Goal: Communication & Community: Answer question/provide support

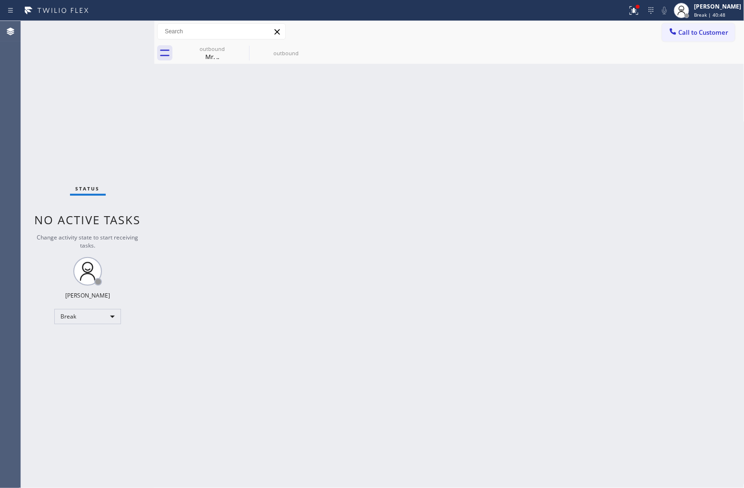
click at [62, 147] on div "Status No active tasks Change activity state to start receiving tasks. [PERSON_…" at bounding box center [87, 254] width 133 height 467
click at [61, 148] on div "Status No active tasks Change activity state to start receiving tasks. [PERSON_…" at bounding box center [87, 254] width 133 height 467
click at [9, 151] on div "Agent Desktop" at bounding box center [10, 254] width 20 height 467
click at [707, 10] on div "[PERSON_NAME]" at bounding box center [717, 6] width 47 height 8
click at [701, 57] on button "Unavailable" at bounding box center [696, 63] width 95 height 12
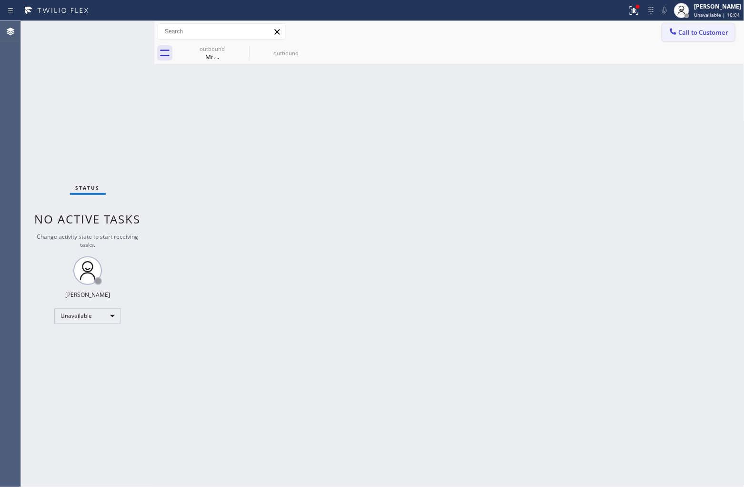
click at [695, 26] on button "Call to Customer" at bounding box center [698, 32] width 73 height 18
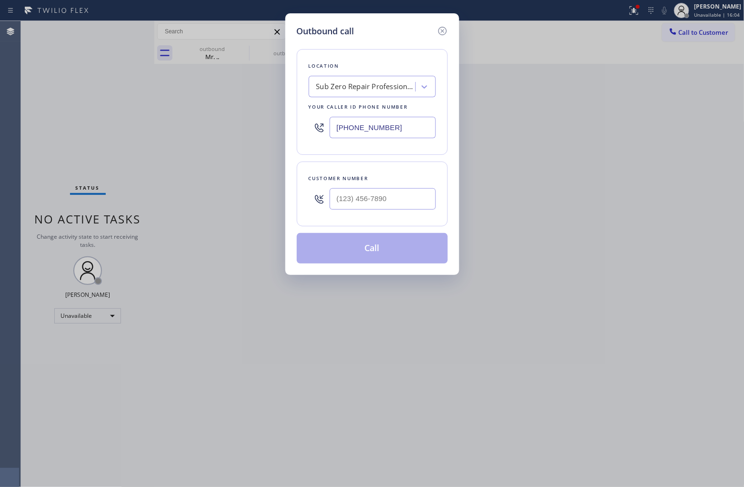
click at [413, 127] on input "[PHONE_NUMBER]" at bounding box center [383, 127] width 106 height 21
paste input "760) 350-3337"
type input "[PHONE_NUMBER]"
type input "(___) ___-____"
click at [31, 134] on div "Outbound call Location GE Monogram Repair Expert [GEOGRAPHIC_DATA] Your caller …" at bounding box center [372, 243] width 744 height 487
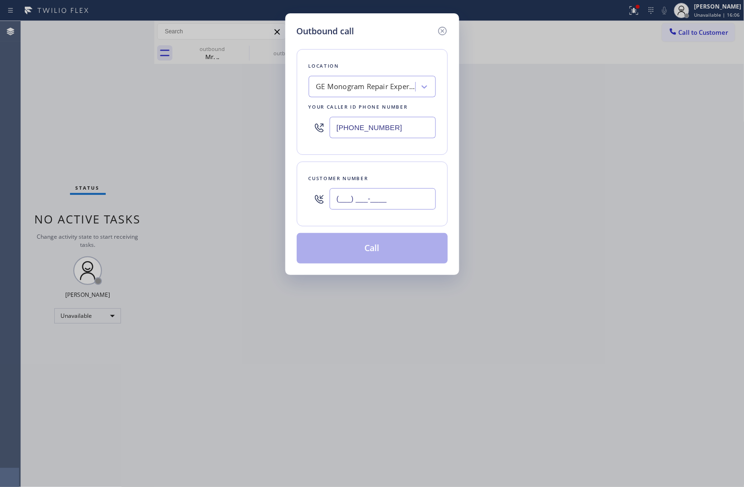
click at [403, 204] on input "(___) ___-____" at bounding box center [383, 198] width 106 height 21
paste input "951) 663-7627"
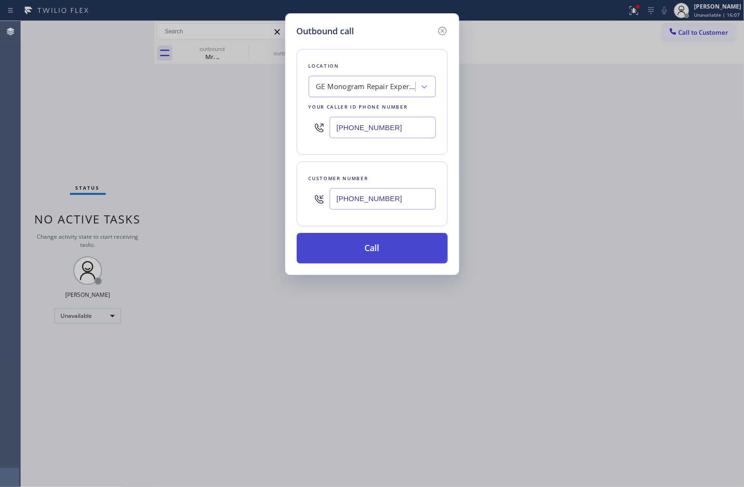
type input "[PHONE_NUMBER]"
click at [403, 252] on button "Call" at bounding box center [372, 248] width 151 height 30
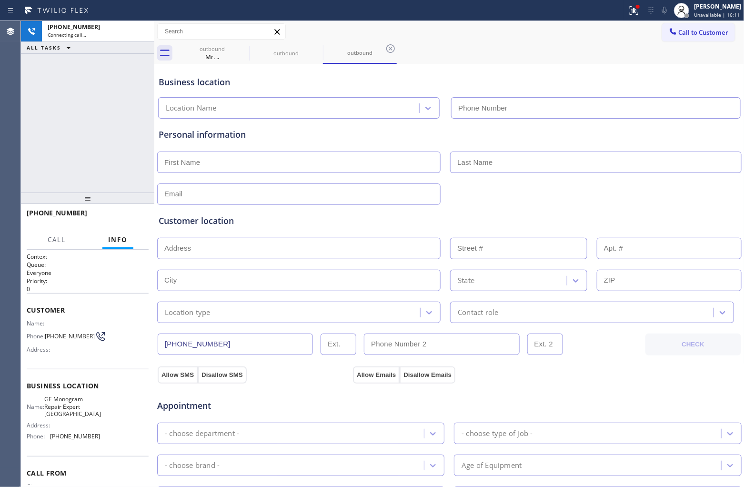
type input "[PHONE_NUMBER]"
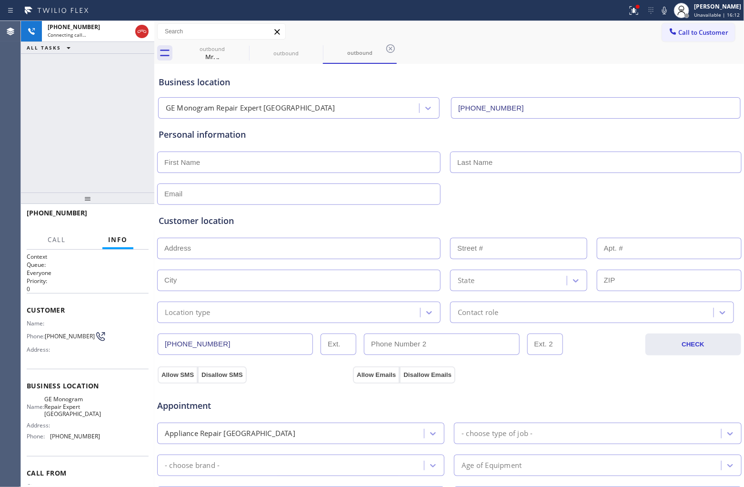
click at [35, 101] on div "[PHONE_NUMBER] Connecting call… ALL TASKS ALL TASKS ACTIVE TASKS TASKS IN WRAP …" at bounding box center [87, 106] width 133 height 171
click at [9, 143] on div "Agent Desktop" at bounding box center [10, 254] width 20 height 466
click at [118, 212] on button "HANG UP" at bounding box center [126, 217] width 44 height 13
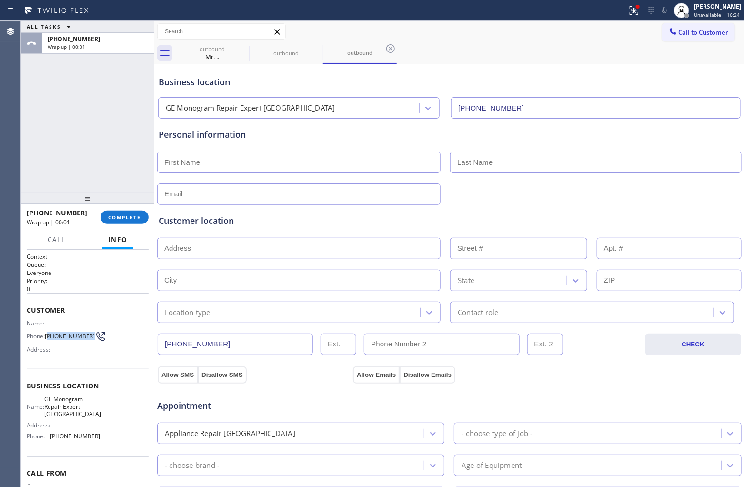
drag, startPoint x: 53, startPoint y: 336, endPoint x: 48, endPoint y: 333, distance: 6.0
click at [48, 333] on span "[PHONE_NUMBER]" at bounding box center [70, 335] width 50 height 7
copy span "951) 663-7627"
click at [708, 40] on button "Call to Customer" at bounding box center [698, 32] width 73 height 18
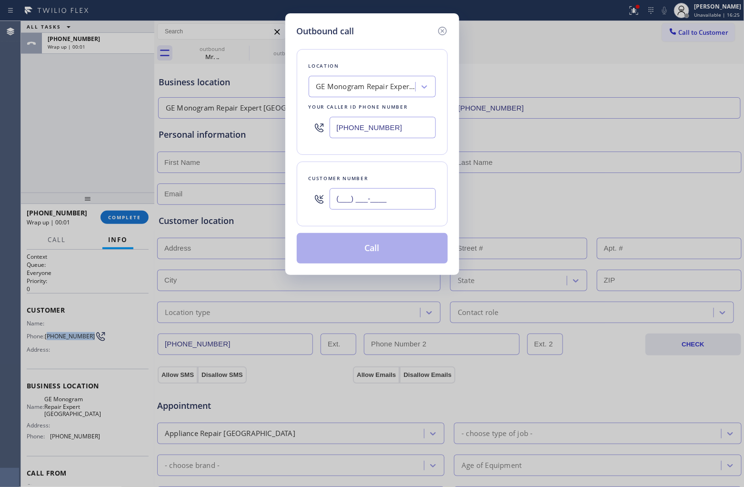
click at [383, 197] on input "(___) ___-____" at bounding box center [383, 198] width 106 height 21
paste input "951) 663-7627"
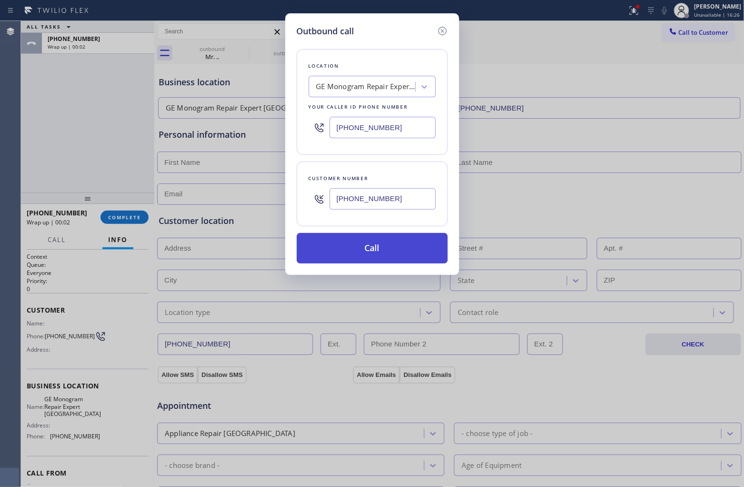
type input "[PHONE_NUMBER]"
click at [372, 251] on button "Call" at bounding box center [372, 248] width 151 height 30
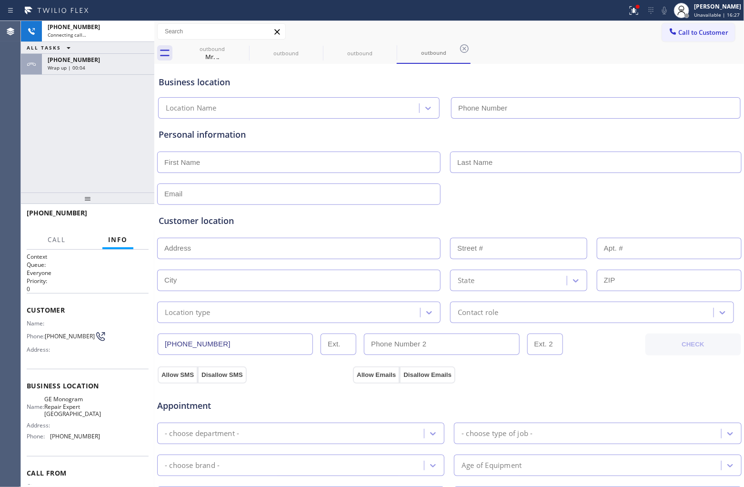
type input "[PHONE_NUMBER]"
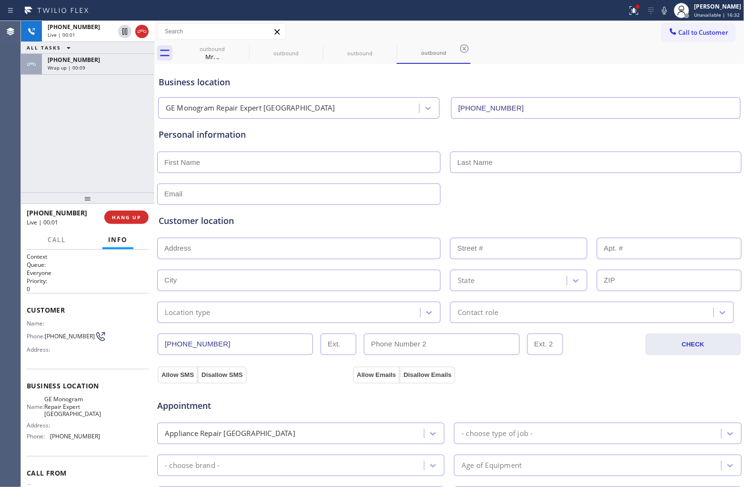
click at [53, 149] on div "[PHONE_NUMBER] Live | 00:01 ALL TASKS ALL TASKS ACTIVE TASKS TASKS IN WRAP UP […" at bounding box center [87, 106] width 133 height 171
click at [146, 33] on icon at bounding box center [141, 31] width 11 height 11
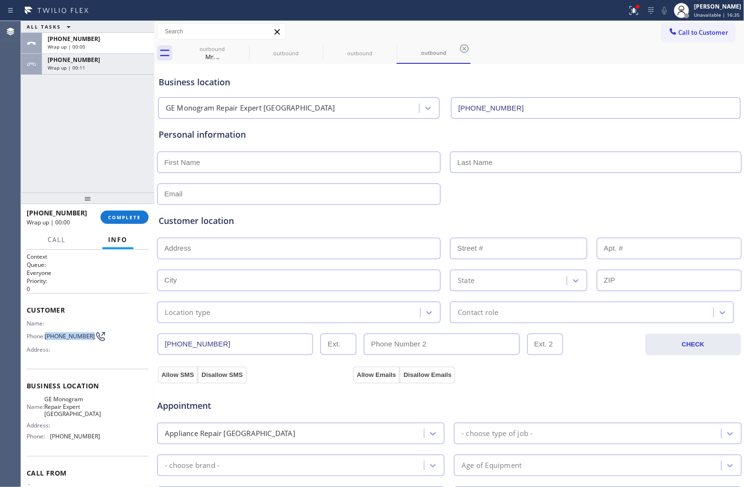
drag, startPoint x: 61, startPoint y: 340, endPoint x: 45, endPoint y: 331, distance: 17.9
click at [45, 331] on div "Phone: [PHONE_NUMBER]" at bounding box center [63, 336] width 73 height 11
copy span "[PHONE_NUMBER]"
click at [129, 221] on button "COMPLETE" at bounding box center [125, 217] width 48 height 13
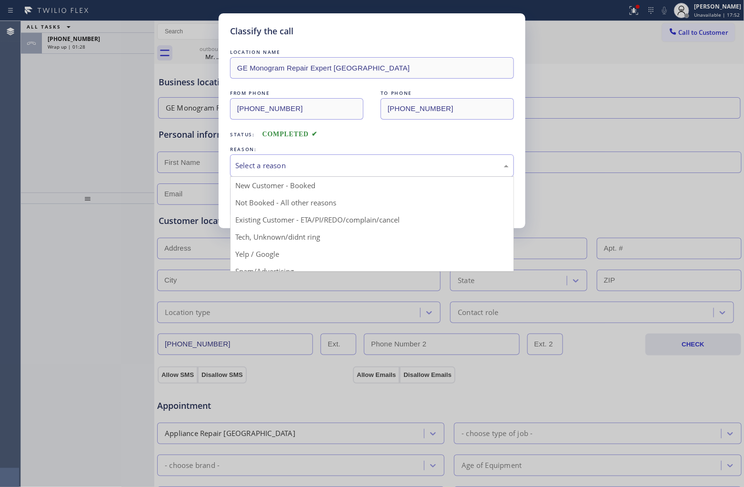
click at [317, 172] on div "Select a reason" at bounding box center [372, 165] width 284 height 22
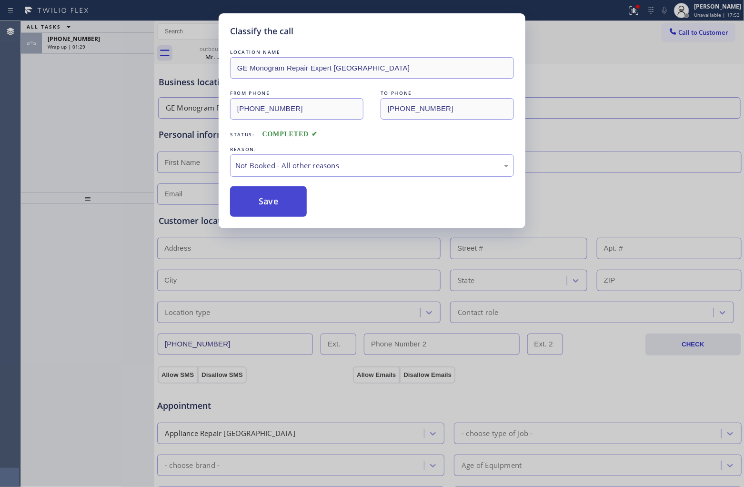
click at [275, 210] on button "Save" at bounding box center [268, 201] width 77 height 30
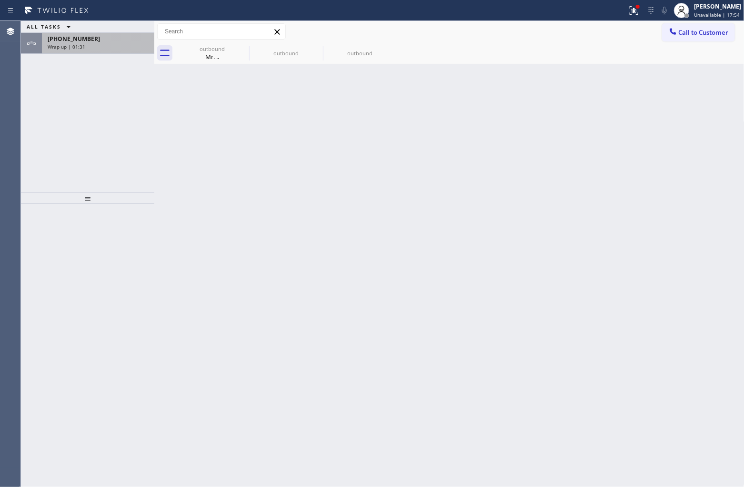
click at [91, 48] on div "Wrap up | 01:31" at bounding box center [98, 46] width 101 height 7
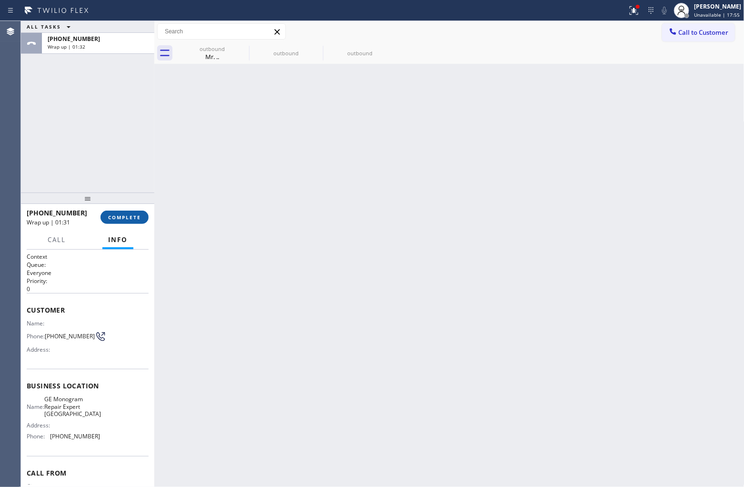
click at [115, 222] on button "COMPLETE" at bounding box center [125, 217] width 48 height 13
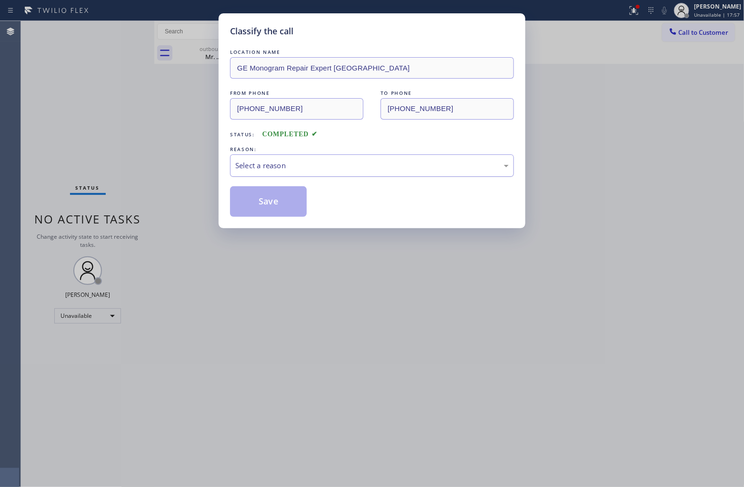
click at [296, 160] on div "Select a reason" at bounding box center [371, 165] width 273 height 11
click at [279, 206] on button "Save" at bounding box center [268, 201] width 77 height 30
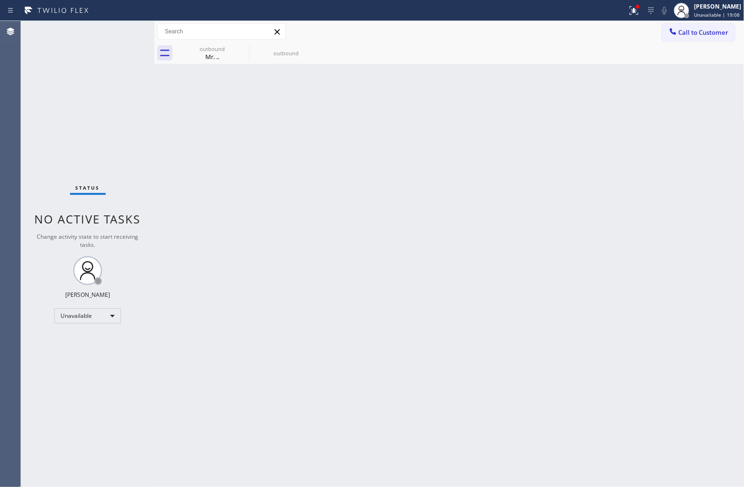
click at [33, 174] on div "Status No active tasks Change activity state to start receiving tasks. [PERSON_…" at bounding box center [87, 254] width 133 height 466
drag, startPoint x: 688, startPoint y: 32, endPoint x: 416, endPoint y: 222, distance: 331.9
click at [689, 32] on span "Call to Customer" at bounding box center [704, 32] width 50 height 9
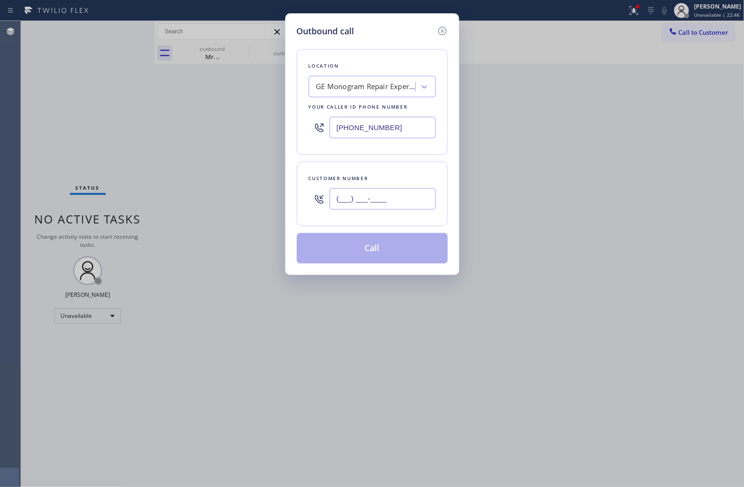
click at [368, 201] on input "(___) ___-____" at bounding box center [383, 198] width 106 height 21
paste input "951) 663-7627"
type input "[PHONE_NUMBER]"
click at [341, 86] on div "GE Monogram Repair Expert [GEOGRAPHIC_DATA]" at bounding box center [366, 86] width 100 height 11
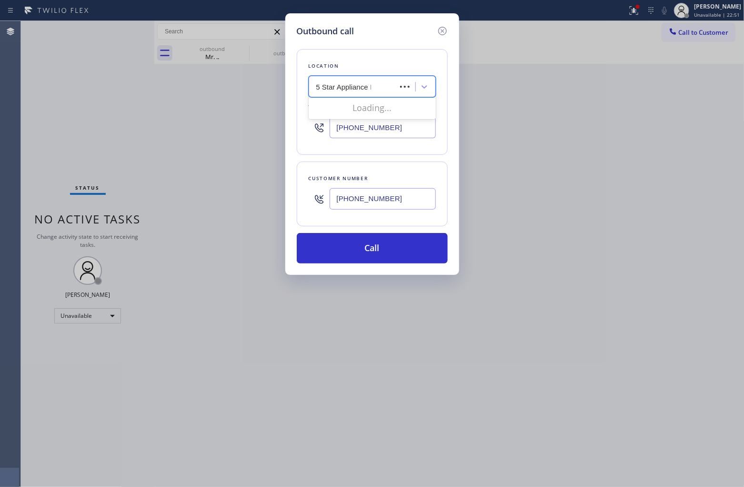
type input "5 Star Appliance Re"
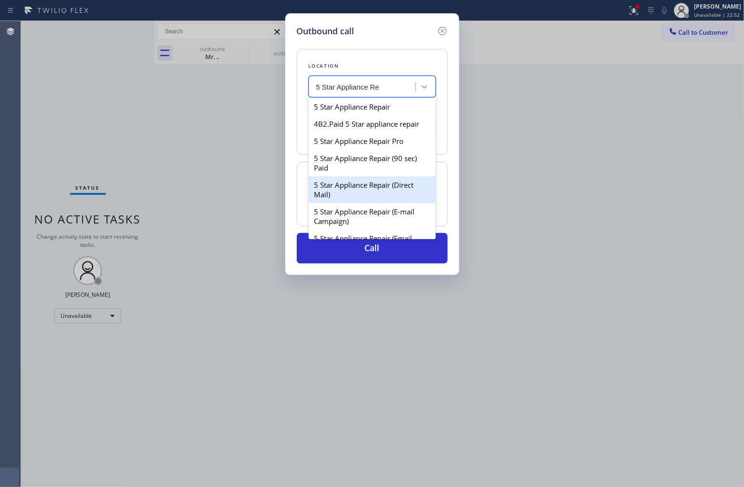
click at [363, 194] on div "5 Star Appliance Repair (Direct Mail)" at bounding box center [372, 189] width 127 height 27
type input "[PHONE_NUMBER]"
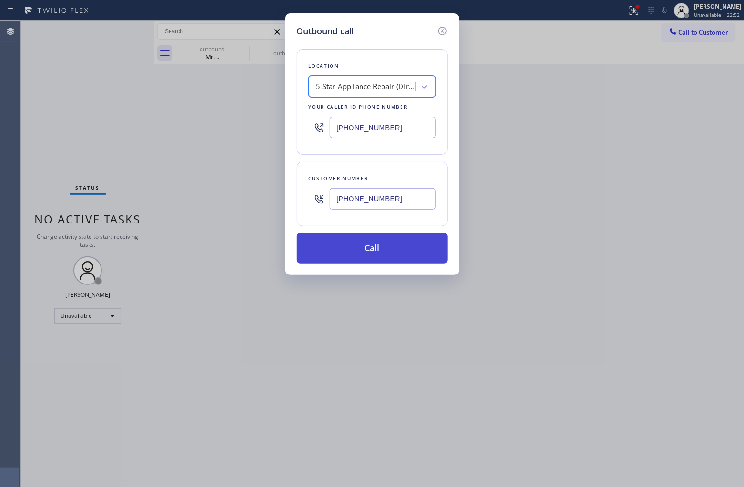
click at [365, 253] on button "Call" at bounding box center [372, 248] width 151 height 30
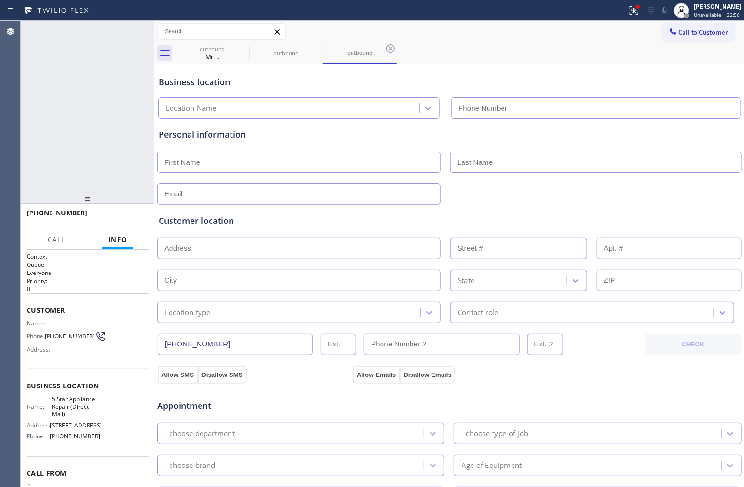
type input "[PHONE_NUMBER]"
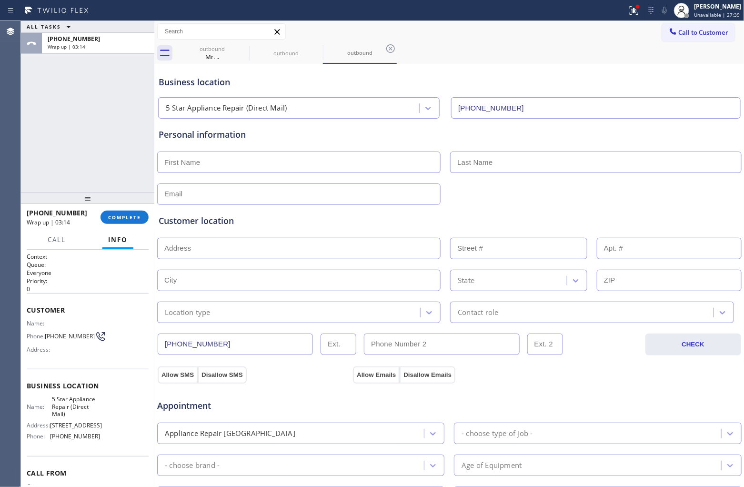
click at [8, 141] on div "Agent Desktop" at bounding box center [10, 254] width 20 height 466
click at [141, 215] on button "COMPLETE" at bounding box center [125, 217] width 48 height 13
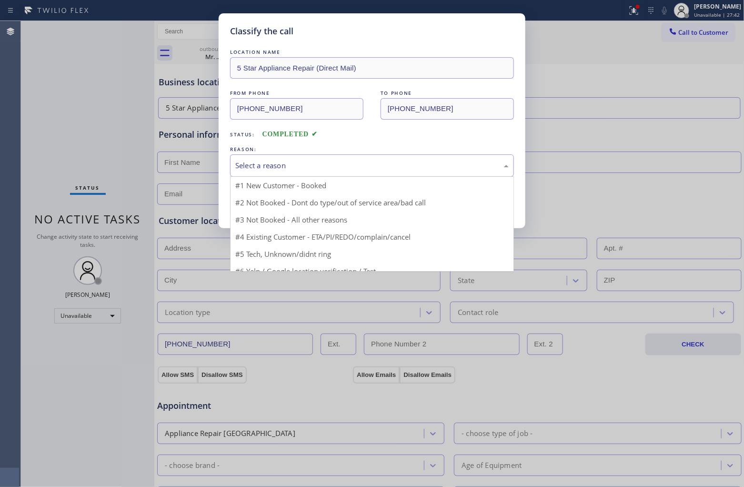
click at [310, 171] on div "Select a reason" at bounding box center [371, 165] width 273 height 11
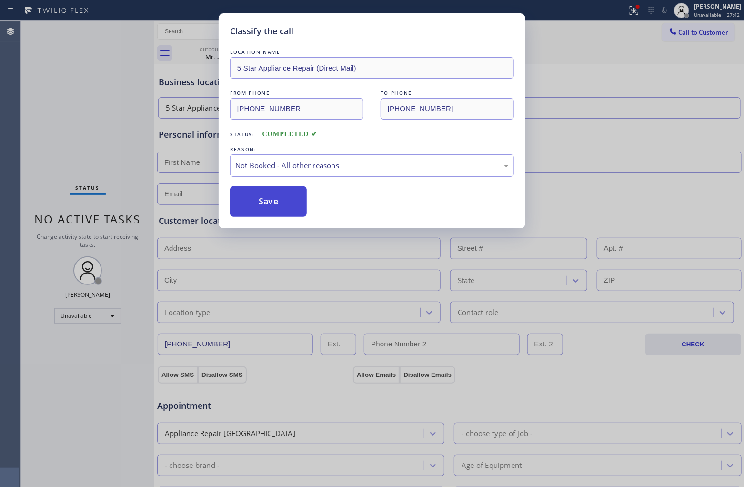
click at [279, 199] on button "Save" at bounding box center [268, 201] width 77 height 30
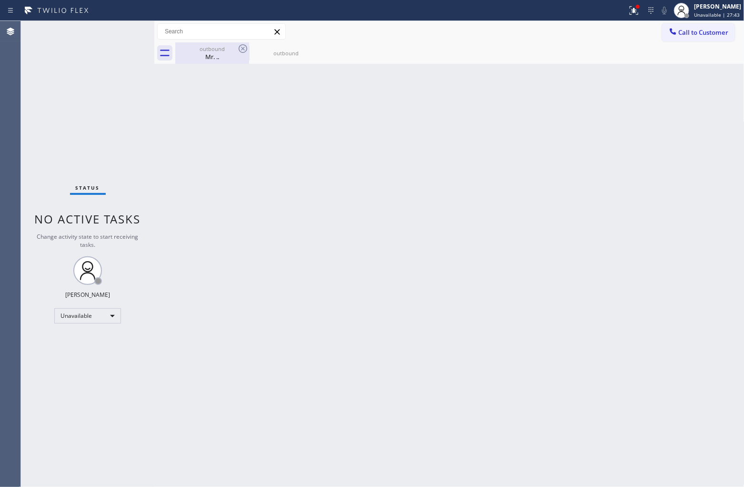
click at [234, 46] on div "outbound" at bounding box center [212, 48] width 72 height 7
click at [236, 46] on div "outbound" at bounding box center [212, 48] width 72 height 7
type input "[PHONE_NUMBER]"
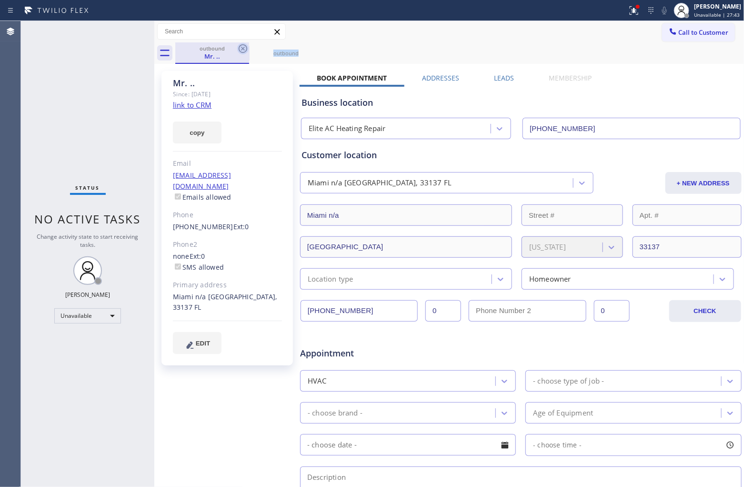
click at [238, 48] on icon at bounding box center [242, 48] width 11 height 11
click at [312, 48] on icon at bounding box center [316, 48] width 9 height 9
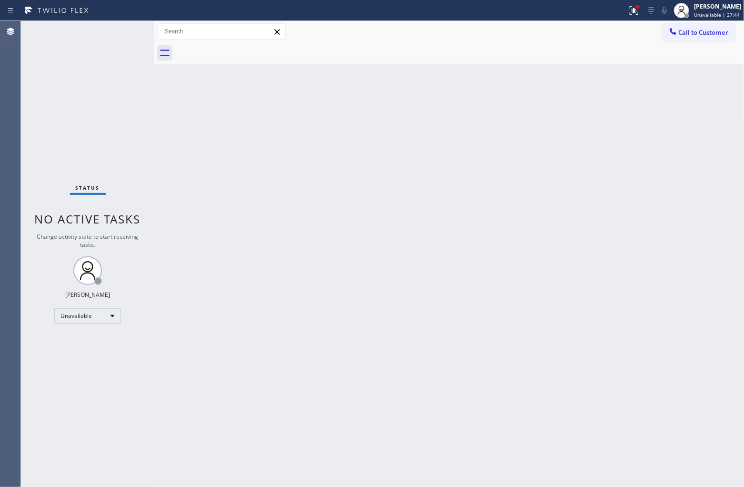
drag, startPoint x: 239, startPoint y: 48, endPoint x: 292, endPoint y: 115, distance: 85.9
click at [240, 48] on div at bounding box center [459, 52] width 569 height 21
drag, startPoint x: 39, startPoint y: 89, endPoint x: 43, endPoint y: 77, distance: 12.5
click at [39, 89] on div "Status No active tasks Change activity state to start receiving tasks. [PERSON_…" at bounding box center [87, 254] width 133 height 466
drag, startPoint x: 723, startPoint y: 30, endPoint x: 606, endPoint y: 53, distance: 118.5
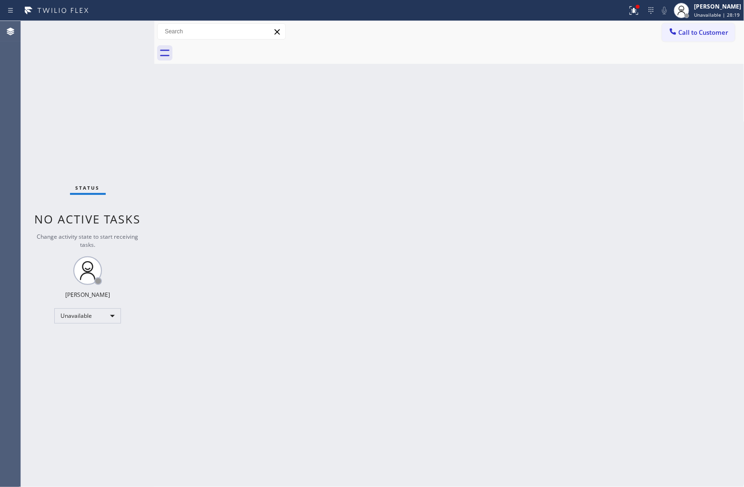
click at [722, 30] on span "Call to Customer" at bounding box center [704, 32] width 50 height 9
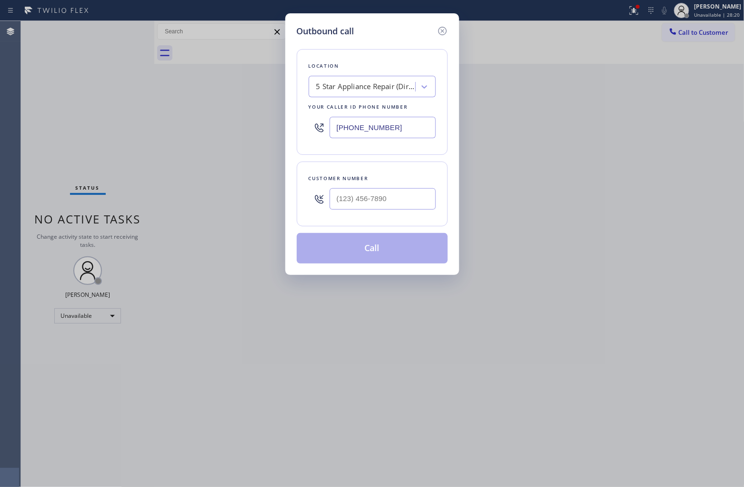
click at [358, 91] on div "5 Star Appliance Repair (Direct Mail)" at bounding box center [366, 86] width 100 height 11
type input "5 Star App"
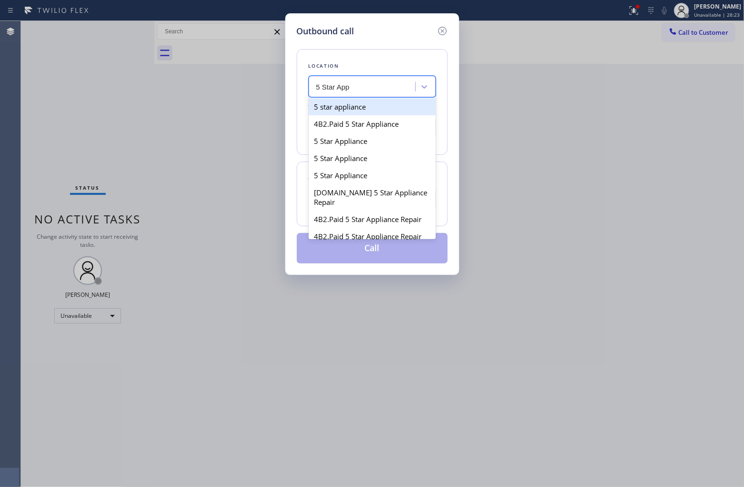
type input "[PHONE_NUMBER]"
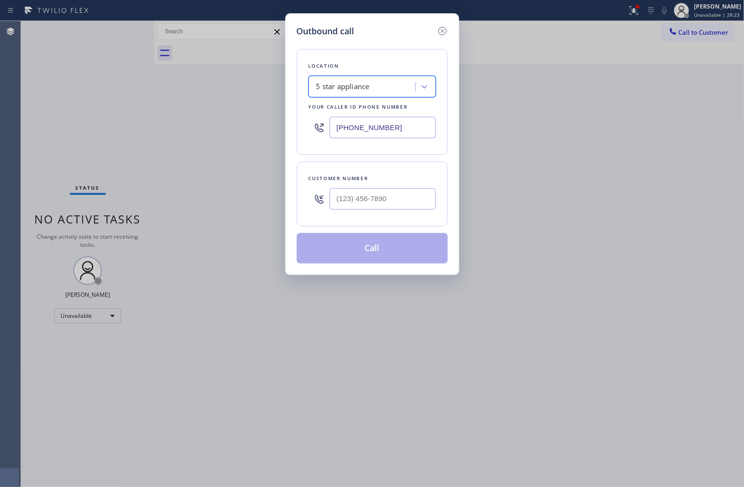
type input "(___) ___-____"
click at [32, 101] on div "Outbound call Location 5 star appliance Your caller id phone number [PHONE_NUMB…" at bounding box center [372, 243] width 744 height 487
click at [349, 200] on input "(___) ___-____" at bounding box center [383, 198] width 106 height 21
paste input "702) 281-7227"
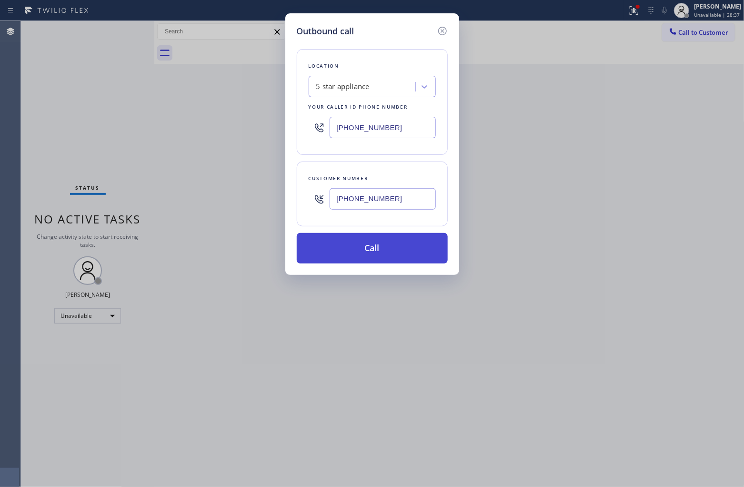
type input "[PHONE_NUMBER]"
click at [399, 251] on button "Call" at bounding box center [372, 248] width 151 height 30
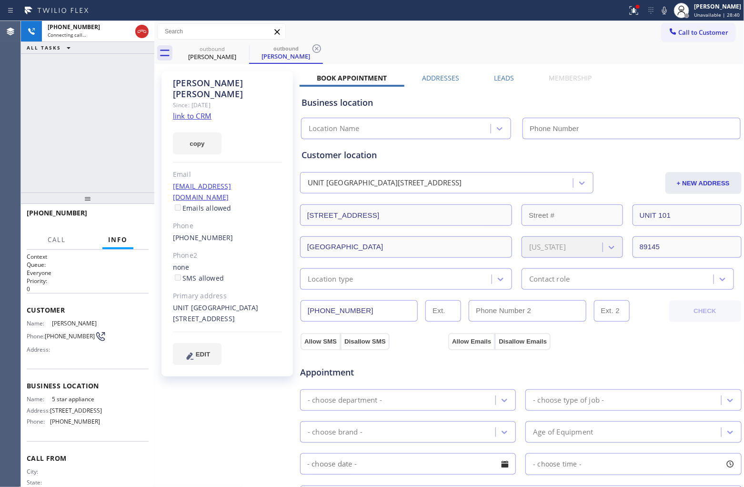
click at [179, 302] on div "UNIT [GEOGRAPHIC_DATA][STREET_ADDRESS]" at bounding box center [227, 313] width 109 height 22
copy div "89145"
type input "[PHONE_NUMBER]"
click at [193, 111] on link "link to CRM" at bounding box center [192, 116] width 39 height 10
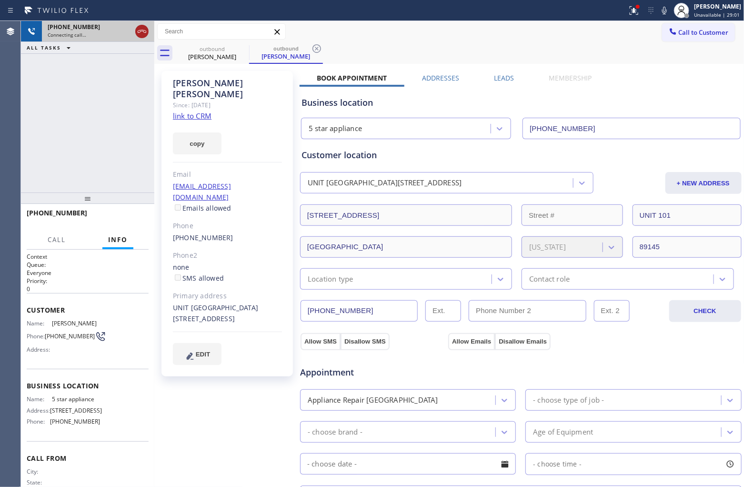
click at [142, 31] on icon at bounding box center [141, 31] width 11 height 11
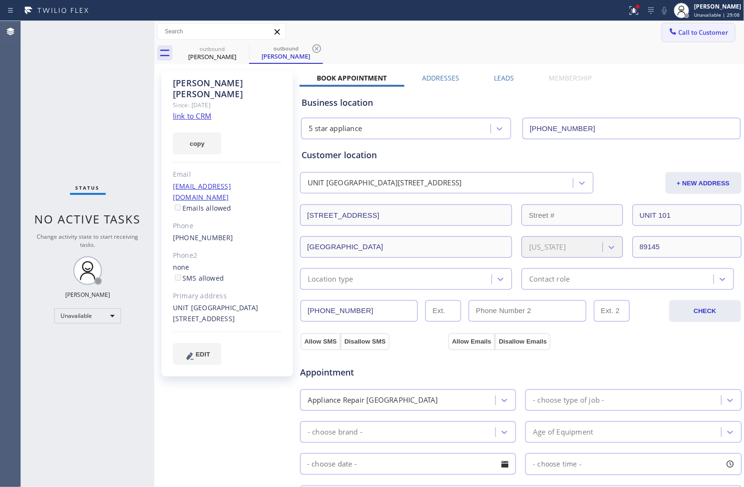
click at [698, 28] on span "Call to Customer" at bounding box center [704, 32] width 50 height 9
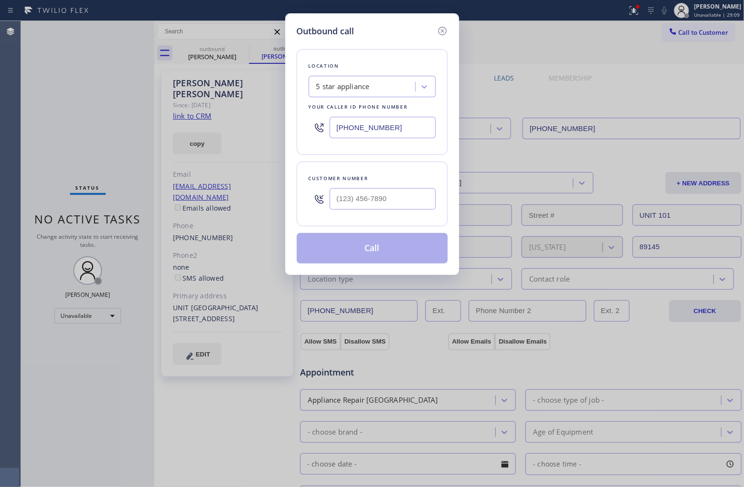
drag, startPoint x: 367, startPoint y: 214, endPoint x: 372, endPoint y: 196, distance: 18.7
click at [366, 214] on div at bounding box center [383, 198] width 106 height 31
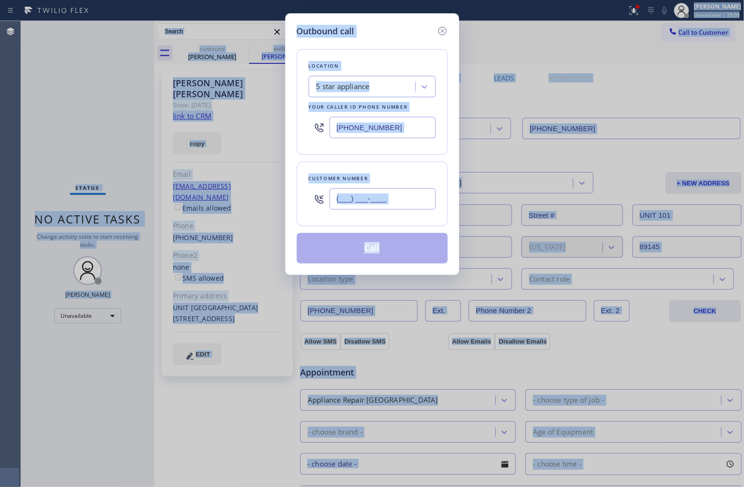
click at [372, 196] on input "(___) ___-____" at bounding box center [383, 198] width 106 height 21
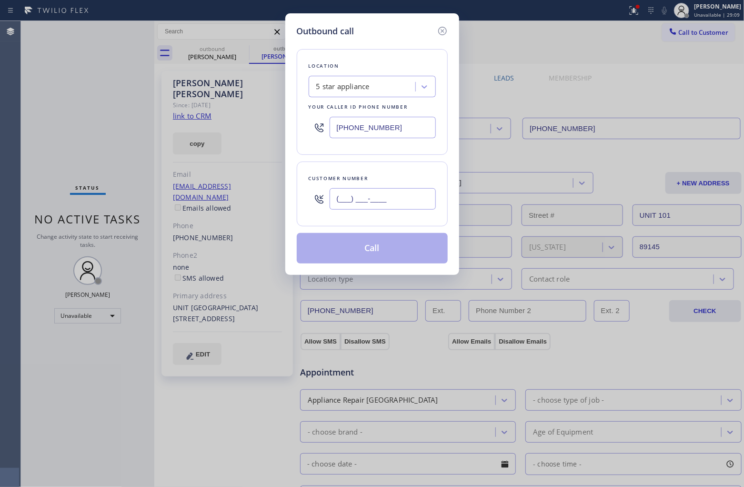
paste input "619) 534-0589"
type input "[PHONE_NUMBER]"
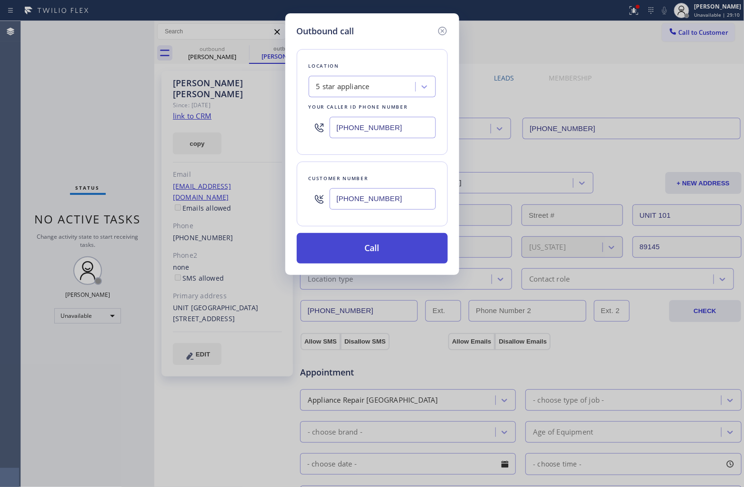
click at [361, 242] on button "Call" at bounding box center [372, 248] width 151 height 30
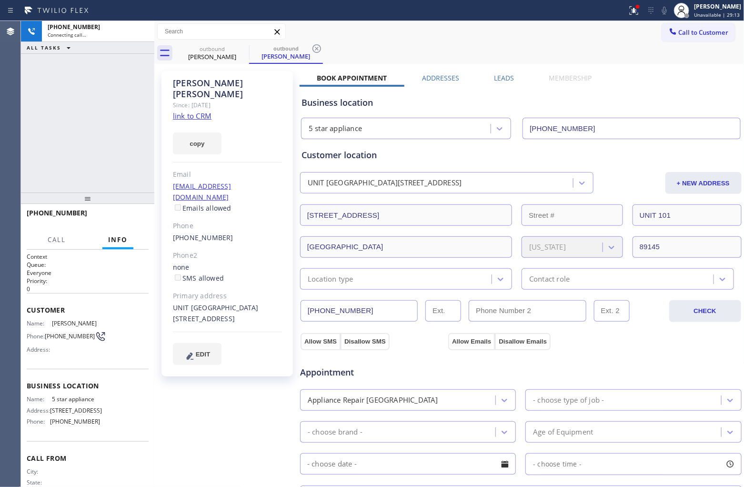
drag, startPoint x: 26, startPoint y: 148, endPoint x: 123, endPoint y: 7, distance: 171.0
click at [26, 148] on div "[PHONE_NUMBER] Connecting call… ALL TASKS ALL TASKS ACTIVE TASKS TASKS IN WRAP …" at bounding box center [87, 106] width 133 height 171
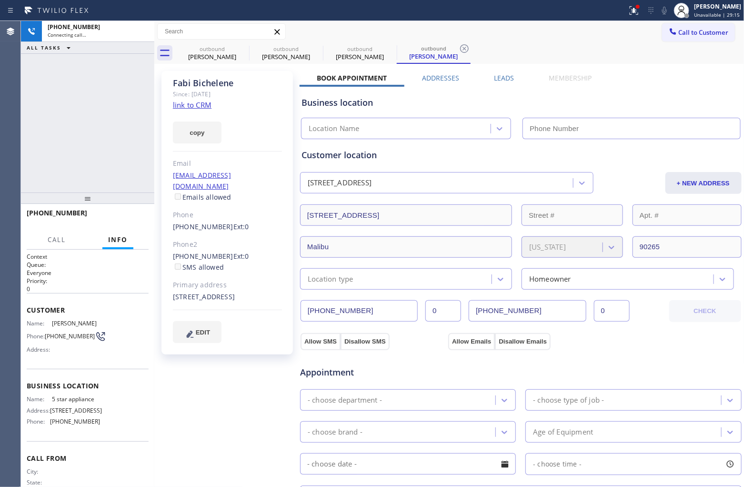
click at [201, 104] on link "link to CRM" at bounding box center [192, 105] width 39 height 10
type input "[PHONE_NUMBER]"
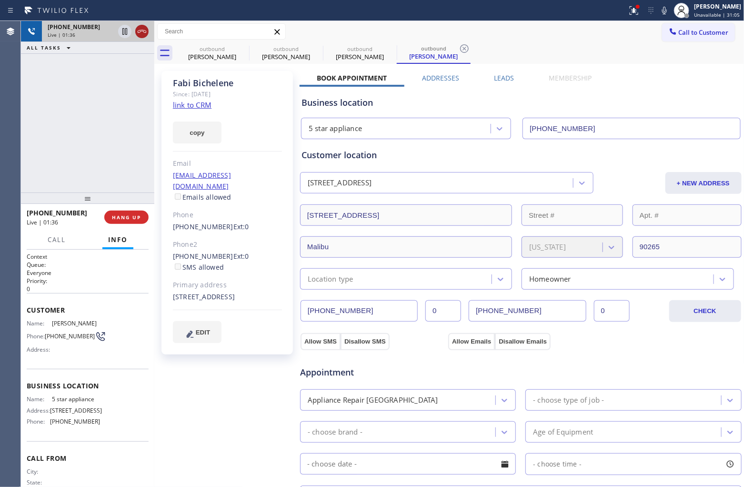
click at [143, 31] on icon at bounding box center [142, 31] width 9 height 3
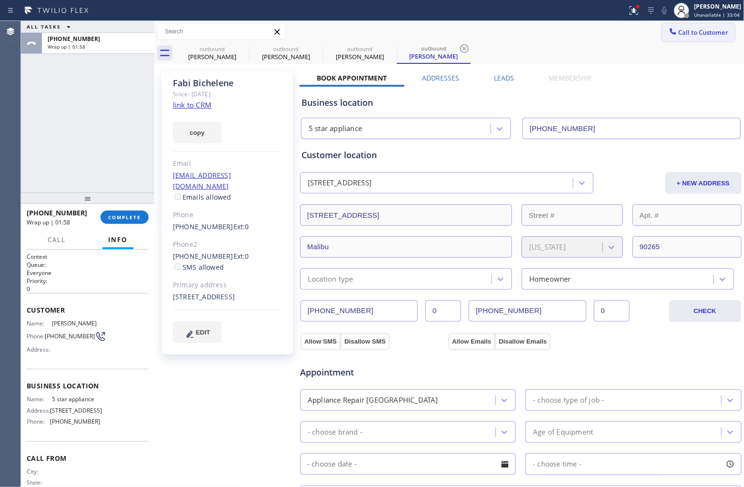
click at [682, 29] on span "Call to Customer" at bounding box center [704, 32] width 50 height 9
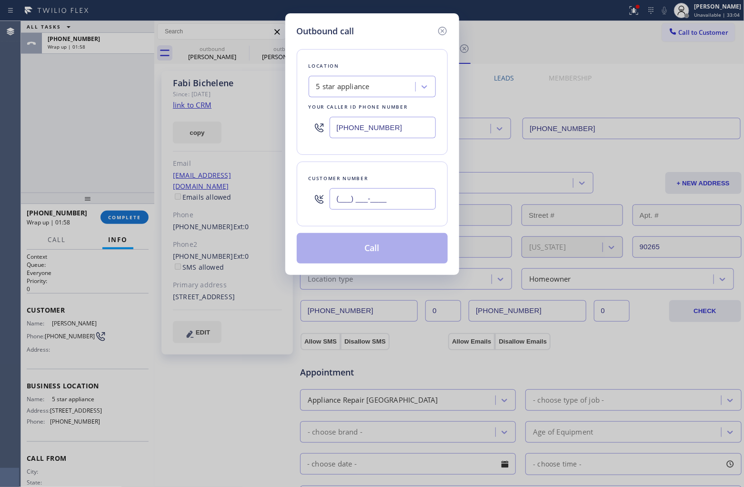
click at [391, 195] on input "(___) ___-____" at bounding box center [383, 198] width 106 height 21
click at [389, 201] on input "(___) ___-____" at bounding box center [383, 198] width 106 height 21
paste input "310) 467-3908"
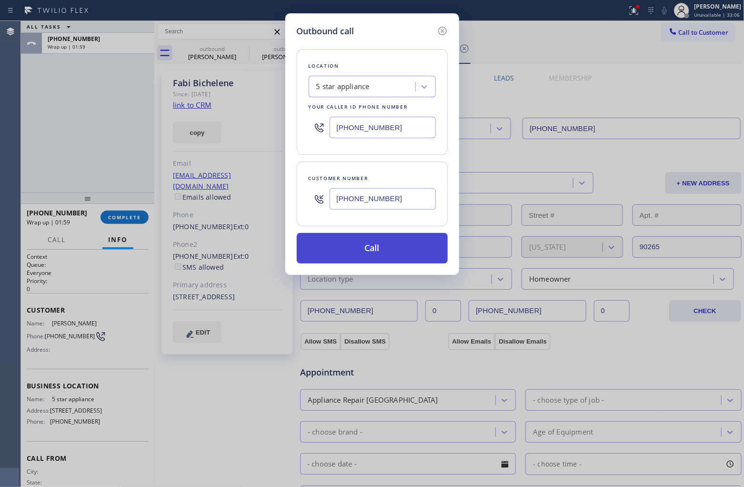
type input "[PHONE_NUMBER]"
click at [382, 246] on button "Call" at bounding box center [372, 248] width 151 height 30
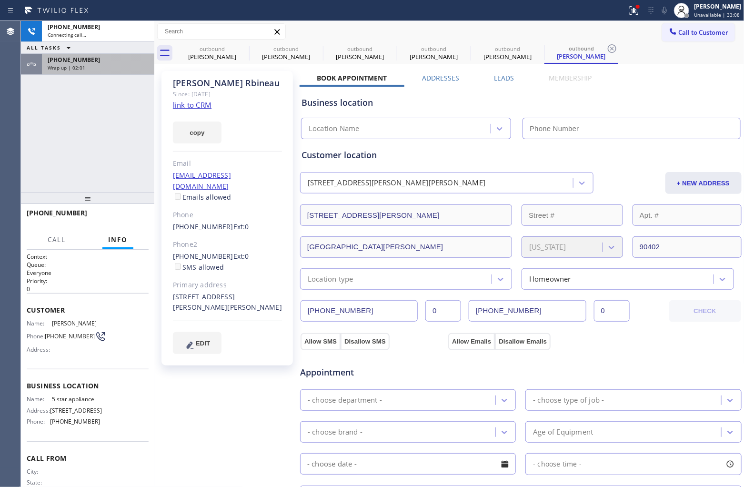
click at [82, 59] on span "[PHONE_NUMBER]" at bounding box center [74, 60] width 52 height 8
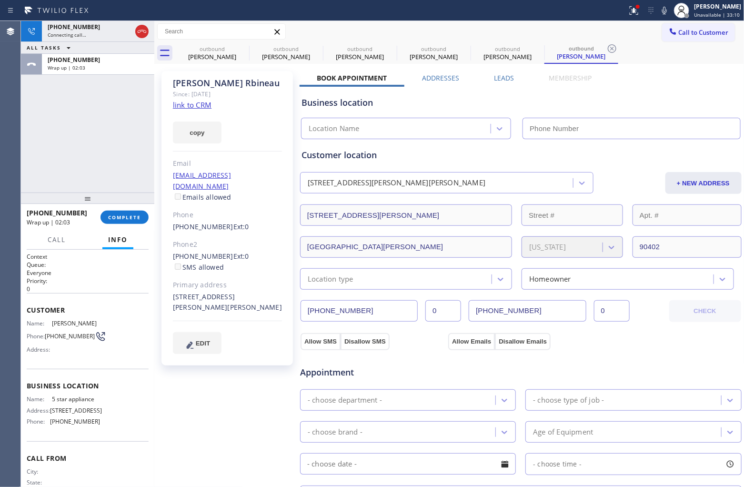
click at [125, 209] on div "[PHONE_NUMBER] Wrap up | 02:03 COMPLETE" at bounding box center [88, 217] width 122 height 25
type input "[PHONE_NUMBER]"
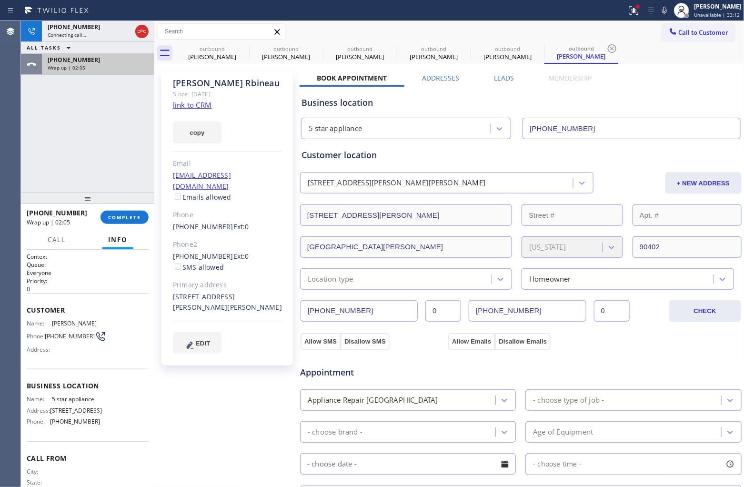
click at [90, 65] on div "Wrap up | 02:05" at bounding box center [98, 67] width 101 height 7
click at [139, 219] on span "COMPLETE" at bounding box center [124, 217] width 33 height 7
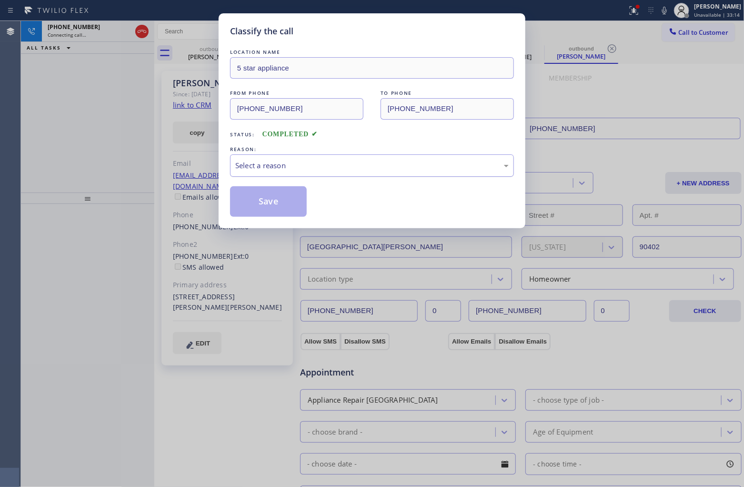
click at [368, 161] on div "Select a reason" at bounding box center [371, 165] width 273 height 11
click at [286, 197] on button "Save" at bounding box center [268, 201] width 77 height 30
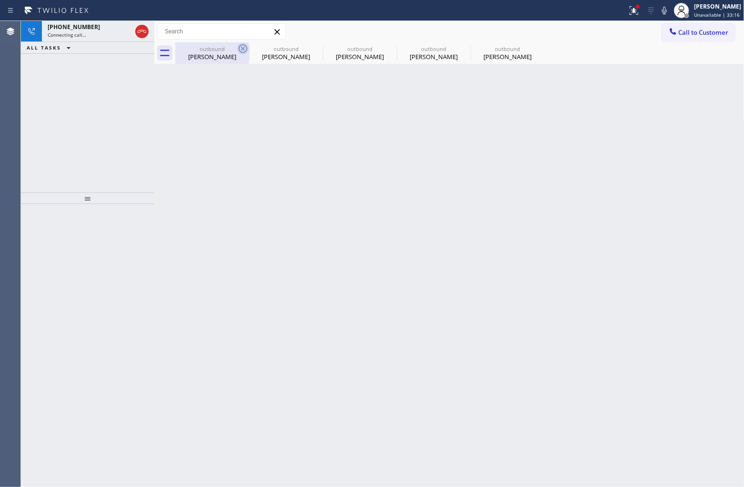
click at [237, 49] on icon at bounding box center [242, 48] width 11 height 11
click at [0, 0] on icon at bounding box center [0, 0] width 0 height 0
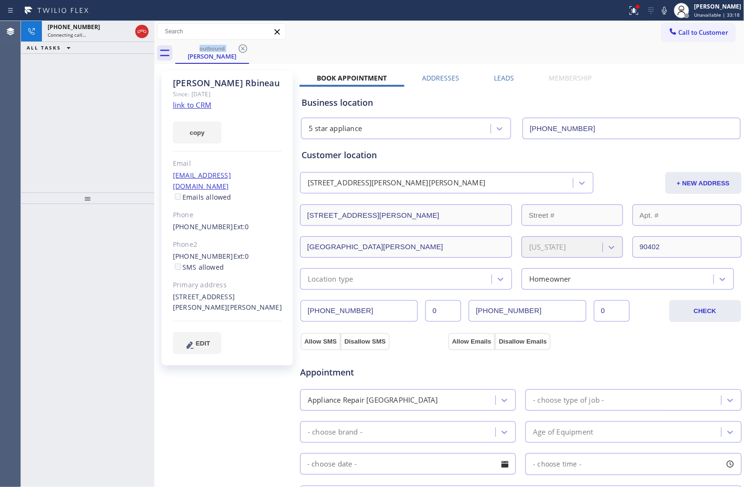
click at [189, 103] on link "link to CRM" at bounding box center [192, 105] width 39 height 10
click at [79, 29] on span "[PHONE_NUMBER]" at bounding box center [74, 27] width 52 height 8
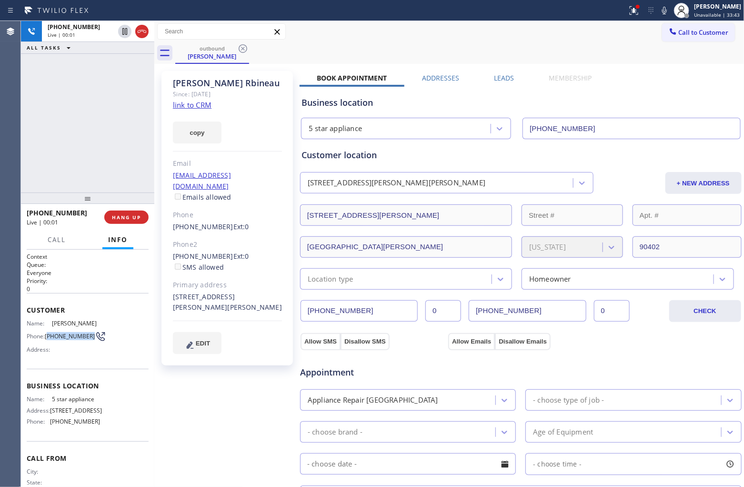
drag, startPoint x: 58, startPoint y: 341, endPoint x: 48, endPoint y: 330, distance: 14.8
click at [48, 332] on span "[PHONE_NUMBER]" at bounding box center [70, 335] width 50 height 7
copy span "310) 467-3908"
click at [128, 216] on span "HANG UP" at bounding box center [126, 217] width 29 height 7
click at [689, 25] on button "Call to Customer" at bounding box center [698, 32] width 73 height 18
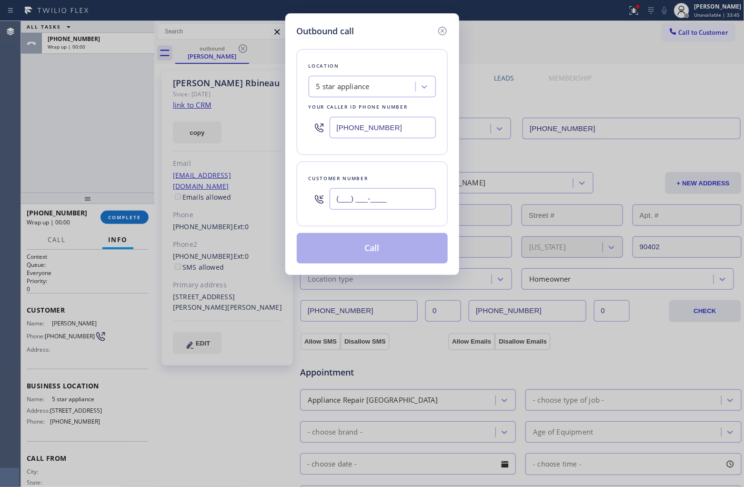
click at [385, 198] on input "(___) ___-____" at bounding box center [383, 198] width 106 height 21
paste input "310) 467-3908"
type input "[PHONE_NUMBER]"
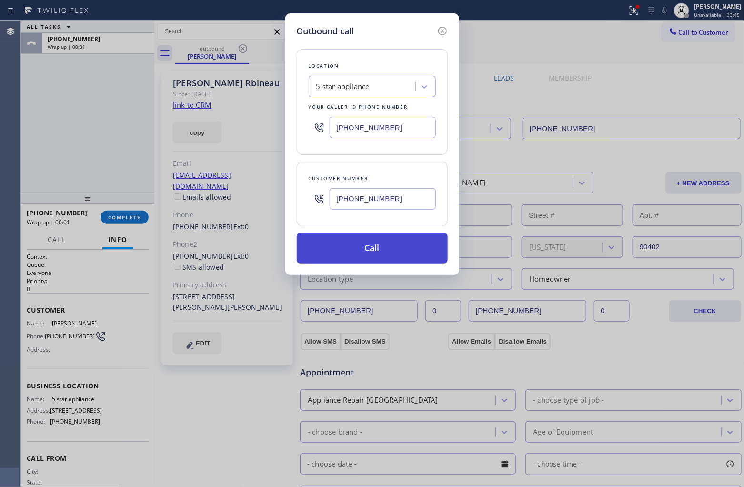
click at [372, 253] on button "Call" at bounding box center [372, 248] width 151 height 30
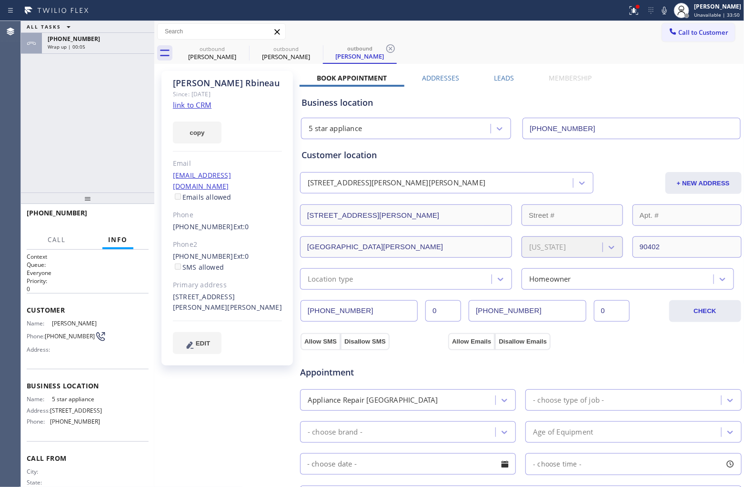
type input "[PHONE_NUMBER]"
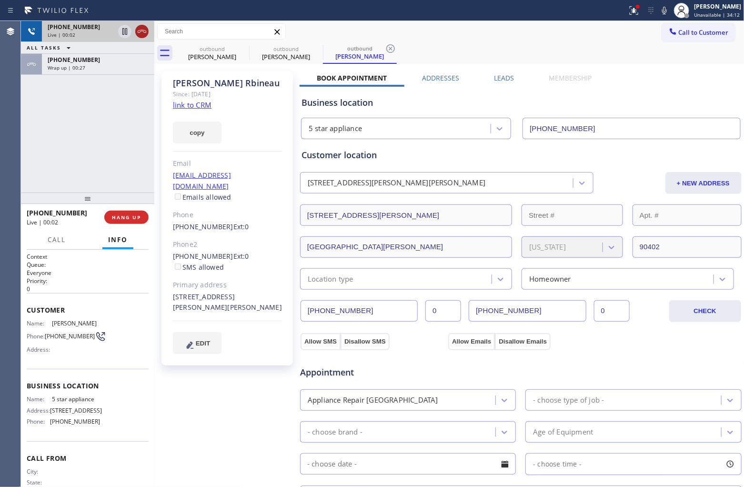
click at [137, 32] on icon at bounding box center [141, 31] width 11 height 11
click at [704, 34] on span "Call to Customer" at bounding box center [704, 32] width 50 height 9
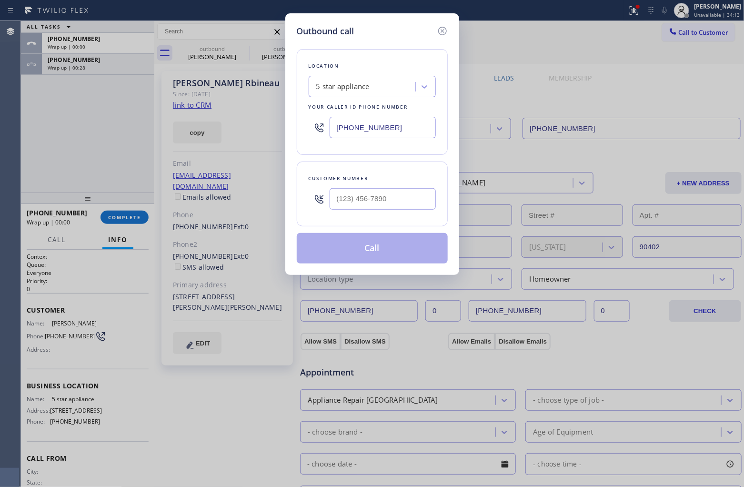
click at [391, 199] on input "text" at bounding box center [383, 198] width 106 height 21
paste input "424) 268-0331"
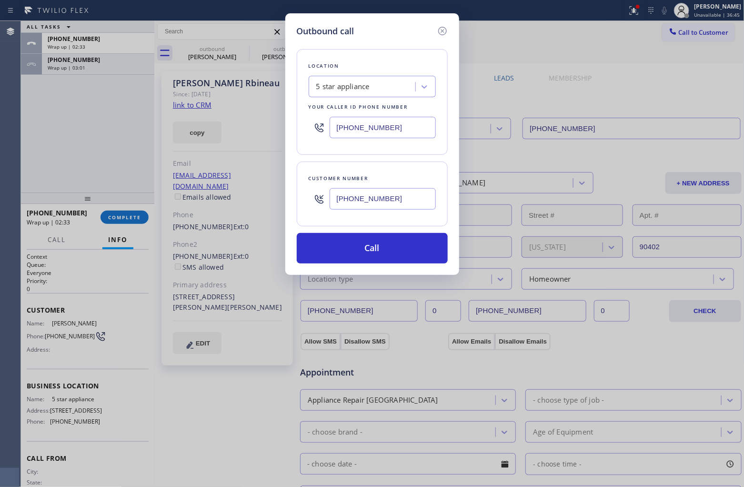
drag, startPoint x: 6, startPoint y: 126, endPoint x: 293, endPoint y: 149, distance: 288.2
click at [12, 126] on div "Outbound call Location 5 star appliance Your caller id phone number [PHONE_NUMB…" at bounding box center [372, 243] width 744 height 487
click at [441, 28] on icon at bounding box center [442, 30] width 11 height 11
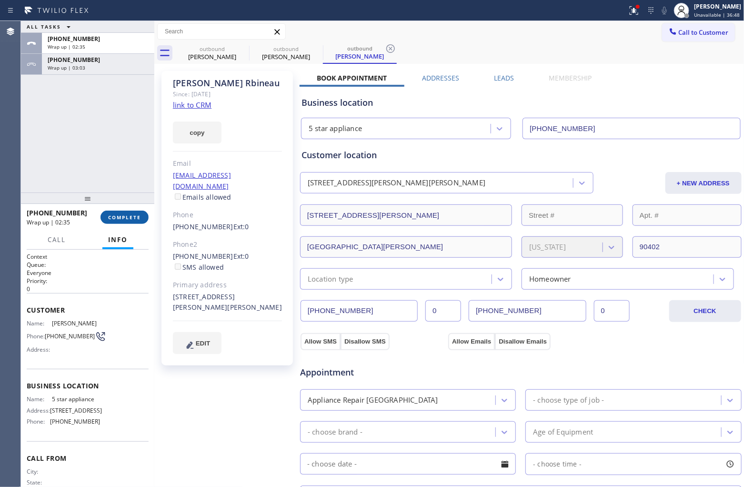
click at [137, 213] on button "COMPLETE" at bounding box center [125, 217] width 48 height 13
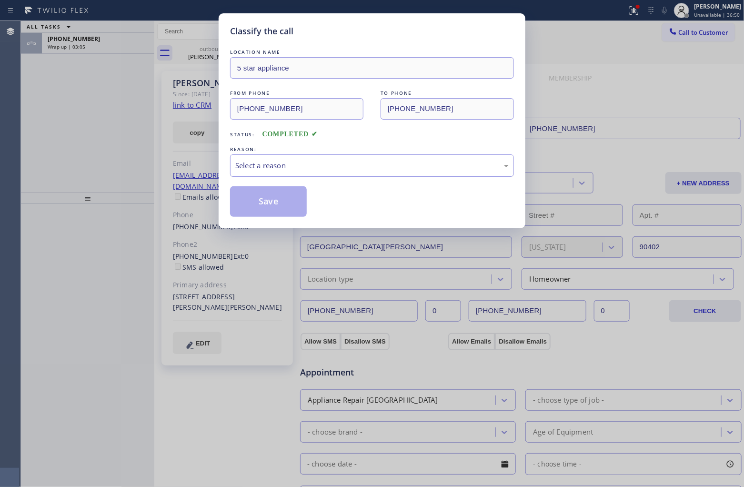
click at [347, 163] on div "Select a reason" at bounding box center [371, 165] width 273 height 11
click at [270, 208] on button "Save" at bounding box center [268, 201] width 77 height 30
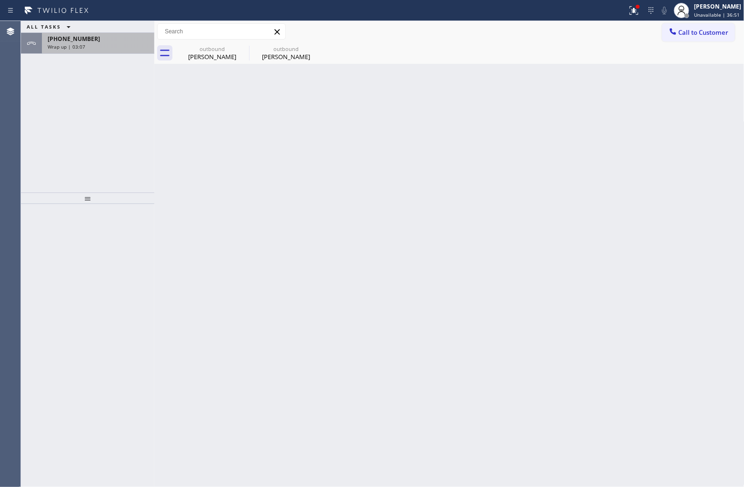
click at [82, 43] on span "Wrap up | 03:07" at bounding box center [67, 46] width 38 height 7
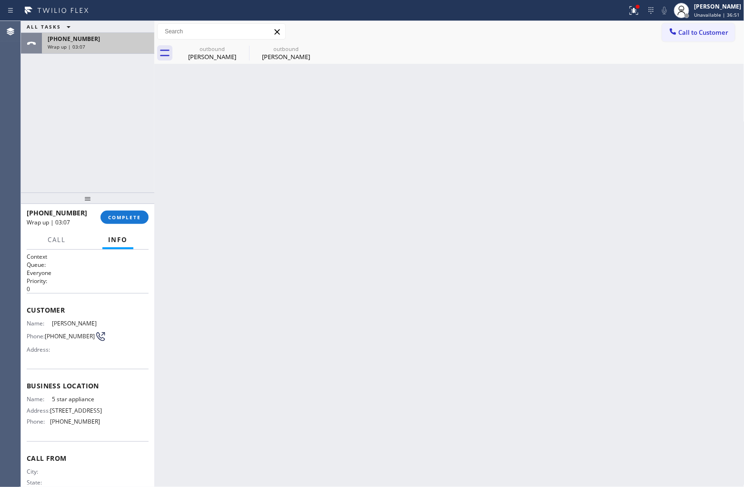
click at [82, 43] on span "Wrap up | 03:07" at bounding box center [67, 46] width 38 height 7
click at [118, 220] on span "COMPLETE" at bounding box center [124, 217] width 33 height 7
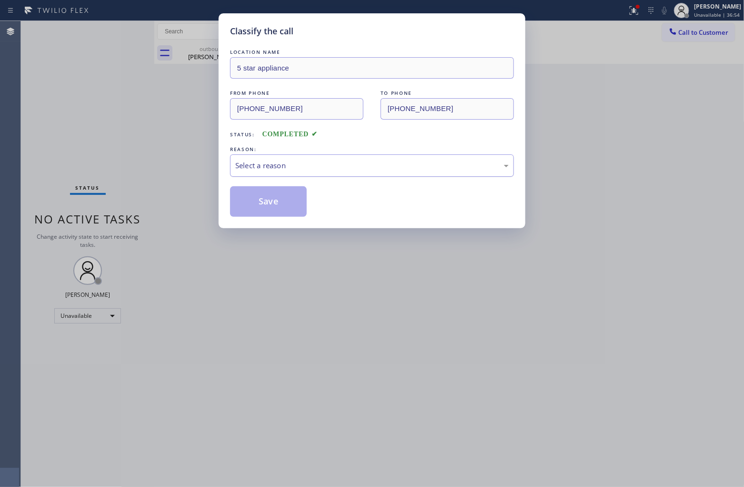
click at [277, 171] on div "Select a reason" at bounding box center [372, 165] width 284 height 22
click at [272, 201] on button "Save" at bounding box center [268, 201] width 77 height 30
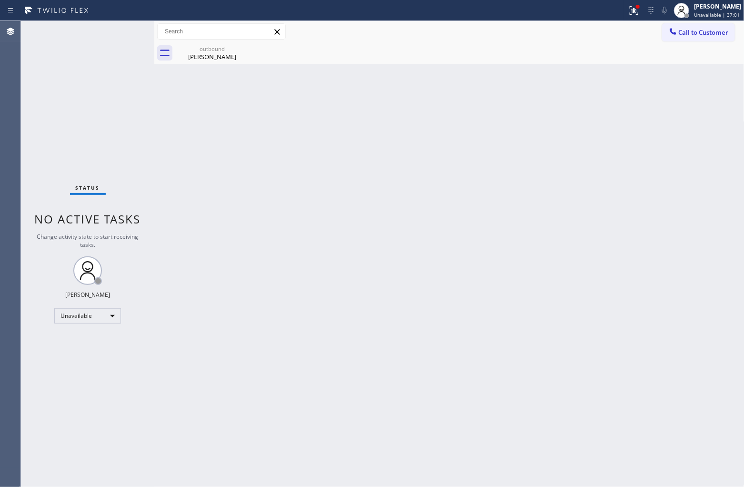
click at [251, 48] on div "outbound [PERSON_NAME]" at bounding box center [459, 52] width 569 height 21
click at [238, 49] on icon at bounding box center [242, 48] width 11 height 11
click at [243, 49] on icon at bounding box center [242, 48] width 11 height 11
click at [238, 53] on icon at bounding box center [242, 48] width 11 height 11
click at [242, 50] on icon at bounding box center [243, 48] width 9 height 9
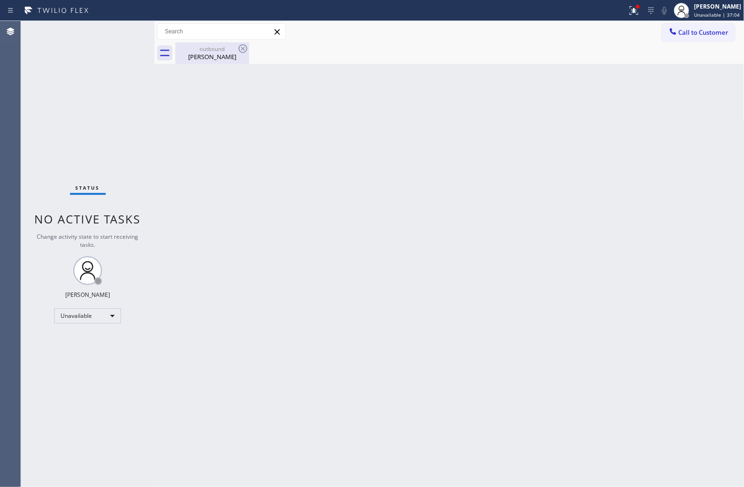
click at [206, 49] on div "outbound" at bounding box center [212, 48] width 72 height 7
click at [232, 48] on div at bounding box center [459, 52] width 569 height 21
drag, startPoint x: 0, startPoint y: 122, endPoint x: 73, endPoint y: 73, distance: 87.9
click at [0, 122] on div "Agent Desktop" at bounding box center [10, 254] width 20 height 466
click at [716, 30] on span "Call to Customer" at bounding box center [704, 32] width 50 height 9
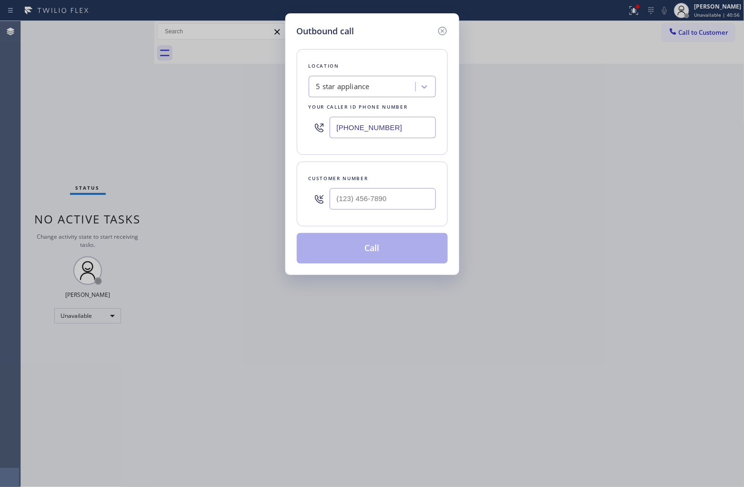
click at [399, 211] on div at bounding box center [383, 198] width 106 height 31
click at [387, 206] on input "(___) ___-____" at bounding box center [383, 198] width 106 height 21
paste input "424) 268-0331"
type input "[PHONE_NUMBER]"
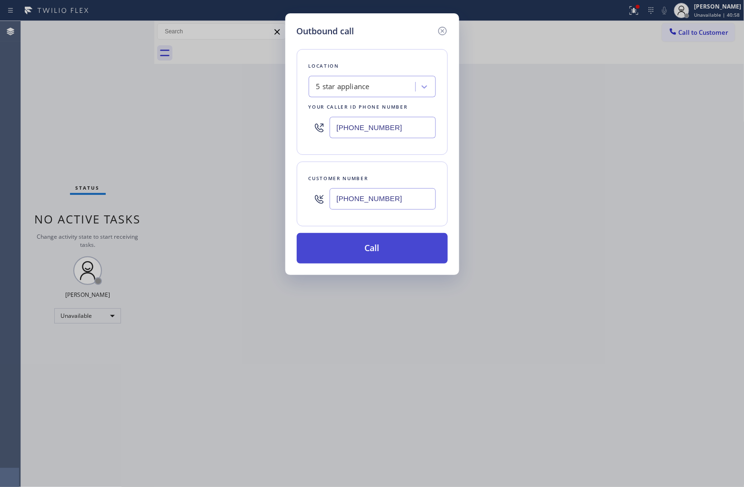
click at [384, 245] on button "Call" at bounding box center [372, 248] width 151 height 30
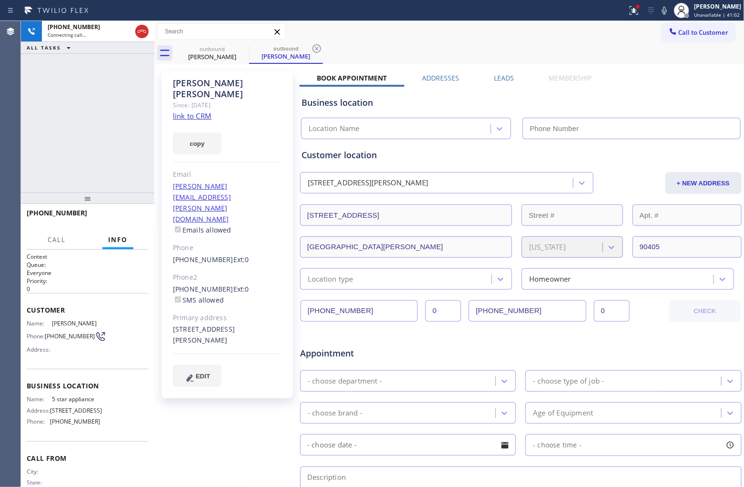
click at [194, 111] on link "link to CRM" at bounding box center [192, 116] width 39 height 10
type input "[PHONE_NUMBER]"
drag, startPoint x: 63, startPoint y: 341, endPoint x: 46, endPoint y: 331, distance: 19.9
click at [46, 332] on span "[PHONE_NUMBER]" at bounding box center [70, 335] width 50 height 7
copy span "[PHONE_NUMBER]"
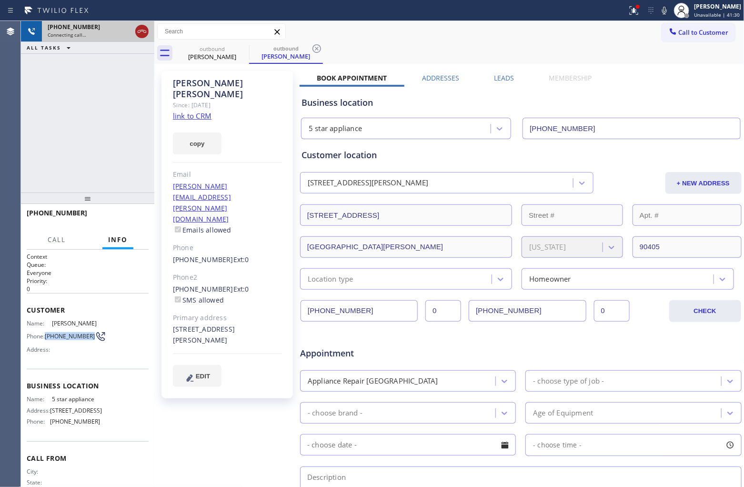
click at [139, 29] on icon at bounding box center [141, 31] width 11 height 11
click at [669, 34] on div at bounding box center [672, 32] width 11 height 11
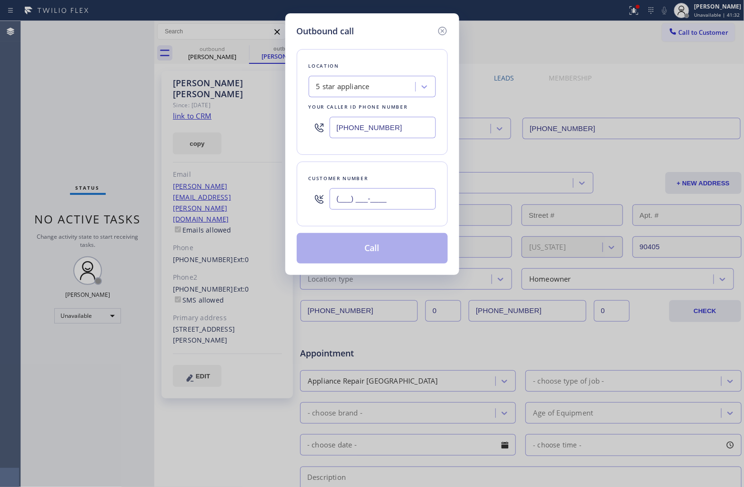
click at [411, 196] on input "(___) ___-____" at bounding box center [383, 198] width 106 height 21
paste input "424) 268-0331"
type input "[PHONE_NUMBER]"
drag, startPoint x: 375, startPoint y: 248, endPoint x: 413, endPoint y: 295, distance: 60.7
click at [373, 246] on button "Call" at bounding box center [372, 248] width 151 height 30
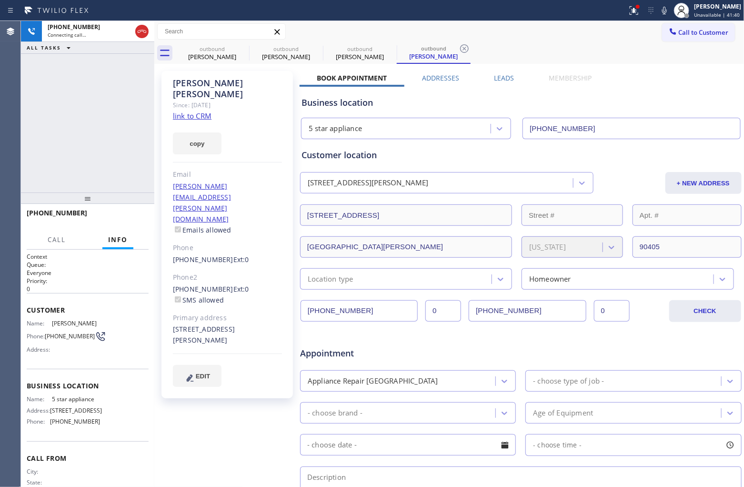
type input "[PHONE_NUMBER]"
click at [25, 106] on div "[PHONE_NUMBER] Connecting call… ALL TASKS ALL TASKS ACTIVE TASKS TASKS IN WRAP …" at bounding box center [87, 106] width 133 height 171
click at [138, 32] on icon at bounding box center [142, 31] width 9 height 3
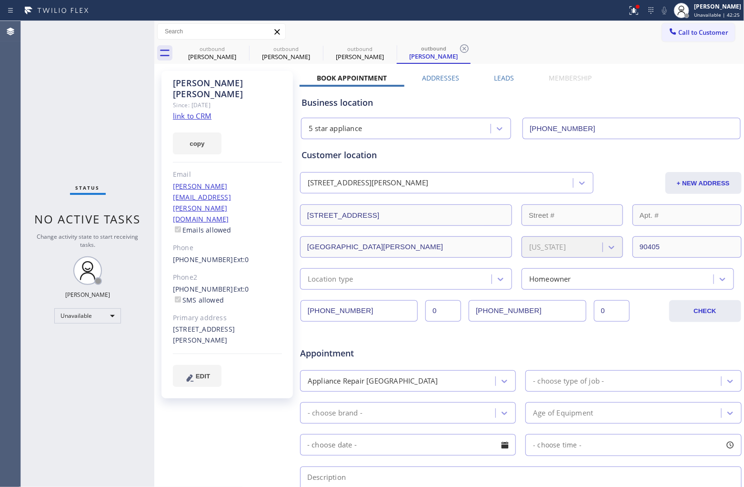
drag, startPoint x: 29, startPoint y: 112, endPoint x: 106, endPoint y: 58, distance: 94.6
click at [29, 112] on div "Status No active tasks Change activity state to start receiving tasks. [PERSON_…" at bounding box center [87, 254] width 133 height 466
click at [679, 34] on span "Call to Customer" at bounding box center [704, 32] width 50 height 9
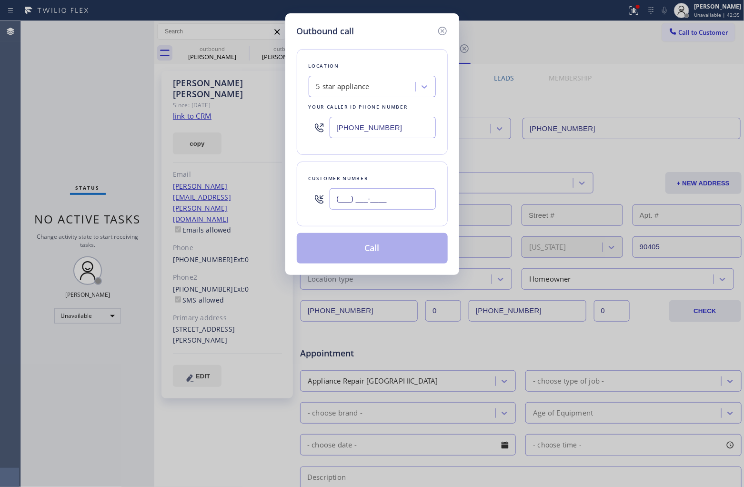
click at [401, 201] on input "(___) ___-____" at bounding box center [383, 198] width 106 height 21
paste input "424) 903-9772"
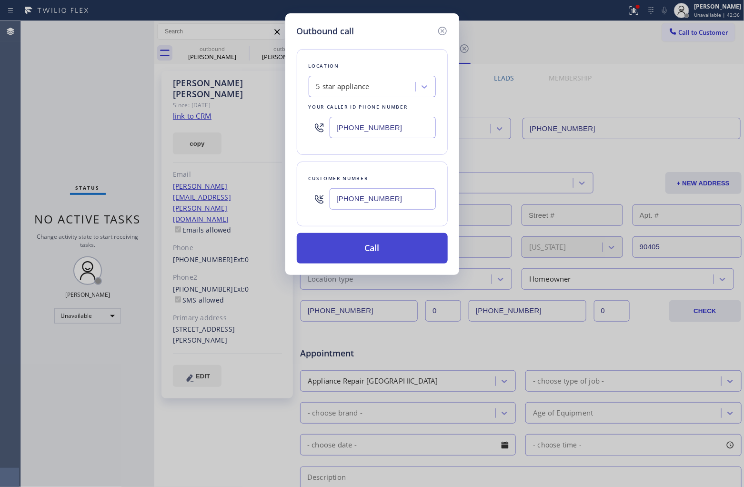
type input "[PHONE_NUMBER]"
click at [375, 252] on button "Call" at bounding box center [372, 248] width 151 height 30
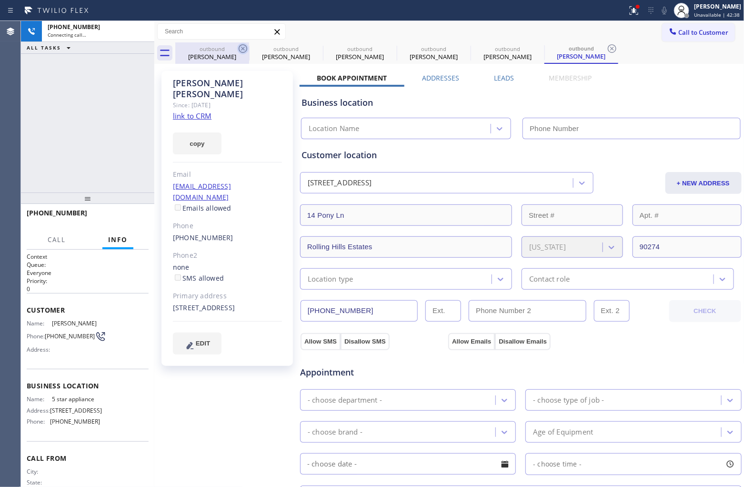
click at [241, 46] on icon at bounding box center [242, 48] width 11 height 11
click at [0, 0] on icon at bounding box center [0, 0] width 0 height 0
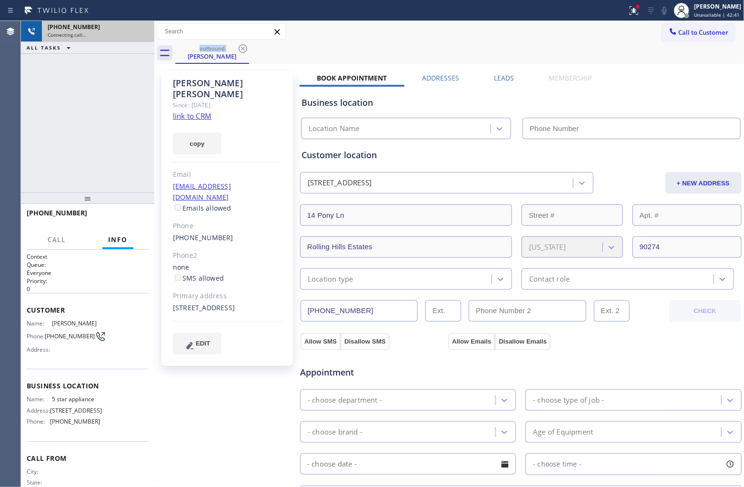
click at [80, 31] on span "Connecting call…" at bounding box center [67, 34] width 39 height 7
type input "[PHONE_NUMBER]"
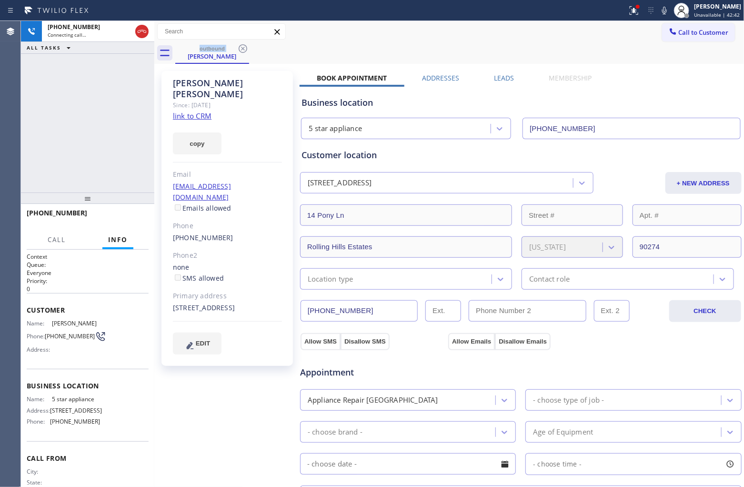
click at [191, 111] on link "link to CRM" at bounding box center [192, 116] width 39 height 10
drag, startPoint x: 53, startPoint y: 342, endPoint x: 63, endPoint y: 341, distance: 10.1
click at [54, 340] on span "[PHONE_NUMBER]" at bounding box center [70, 335] width 50 height 7
click at [63, 338] on span "[PHONE_NUMBER]" at bounding box center [70, 335] width 50 height 7
drag, startPoint x: 63, startPoint y: 338, endPoint x: 51, endPoint y: 332, distance: 13.6
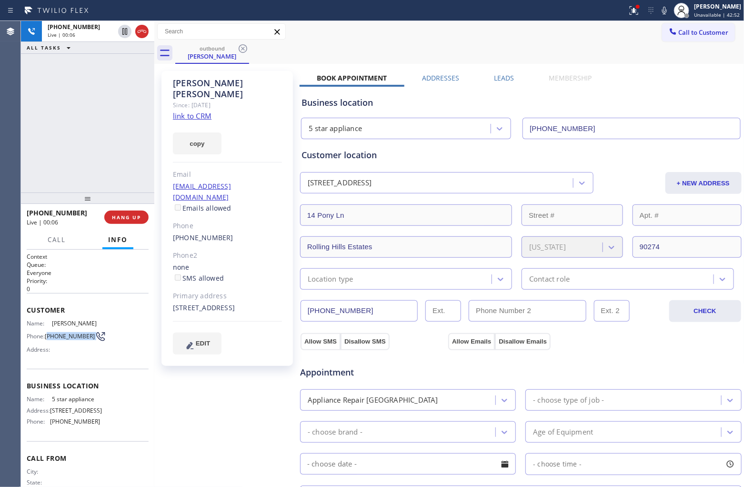
click at [51, 332] on span "[PHONE_NUMBER]" at bounding box center [70, 335] width 50 height 7
copy div "424) 903-9772"
click at [139, 212] on button "HANG UP" at bounding box center [126, 217] width 44 height 13
click at [692, 36] on span "Call to Customer" at bounding box center [704, 32] width 50 height 9
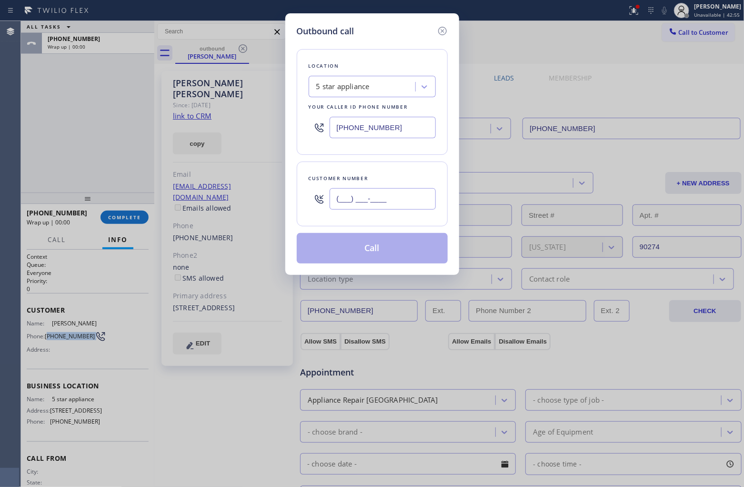
click at [393, 196] on input "(___) ___-____" at bounding box center [383, 198] width 106 height 21
paste input "424) 903-9772"
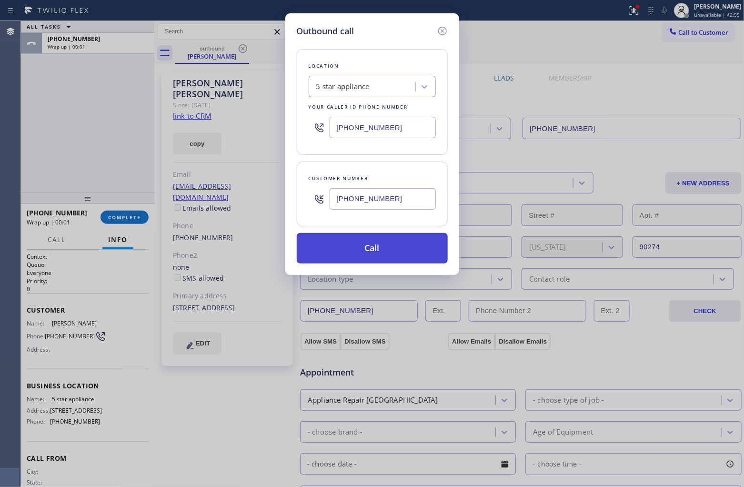
type input "[PHONE_NUMBER]"
click at [365, 248] on button "Call" at bounding box center [372, 248] width 151 height 30
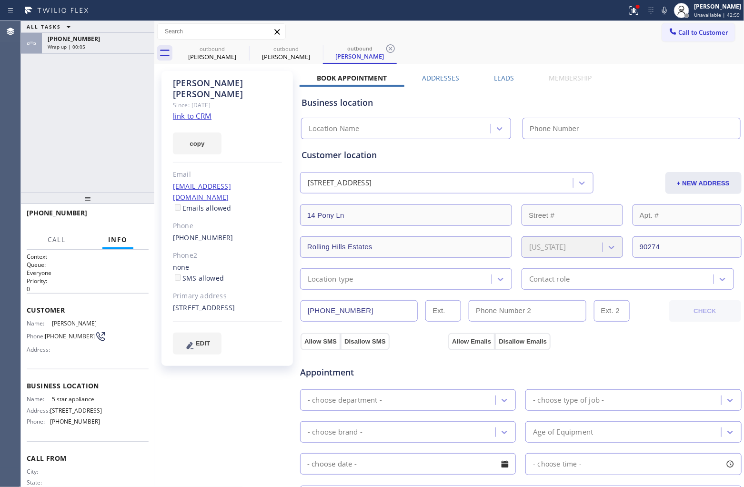
type input "[PHONE_NUMBER]"
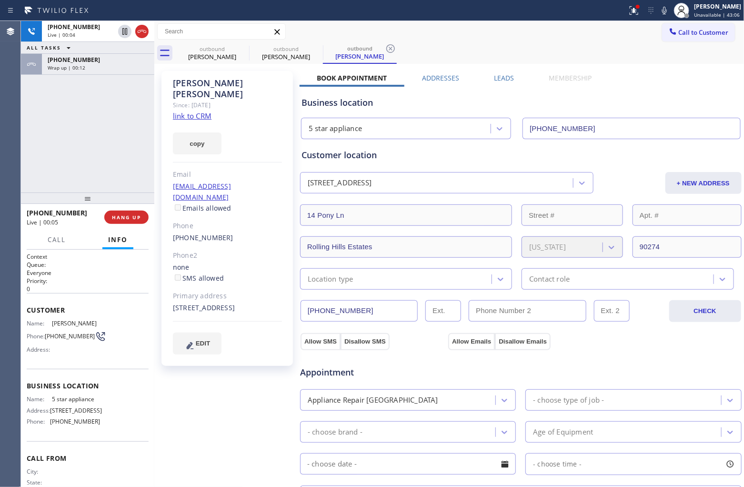
drag, startPoint x: 141, startPoint y: 29, endPoint x: 98, endPoint y: 286, distance: 260.9
click at [141, 29] on icon at bounding box center [141, 31] width 11 height 11
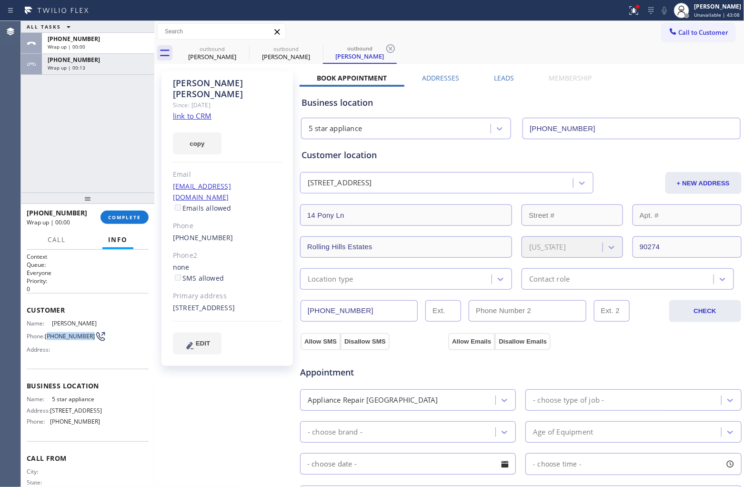
drag, startPoint x: 63, startPoint y: 342, endPoint x: 48, endPoint y: 332, distance: 18.0
click at [48, 332] on span "[PHONE_NUMBER]" at bounding box center [70, 335] width 50 height 7
copy span "424) 903-9772"
click at [694, 36] on span "Call to Customer" at bounding box center [704, 32] width 50 height 9
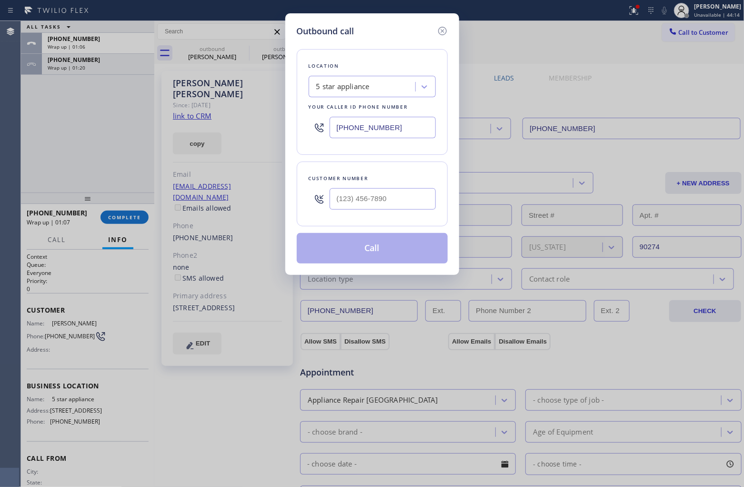
click at [375, 184] on div at bounding box center [383, 198] width 106 height 31
click at [384, 196] on input "(___) ___-____" at bounding box center [383, 198] width 106 height 21
paste input "831) 359-0706"
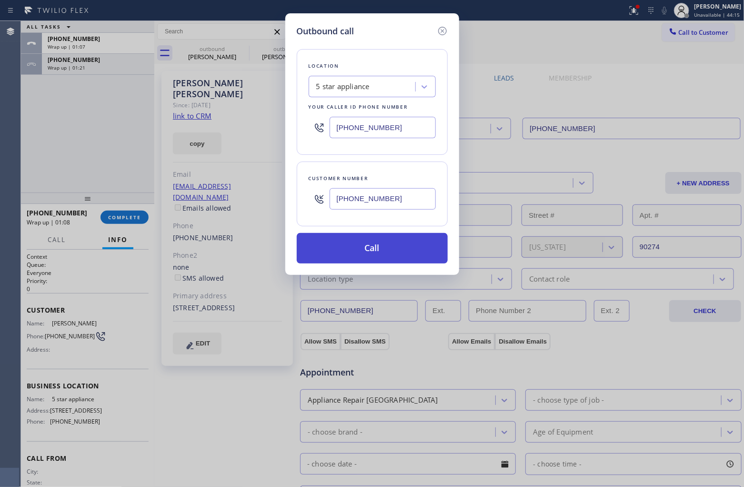
type input "[PHONE_NUMBER]"
click at [354, 244] on button "Call" at bounding box center [372, 248] width 151 height 30
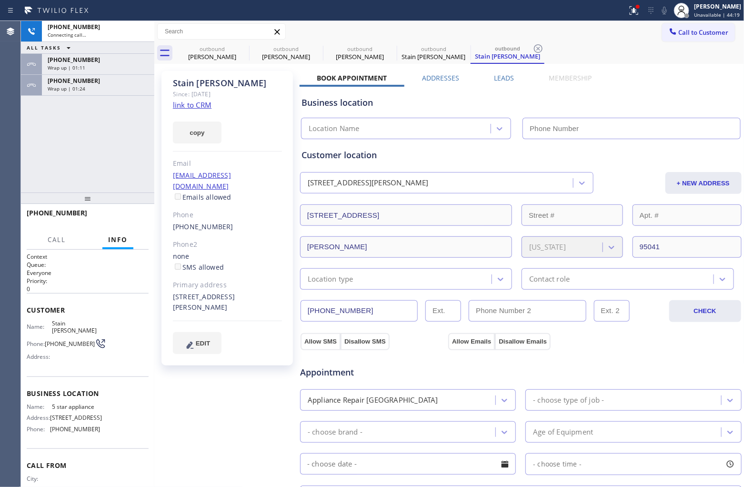
click at [8, 122] on div "Agent Desktop" at bounding box center [10, 254] width 20 height 466
type input "[PHONE_NUMBER]"
click at [203, 101] on link "link to CRM" at bounding box center [192, 105] width 39 height 10
click at [144, 34] on icon at bounding box center [141, 31] width 11 height 11
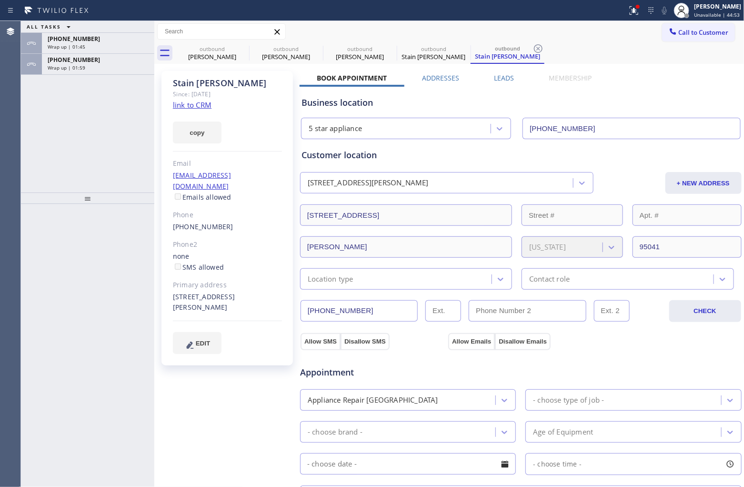
drag, startPoint x: 702, startPoint y: 29, endPoint x: 608, endPoint y: 73, distance: 103.8
click at [702, 29] on span "Call to Customer" at bounding box center [704, 32] width 50 height 9
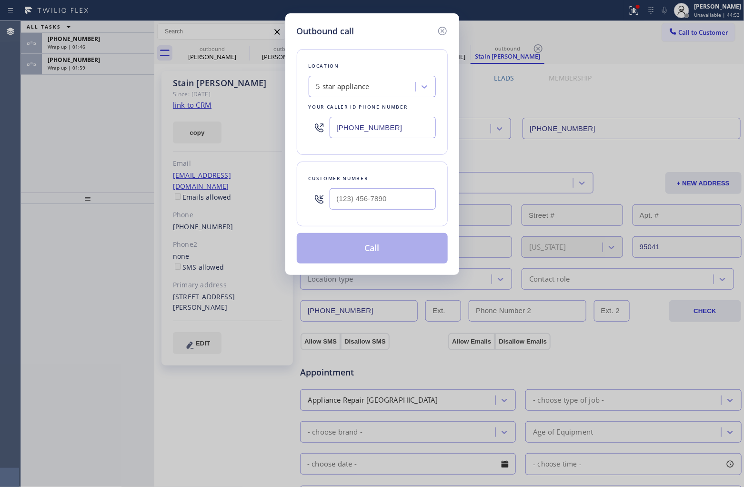
click at [393, 127] on input "[PHONE_NUMBER]" at bounding box center [383, 127] width 106 height 21
paste input "844) 502-1411"
type input "[PHONE_NUMBER]"
type input "(___) ___-____"
click at [363, 199] on input "text" at bounding box center [383, 198] width 106 height 21
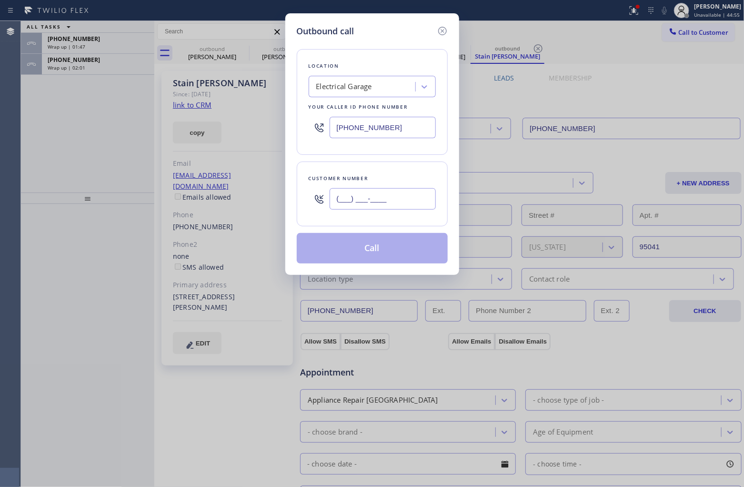
paste input "617) 504-7122"
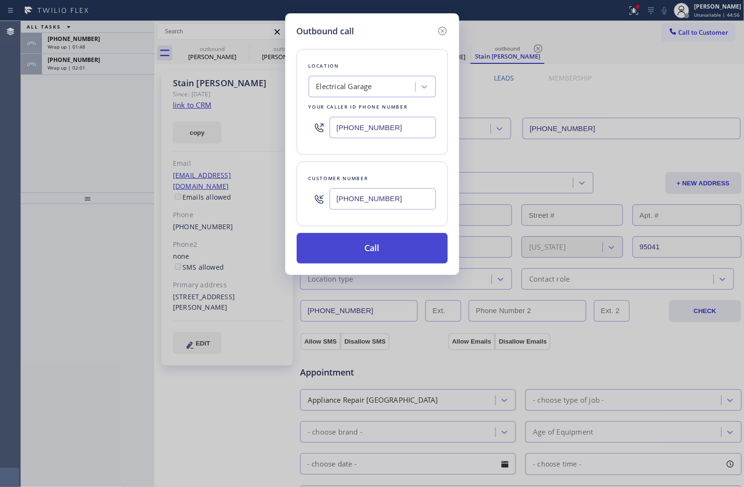
type input "[PHONE_NUMBER]"
drag, startPoint x: 379, startPoint y: 252, endPoint x: 187, endPoint y: 3, distance: 314.2
click at [378, 252] on button "Call" at bounding box center [372, 248] width 151 height 30
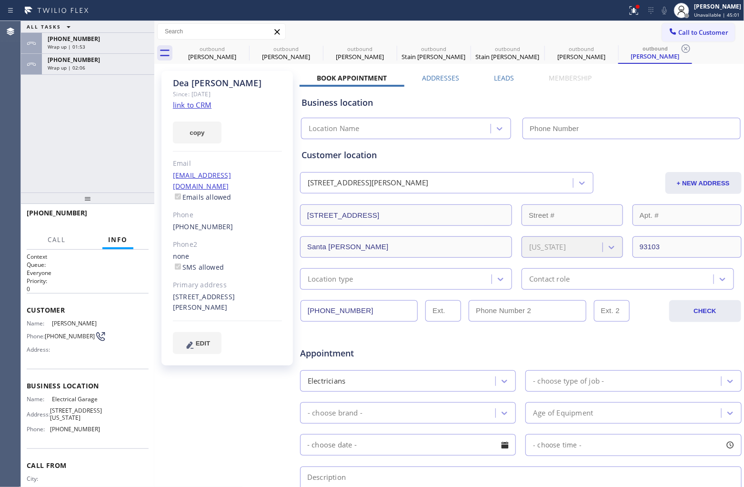
type input "[PHONE_NUMBER]"
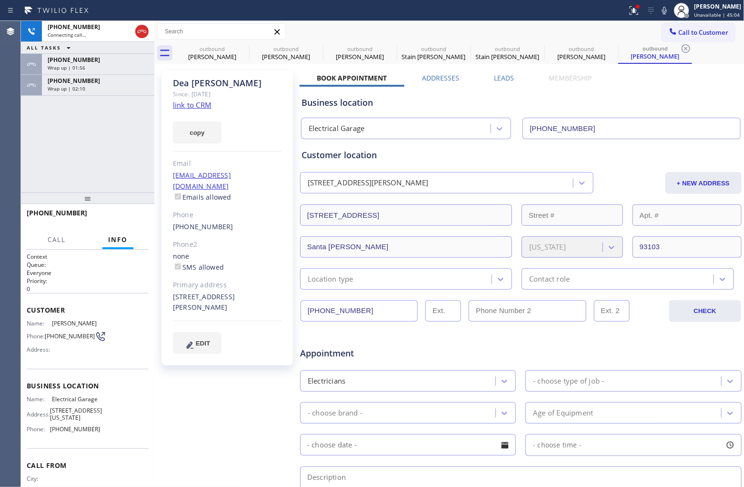
click at [201, 102] on link "link to CRM" at bounding box center [192, 105] width 39 height 10
click at [145, 31] on icon at bounding box center [141, 31] width 11 height 11
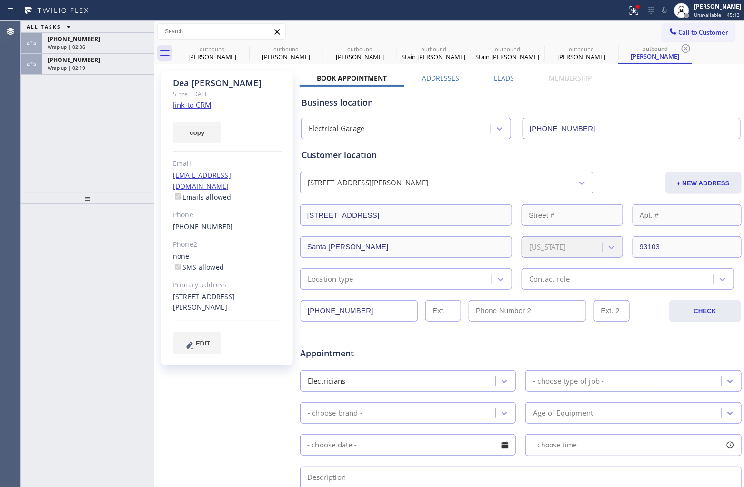
click at [690, 36] on span "Call to Customer" at bounding box center [704, 32] width 50 height 9
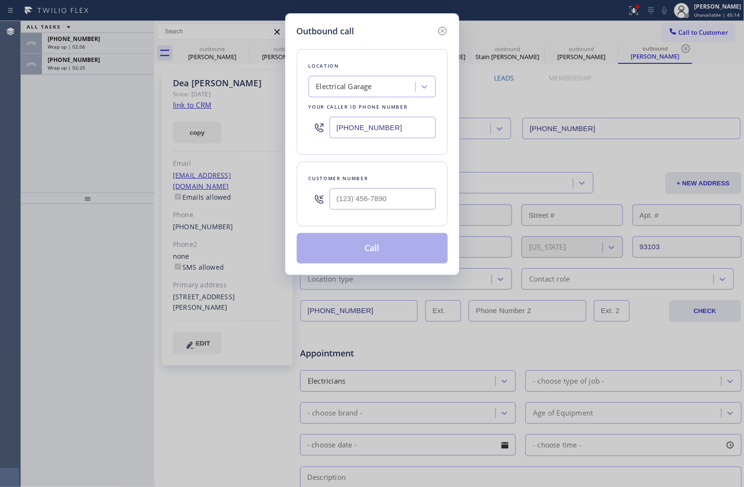
click at [353, 127] on input "[PHONE_NUMBER]" at bounding box center [383, 127] width 106 height 21
paste input "8) 305-2484"
type input "[PHONE_NUMBER]"
type input "(___) ___-____"
click at [373, 182] on div "Customer number" at bounding box center [372, 178] width 127 height 10
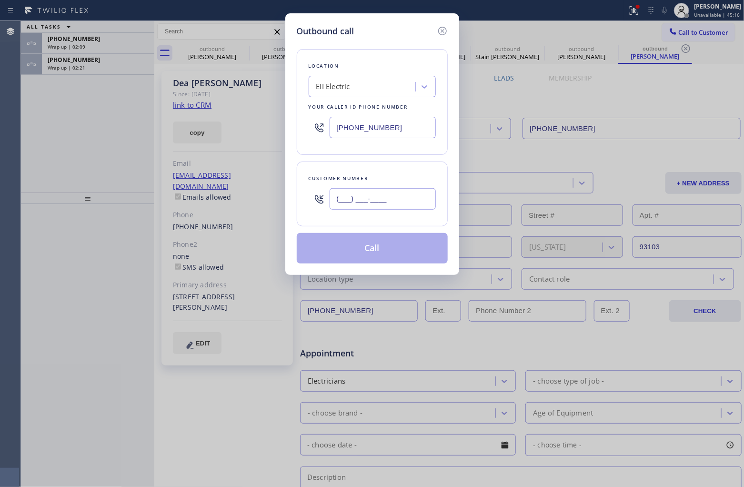
click at [376, 192] on input "(___) ___-____" at bounding box center [383, 198] width 106 height 21
paste input "862) 214-5915"
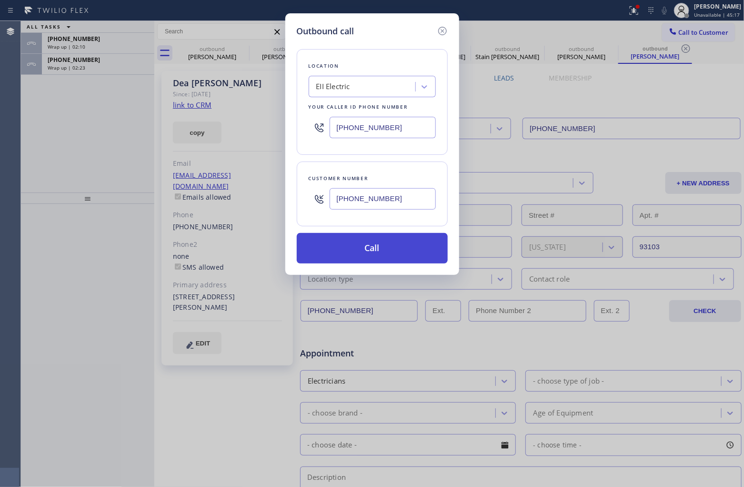
type input "[PHONE_NUMBER]"
click at [385, 241] on button "Call" at bounding box center [372, 248] width 151 height 30
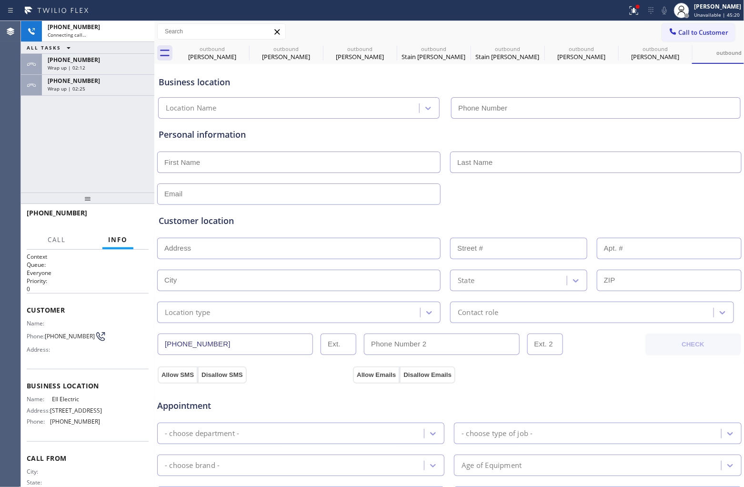
type input "[PHONE_NUMBER]"
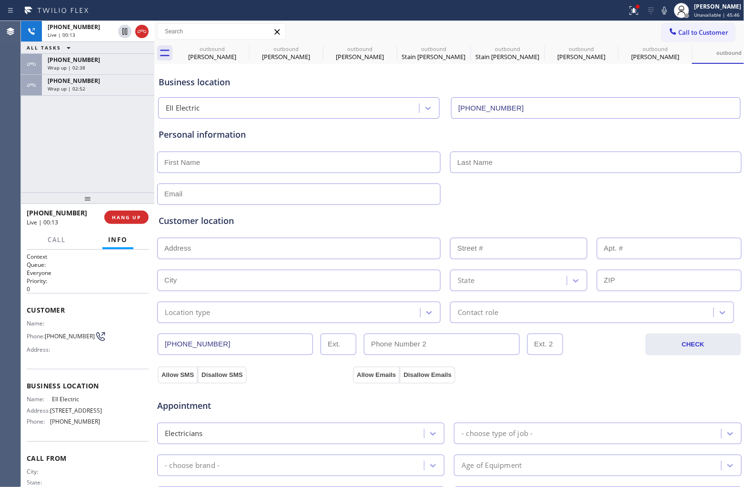
click at [54, 127] on div "[PHONE_NUMBER] Live | 00:13 ALL TASKS ALL TASKS ACTIVE TASKS TASKS IN WRAP UP […" at bounding box center [87, 106] width 133 height 171
click at [72, 93] on div "[PHONE_NUMBER] Wrap up | 02:52" at bounding box center [96, 85] width 109 height 21
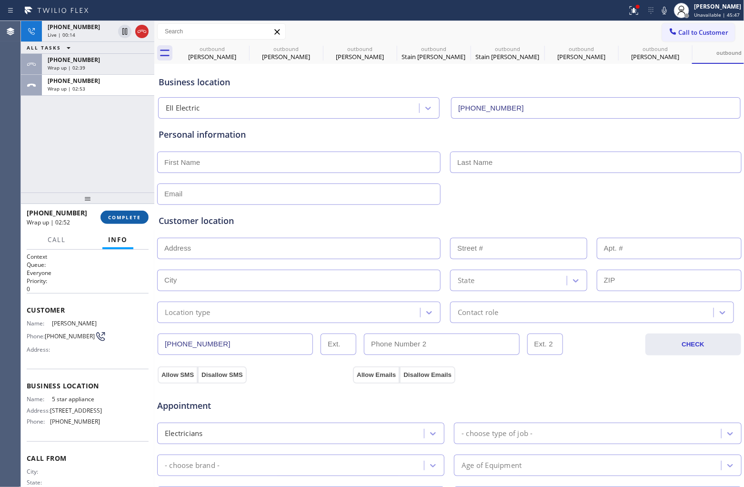
click at [134, 216] on span "COMPLETE" at bounding box center [124, 217] width 33 height 7
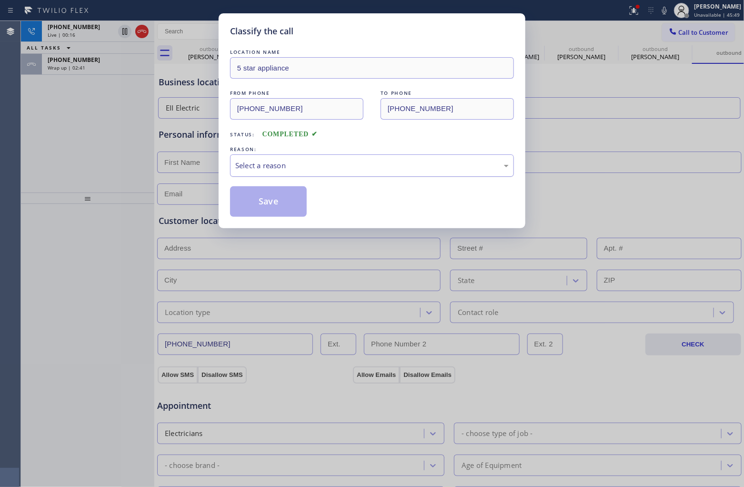
click at [281, 165] on div "Select a reason" at bounding box center [371, 165] width 273 height 11
click at [265, 198] on button "Save" at bounding box center [268, 201] width 77 height 30
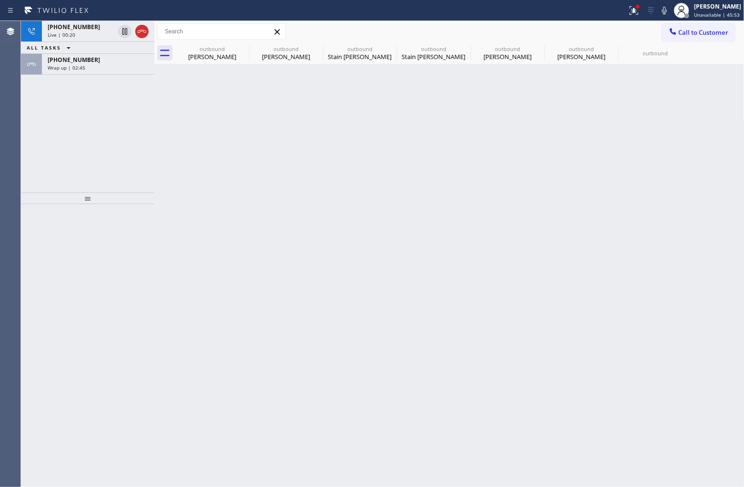
drag, startPoint x: 92, startPoint y: 74, endPoint x: 113, endPoint y: 93, distance: 28.7
click at [92, 74] on div "[PHONE_NUMBER] Wrap up | 02:45" at bounding box center [96, 64] width 109 height 21
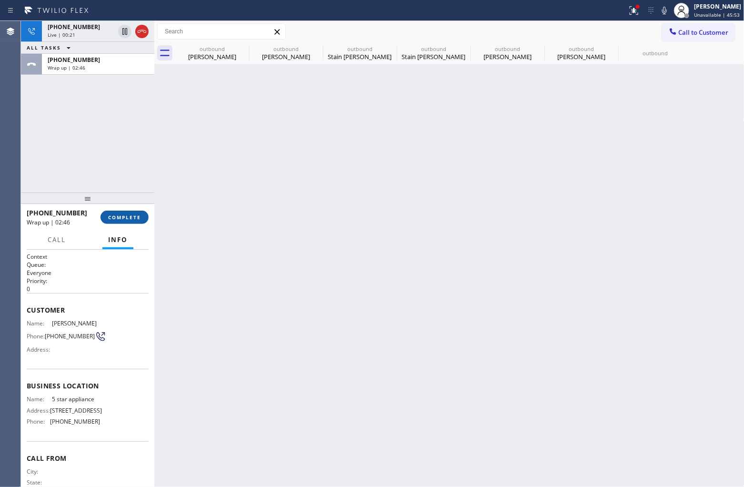
click at [117, 211] on button "COMPLETE" at bounding box center [125, 217] width 48 height 13
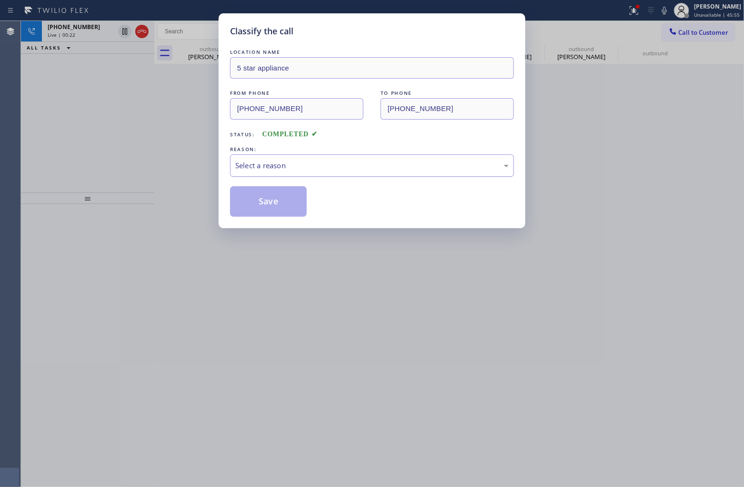
click at [313, 171] on div "Select a reason" at bounding box center [371, 165] width 273 height 11
click at [282, 200] on button "Save" at bounding box center [268, 201] width 77 height 30
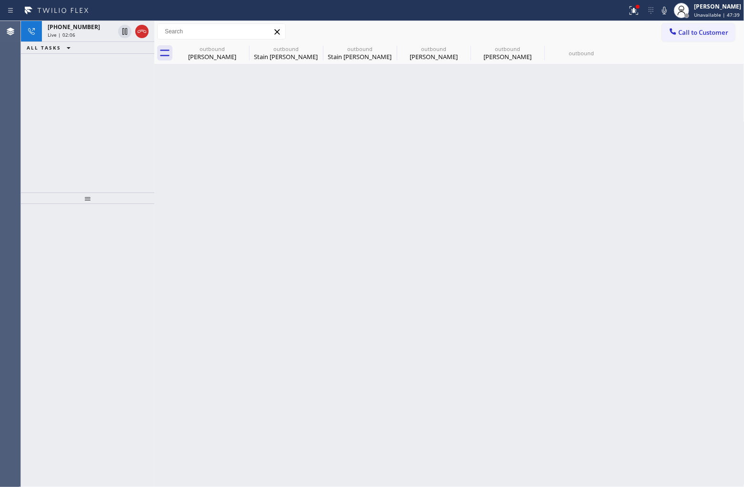
click at [35, 181] on div "[PHONE_NUMBER] Live | 02:06 ALL TASKS ALL TASKS ACTIVE TASKS TASKS IN WRAP UP" at bounding box center [87, 106] width 133 height 171
click at [83, 36] on div "Live | 12:24" at bounding box center [81, 34] width 67 height 7
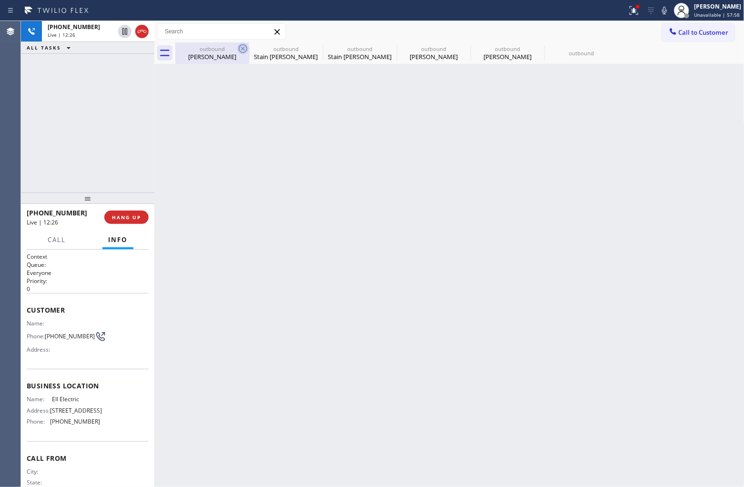
click at [240, 46] on icon at bounding box center [243, 48] width 9 height 9
click at [0, 0] on icon at bounding box center [0, 0] width 0 height 0
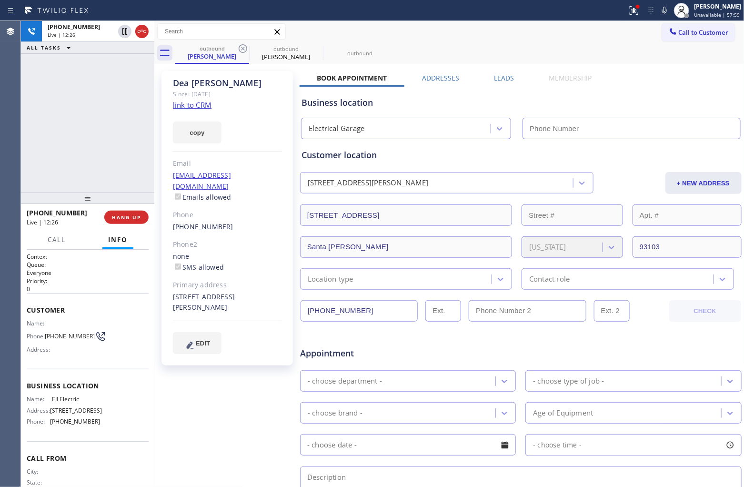
type input "[PHONE_NUMBER]"
click at [240, 46] on icon at bounding box center [243, 48] width 9 height 9
click at [0, 0] on icon at bounding box center [0, 0] width 0 height 0
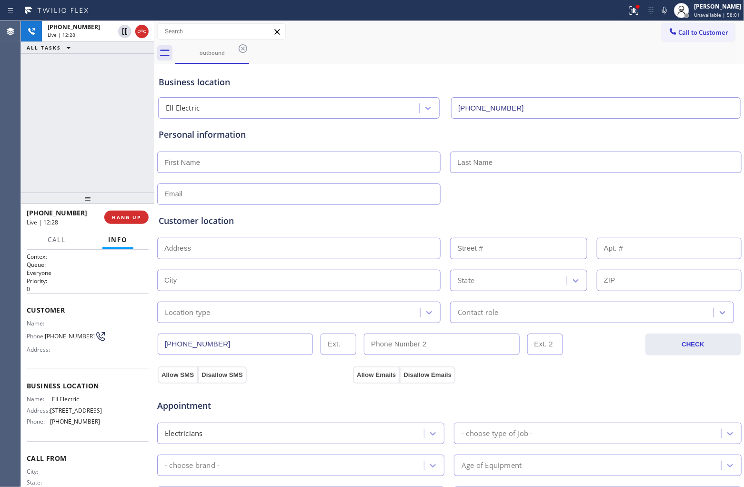
click at [263, 163] on input "text" at bounding box center [298, 161] width 283 height 21
type input "Em"
type input "n"
type input "[EMAIL_ADDRESS][DOMAIN_NAME]"
click at [187, 249] on input "text" at bounding box center [298, 248] width 283 height 21
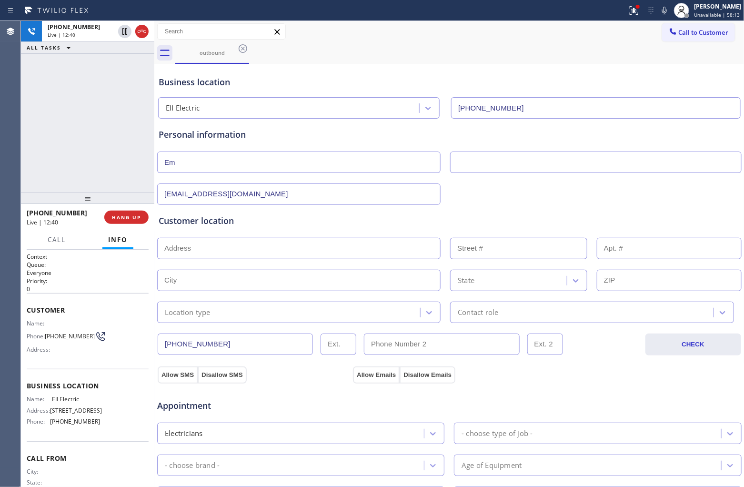
paste input "07008"
type input "Carteret, NJ 07008, [GEOGRAPHIC_DATA]"
type input "Carteret"
type input "07008"
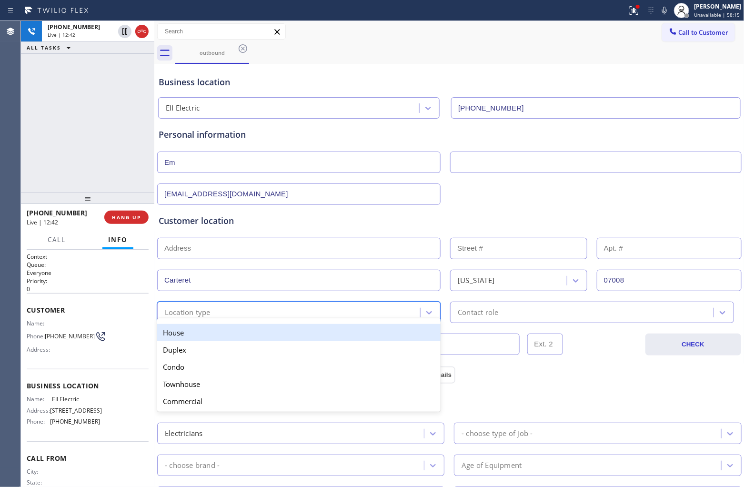
click at [205, 311] on div "Location type" at bounding box center [188, 312] width 46 height 11
click at [194, 332] on div "House" at bounding box center [298, 332] width 283 height 17
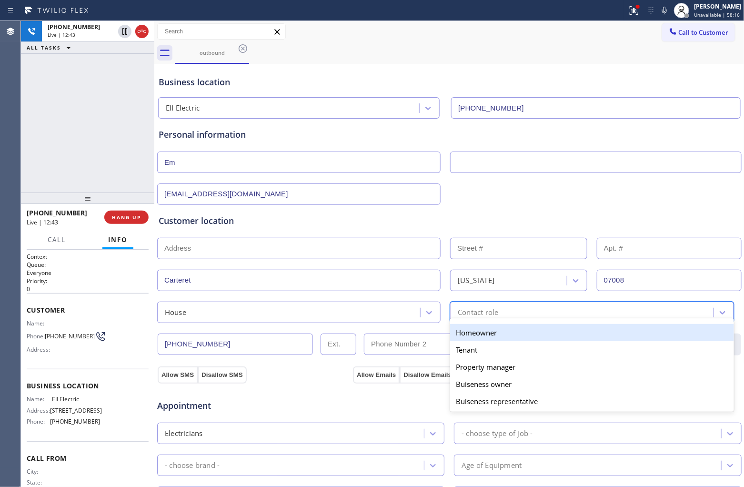
click at [506, 315] on div "Contact role" at bounding box center [583, 312] width 260 height 17
click at [477, 336] on div "Homeowner" at bounding box center [591, 332] width 283 height 17
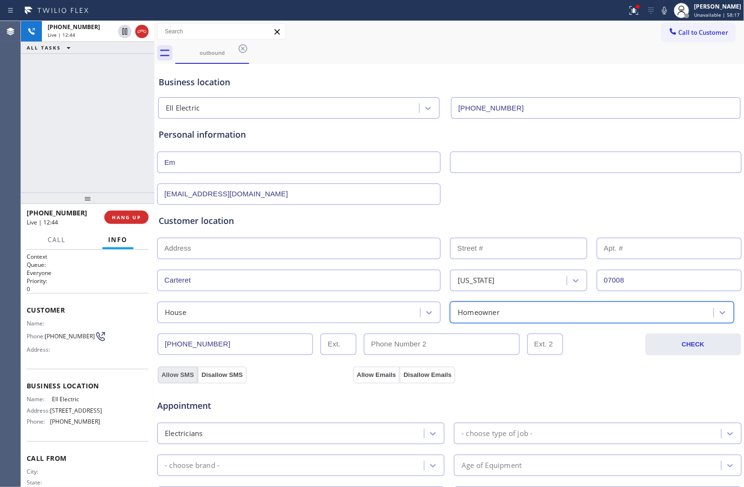
click at [174, 370] on button "Allow SMS" at bounding box center [178, 374] width 40 height 17
click at [379, 375] on button "Allow Emails" at bounding box center [376, 374] width 47 height 17
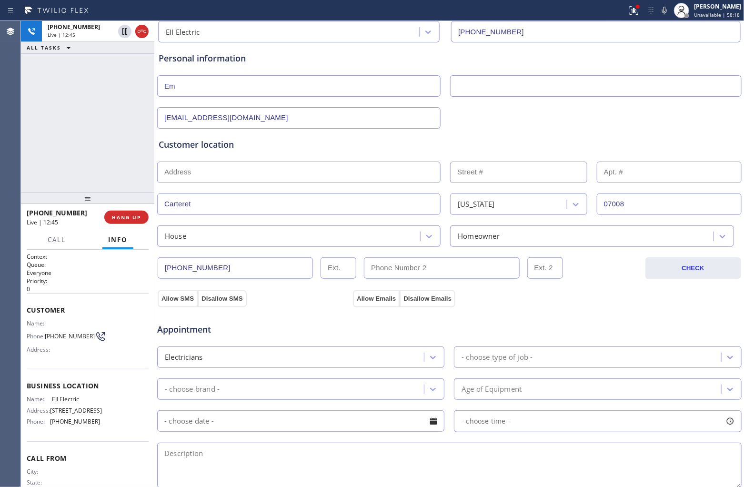
scroll to position [179, 0]
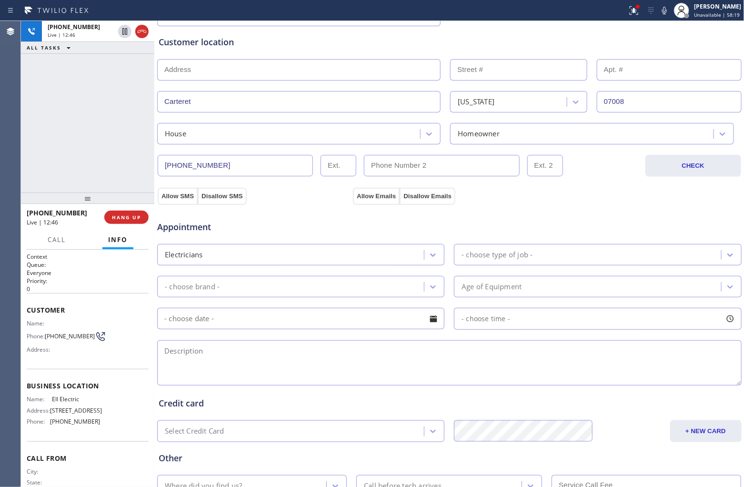
click at [501, 249] on div "- choose type of job -" at bounding box center [589, 254] width 264 height 17
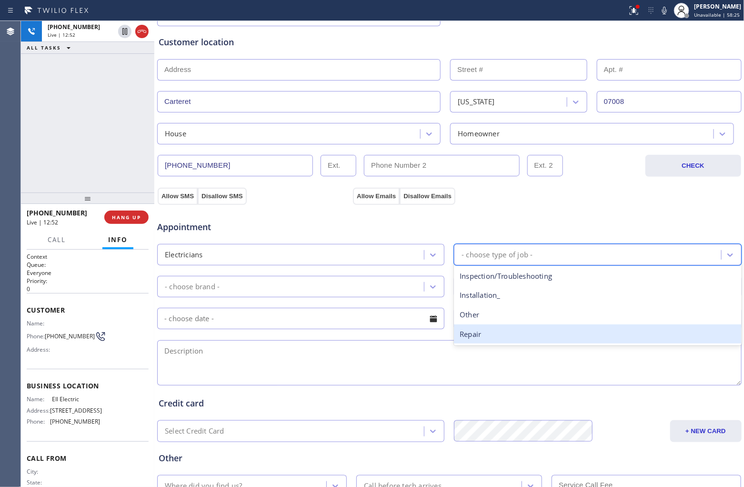
click at [493, 339] on div "Repair" at bounding box center [597, 334] width 287 height 20
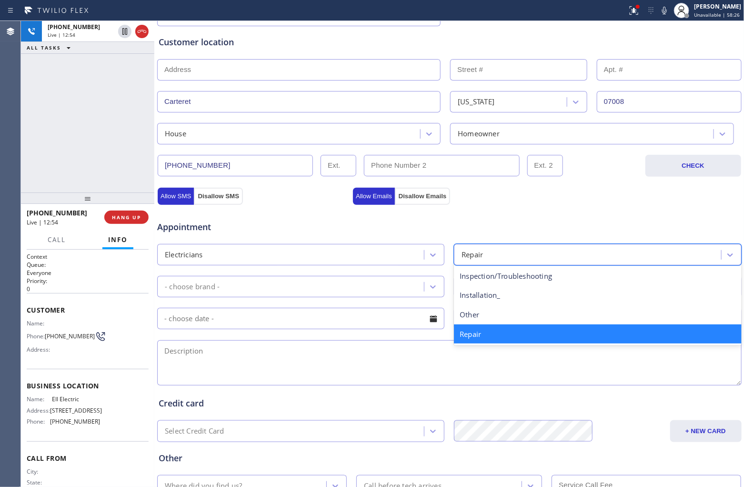
click at [564, 258] on div "Repair" at bounding box center [589, 254] width 264 height 17
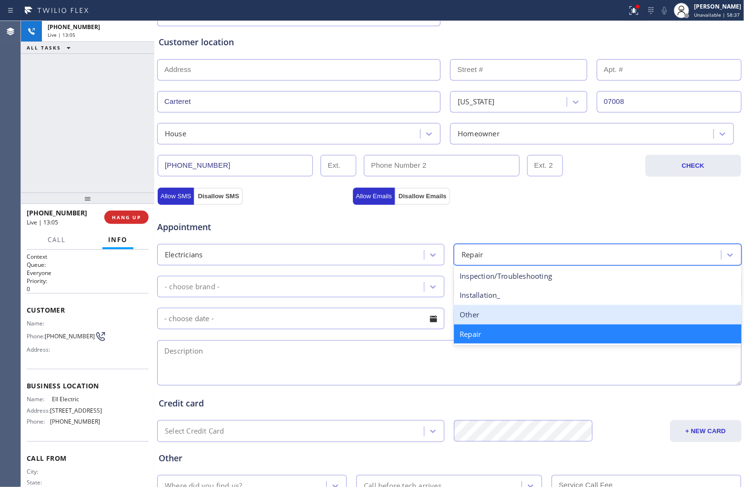
click at [498, 320] on div "Other" at bounding box center [597, 315] width 287 height 20
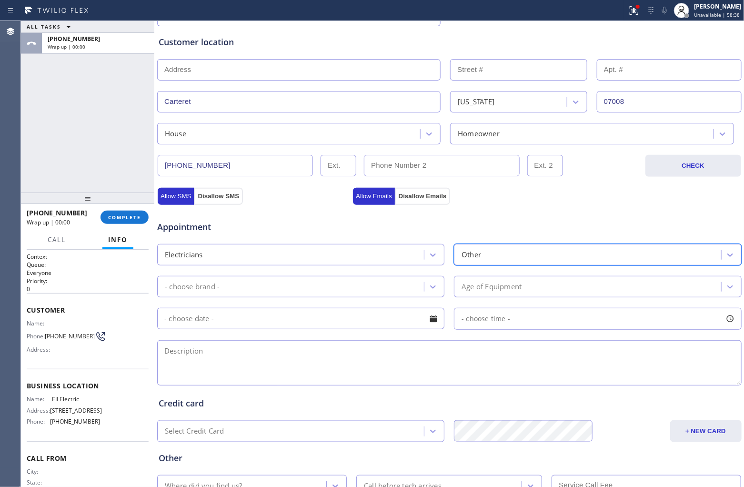
click at [317, 291] on div "- choose brand -" at bounding box center [292, 286] width 264 height 17
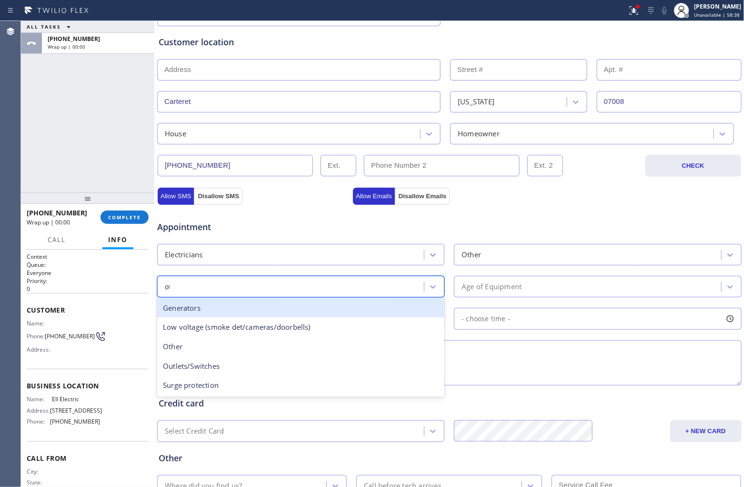
type input "oth"
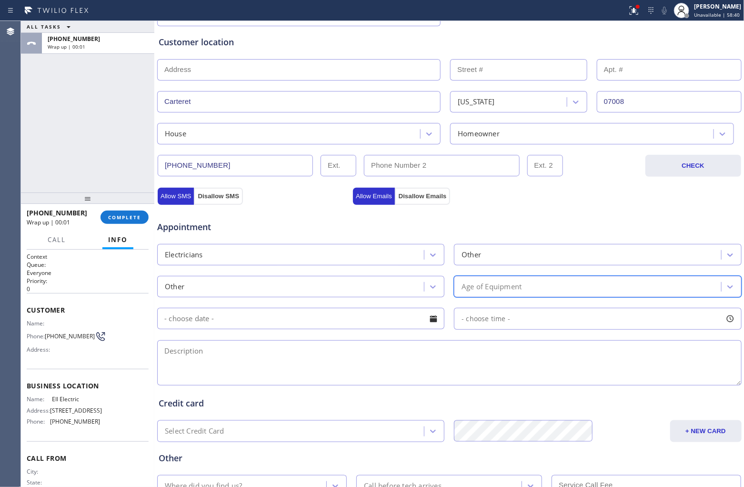
click at [504, 299] on div "Appointment Electricians Other Other 31 results available. Select is focused ,t…" at bounding box center [450, 298] width 582 height 178
drag, startPoint x: 497, startPoint y: 284, endPoint x: 498, endPoint y: 297, distance: 12.9
click at [498, 284] on div "Age of Equipment" at bounding box center [492, 286] width 60 height 11
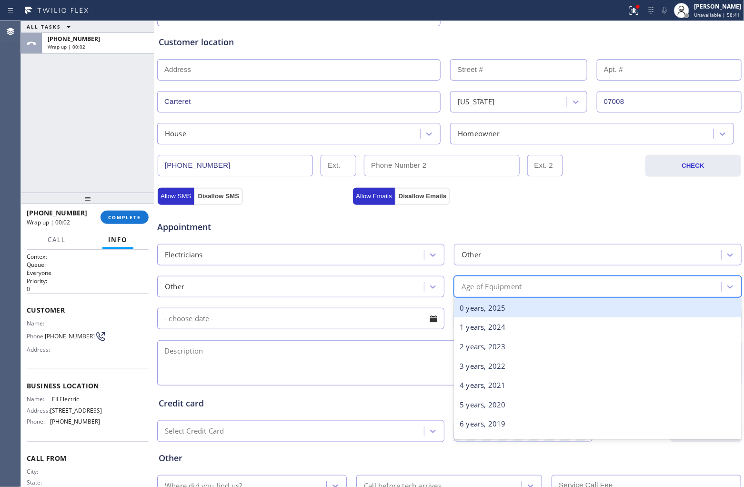
click at [492, 305] on div "0 years, 2025" at bounding box center [597, 308] width 287 height 20
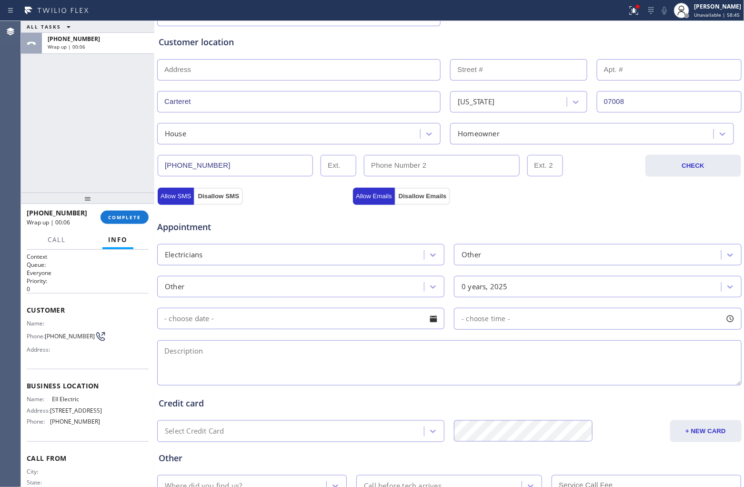
paste textarea "Purchase Generator needs to connect throuh electrical | needs to put a cable pl…"
click at [231, 371] on textarea at bounding box center [449, 362] width 584 height 45
click at [492, 355] on textarea "Purchase Generator needs to connect throuh electrical | needs to put a cable pl…" at bounding box center [449, 362] width 584 height 45
click at [534, 355] on textarea "Purchase Generator needs to connect throuh electrical | needs to put a cable pl…" at bounding box center [449, 362] width 584 height 45
click at [302, 350] on textarea "Purchase Generator needs to connect throuh electrical | needs to put a cable pl…" at bounding box center [449, 362] width 584 height 45
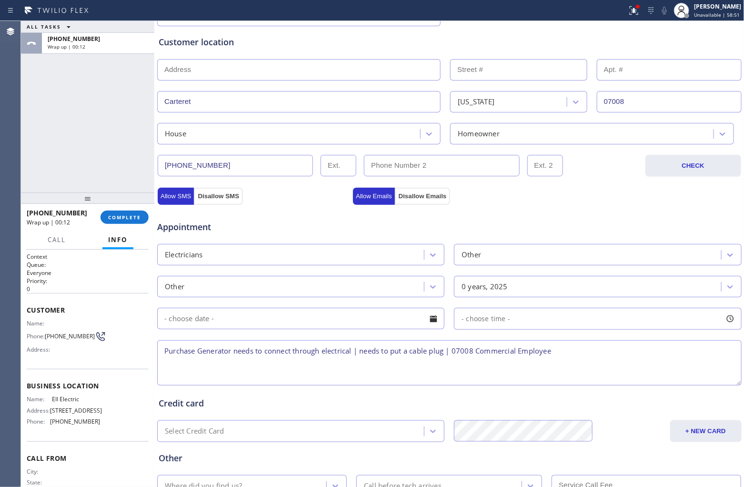
click at [588, 360] on textarea "Purchase Generator needs to connect through electrical | needs to put a cable p…" at bounding box center [449, 362] width 584 height 45
drag, startPoint x: 81, startPoint y: 402, endPoint x: 605, endPoint y: 367, distance: 524.6
click at [75, 399] on span "EII Electric" at bounding box center [76, 398] width 48 height 7
drag, startPoint x: 49, startPoint y: 398, endPoint x: 88, endPoint y: 398, distance: 39.1
click at [88, 398] on div "Name: EII Electric" at bounding box center [63, 398] width 73 height 7
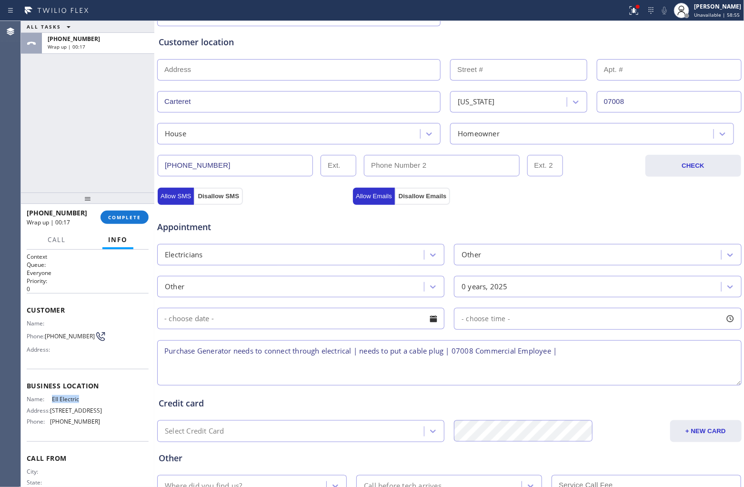
copy div "EII Electric"
click at [611, 365] on textarea "Purchase Generator needs to connect through electrical | needs to put a cable p…" at bounding box center [449, 362] width 584 height 45
paste textarea "EII Electric"
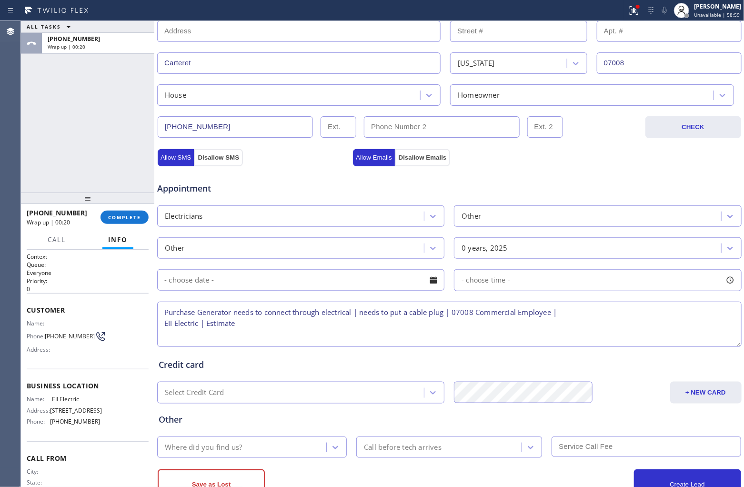
scroll to position [253, 0]
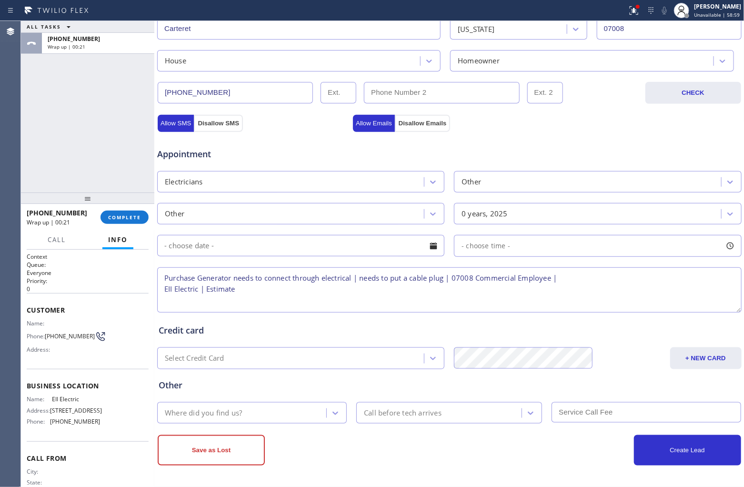
type textarea "Purchase Generator needs to connect through electrical | needs to put a cable p…"
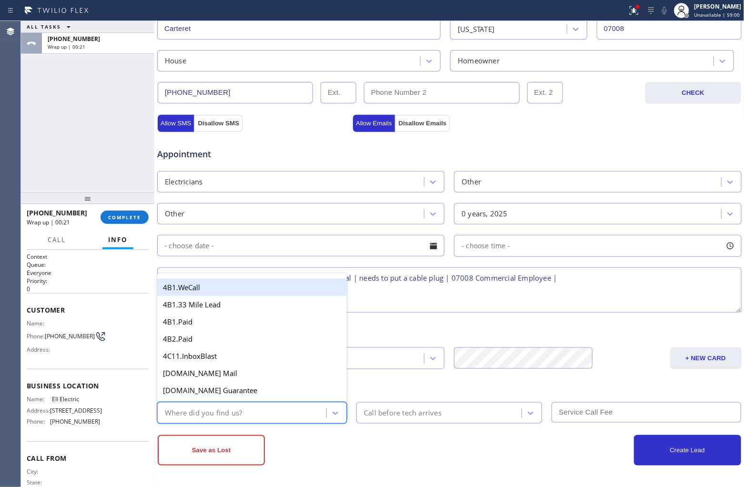
click at [243, 406] on div "Where did you find us?" at bounding box center [243, 412] width 166 height 17
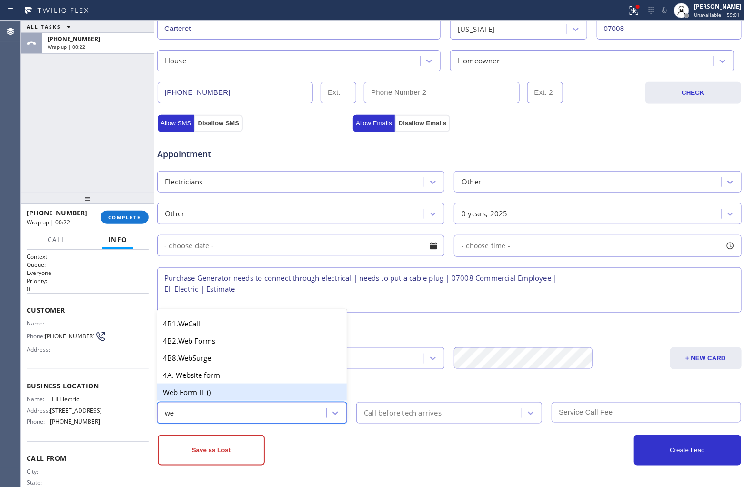
type input "w"
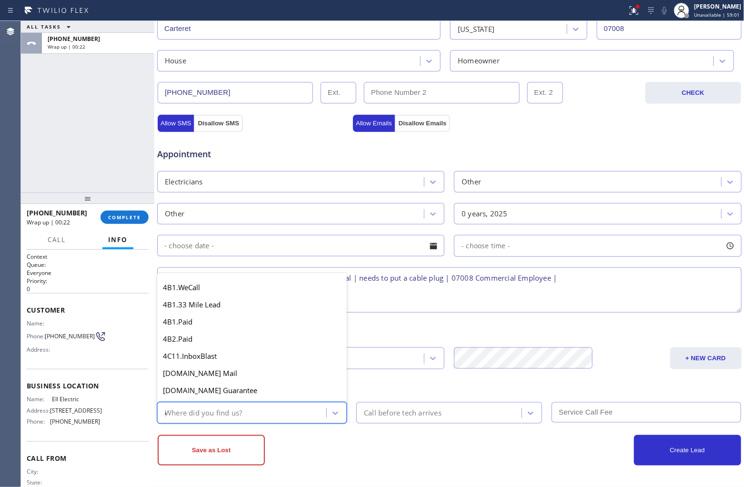
type input "go"
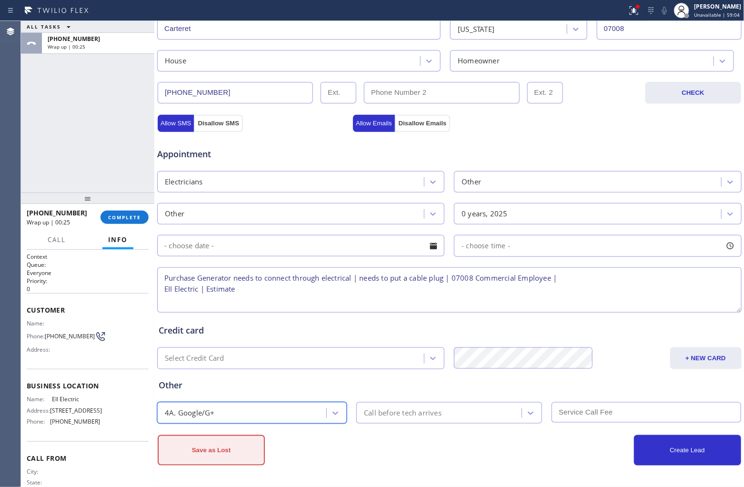
click at [239, 458] on button "Save as Lost" at bounding box center [211, 450] width 107 height 30
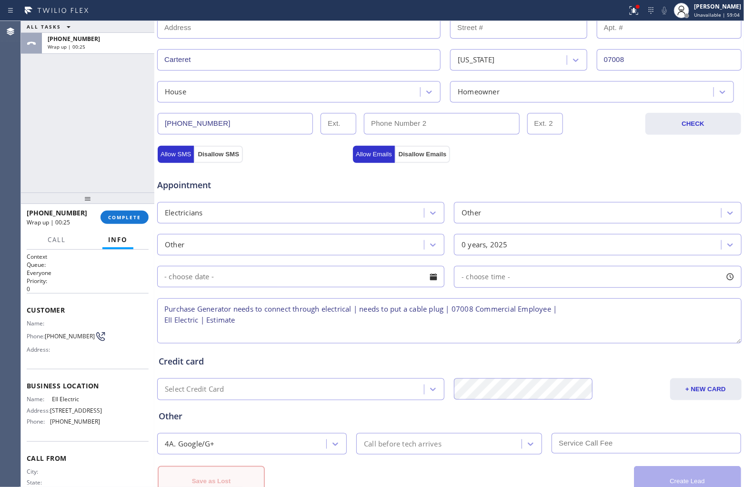
scroll to position [285, 0]
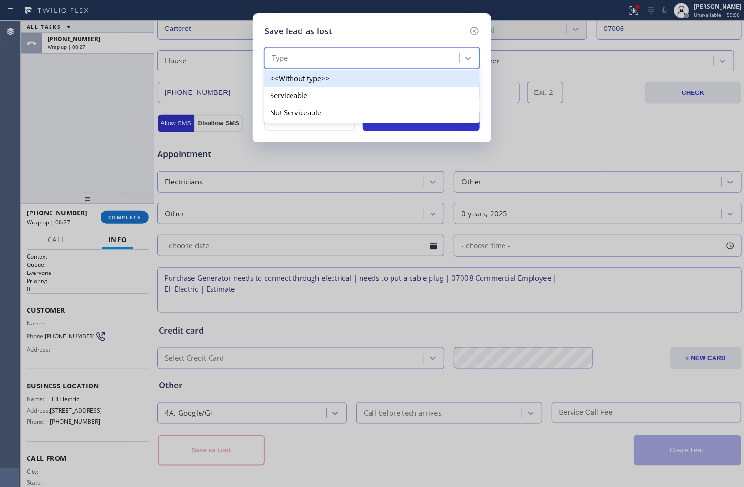
click at [312, 56] on div "Type" at bounding box center [363, 58] width 192 height 17
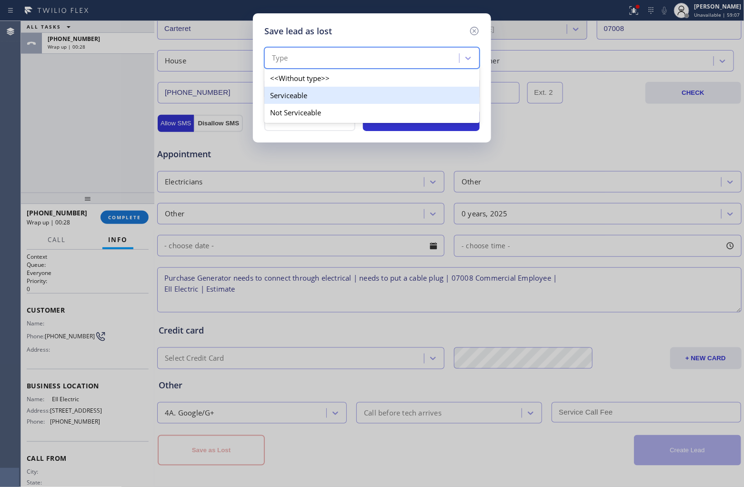
click at [307, 100] on div "Serviceable" at bounding box center [371, 95] width 215 height 17
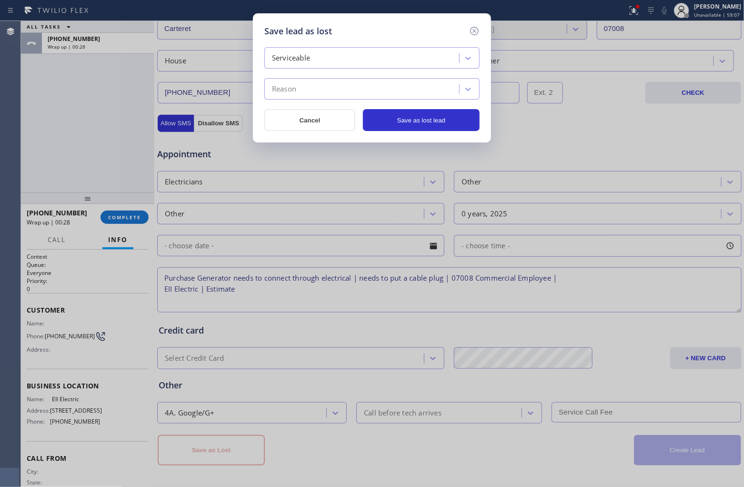
click at [327, 88] on div "Reason" at bounding box center [363, 89] width 192 height 17
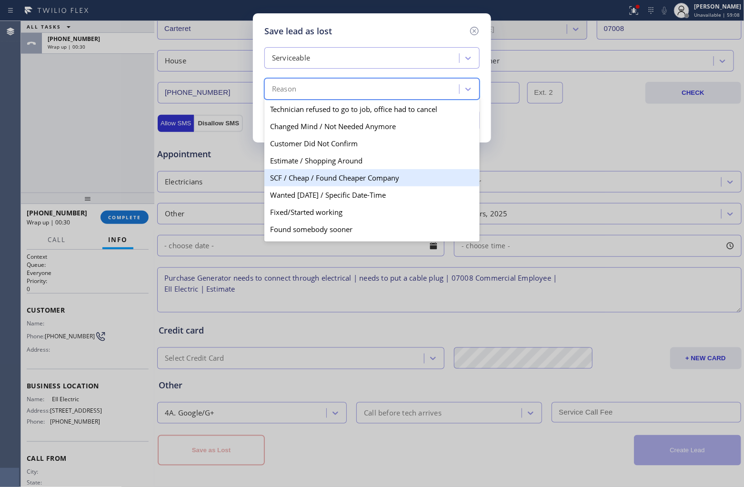
drag, startPoint x: 323, startPoint y: 177, endPoint x: 313, endPoint y: 164, distance: 15.6
click at [313, 164] on div "Technician refused to go to job, office had to cancel Changed Mind / Not Needed…" at bounding box center [371, 170] width 215 height 143
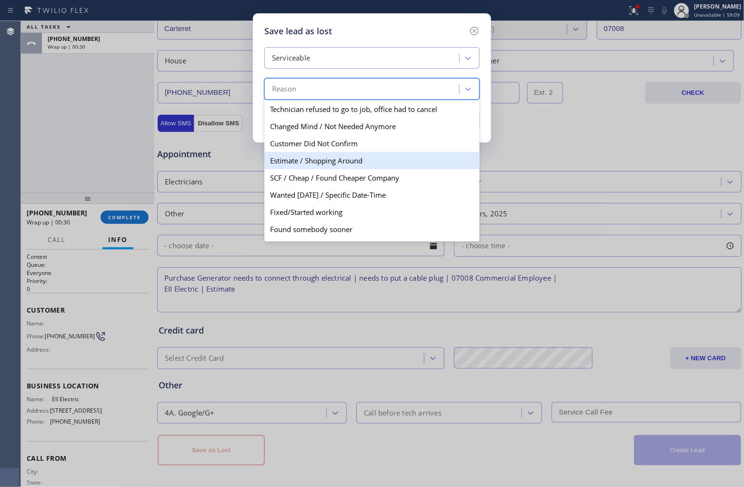
click at [313, 164] on div "Estimate / Shopping Around" at bounding box center [371, 160] width 215 height 17
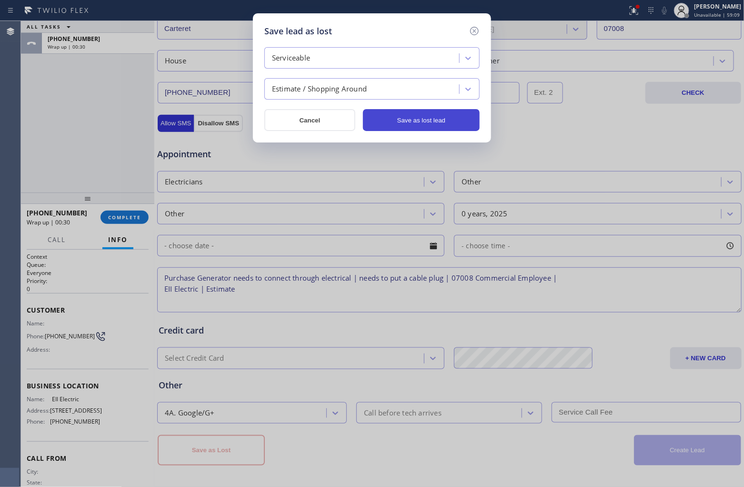
click at [422, 116] on button "Save as lost lead" at bounding box center [421, 120] width 117 height 22
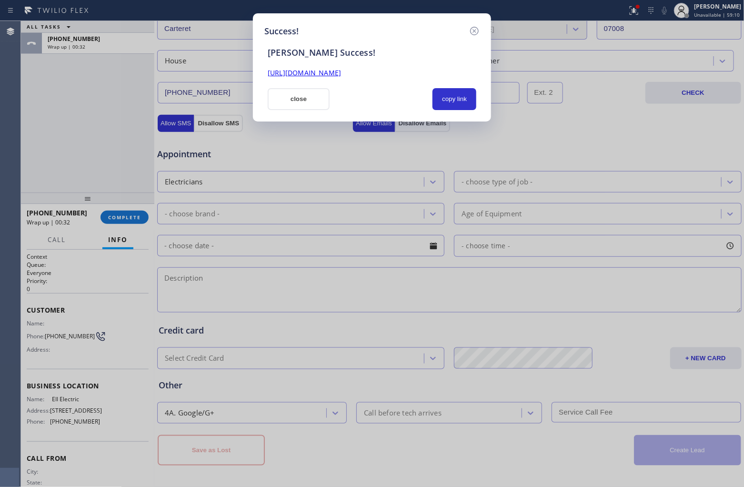
click at [341, 75] on link "[URL][DOMAIN_NAME]" at bounding box center [304, 72] width 73 height 9
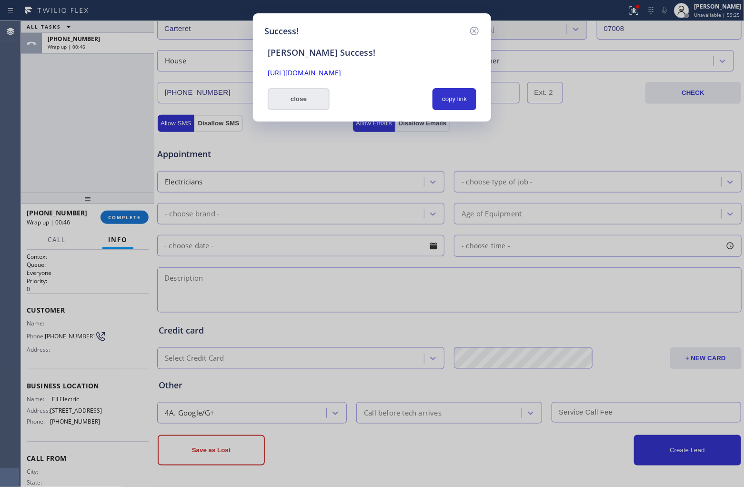
click at [294, 97] on button "close" at bounding box center [299, 99] width 62 height 22
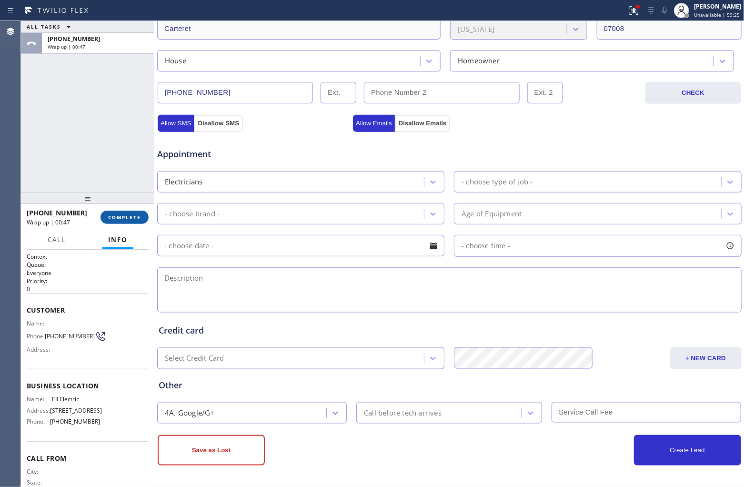
click at [139, 219] on span "COMPLETE" at bounding box center [124, 217] width 33 height 7
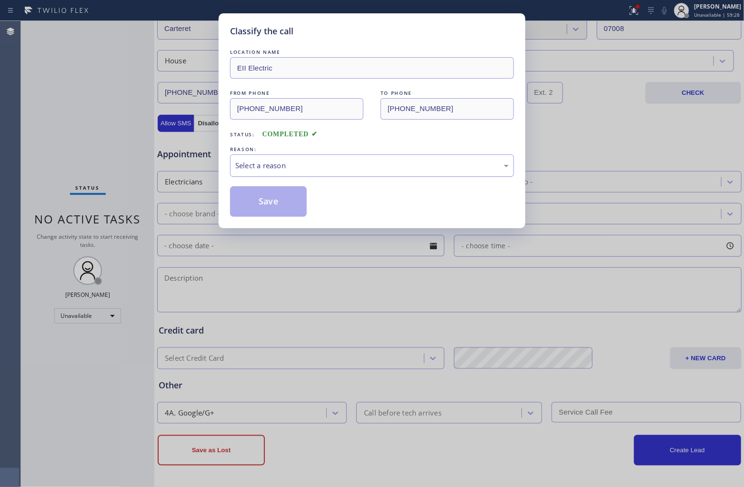
click at [254, 167] on div "Select a reason" at bounding box center [371, 165] width 273 height 11
drag, startPoint x: 265, startPoint y: 209, endPoint x: 361, endPoint y: 194, distance: 96.3
click at [265, 210] on button "Save" at bounding box center [268, 201] width 77 height 30
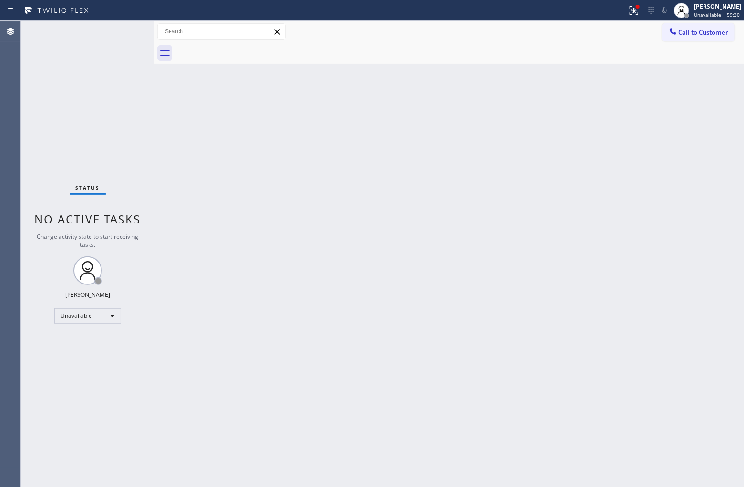
click at [696, 30] on span "Call to Customer" at bounding box center [704, 32] width 50 height 9
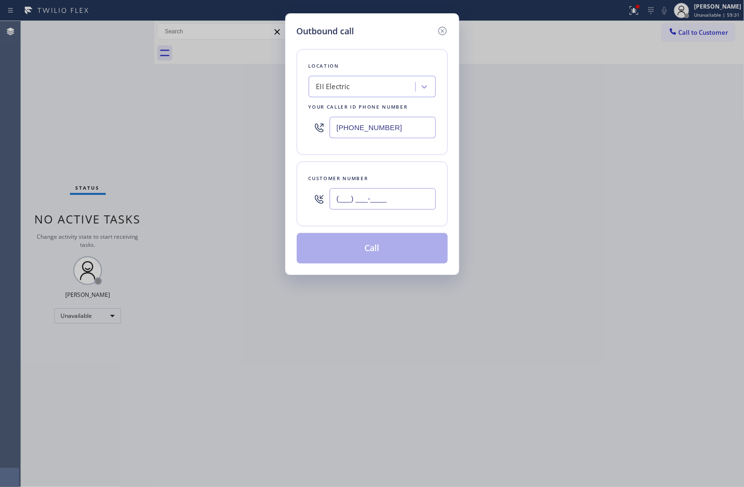
click at [373, 197] on input "(___) ___-____" at bounding box center [383, 198] width 106 height 21
paste input "310) 403-2308"
type input "[PHONE_NUMBER]"
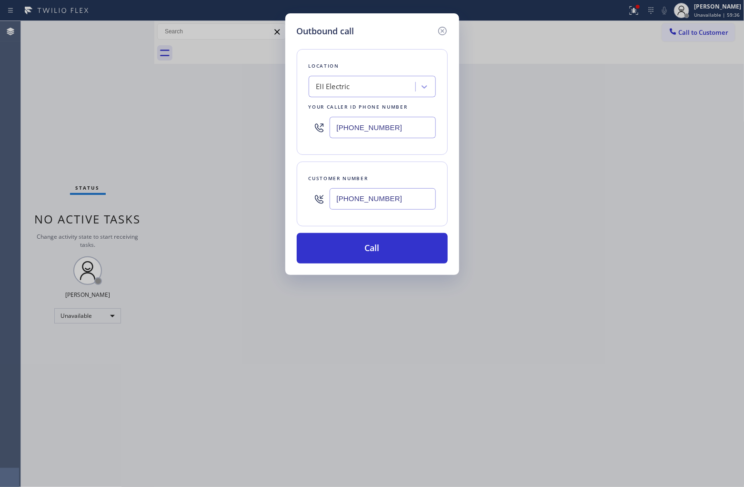
drag, startPoint x: 18, startPoint y: 86, endPoint x: 126, endPoint y: 86, distance: 108.1
click at [37, 86] on div "Outbound call Location EII Electric Your caller id phone number [PHONE_NUMBER] …" at bounding box center [372, 243] width 744 height 487
drag, startPoint x: 368, startPoint y: 133, endPoint x: 391, endPoint y: 172, distance: 45.5
click at [367, 133] on input "[PHONE_NUMBER]" at bounding box center [383, 127] width 106 height 21
paste input "33) 692-2271"
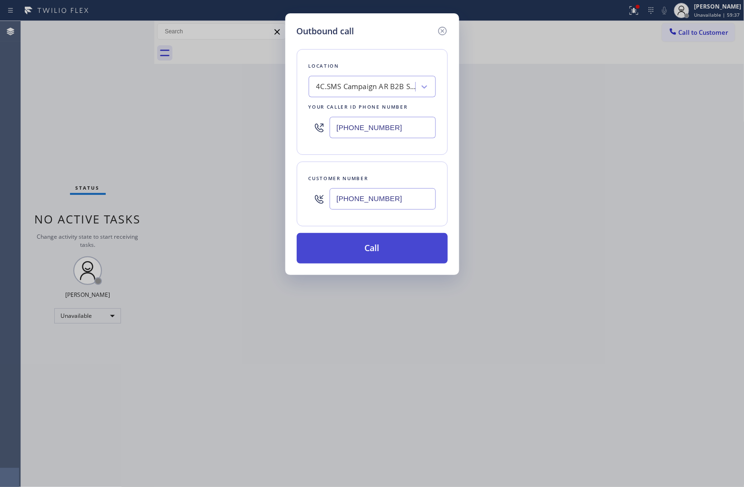
type input "[PHONE_NUMBER]"
click at [390, 250] on button "Call" at bounding box center [372, 248] width 151 height 30
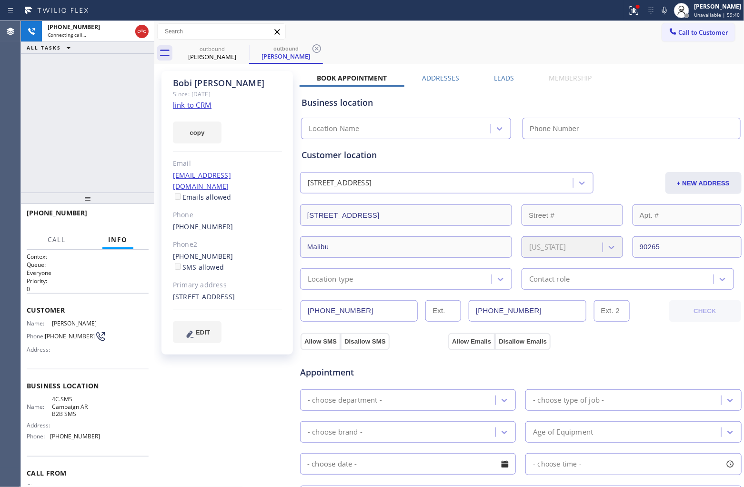
click at [189, 101] on link "link to CRM" at bounding box center [192, 105] width 39 height 10
type input "[PHONE_NUMBER]"
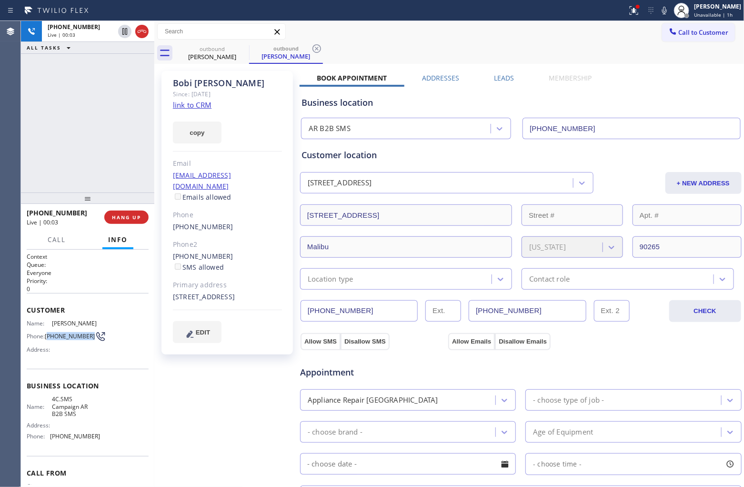
drag, startPoint x: 65, startPoint y: 343, endPoint x: 49, endPoint y: 332, distance: 19.6
click at [49, 332] on span "[PHONE_NUMBER]" at bounding box center [70, 335] width 50 height 7
copy span "310) 403-2308"
click at [132, 217] on span "HANG UP" at bounding box center [126, 217] width 29 height 7
drag, startPoint x: 676, startPoint y: 29, endPoint x: 448, endPoint y: 174, distance: 271.2
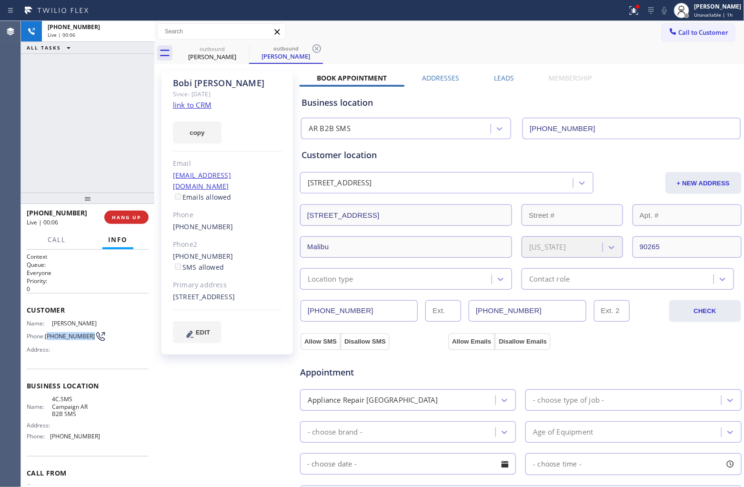
click at [679, 30] on span "Call to Customer" at bounding box center [704, 32] width 50 height 9
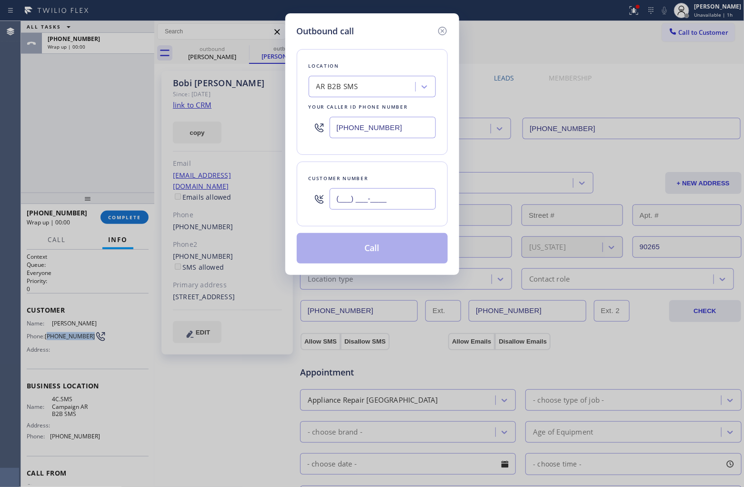
drag, startPoint x: 405, startPoint y: 201, endPoint x: 420, endPoint y: 224, distance: 26.6
click at [405, 201] on input "(___) ___-____" at bounding box center [383, 198] width 106 height 21
paste input "310) 403-2308"
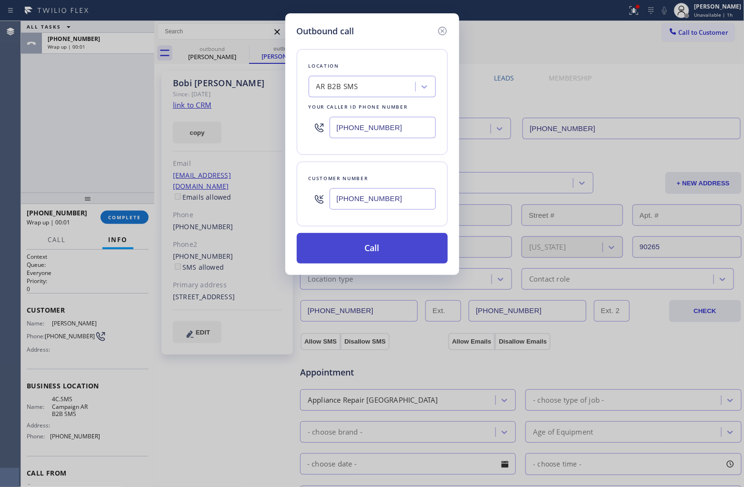
type input "[PHONE_NUMBER]"
click at [404, 250] on button "Call" at bounding box center [372, 248] width 151 height 30
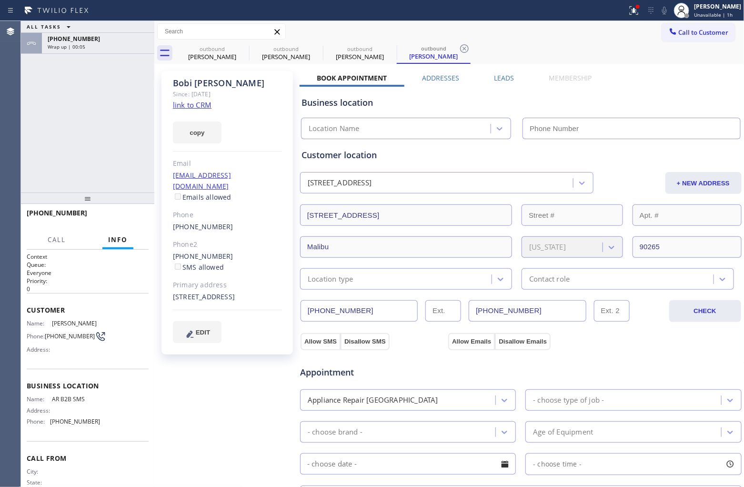
type input "[PHONE_NUMBER]"
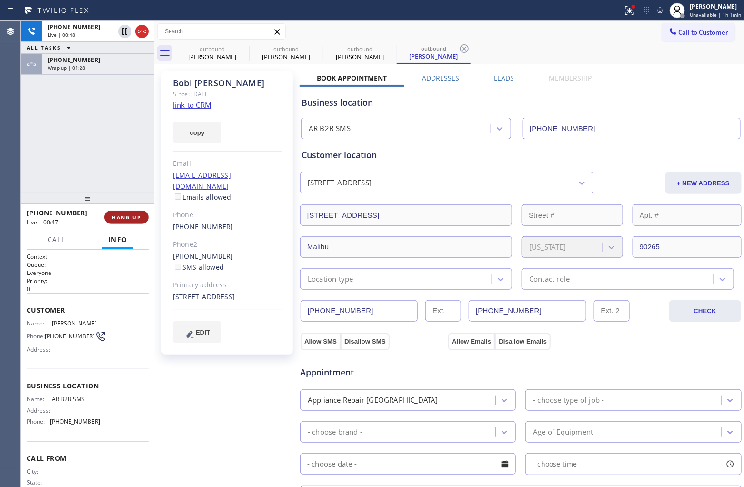
click at [127, 221] on button "HANG UP" at bounding box center [126, 217] width 44 height 13
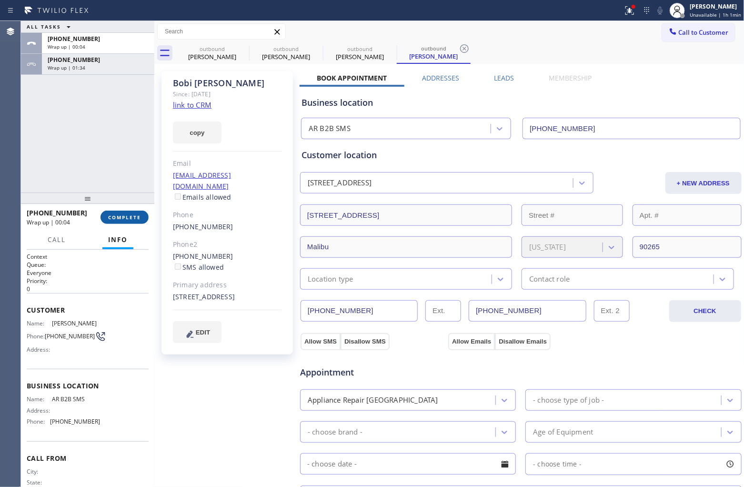
click at [121, 218] on button "COMPLETE" at bounding box center [125, 217] width 48 height 13
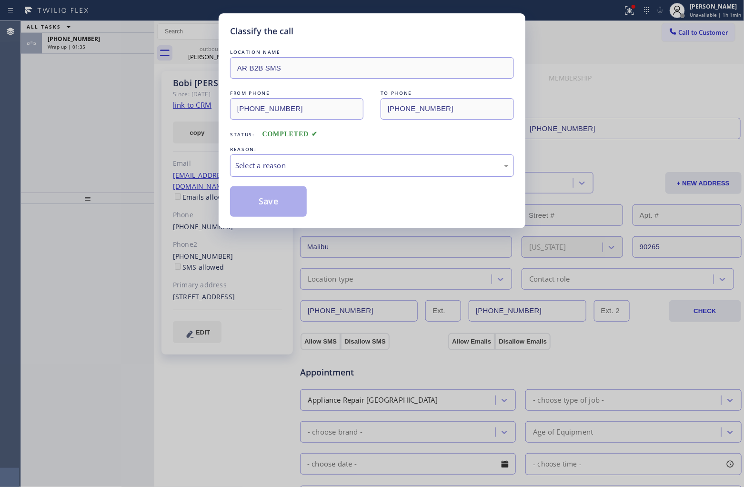
click at [282, 165] on div "Select a reason" at bounding box center [371, 165] width 273 height 11
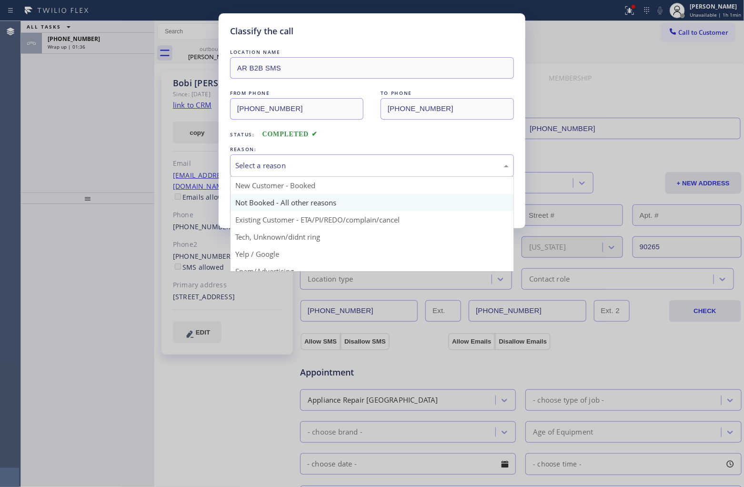
click at [279, 207] on button "Save" at bounding box center [268, 201] width 77 height 30
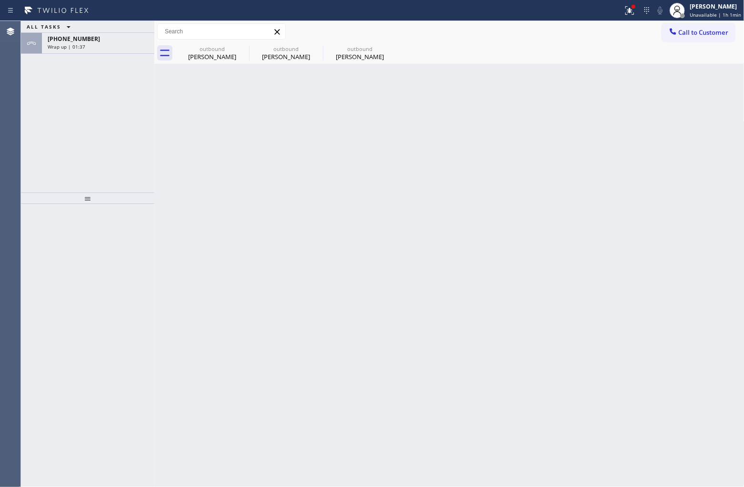
click at [85, 31] on div "ALL TASKS ALL TASKS ACTIVE TASKS TASKS IN WRAP UP" at bounding box center [87, 27] width 133 height 12
click at [86, 35] on span "[PHONE_NUMBER]" at bounding box center [74, 39] width 52 height 8
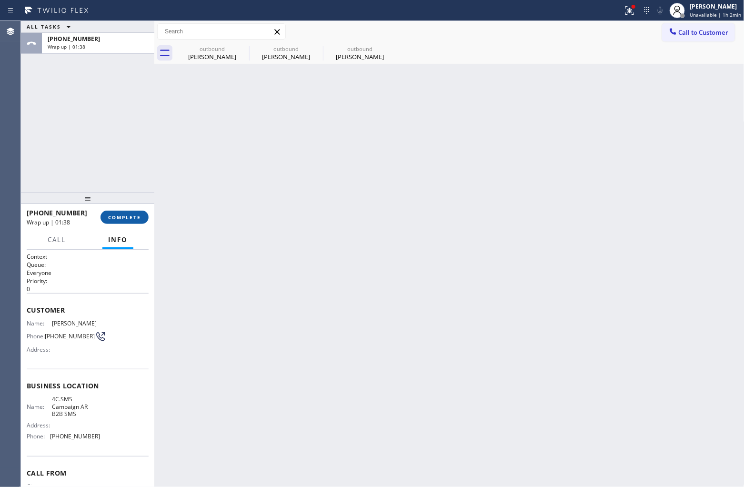
click at [122, 215] on span "COMPLETE" at bounding box center [124, 217] width 33 height 7
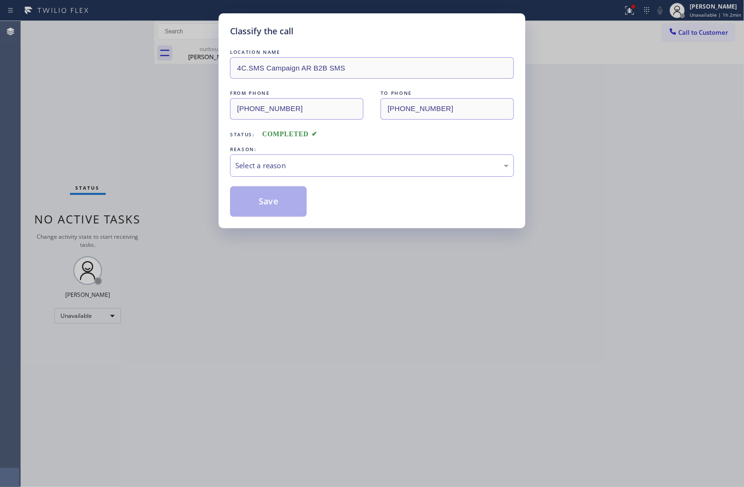
drag, startPoint x: 279, startPoint y: 151, endPoint x: 292, endPoint y: 160, distance: 15.3
click at [285, 154] on div "REASON:" at bounding box center [372, 149] width 284 height 10
click at [302, 167] on div "Select a reason" at bounding box center [371, 165] width 273 height 11
drag, startPoint x: 281, startPoint y: 208, endPoint x: 541, endPoint y: 478, distance: 374.3
click at [294, 215] on button "Save" at bounding box center [268, 201] width 77 height 30
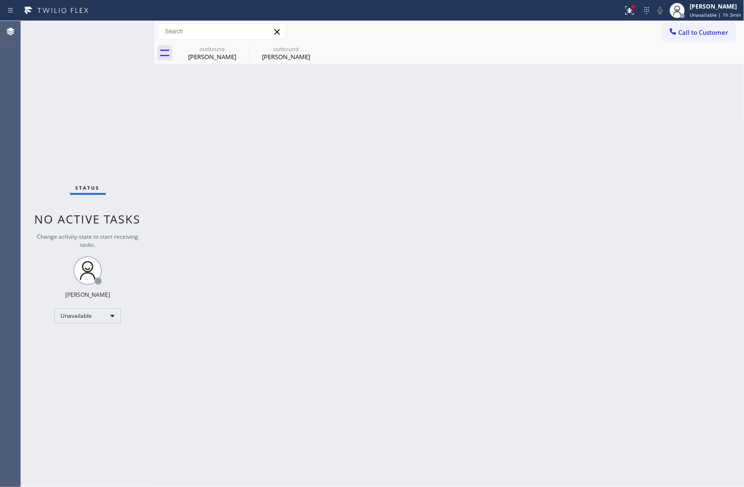
drag, startPoint x: 24, startPoint y: 151, endPoint x: 47, endPoint y: 134, distance: 27.9
click at [24, 151] on div "Status No active tasks Change activity state to start receiving tasks. [PERSON_…" at bounding box center [87, 254] width 133 height 466
drag, startPoint x: 27, startPoint y: 137, endPoint x: 134, endPoint y: 68, distance: 127.3
click at [27, 137] on div "Status No active tasks Change activity state to start receiving tasks. [PERSON_…" at bounding box center [87, 254] width 133 height 466
drag, startPoint x: 698, startPoint y: 32, endPoint x: 455, endPoint y: 206, distance: 298.5
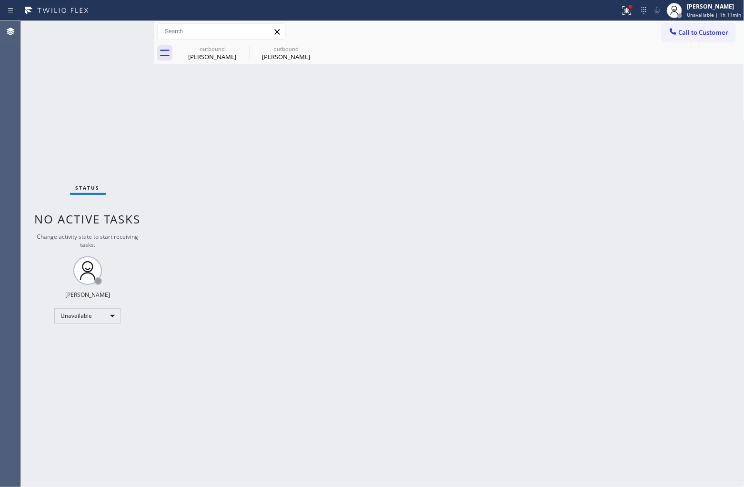
click at [694, 37] on button "Call to Customer" at bounding box center [698, 32] width 73 height 18
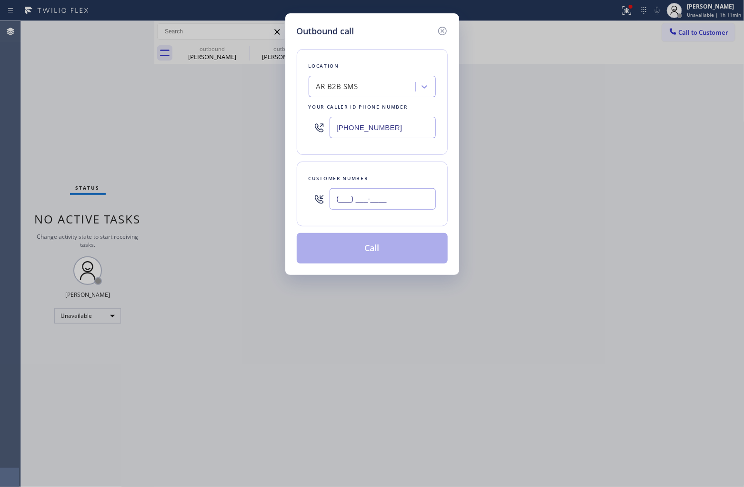
drag, startPoint x: 423, startPoint y: 203, endPoint x: 504, endPoint y: 342, distance: 160.4
click at [422, 203] on input "(___) ___-____" at bounding box center [383, 198] width 106 height 21
paste input "626) 786-1611"
type input "[PHONE_NUMBER]"
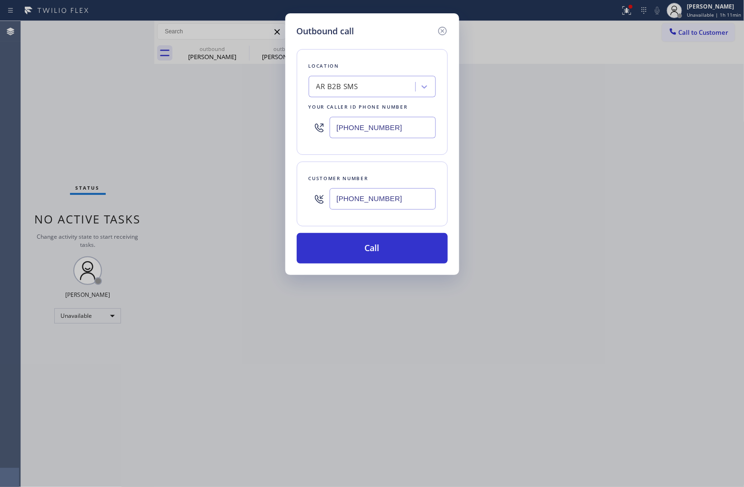
drag, startPoint x: 55, startPoint y: 112, endPoint x: 241, endPoint y: 121, distance: 186.5
click at [58, 111] on div "Outbound call Location AR B2B SMS Your caller id phone number [PHONE_NUMBER] Cu…" at bounding box center [372, 243] width 744 height 487
click at [381, 138] on div "[PHONE_NUMBER]" at bounding box center [372, 127] width 127 height 31
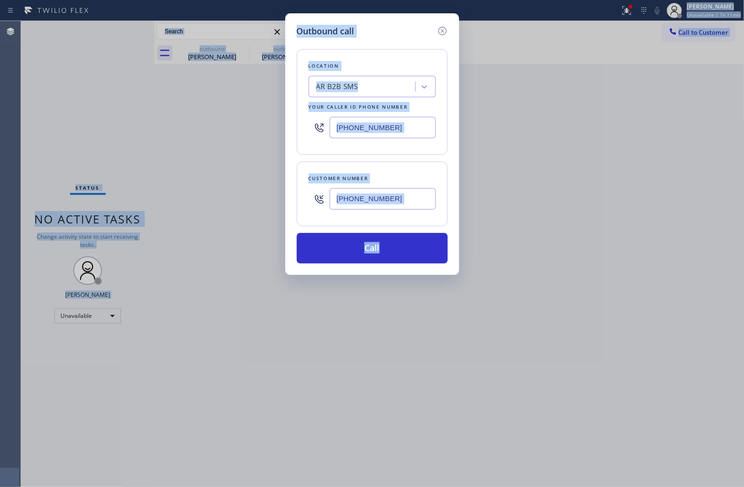
click at [380, 131] on input "[PHONE_NUMBER]" at bounding box center [383, 127] width 106 height 21
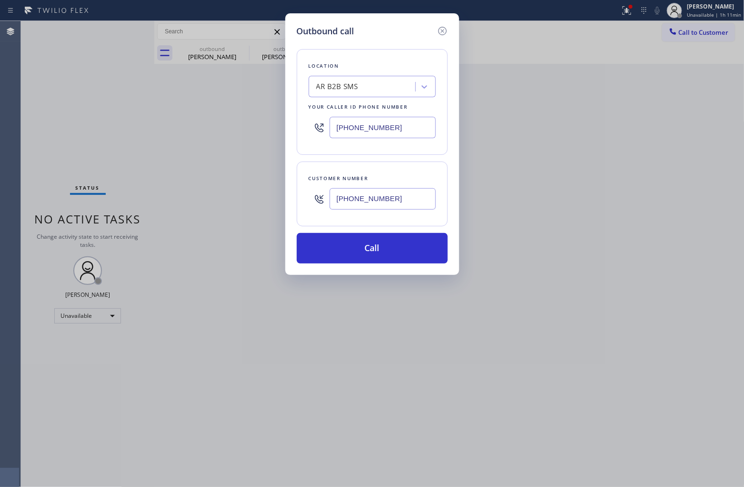
paste input "323) 991-9198"
type input "[PHONE_NUMBER]"
click at [413, 249] on button "Call" at bounding box center [372, 248] width 151 height 30
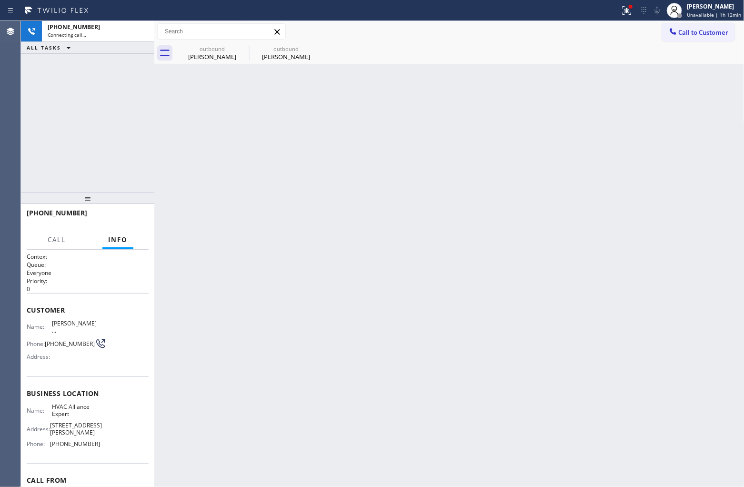
click at [48, 80] on div "[PHONE_NUMBER] Connecting call… ALL TASKS ALL TASKS ACTIVE TASKS TASKS IN WRAP …" at bounding box center [87, 106] width 133 height 171
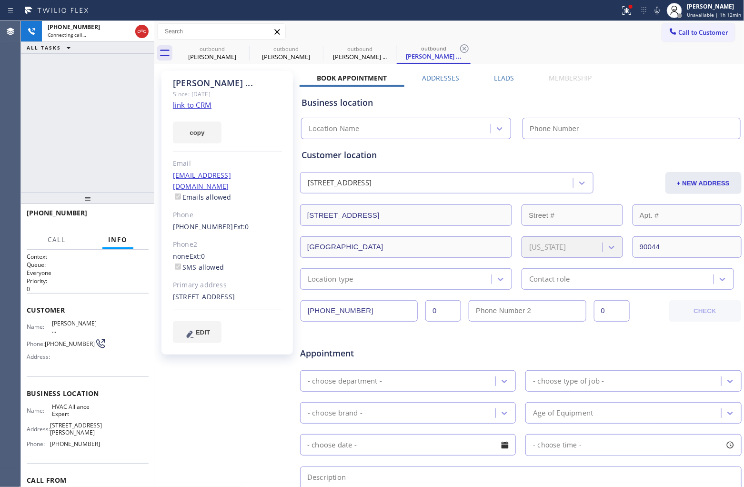
click at [201, 109] on link "link to CRM" at bounding box center [192, 105] width 39 height 10
type input "[PHONE_NUMBER]"
drag, startPoint x: 143, startPoint y: 27, endPoint x: 151, endPoint y: 103, distance: 76.6
click at [143, 27] on icon at bounding box center [141, 31] width 11 height 11
click at [136, 218] on span "HANG UP" at bounding box center [126, 217] width 29 height 7
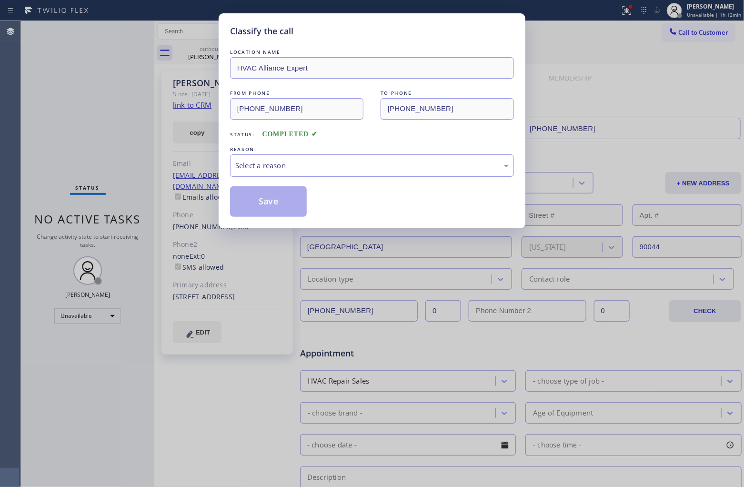
click at [303, 175] on div "Select a reason" at bounding box center [372, 165] width 284 height 22
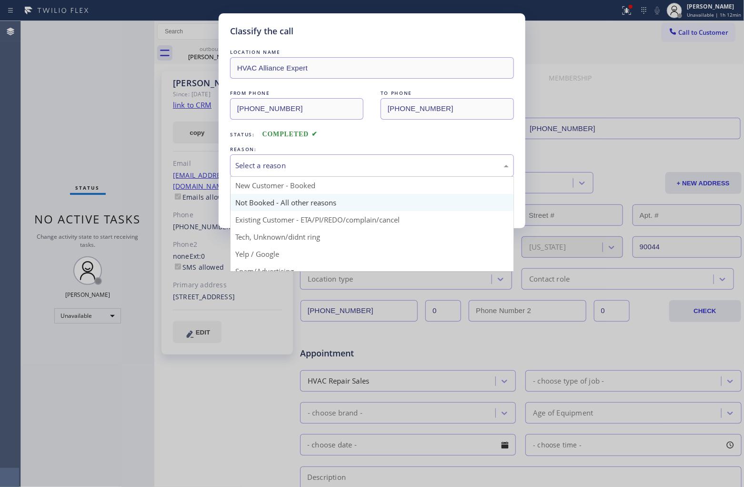
click at [281, 201] on button "Save" at bounding box center [268, 201] width 77 height 30
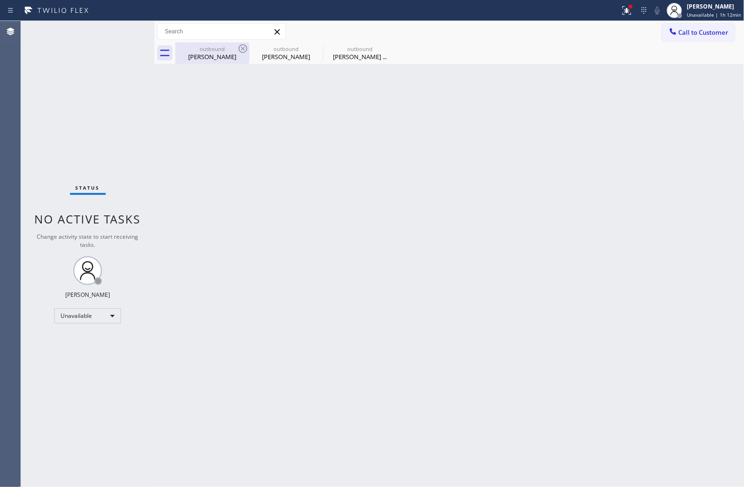
click at [244, 42] on div "Call to Customer Outbound call Location HVAC Alliance Expert Your caller id pho…" at bounding box center [449, 42] width 590 height 43
click at [244, 43] on icon at bounding box center [242, 48] width 11 height 11
type input "[PHONE_NUMBER]"
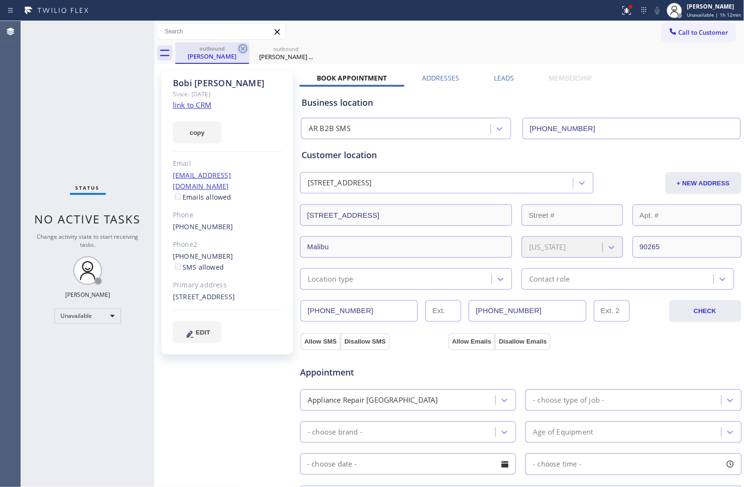
click at [241, 50] on icon at bounding box center [242, 48] width 11 height 11
type input "[PHONE_NUMBER]"
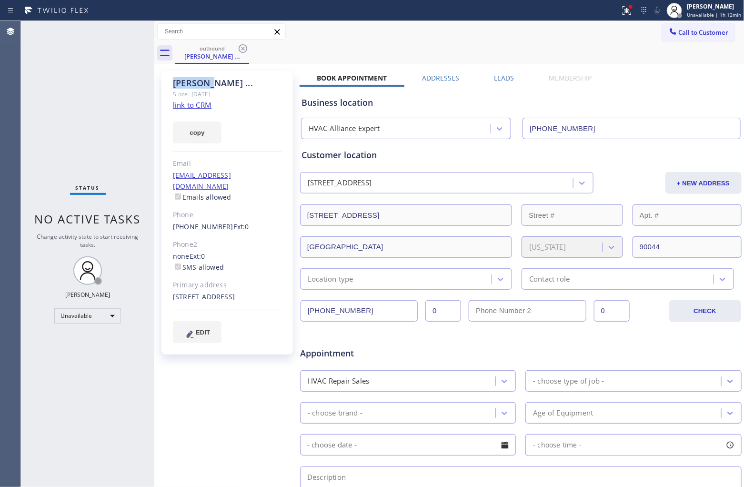
click at [241, 50] on icon at bounding box center [242, 48] width 11 height 11
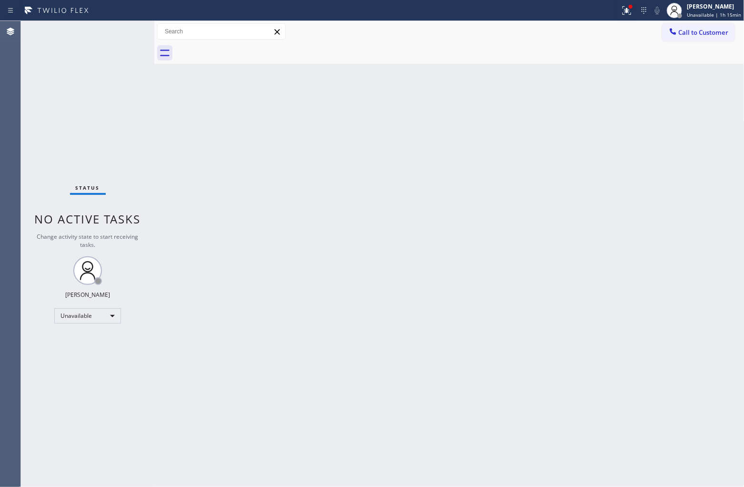
click at [12, 115] on div "Agent Desktop" at bounding box center [10, 254] width 20 height 466
click at [704, 12] on span "Unavailable | 1h 24min" at bounding box center [714, 14] width 54 height 7
click at [685, 49] on button "Available" at bounding box center [696, 50] width 95 height 12
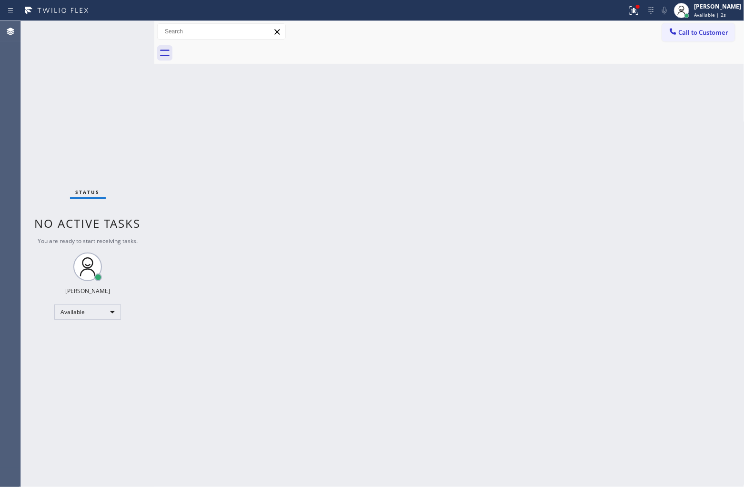
click at [24, 79] on div "Agent Desktop Classify the call LOCATION NAME Next Door Appliance Repair FROM P…" at bounding box center [372, 254] width 744 height 466
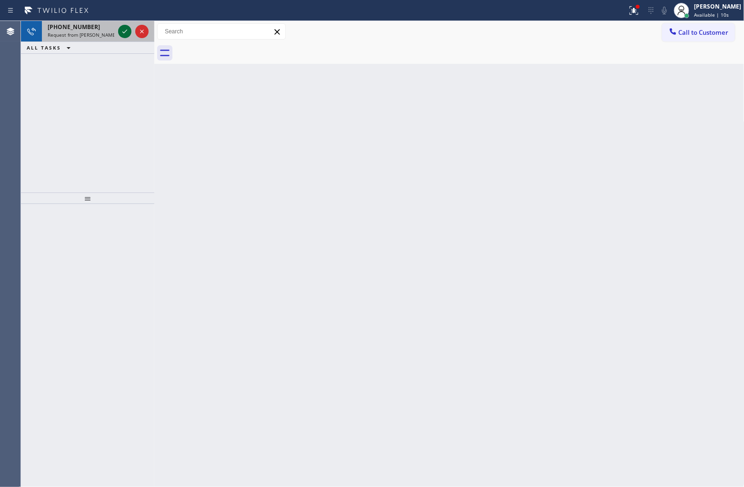
click at [122, 34] on icon at bounding box center [124, 31] width 11 height 11
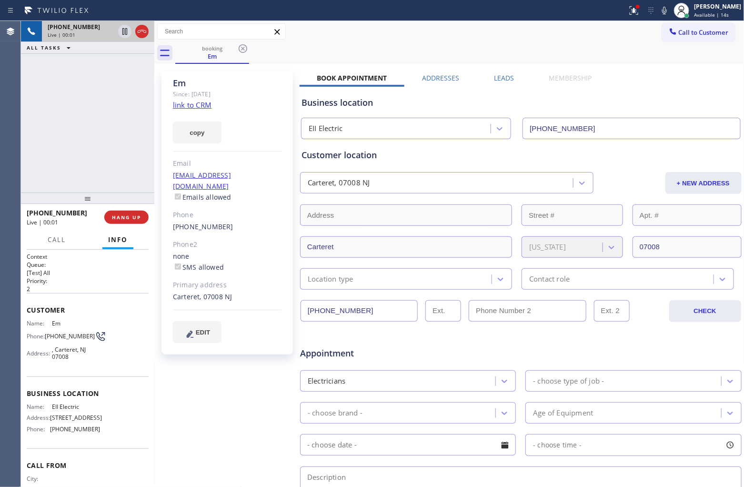
type input "[PHONE_NUMBER]"
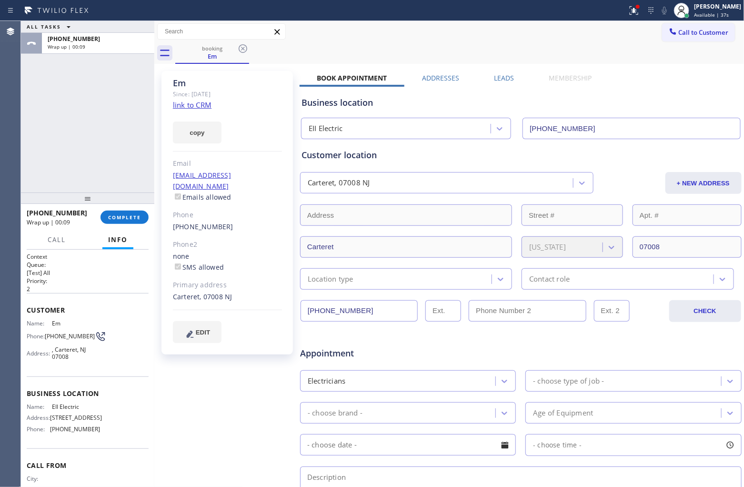
drag, startPoint x: 0, startPoint y: 117, endPoint x: 83, endPoint y: 172, distance: 100.0
click at [0, 117] on div "Agent Desktop" at bounding box center [10, 254] width 20 height 466
drag, startPoint x: 95, startPoint y: 451, endPoint x: 53, endPoint y: 451, distance: 41.9
click at [48, 436] on div "Name: EII Electric Address: [STREET_ADDRESS] Phone: [PHONE_NUMBER]" at bounding box center [88, 419] width 122 height 33
copy div "[PHONE_NUMBER]"
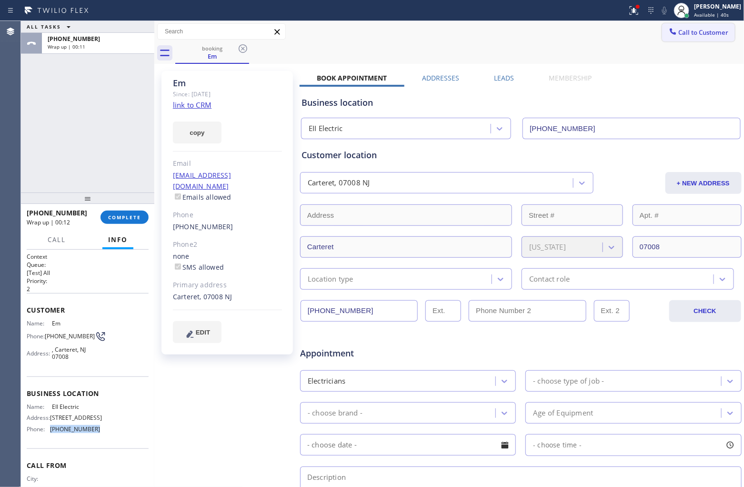
click at [682, 36] on span "Call to Customer" at bounding box center [704, 32] width 50 height 9
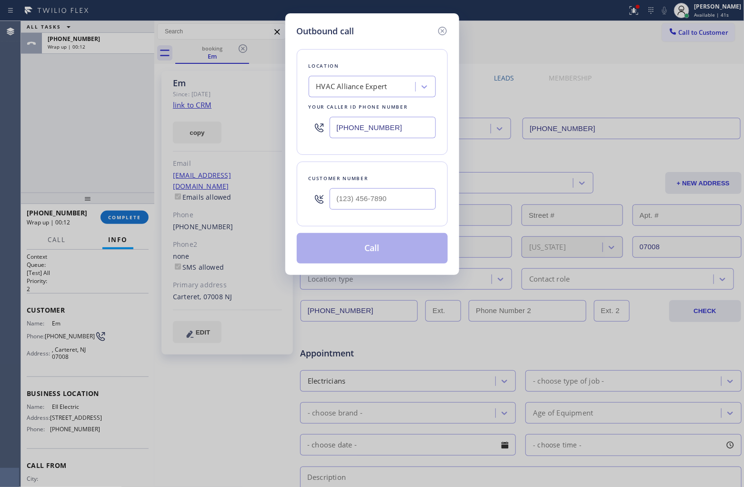
drag, startPoint x: 438, startPoint y: 31, endPoint x: 601, endPoint y: 9, distance: 164.0
click at [443, 30] on icon at bounding box center [442, 30] width 11 height 11
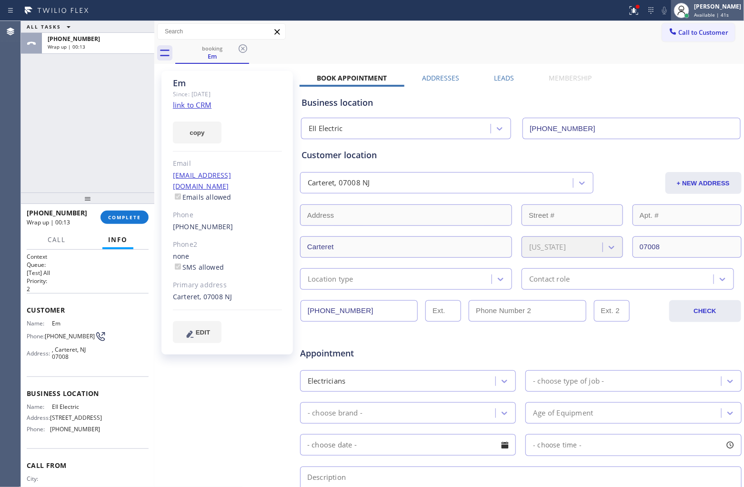
click at [703, 5] on div "[PERSON_NAME]" at bounding box center [717, 6] width 47 height 8
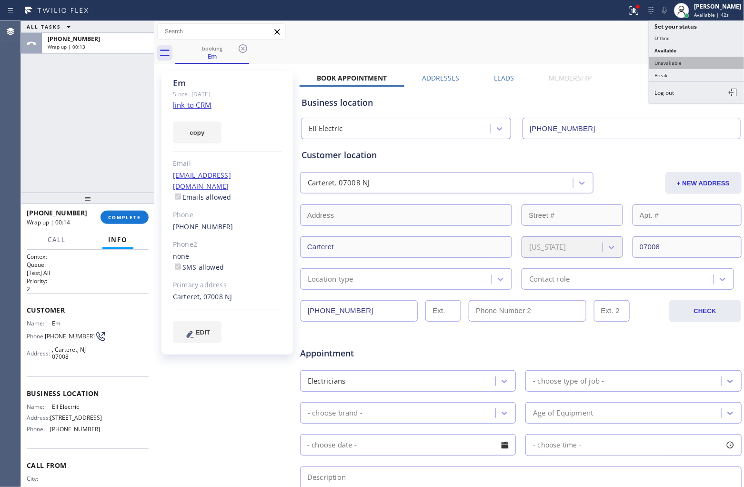
click at [672, 60] on button "Unavailable" at bounding box center [696, 63] width 95 height 12
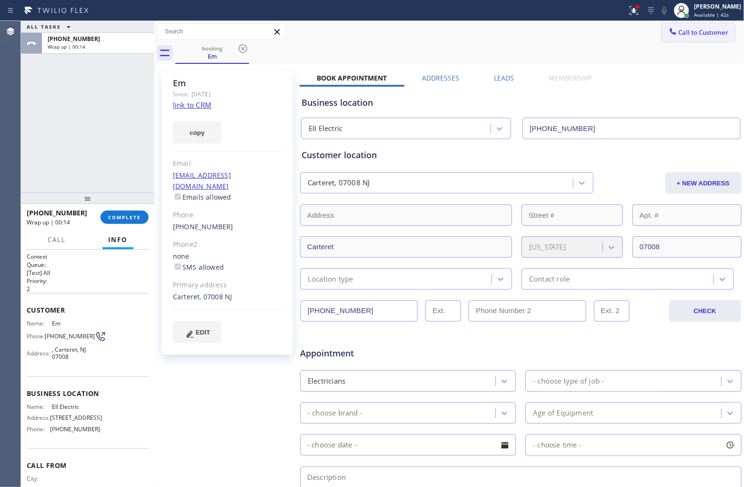
click at [714, 32] on span "Call to Customer" at bounding box center [704, 32] width 50 height 9
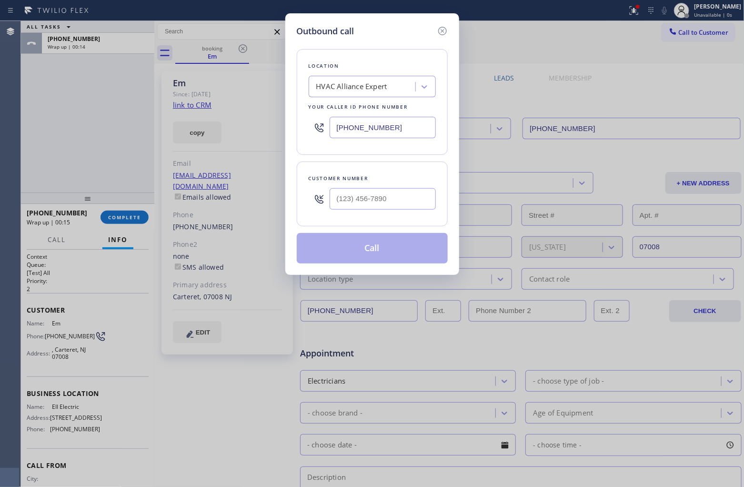
click at [364, 134] on input "[PHONE_NUMBER]" at bounding box center [383, 127] width 106 height 21
paste input "848) 305-2484"
type input "[PHONE_NUMBER]"
click at [441, 31] on icon at bounding box center [442, 30] width 11 height 11
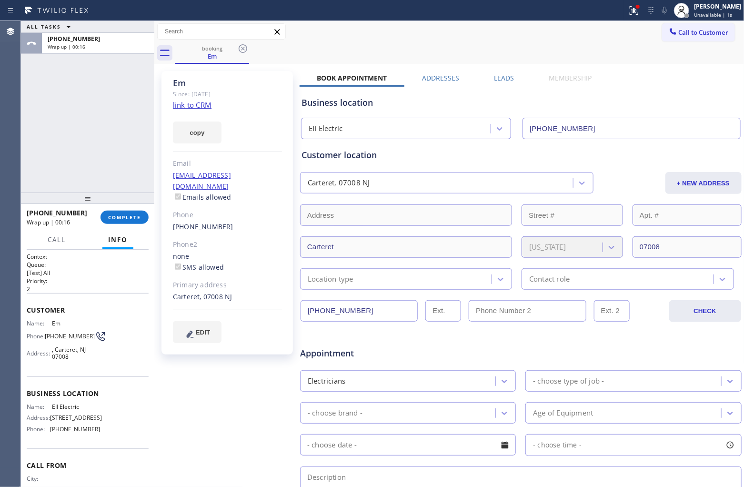
click at [67, 361] on div "Name: Em Phone: [PHONE_NUMBER] Address: [GEOGRAPHIC_DATA]" at bounding box center [63, 342] width 73 height 45
drag, startPoint x: 60, startPoint y: 337, endPoint x: 48, endPoint y: 332, distance: 12.6
click at [48, 332] on span "[PHONE_NUMBER]" at bounding box center [70, 335] width 50 height 7
click at [692, 31] on span "Call to Customer" at bounding box center [704, 32] width 50 height 9
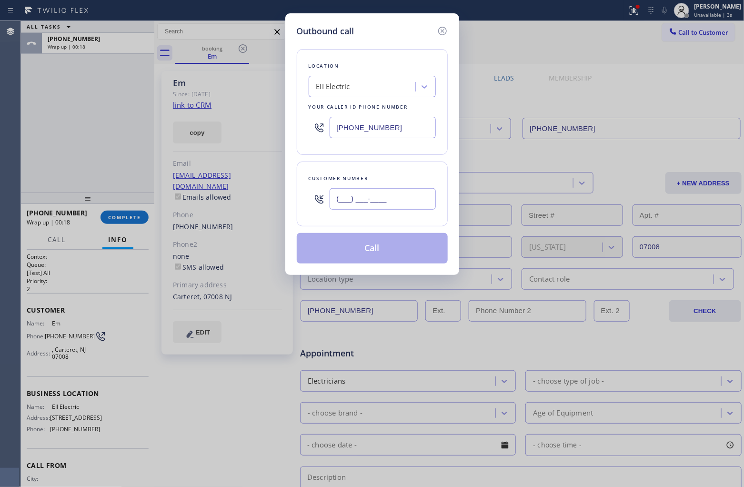
click at [376, 193] on input "(___) ___-____" at bounding box center [383, 198] width 106 height 21
paste input "862) 214-5915"
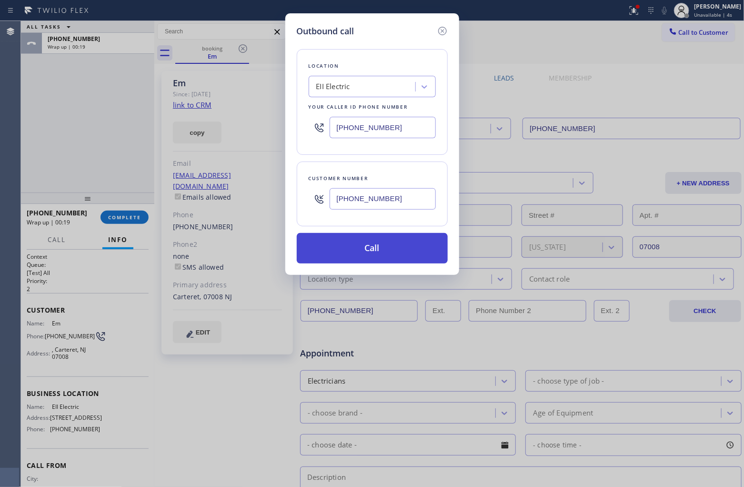
type input "[PHONE_NUMBER]"
click at [368, 258] on button "Call" at bounding box center [372, 248] width 151 height 30
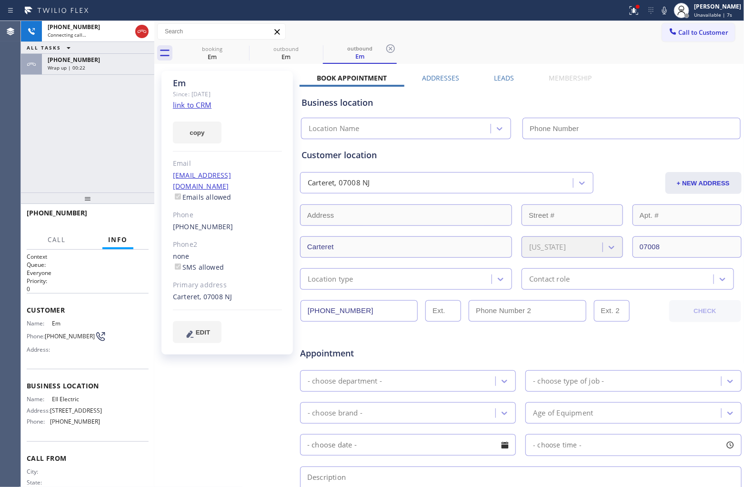
type input "[PHONE_NUMBER]"
click at [22, 151] on div "[PHONE_NUMBER] Live | 00:04 ALL TASKS ALL TASKS ACTIVE TASKS TASKS IN WRAP UP […" at bounding box center [87, 106] width 133 height 171
drag, startPoint x: 63, startPoint y: 344, endPoint x: 48, endPoint y: 334, distance: 18.5
click at [48, 334] on div "Name: Em Phone: [PHONE_NUMBER] Address:" at bounding box center [63, 339] width 73 height 38
click at [132, 220] on span "HANG UP" at bounding box center [126, 217] width 29 height 7
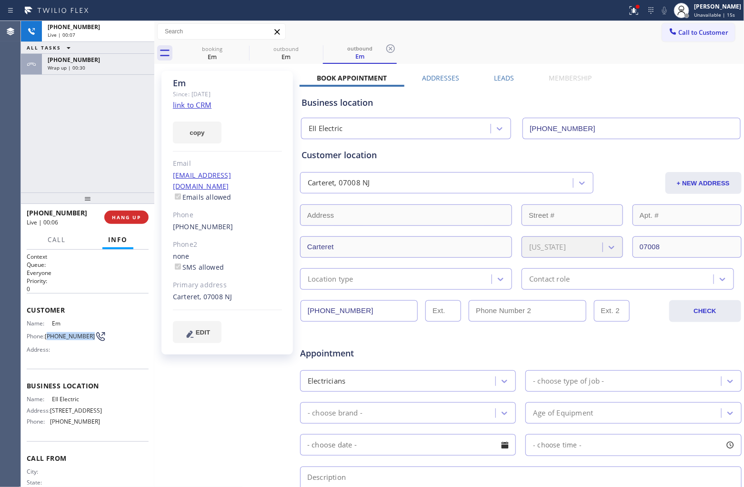
click at [674, 27] on button "Call to Customer" at bounding box center [698, 32] width 73 height 18
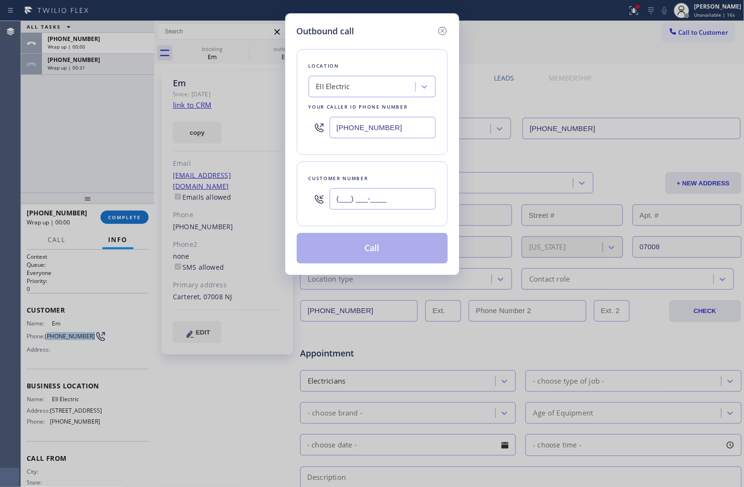
click at [352, 209] on input "(___) ___-____" at bounding box center [383, 198] width 106 height 21
paste input "862) 214-5915"
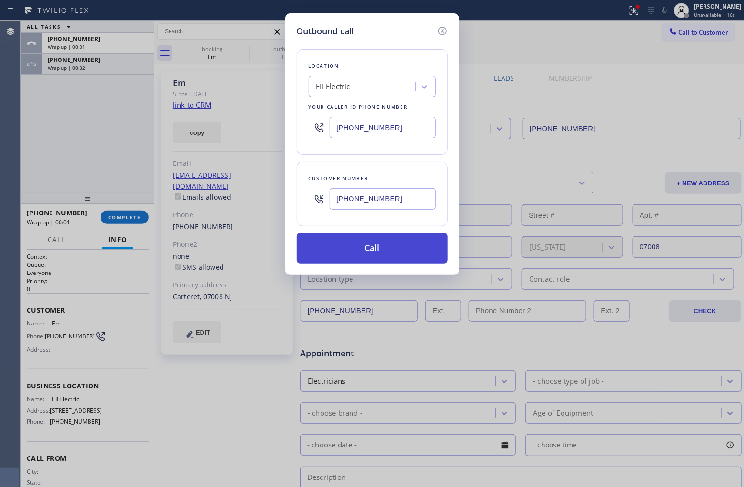
type input "[PHONE_NUMBER]"
click at [373, 244] on button "Call" at bounding box center [372, 248] width 151 height 30
click at [26, 121] on div "Agent Desktop Classify the call LOCATION NAME Next Door Appliance Repair FROM P…" at bounding box center [372, 254] width 744 height 466
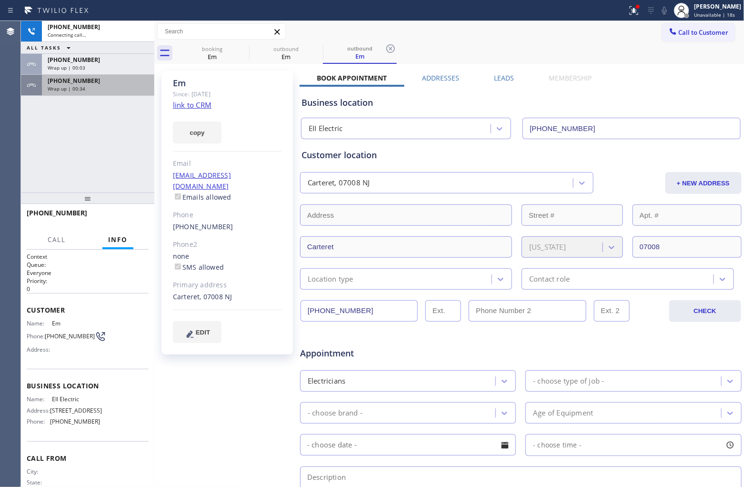
drag, startPoint x: 94, startPoint y: 53, endPoint x: 99, endPoint y: 81, distance: 29.0
click at [95, 53] on div "[PHONE_NUMBER] Connecting call… ALL TASKS ALL TASKS ACTIVE TASKS TASKS IN WRAP …" at bounding box center [87, 58] width 133 height 75
click at [96, 77] on div "[PHONE_NUMBER]" at bounding box center [98, 81] width 101 height 8
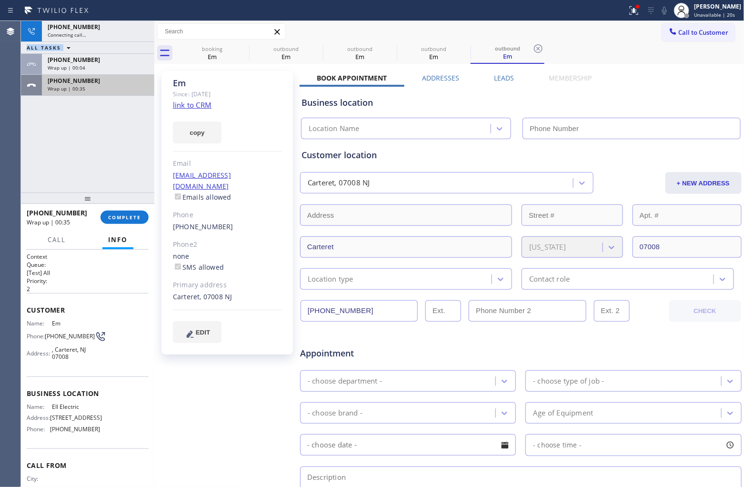
click at [99, 81] on div "[PHONE_NUMBER]" at bounding box center [98, 81] width 101 height 8
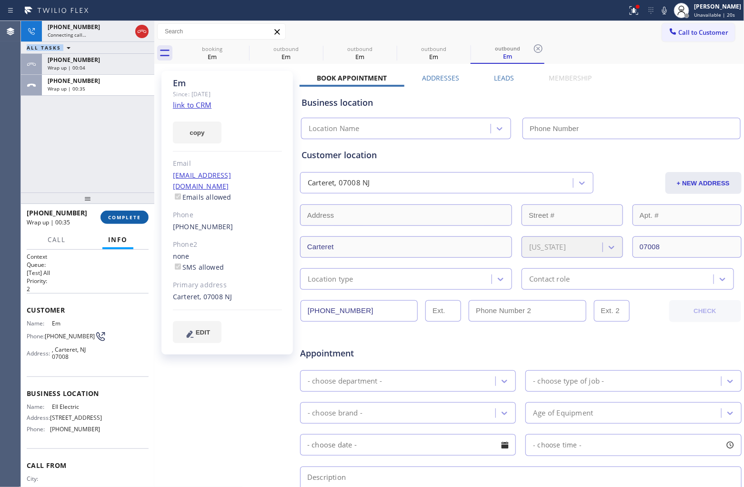
click at [118, 211] on button "COMPLETE" at bounding box center [125, 217] width 48 height 13
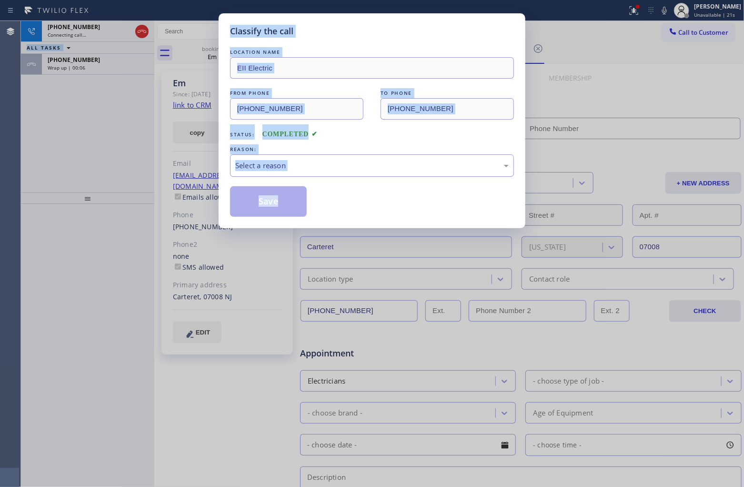
click at [298, 171] on div "Select a reason" at bounding box center [371, 165] width 273 height 11
type input "[PHONE_NUMBER]"
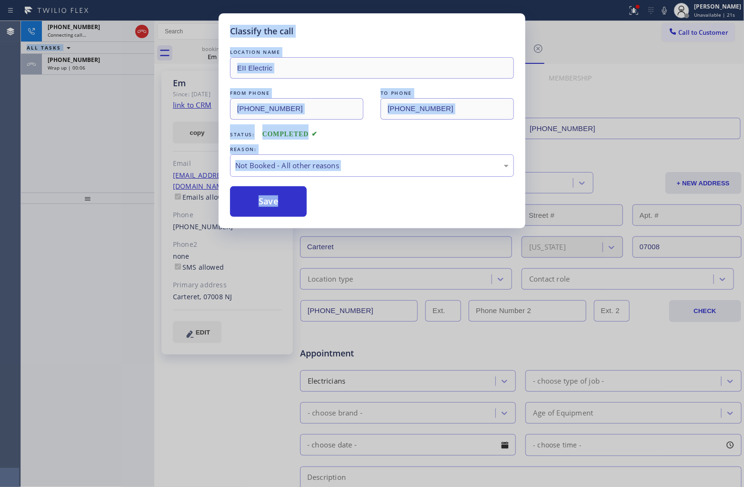
click at [270, 204] on button "Save" at bounding box center [268, 201] width 77 height 30
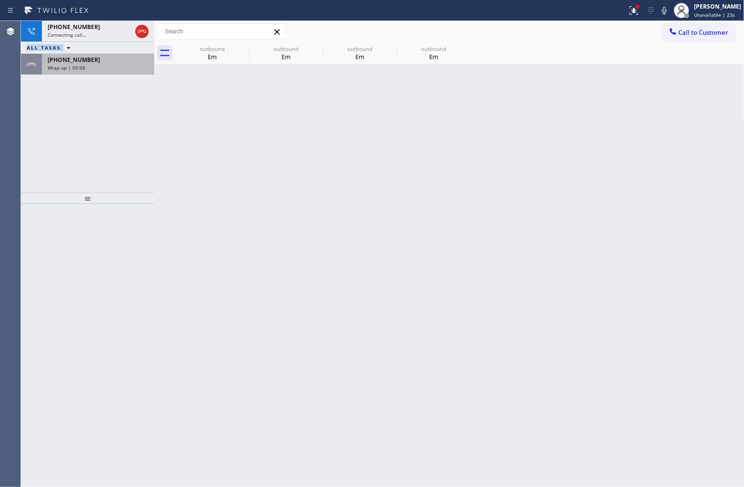
click at [106, 62] on div "[PHONE_NUMBER]" at bounding box center [98, 60] width 101 height 8
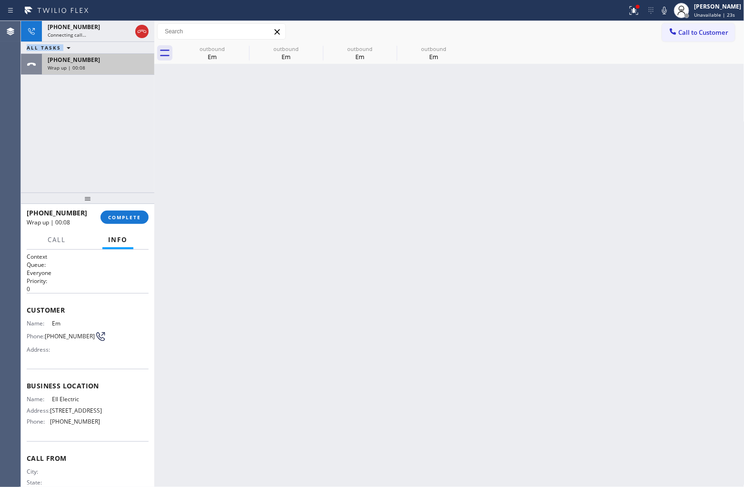
click at [106, 62] on div "[PHONE_NUMBER]" at bounding box center [98, 60] width 101 height 8
drag, startPoint x: 106, startPoint y: 62, endPoint x: 152, endPoint y: 247, distance: 190.6
click at [108, 68] on div "[PHONE_NUMBER] Wrap up | 00:08" at bounding box center [96, 64] width 109 height 21
click at [120, 219] on span "COMPLETE" at bounding box center [124, 217] width 33 height 7
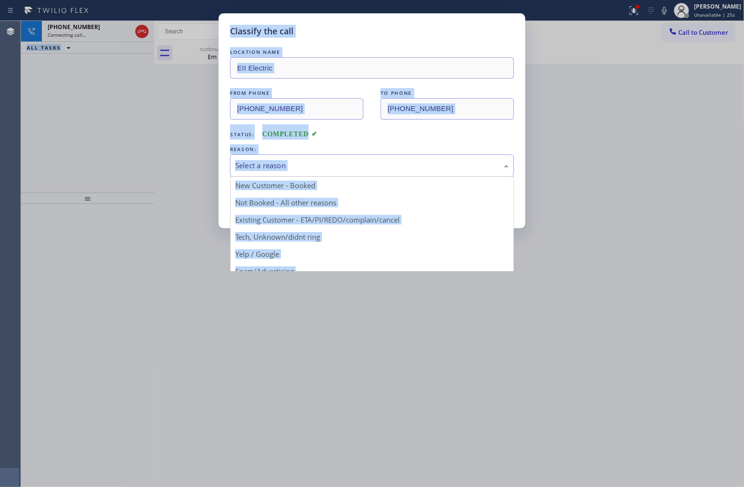
click at [289, 166] on div "Select a reason" at bounding box center [371, 165] width 273 height 11
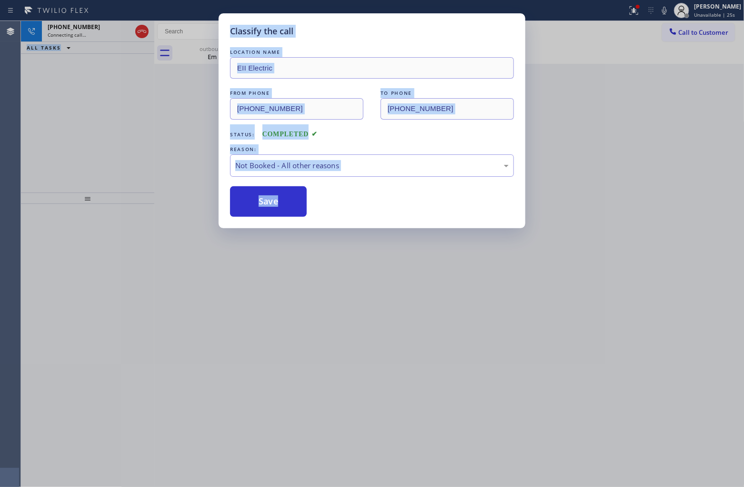
click at [277, 201] on button "Save" at bounding box center [268, 201] width 77 height 30
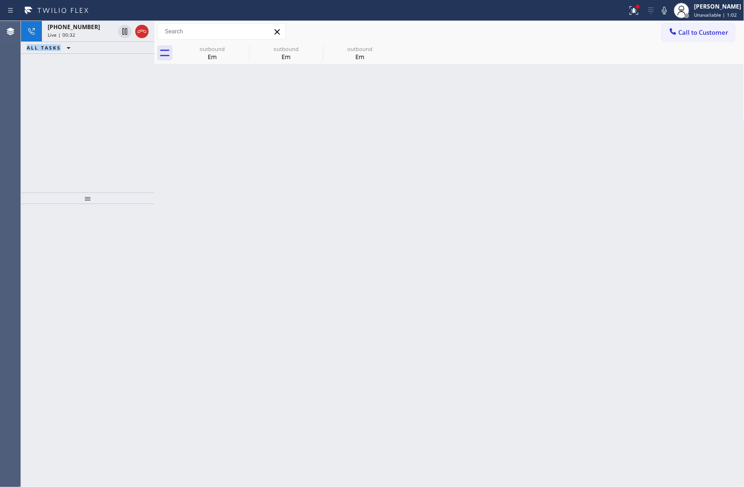
drag, startPoint x: 23, startPoint y: 132, endPoint x: 64, endPoint y: 127, distance: 41.7
click at [23, 132] on div "[PHONE_NUMBER] Live | 00:32 ALL TASKS ALL TASKS ACTIVE TASKS TASKS IN WRAP UP" at bounding box center [87, 106] width 133 height 171
click at [20, 91] on div "Agent Desktop" at bounding box center [10, 254] width 20 height 466
click at [67, 30] on span "[PHONE_NUMBER]" at bounding box center [74, 27] width 52 height 8
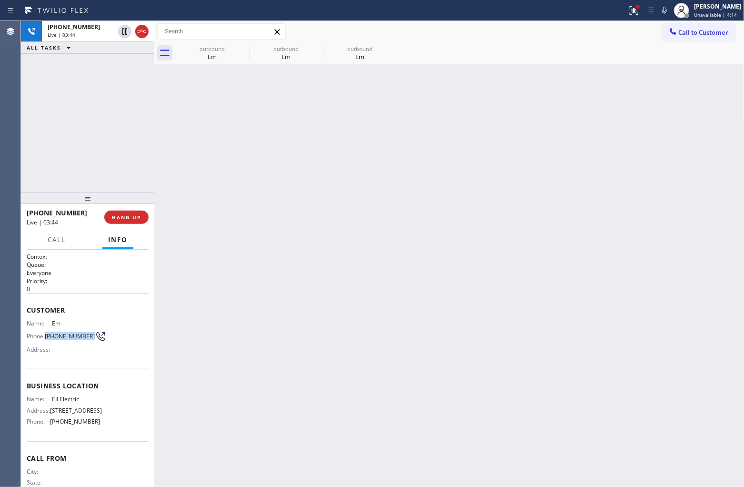
drag, startPoint x: 62, startPoint y: 340, endPoint x: 46, endPoint y: 330, distance: 18.4
click at [46, 332] on span "[PHONE_NUMBER]" at bounding box center [70, 335] width 50 height 7
click at [43, 99] on div "[PHONE_NUMBER] Live | 04:16 ALL TASKS ALL TASKS ACTIVE TASKS TASKS IN WRAP UP" at bounding box center [87, 106] width 133 height 171
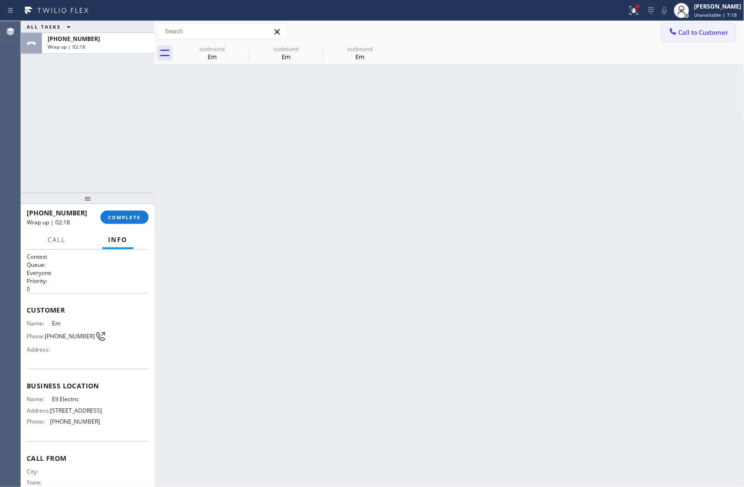
click at [700, 32] on span "Call to Customer" at bounding box center [704, 32] width 50 height 9
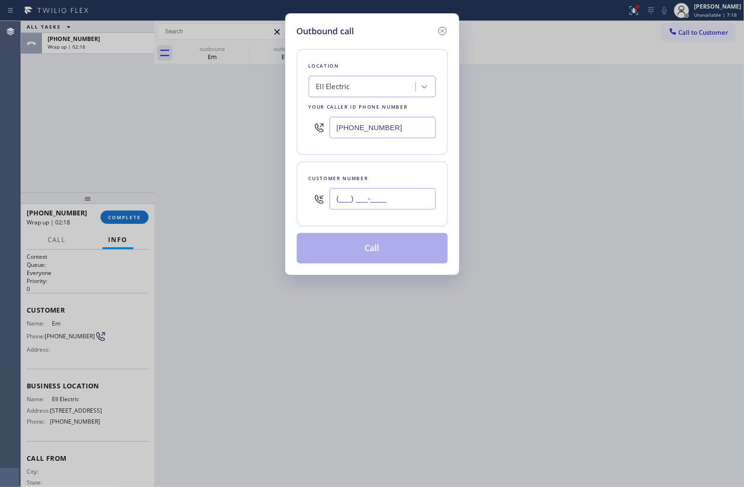
click at [384, 201] on input "(___) ___-____" at bounding box center [383, 198] width 106 height 21
paste input "310) 403-2308"
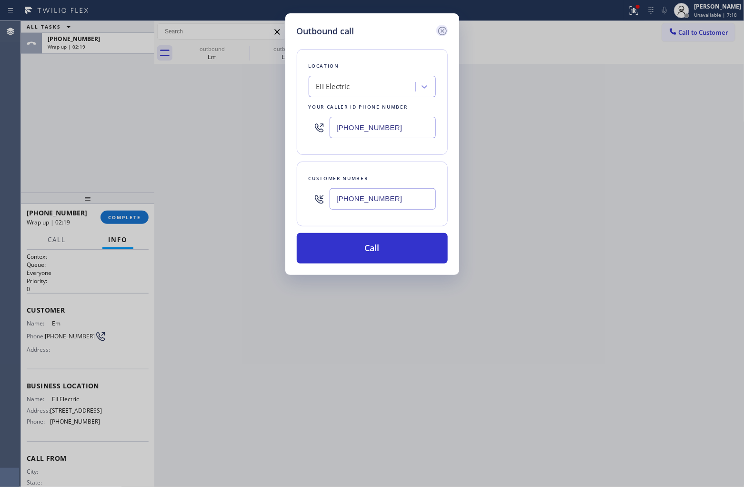
type input "[PHONE_NUMBER]"
drag, startPoint x: 440, startPoint y: 33, endPoint x: 165, endPoint y: 148, distance: 297.4
click at [439, 33] on icon at bounding box center [442, 30] width 11 height 11
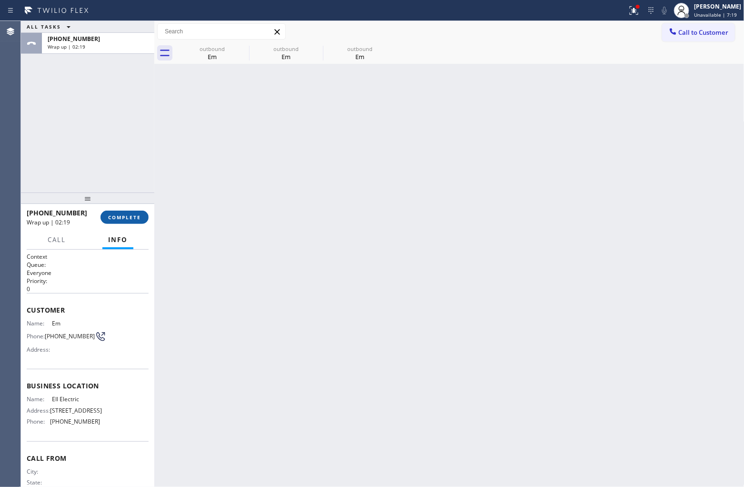
type input "[PHONE_NUMBER]"
click at [138, 211] on button "COMPLETE" at bounding box center [125, 217] width 48 height 13
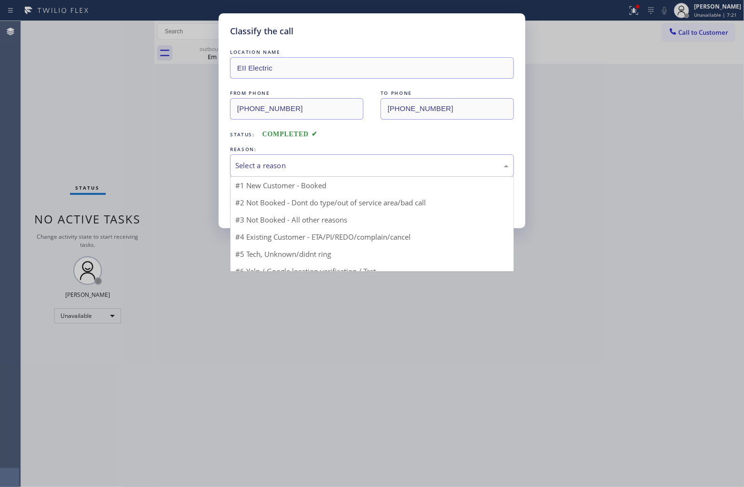
click at [276, 165] on div "Select a reason" at bounding box center [371, 165] width 273 height 11
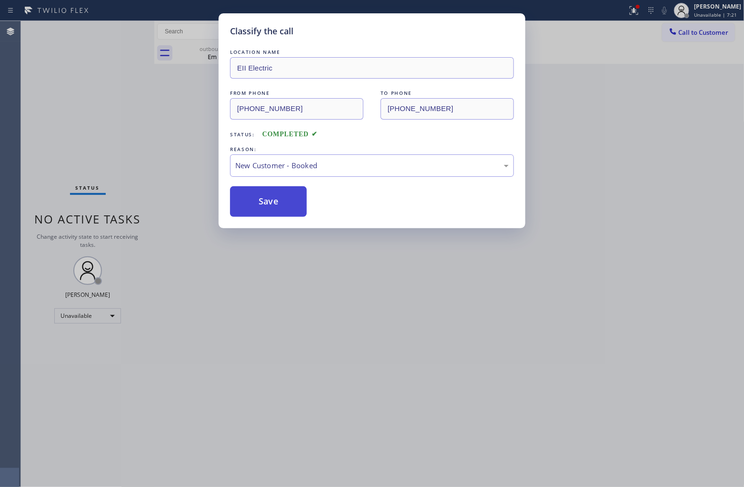
click at [251, 200] on button "Save" at bounding box center [268, 201] width 77 height 30
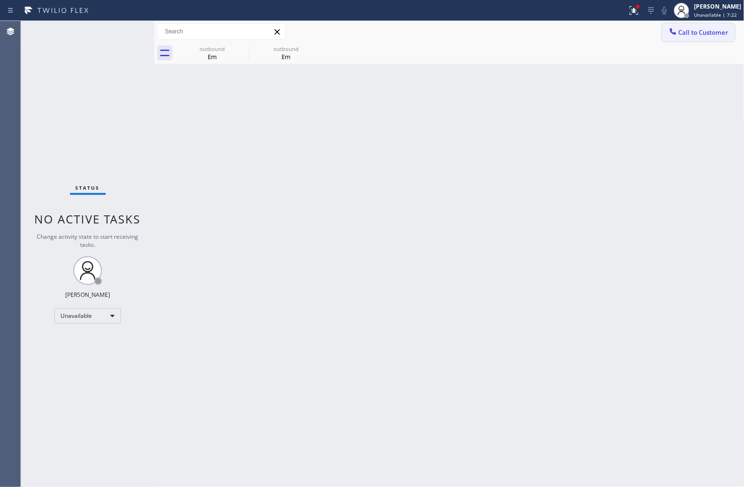
click at [695, 32] on span "Call to Customer" at bounding box center [704, 32] width 50 height 9
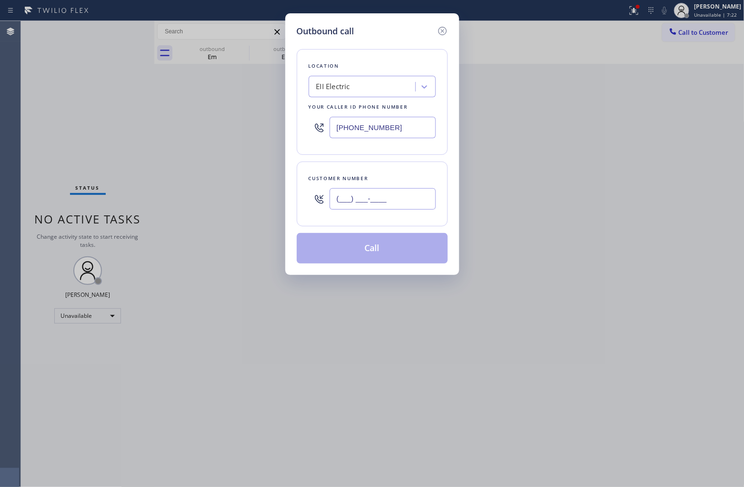
click at [403, 199] on input "(___) ___-____" at bounding box center [383, 198] width 106 height 21
paste input "310) 403-2308"
type input "[PHONE_NUMBER]"
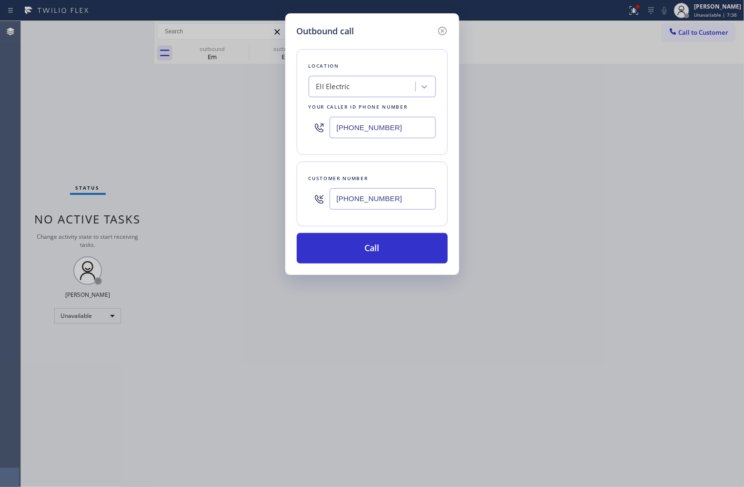
click at [22, 125] on div "Outbound call Location EII Electric Your caller id phone number [PHONE_NUMBER] …" at bounding box center [372, 243] width 744 height 487
click at [362, 127] on input "[PHONE_NUMBER]" at bounding box center [383, 127] width 106 height 21
paste input "33) 692-2271"
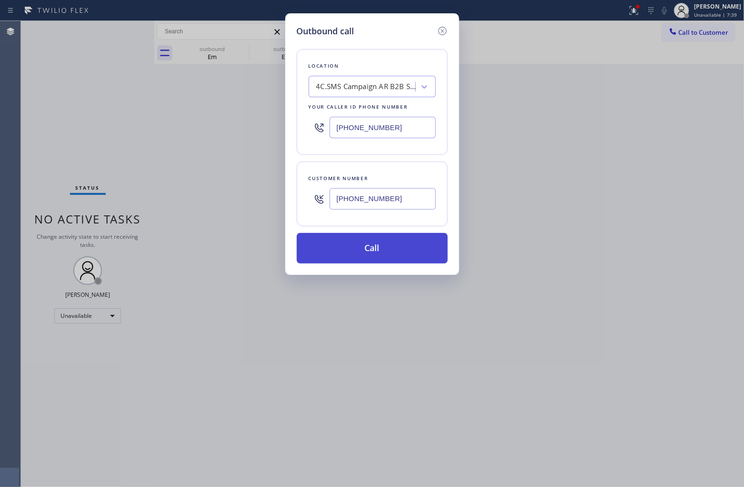
type input "[PHONE_NUMBER]"
click at [394, 247] on button "Call" at bounding box center [372, 248] width 151 height 30
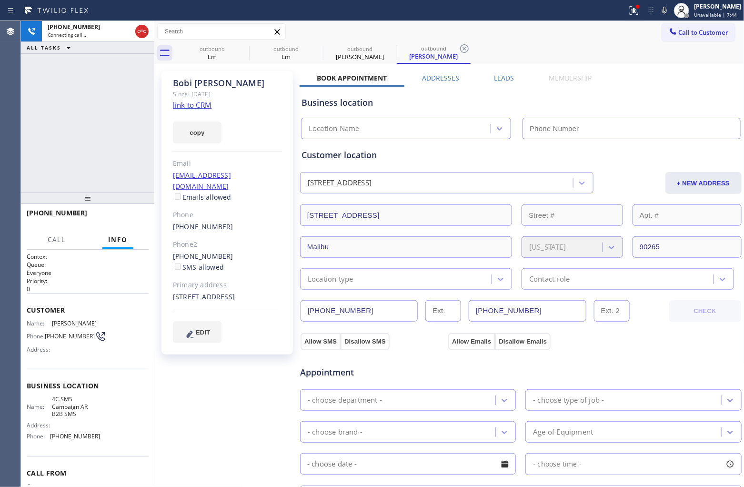
type input "[PHONE_NUMBER]"
click at [55, 134] on div "[PHONE_NUMBER] Live | 00:00 ALL TASKS ALL TASKS ACTIVE TASKS TASKS IN WRAP UP" at bounding box center [87, 106] width 133 height 171
click at [12, 113] on div "Agent Desktop" at bounding box center [10, 254] width 20 height 466
drag, startPoint x: 29, startPoint y: 123, endPoint x: 37, endPoint y: 115, distance: 11.1
click at [29, 123] on div "[PHONE_NUMBER] Live | 00:25 ALL TASKS ALL TASKS ACTIVE TASKS TASKS IN WRAP UP" at bounding box center [87, 106] width 133 height 171
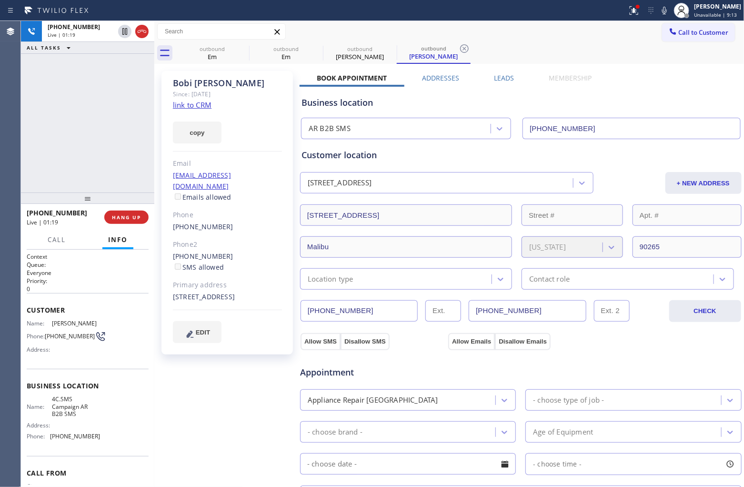
click at [36, 140] on div "[PHONE_NUMBER] Live | 01:19 ALL TASKS ALL TASKS ACTIVE TASKS TASKS IN WRAP UP" at bounding box center [87, 106] width 133 height 171
drag, startPoint x: 99, startPoint y: 438, endPoint x: 52, endPoint y: 442, distance: 46.3
click at [52, 442] on div "Name: 4C.SMS Campaign AR B2B SMS Address: Phone: [PHONE_NUMBER]" at bounding box center [88, 419] width 122 height 48
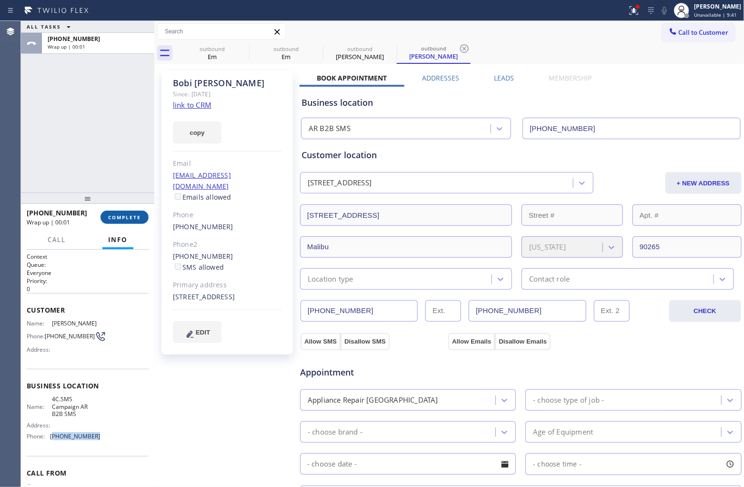
click at [110, 219] on span "COMPLETE" at bounding box center [124, 217] width 33 height 7
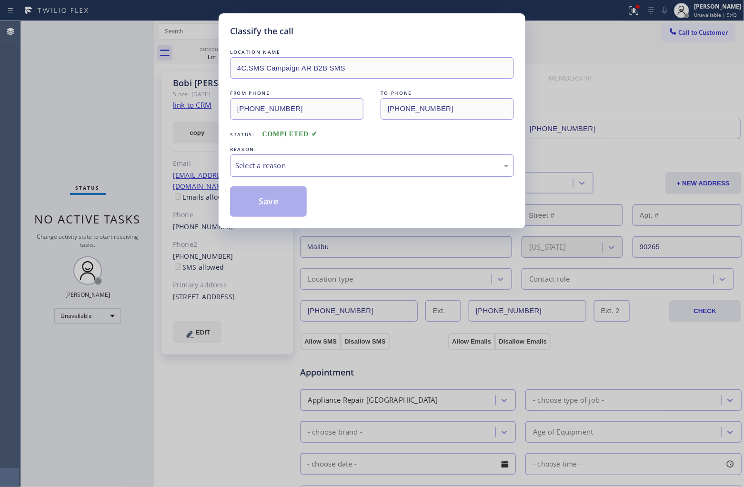
click at [295, 167] on div "Select a reason" at bounding box center [371, 165] width 273 height 11
click at [260, 206] on button "Save" at bounding box center [268, 201] width 77 height 30
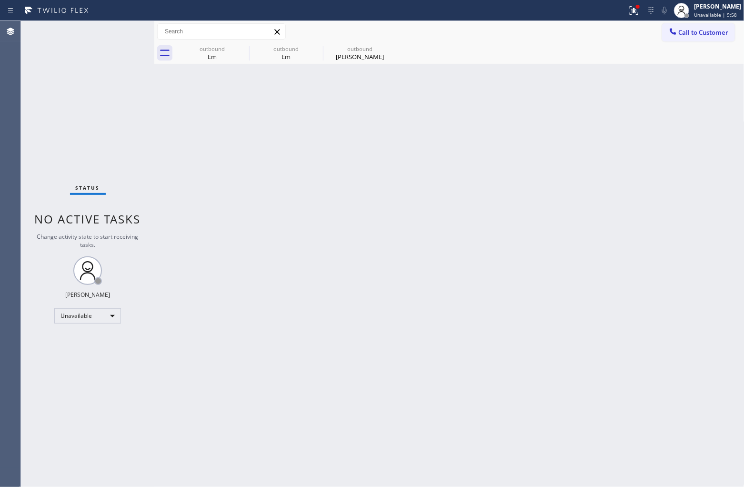
click at [40, 152] on div "Status No active tasks Change activity state to start receiving tasks. [PERSON_…" at bounding box center [87, 254] width 133 height 466
click at [696, 12] on span "Unavailable | 13:21" at bounding box center [717, 14] width 46 height 7
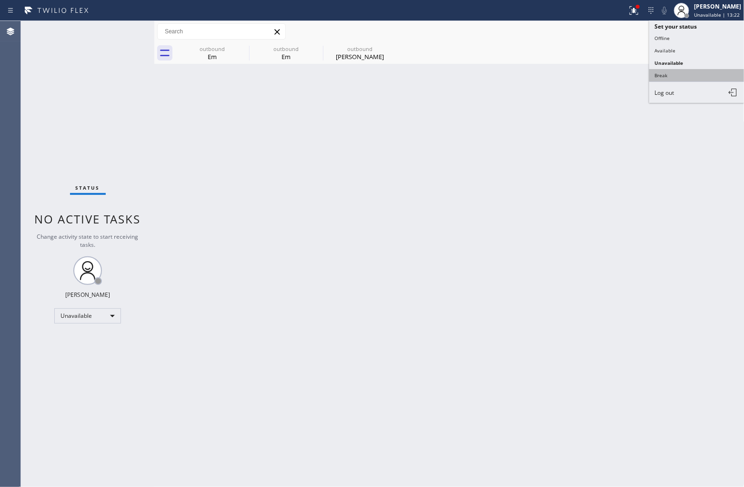
drag, startPoint x: 700, startPoint y: 72, endPoint x: 676, endPoint y: 90, distance: 29.6
click at [698, 74] on button "Break" at bounding box center [696, 75] width 95 height 12
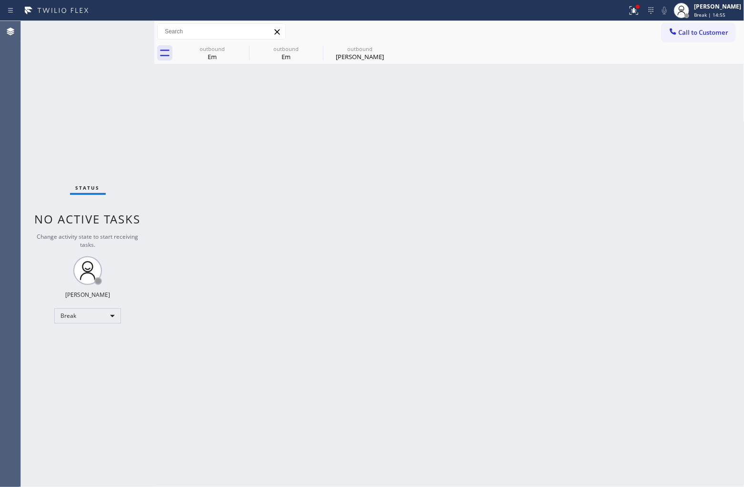
click at [24, 251] on div "Status No active tasks Change activity state to start receiving tasks. [PERSON_…" at bounding box center [87, 254] width 133 height 466
click at [714, 5] on div "[PERSON_NAME]" at bounding box center [717, 6] width 47 height 8
click at [689, 61] on button "Unavailable" at bounding box center [696, 63] width 95 height 12
click at [463, 159] on div "Back to Dashboard Change Sender ID Customers Technicians Select a contact Outbo…" at bounding box center [449, 254] width 590 height 466
click at [696, 33] on span "Call to Customer" at bounding box center [704, 32] width 50 height 9
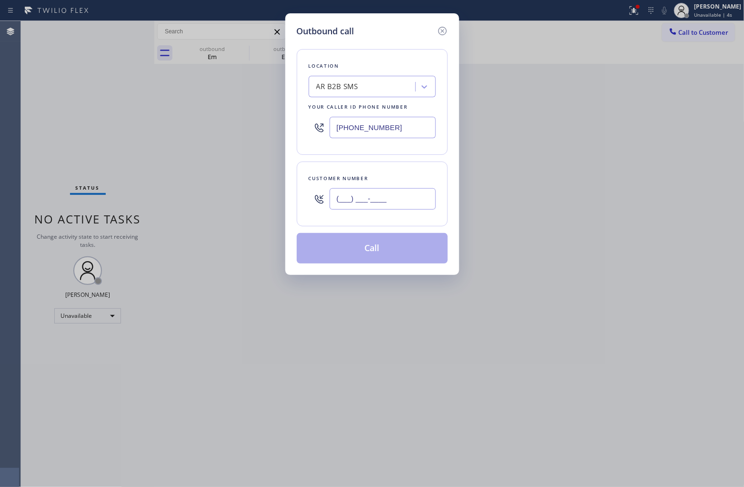
click at [390, 210] on input "(___) ___-____" at bounding box center [383, 198] width 106 height 21
paste input "820) 758-6433"
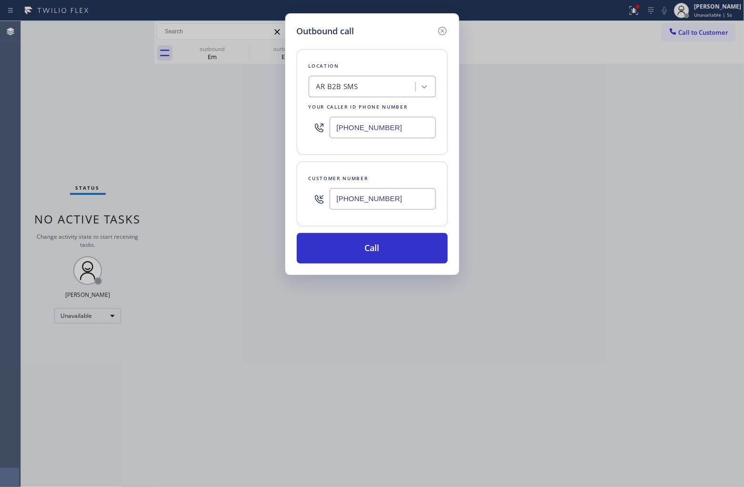
type input "[PHONE_NUMBER]"
click at [356, 89] on div "AR B2B SMS" at bounding box center [337, 86] width 42 height 11
type input "5 Star Applian"
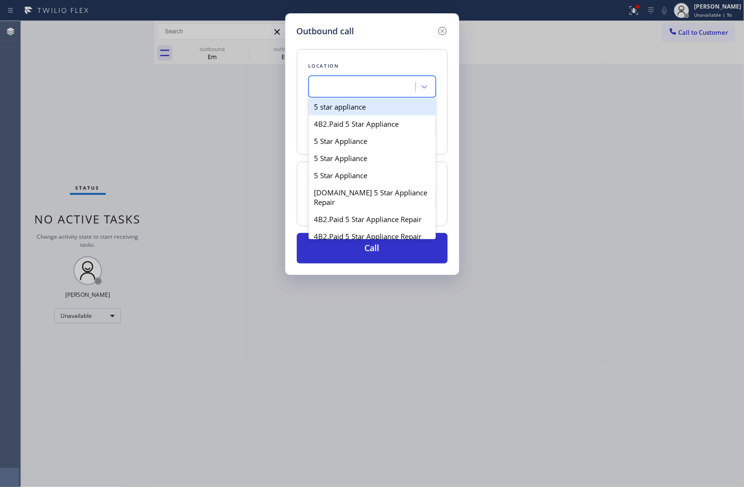
type input "[PHONE_NUMBER]"
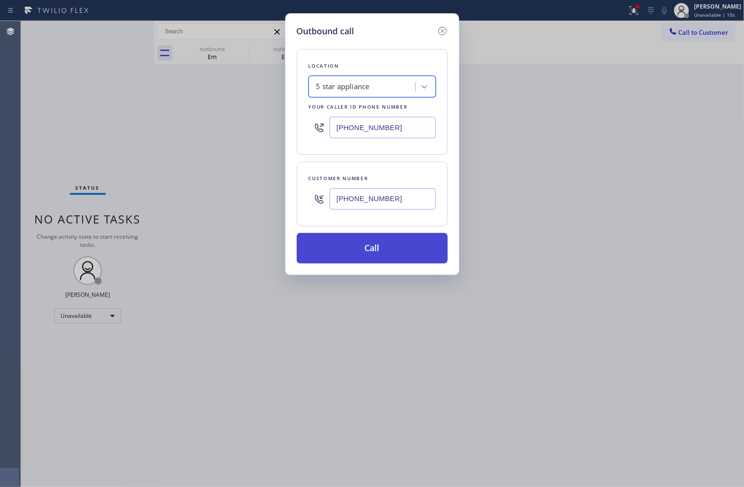
click at [377, 253] on button "Call" at bounding box center [372, 248] width 151 height 30
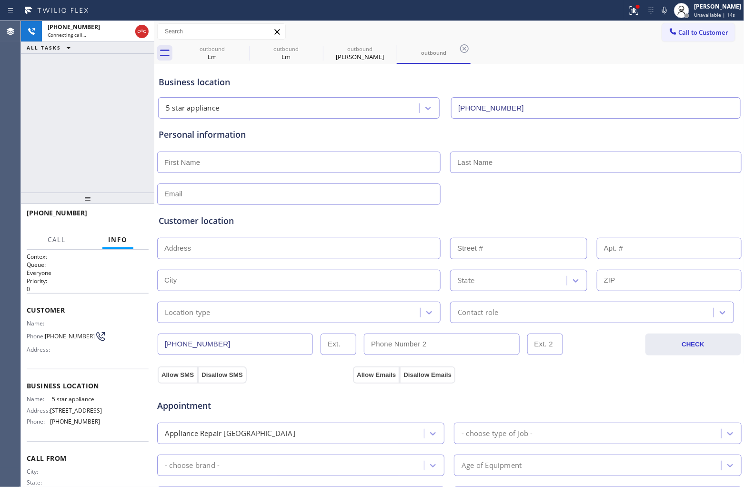
type input "[PHONE_NUMBER]"
drag, startPoint x: 37, startPoint y: 141, endPoint x: 163, endPoint y: 168, distance: 129.2
click at [37, 141] on div "[PHONE_NUMBER] Connecting call… ALL TASKS ALL TASKS ACTIVE TASKS TASKS IN WRAP …" at bounding box center [87, 106] width 133 height 171
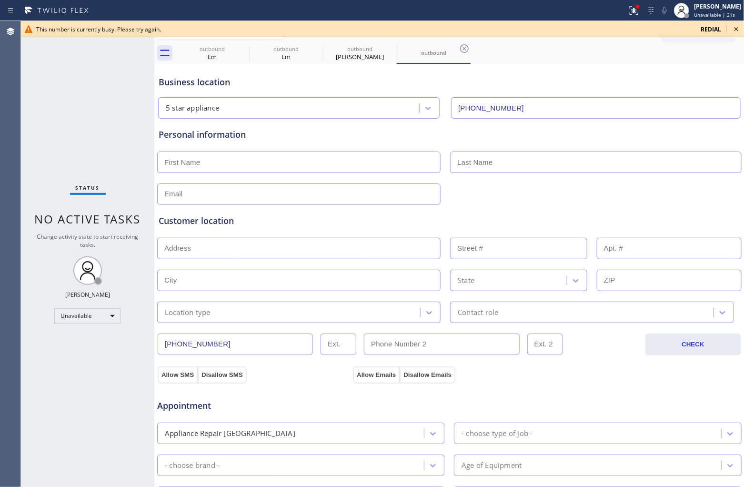
click at [705, 27] on span "redial" at bounding box center [711, 29] width 20 height 8
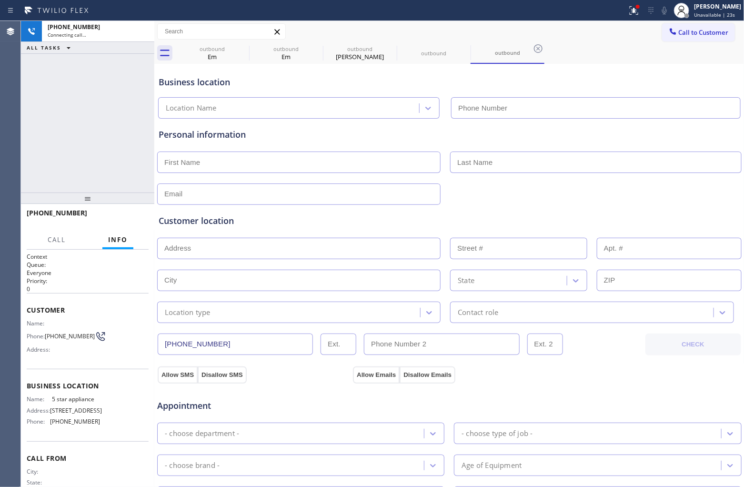
type input "[PHONE_NUMBER]"
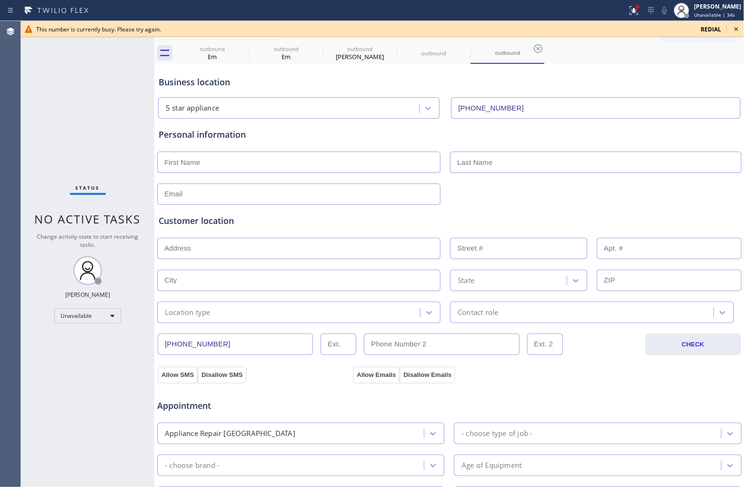
click at [715, 30] on span "redial" at bounding box center [711, 29] width 20 height 8
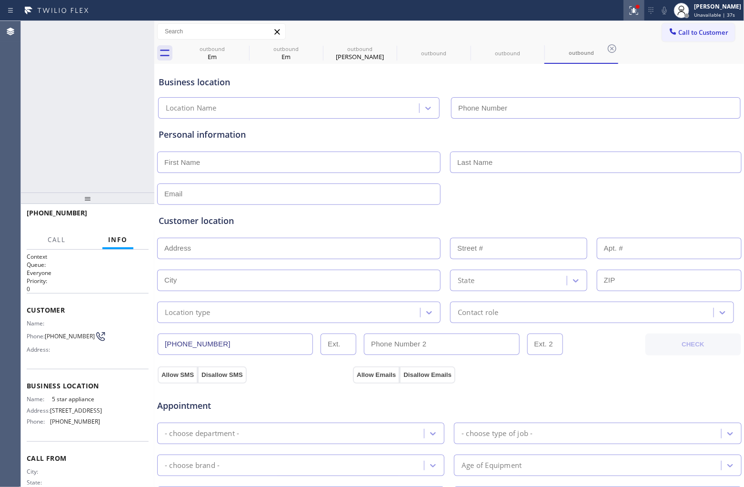
type input "[PHONE_NUMBER]"
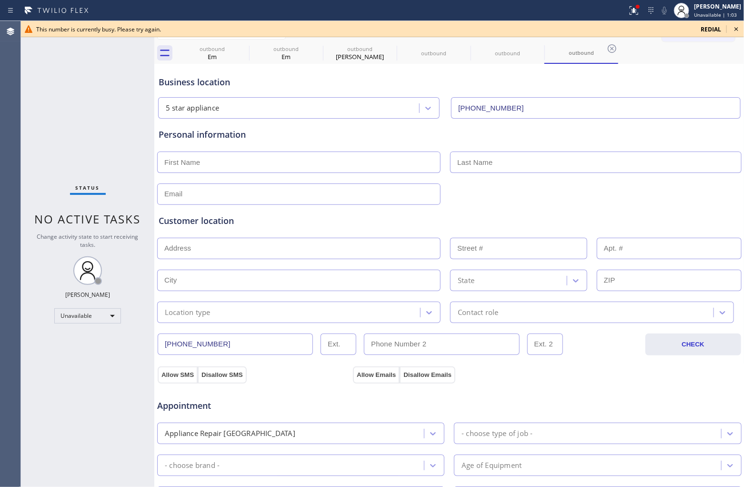
click at [712, 25] on span "redial" at bounding box center [711, 29] width 20 height 8
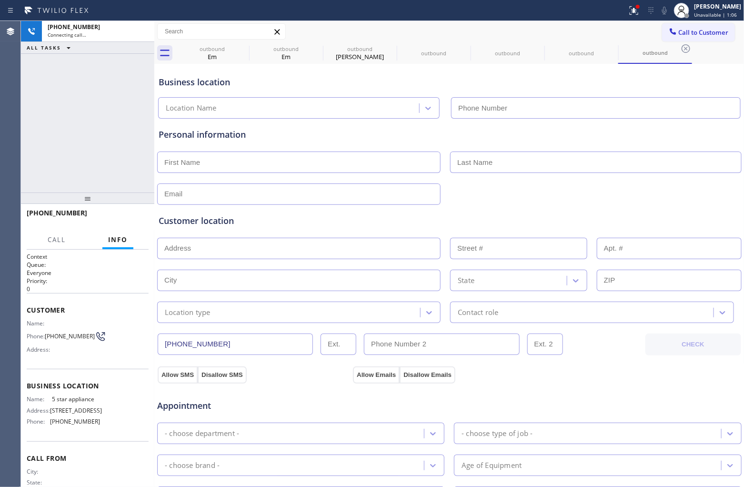
type input "[PHONE_NUMBER]"
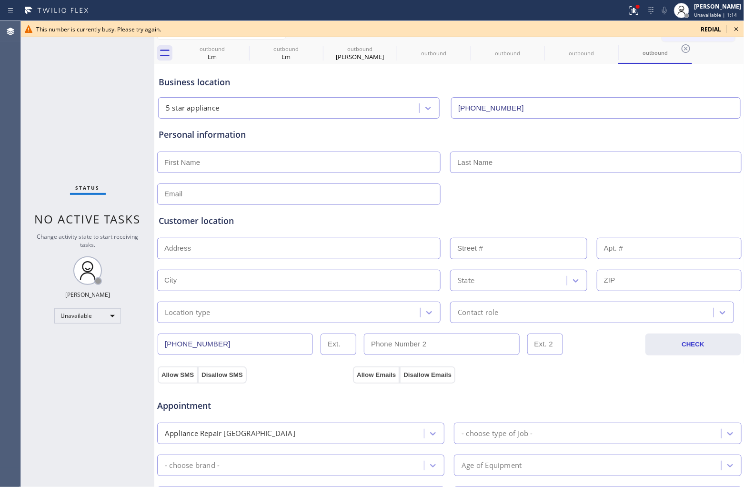
click at [717, 31] on span "redial" at bounding box center [711, 29] width 20 height 8
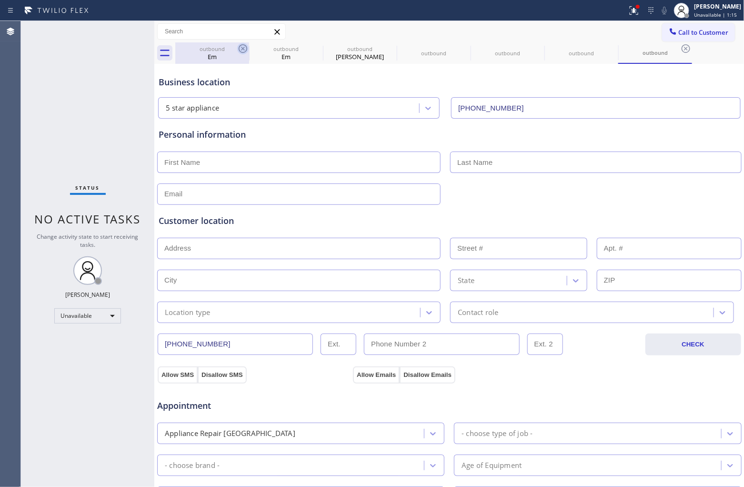
click at [241, 46] on icon at bounding box center [242, 48] width 11 height 11
click at [0, 0] on icon at bounding box center [0, 0] width 0 height 0
click at [386, 46] on icon at bounding box center [390, 48] width 9 height 9
click at [0, 0] on icon at bounding box center [0, 0] width 0 height 0
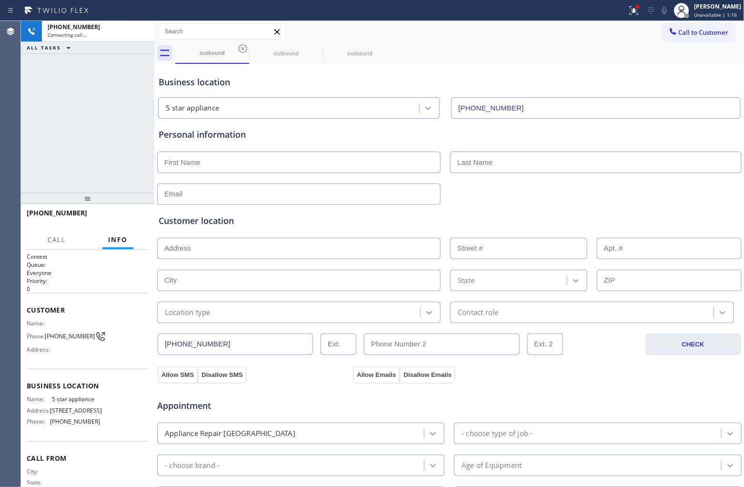
click at [241, 46] on icon at bounding box center [243, 48] width 9 height 9
click at [0, 0] on icon at bounding box center [0, 0] width 0 height 0
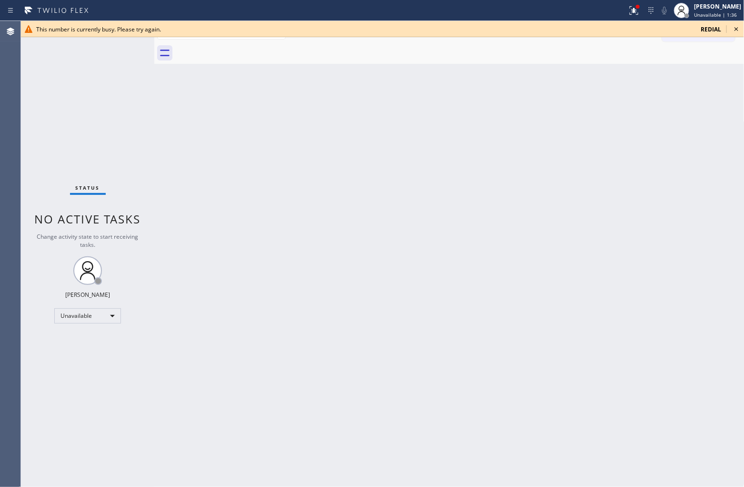
click at [708, 28] on span "redial" at bounding box center [711, 29] width 20 height 8
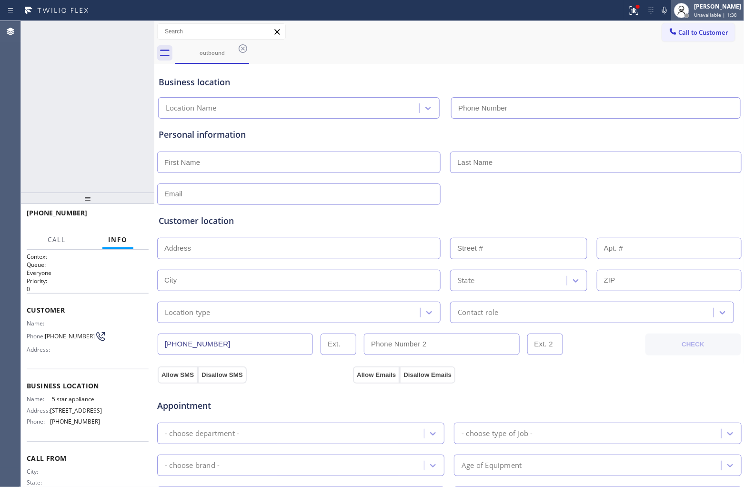
type input "[PHONE_NUMBER]"
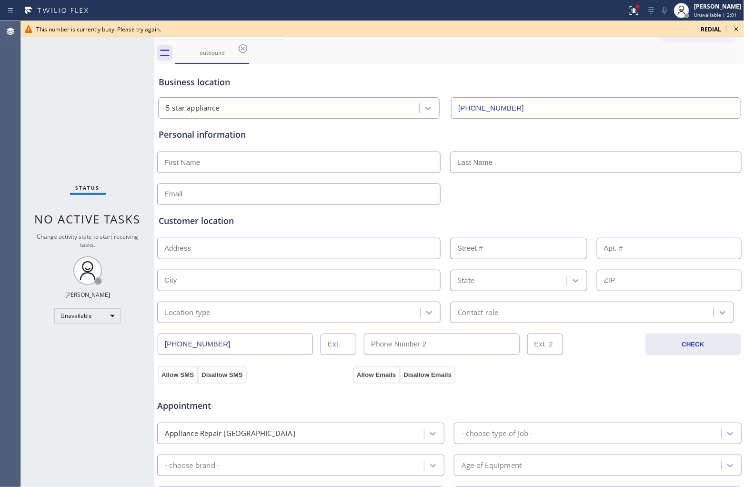
click at [714, 27] on span "redial" at bounding box center [711, 29] width 20 height 8
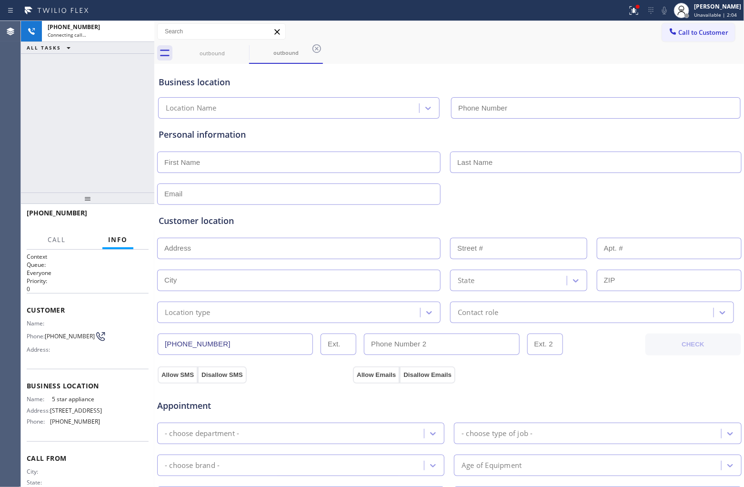
type input "[PHONE_NUMBER]"
click at [34, 123] on div "[PHONE_NUMBER] Connecting call… ALL TASKS ALL TASKS ACTIVE TASKS TASKS IN WRAP …" at bounding box center [87, 106] width 133 height 171
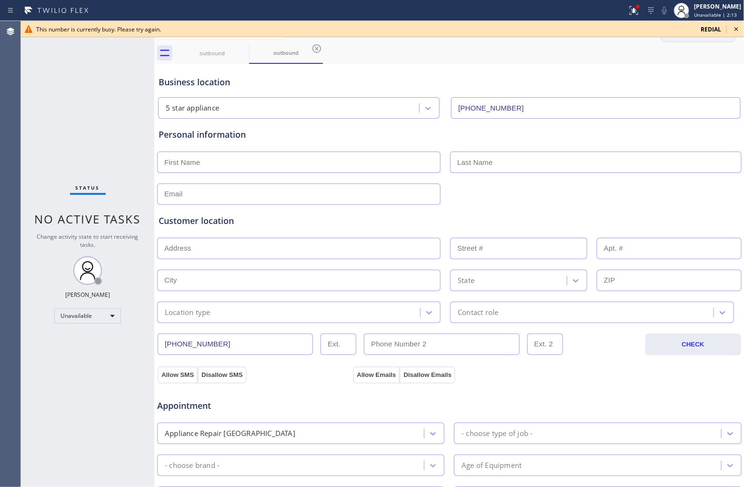
click at [717, 32] on span "redial" at bounding box center [711, 29] width 20 height 8
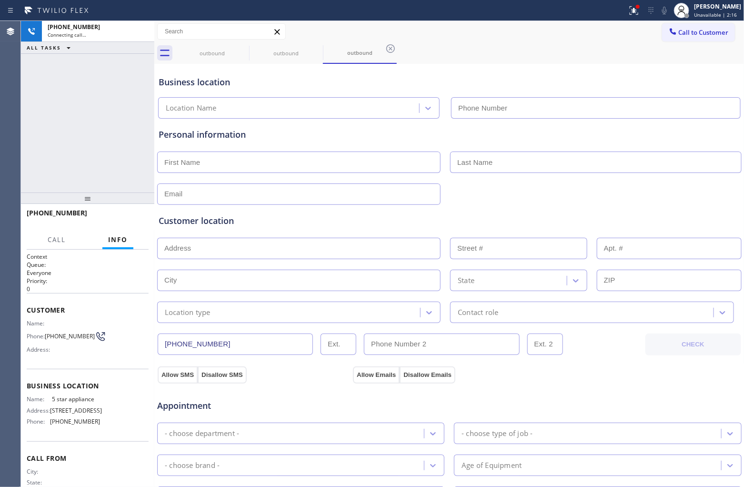
type input "[PHONE_NUMBER]"
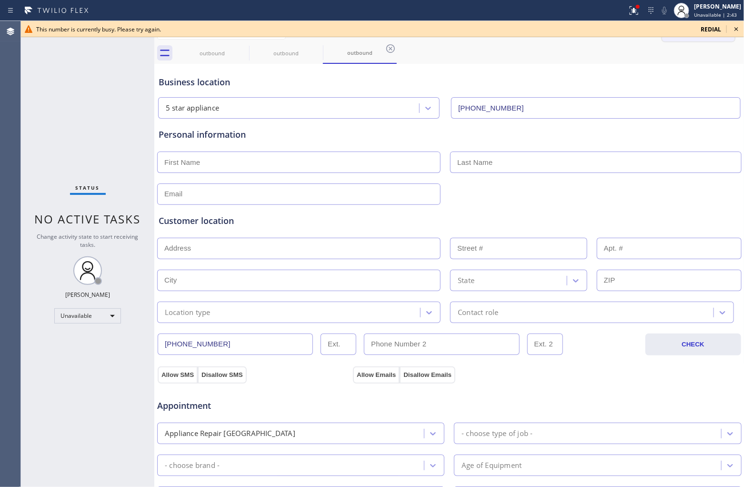
drag, startPoint x: 735, startPoint y: 28, endPoint x: 714, endPoint y: 27, distance: 21.0
click at [734, 28] on icon at bounding box center [736, 28] width 11 height 11
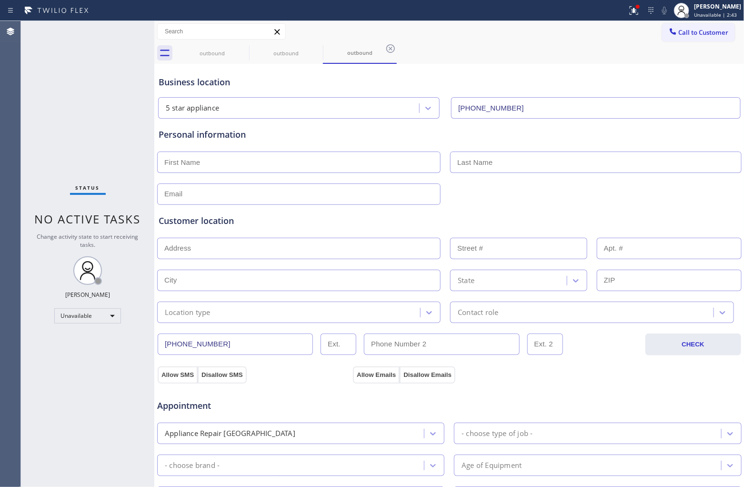
drag, startPoint x: 713, startPoint y: 27, endPoint x: 686, endPoint y: 38, distance: 29.5
click at [711, 27] on button "Call to Customer" at bounding box center [698, 32] width 73 height 18
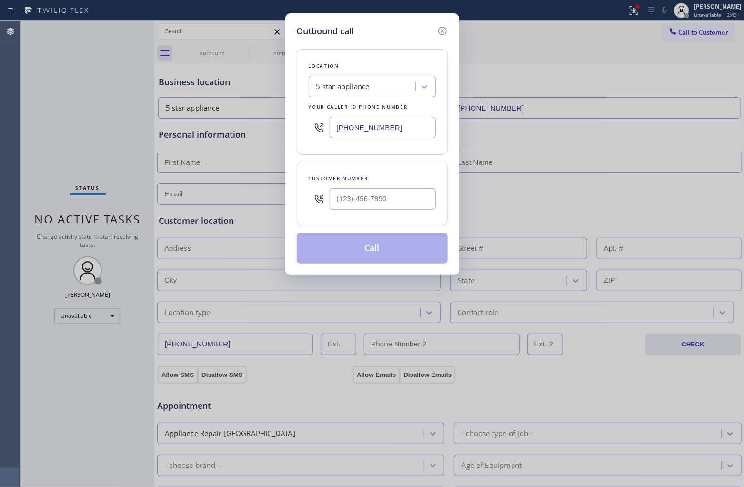
click at [391, 128] on input "[PHONE_NUMBER]" at bounding box center [383, 127] width 106 height 21
paste input "602) 755-4468"
type input "[PHONE_NUMBER]"
type input "(___) ___-____"
drag, startPoint x: 5, startPoint y: 127, endPoint x: 364, endPoint y: 163, distance: 361.0
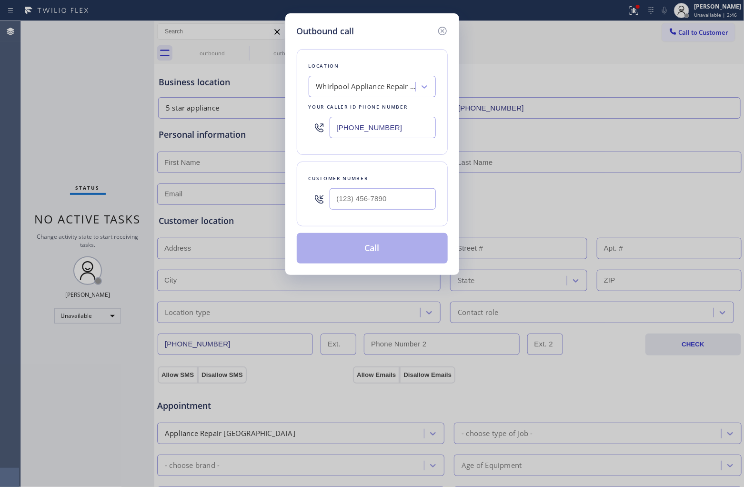
click at [59, 130] on div "Outbound call Location Whirlpool Appliance Repair [GEOGRAPHIC_DATA] Your caller…" at bounding box center [372, 243] width 744 height 487
click at [385, 199] on input "(___) ___-____" at bounding box center [383, 198] width 106 height 21
paste input "602) 885-5089"
type input "[PHONE_NUMBER]"
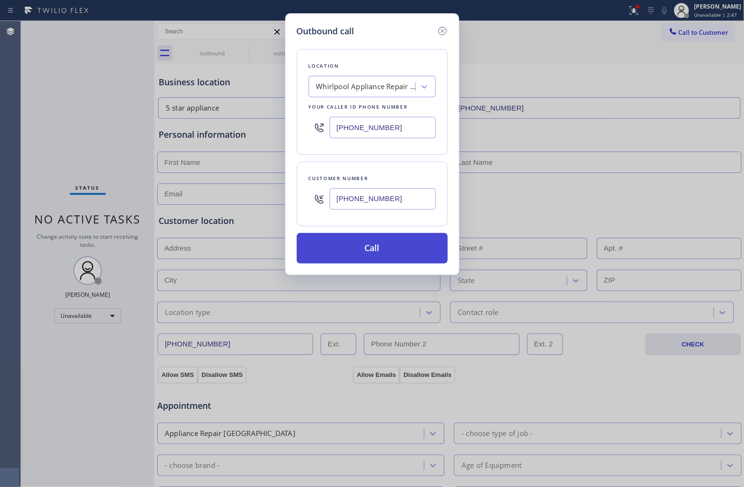
click at [379, 249] on button "Call" at bounding box center [372, 248] width 151 height 30
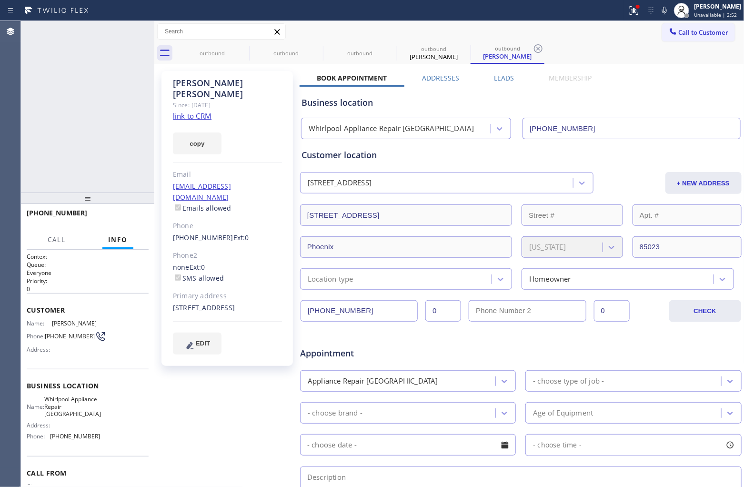
type input "[PHONE_NUMBER]"
click at [140, 29] on icon at bounding box center [141, 31] width 11 height 11
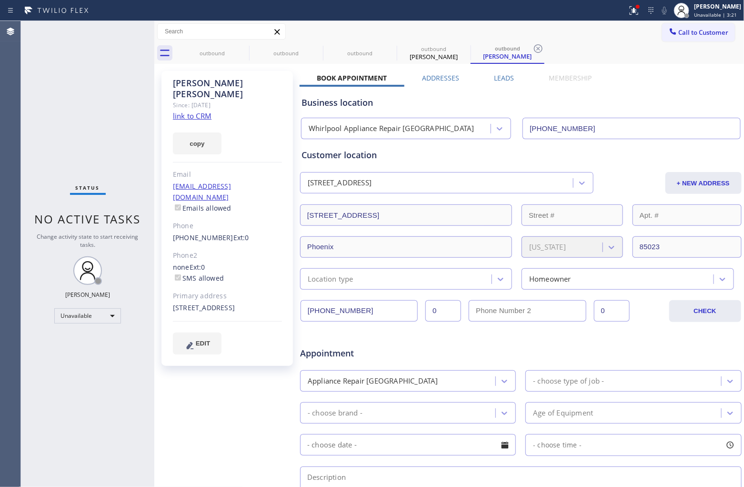
click at [6, 274] on div "Agent Desktop" at bounding box center [10, 254] width 20 height 466
click at [31, 30] on div "Status No active tasks Change activity state to start receiving tasks. [PERSON_…" at bounding box center [87, 254] width 133 height 466
click at [244, 48] on icon at bounding box center [242, 48] width 11 height 11
click at [0, 0] on icon at bounding box center [0, 0] width 0 height 0
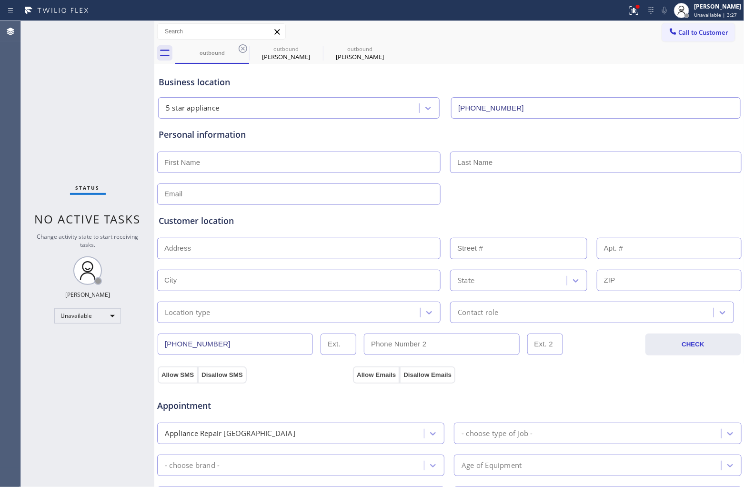
click at [244, 48] on icon at bounding box center [242, 48] width 11 height 11
click at [0, 0] on icon at bounding box center [0, 0] width 0 height 0
type input "[PHONE_NUMBER]"
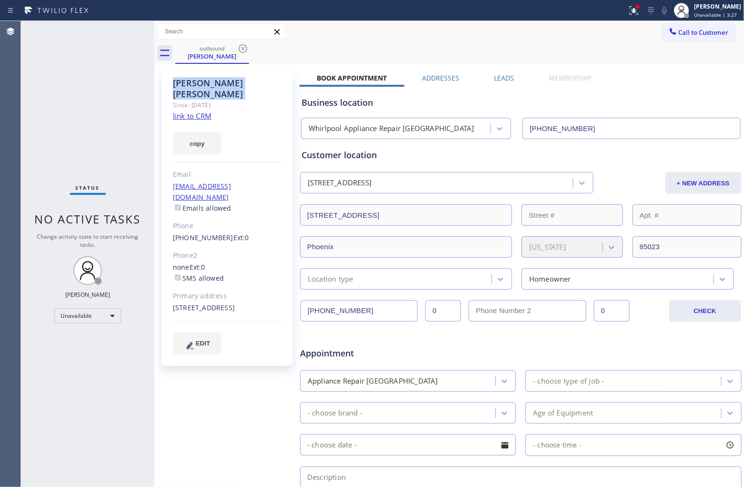
click at [244, 48] on icon at bounding box center [242, 48] width 11 height 11
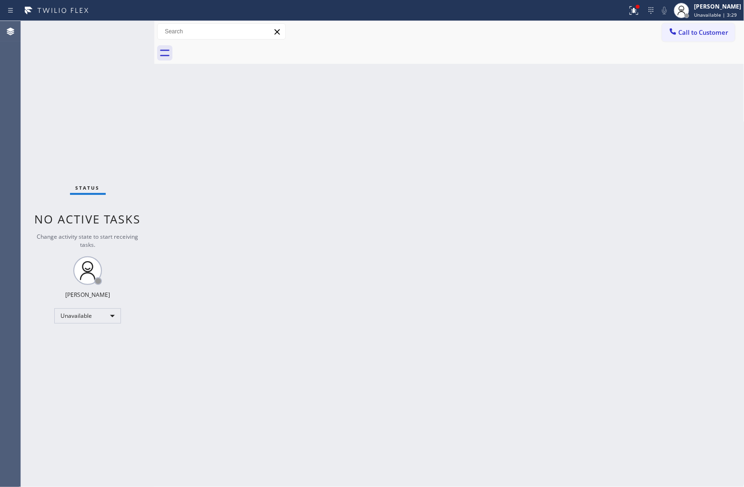
click at [707, 34] on span "Call to Customer" at bounding box center [704, 32] width 50 height 9
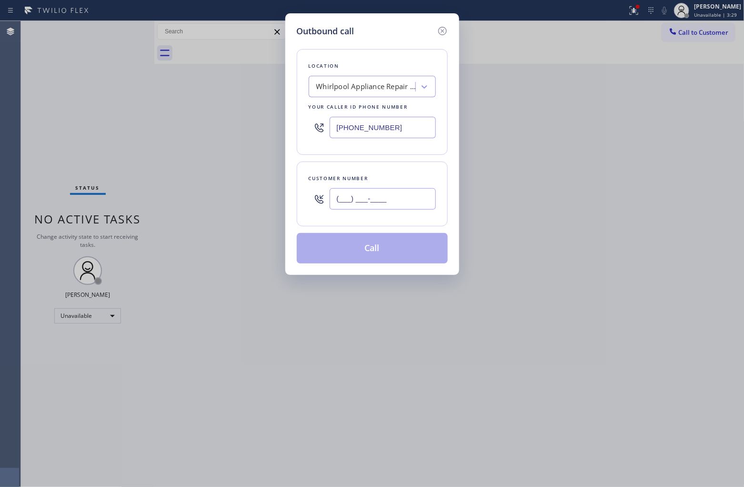
click at [394, 199] on input "(___) ___-____" at bounding box center [383, 198] width 106 height 21
paste input "820) 758-6433"
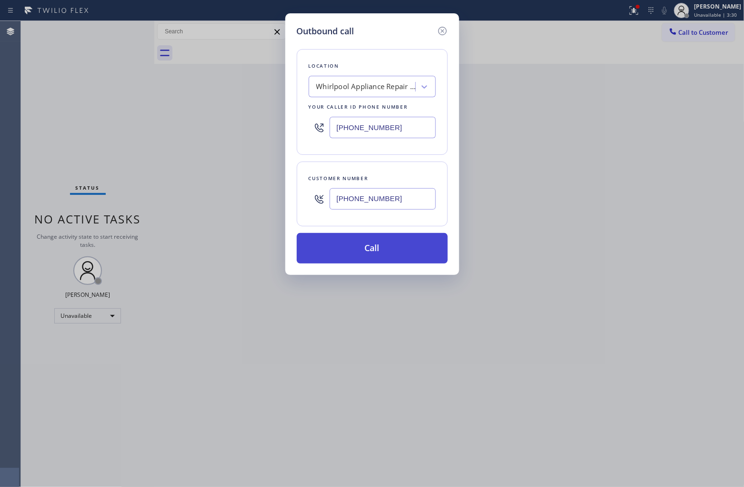
type input "[PHONE_NUMBER]"
click at [393, 246] on button "Call" at bounding box center [372, 248] width 151 height 30
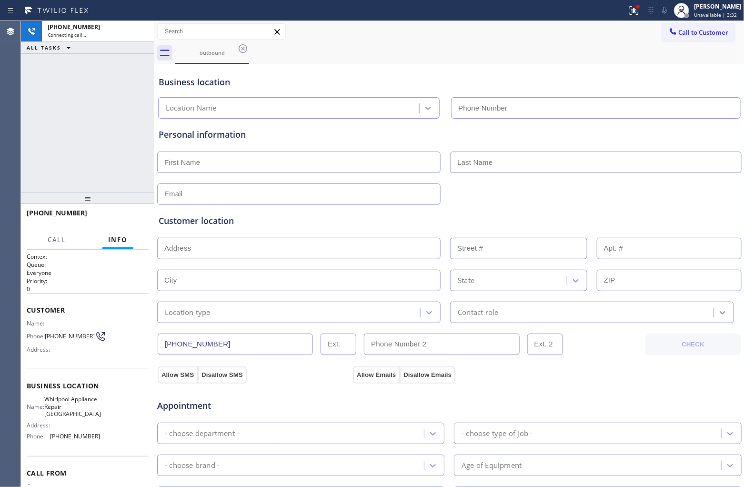
type input "[PHONE_NUMBER]"
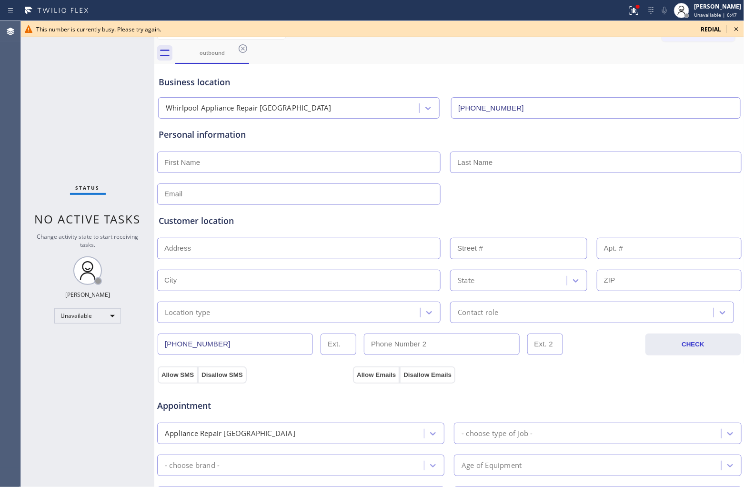
drag, startPoint x: 735, startPoint y: 29, endPoint x: 703, endPoint y: 30, distance: 31.9
click at [735, 29] on icon at bounding box center [736, 28] width 11 height 11
click at [703, 30] on span "Call to Customer" at bounding box center [704, 32] width 50 height 9
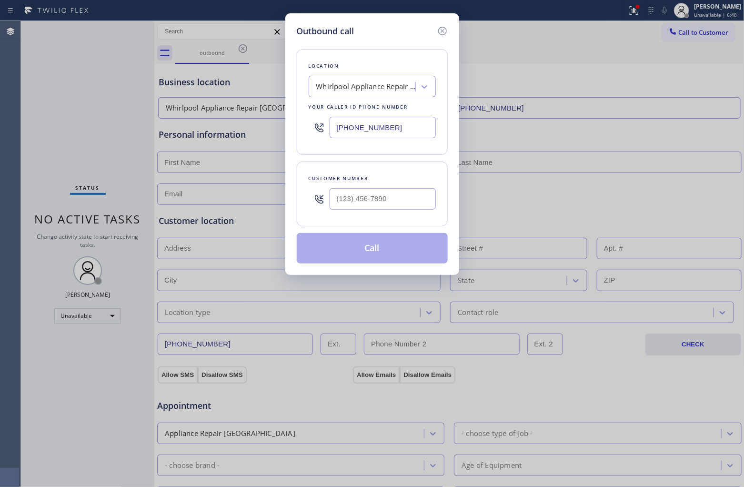
click at [387, 127] on input "[PHONE_NUMBER]" at bounding box center [383, 127] width 106 height 21
paste input "425) 230-6424"
type input "[PHONE_NUMBER]"
type input "(___) ___-____"
click at [373, 205] on input "text" at bounding box center [383, 198] width 106 height 21
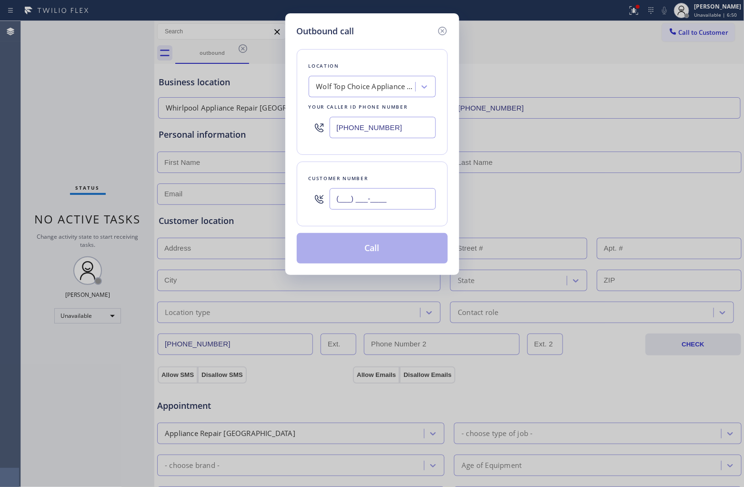
paste input "208) 954-6405"
type input "[PHONE_NUMBER]"
click at [388, 250] on button "Call" at bounding box center [372, 248] width 151 height 30
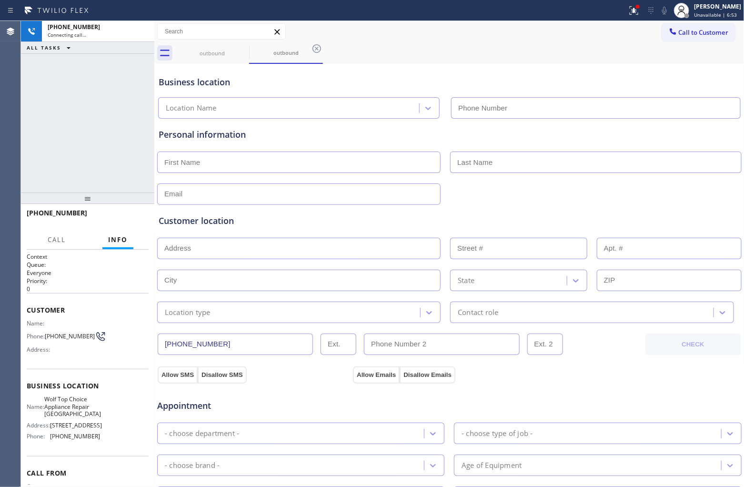
type input "[PHONE_NUMBER]"
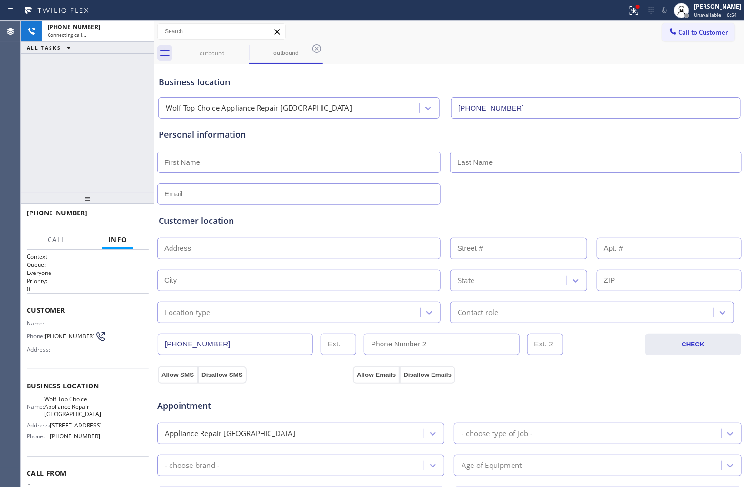
click at [2, 113] on div "Agent Desktop" at bounding box center [10, 254] width 20 height 466
click at [18, 131] on div "Agent Desktop" at bounding box center [10, 254] width 20 height 466
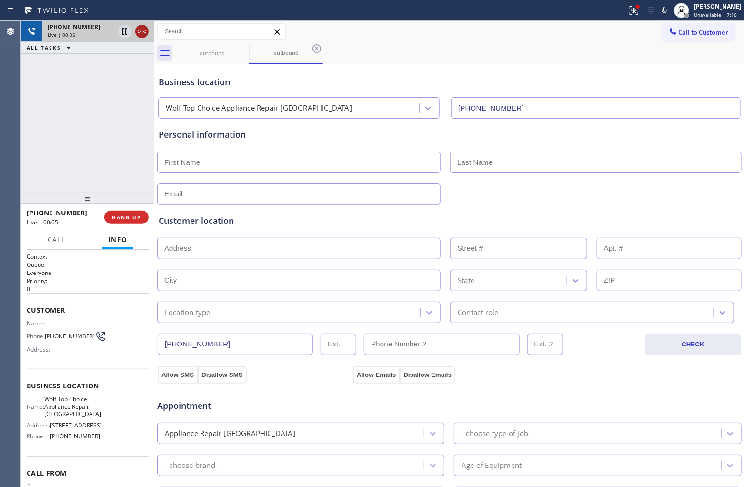
click at [143, 32] on icon at bounding box center [141, 31] width 11 height 11
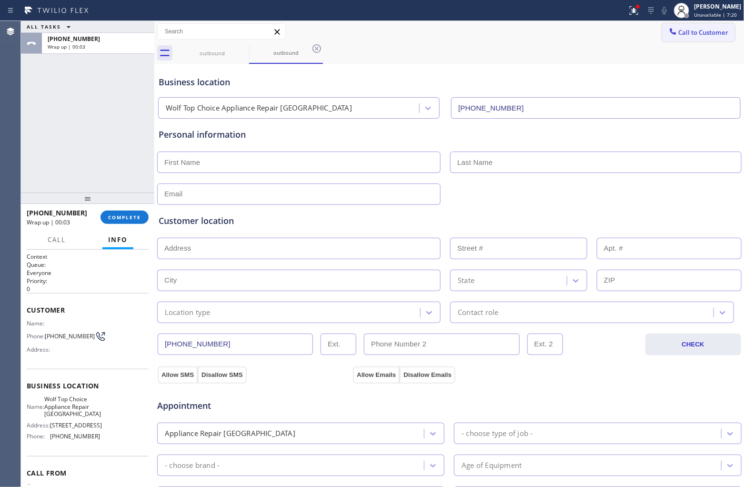
click at [686, 34] on span "Call to Customer" at bounding box center [704, 32] width 50 height 9
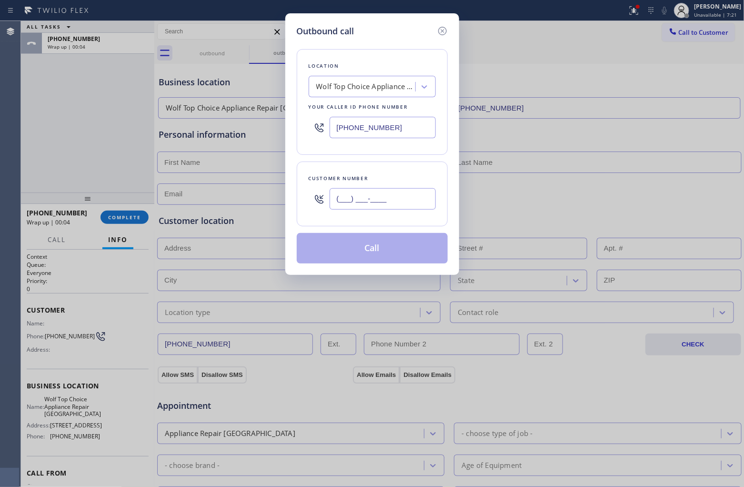
click at [389, 196] on input "(___) ___-____" at bounding box center [383, 198] width 106 height 21
paste input "208) 954-6405"
type input "[PHONE_NUMBER]"
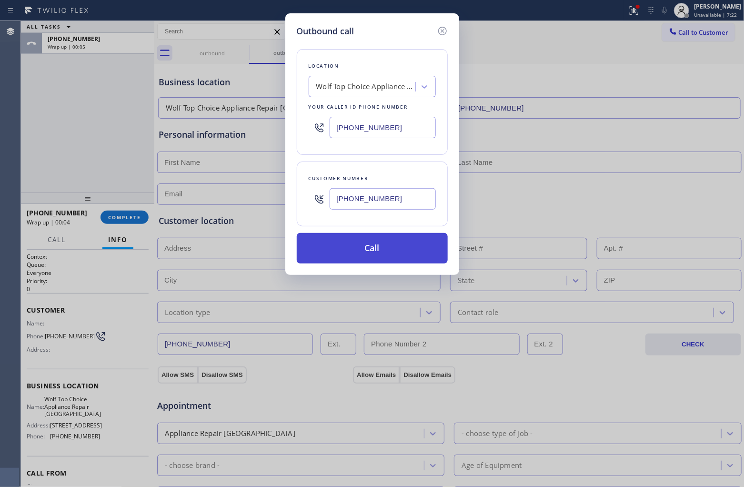
click at [389, 249] on button "Call" at bounding box center [372, 248] width 151 height 30
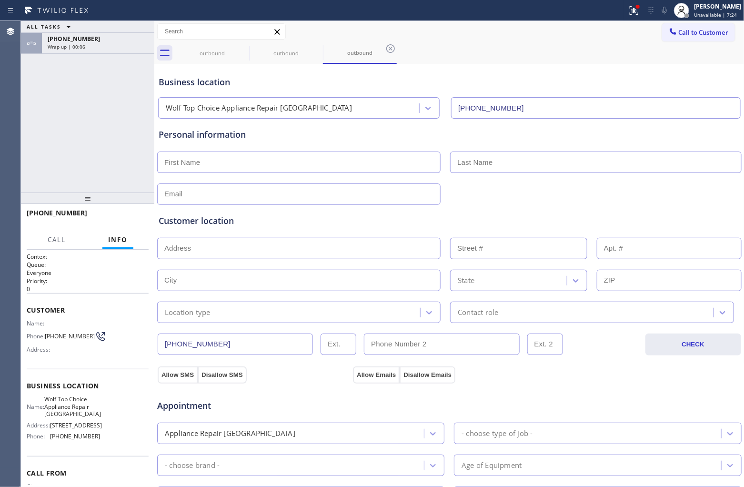
type input "[PHONE_NUMBER]"
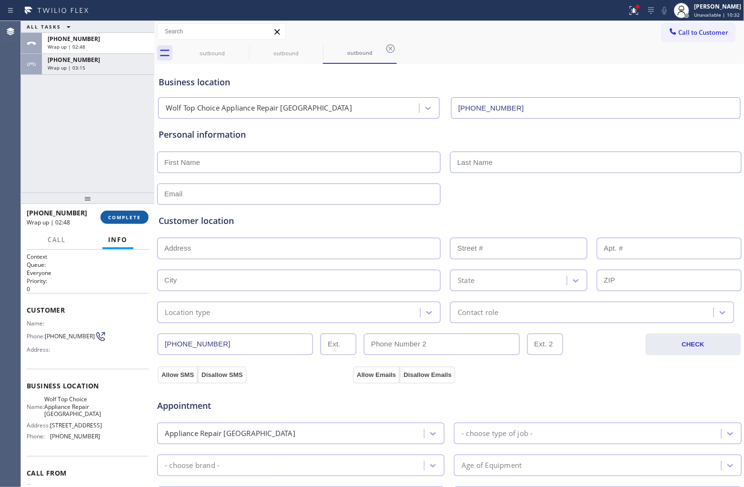
click at [122, 216] on span "COMPLETE" at bounding box center [124, 217] width 33 height 7
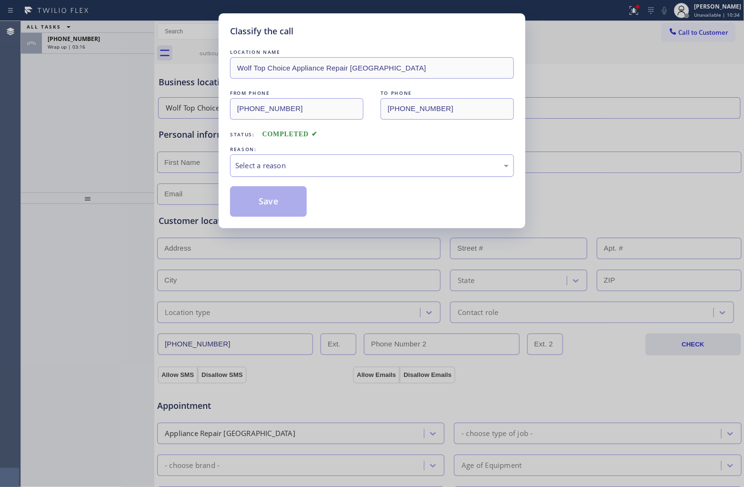
click at [302, 158] on div "Select a reason" at bounding box center [372, 165] width 284 height 22
click at [265, 201] on button "Save" at bounding box center [268, 201] width 77 height 30
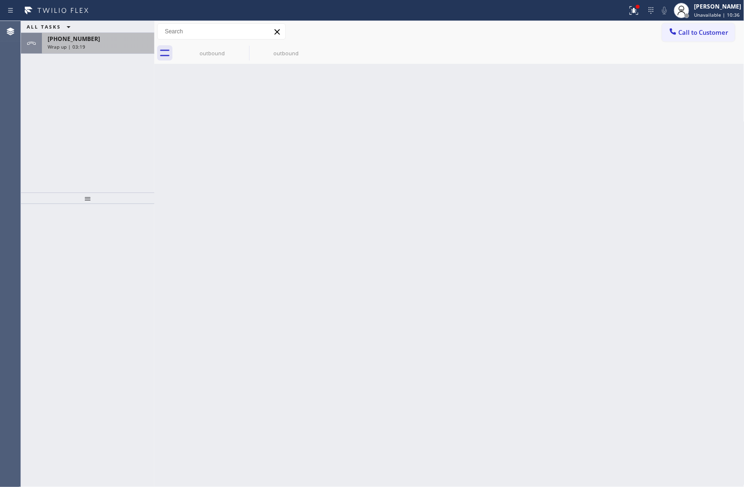
click at [99, 53] on div "[PHONE_NUMBER] Wrap up | 03:19" at bounding box center [96, 43] width 109 height 21
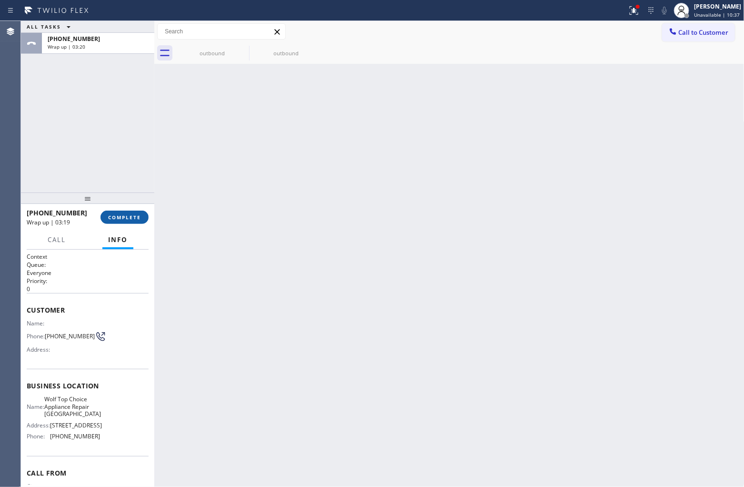
click at [125, 220] on span "COMPLETE" at bounding box center [124, 217] width 33 height 7
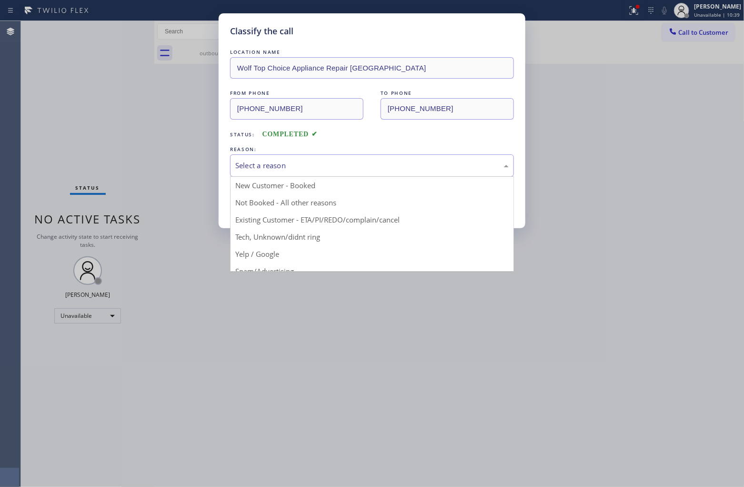
click at [287, 167] on div "Select a reason" at bounding box center [371, 165] width 273 height 11
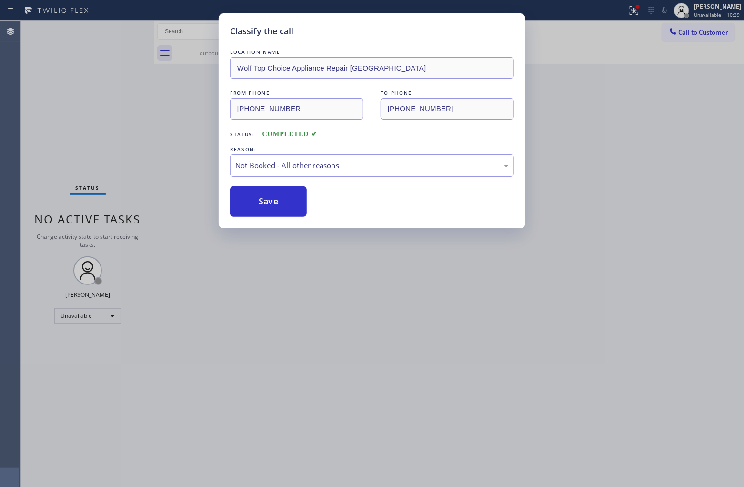
click at [270, 205] on button "Save" at bounding box center [268, 201] width 77 height 30
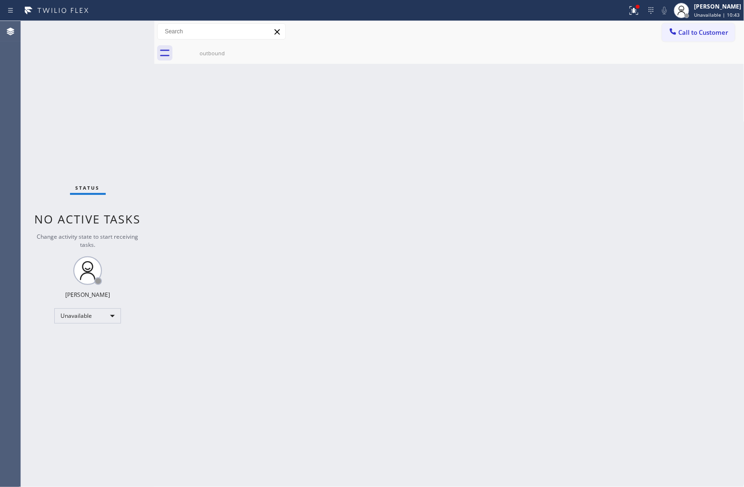
drag, startPoint x: 158, startPoint y: 119, endPoint x: 174, endPoint y: 117, distance: 16.8
click at [158, 119] on div "Back to Dashboard Change Sender ID Customers Technicians Select a contact Outbo…" at bounding box center [449, 254] width 590 height 466
click at [687, 32] on span "Call to Customer" at bounding box center [704, 32] width 50 height 9
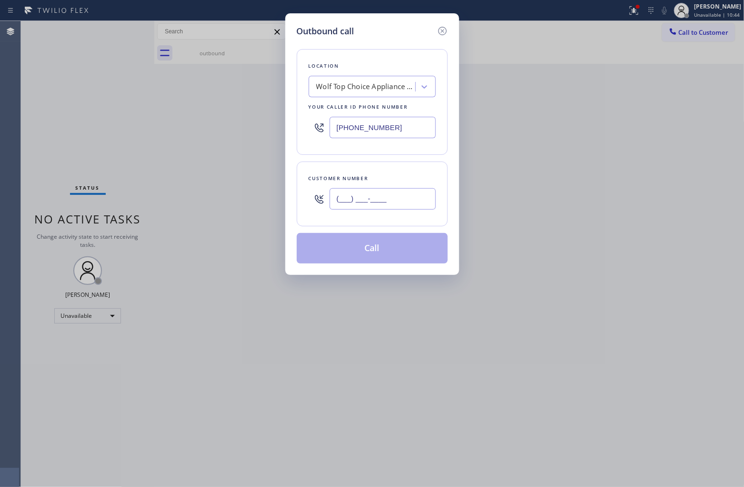
click at [409, 203] on input "(___) ___-____" at bounding box center [383, 198] width 106 height 21
paste input "908) 921-1347"
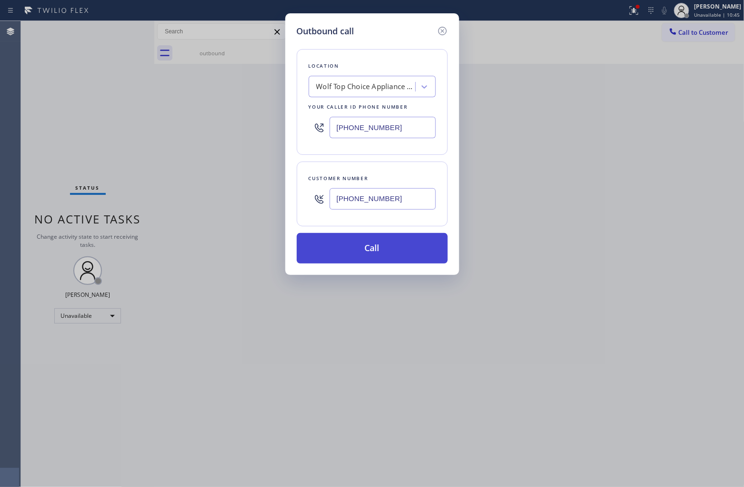
type input "[PHONE_NUMBER]"
click at [390, 246] on button "Call" at bounding box center [372, 248] width 151 height 30
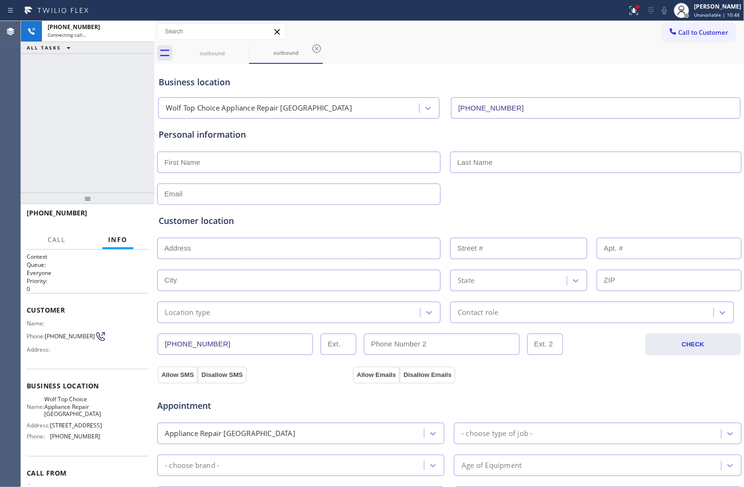
type input "[PHONE_NUMBER]"
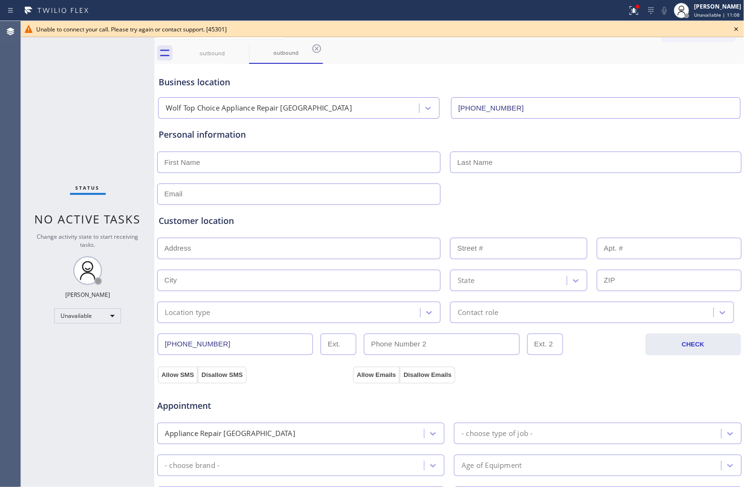
drag, startPoint x: 508, startPoint y: 53, endPoint x: 552, endPoint y: 56, distance: 43.4
click at [531, 56] on div "outbound outbound" at bounding box center [459, 52] width 569 height 21
click at [237, 56] on div "outbound" at bounding box center [212, 53] width 72 height 7
click at [241, 52] on icon at bounding box center [242, 48] width 11 height 11
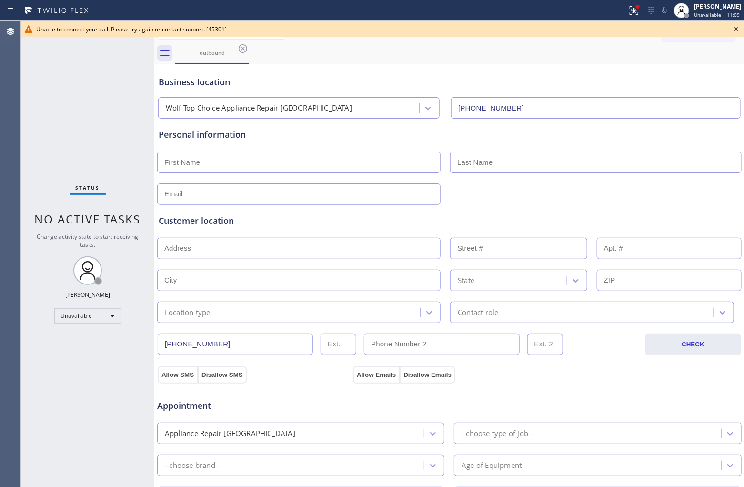
click at [241, 52] on div "outbound" at bounding box center [459, 52] width 569 height 21
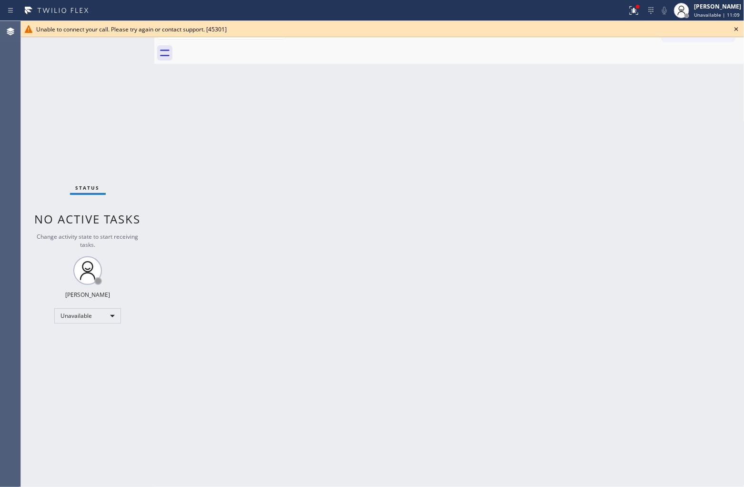
click at [241, 51] on div at bounding box center [459, 52] width 569 height 21
drag, startPoint x: 734, startPoint y: 30, endPoint x: 717, endPoint y: 30, distance: 16.2
click at [734, 30] on icon at bounding box center [736, 28] width 11 height 11
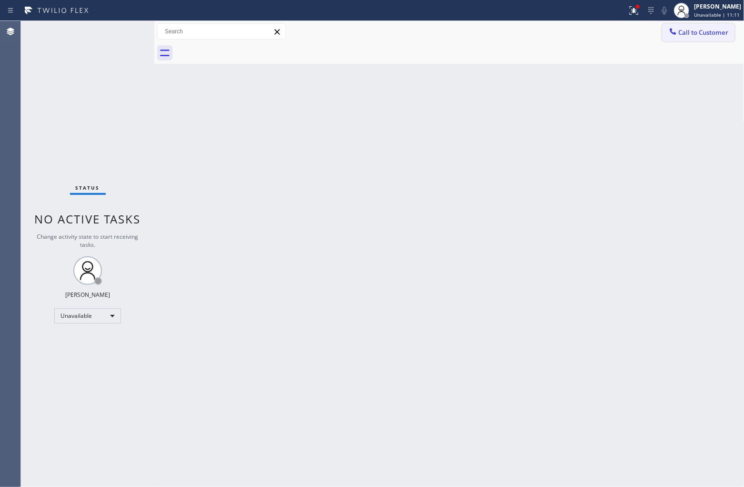
click at [711, 29] on span "Call to Customer" at bounding box center [704, 32] width 50 height 9
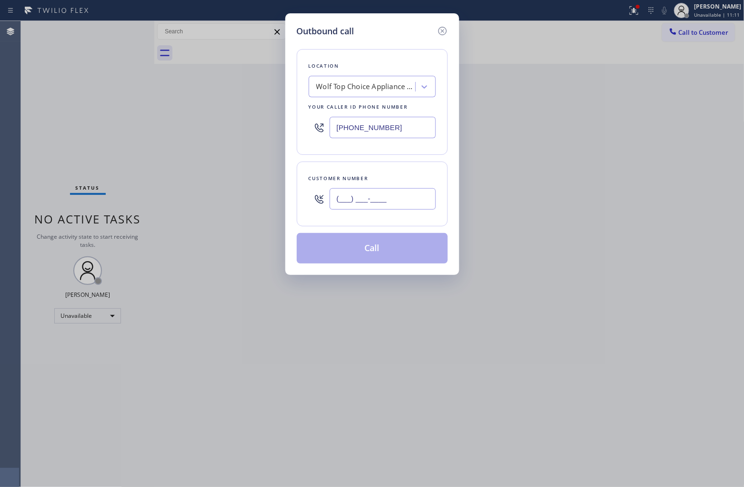
click at [414, 192] on input "(___) ___-____" at bounding box center [383, 198] width 106 height 21
paste input "326) 333-3427"
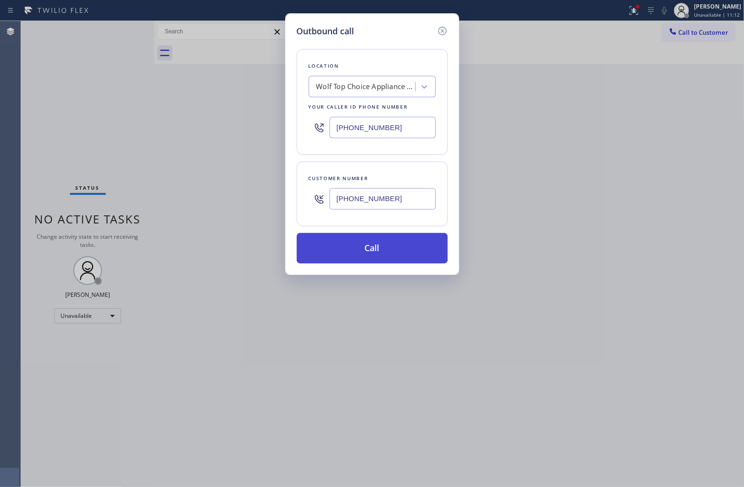
type input "[PHONE_NUMBER]"
click at [398, 244] on button "Call" at bounding box center [372, 248] width 151 height 30
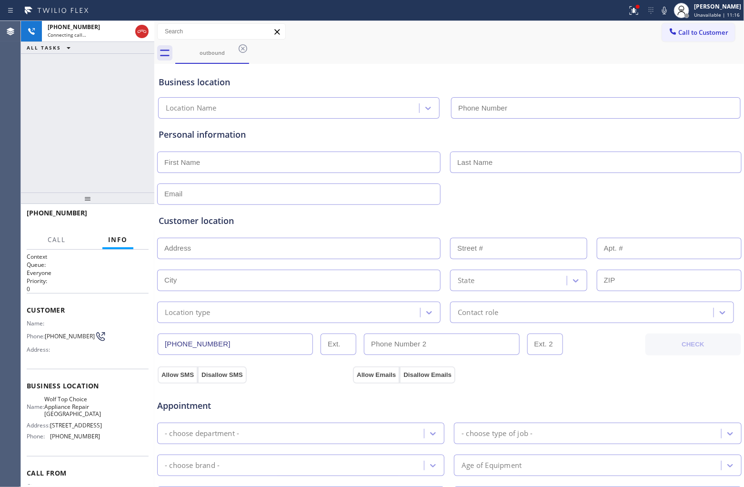
type input "[PHONE_NUMBER]"
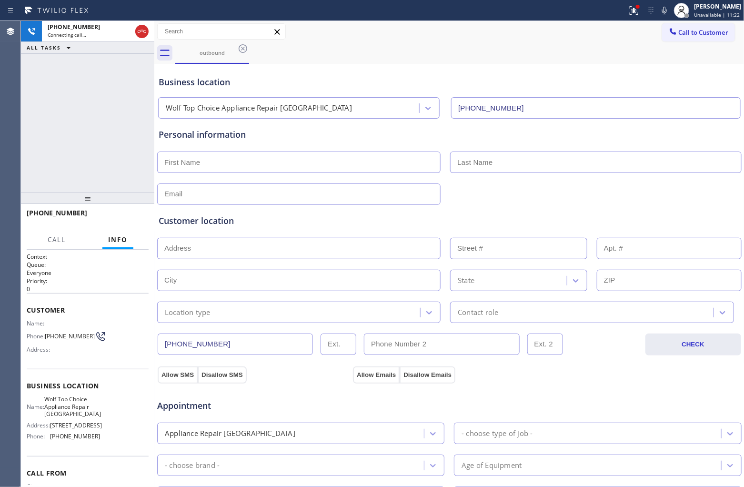
click at [39, 133] on div "[PHONE_NUMBER] Connecting call… ALL TASKS ALL TASKS ACTIVE TASKS TASKS IN WRAP …" at bounding box center [87, 106] width 133 height 171
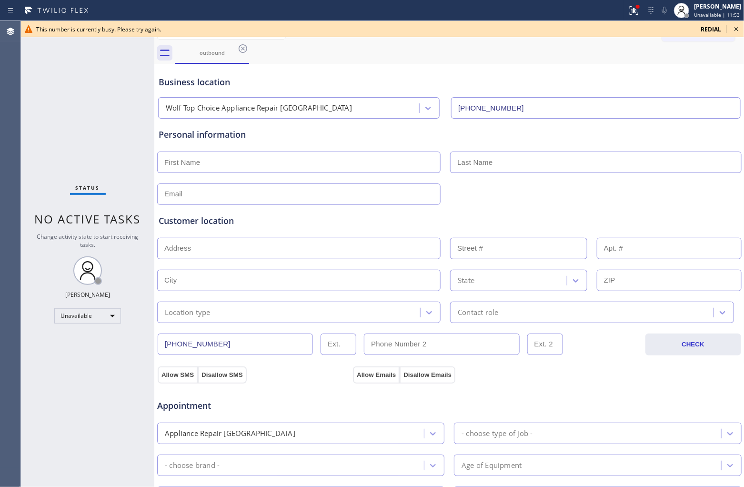
click at [25, 112] on div "Status No active tasks Change activity state to start receiving tasks. [PERSON_…" at bounding box center [87, 254] width 133 height 466
click at [706, 28] on span "redial" at bounding box center [711, 29] width 20 height 8
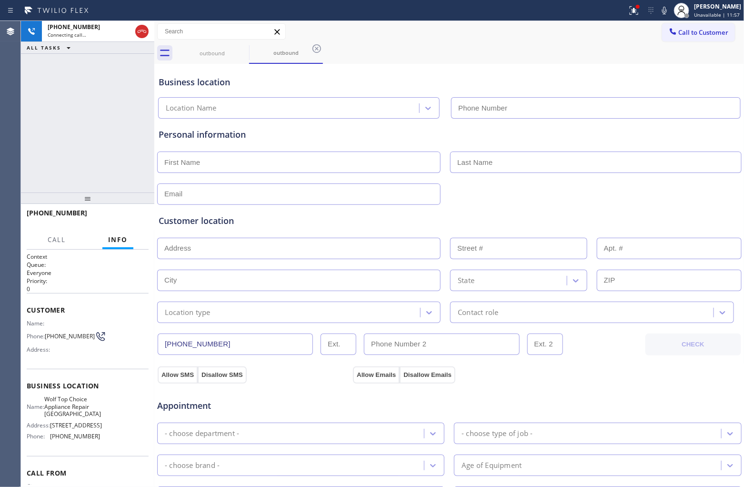
type input "[PHONE_NUMBER]"
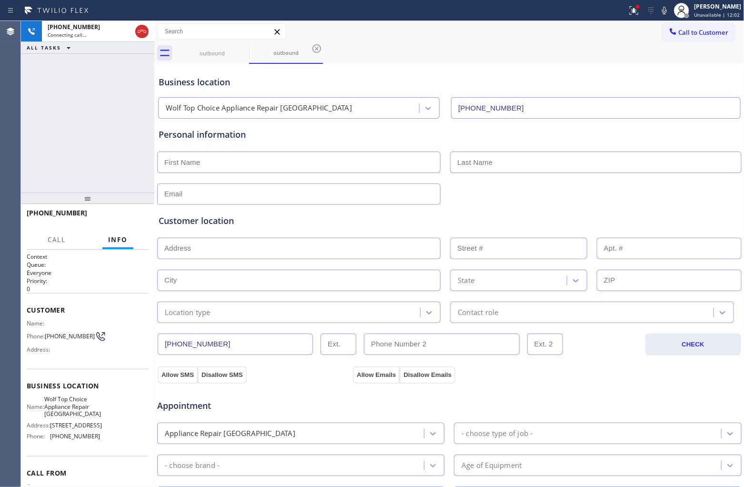
drag, startPoint x: 17, startPoint y: 131, endPoint x: 314, endPoint y: 1, distance: 324.5
click at [17, 131] on div "Agent Desktop" at bounding box center [10, 254] width 20 height 466
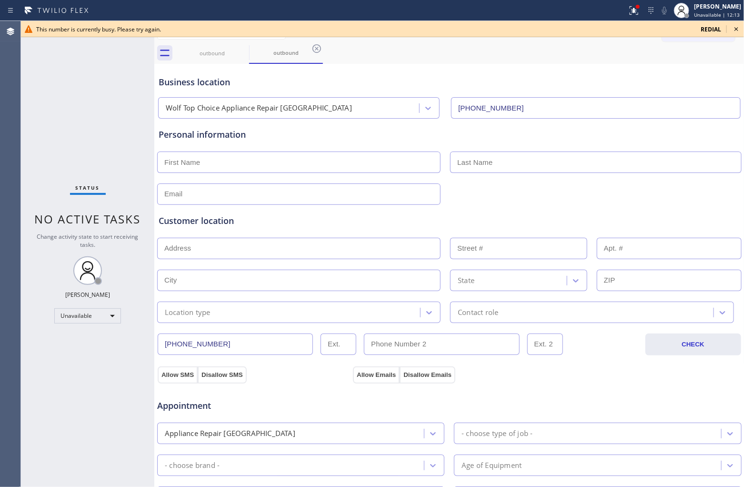
click at [706, 29] on span "redial" at bounding box center [711, 29] width 20 height 8
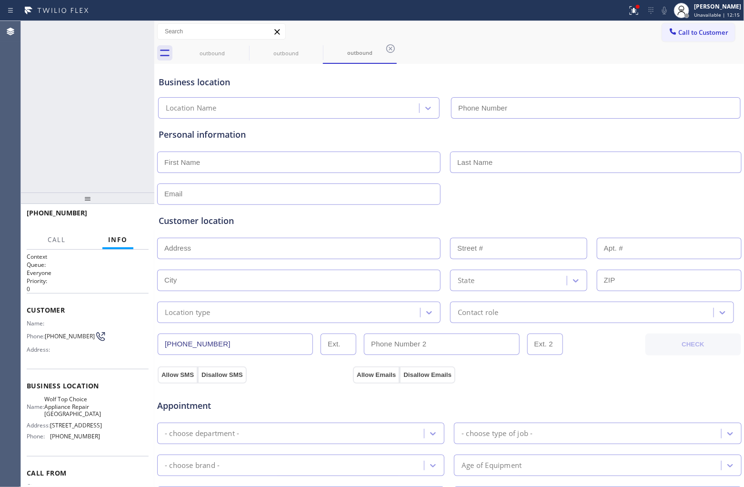
click at [19, 88] on div "Agent Desktop" at bounding box center [10, 254] width 20 height 466
type input "[PHONE_NUMBER]"
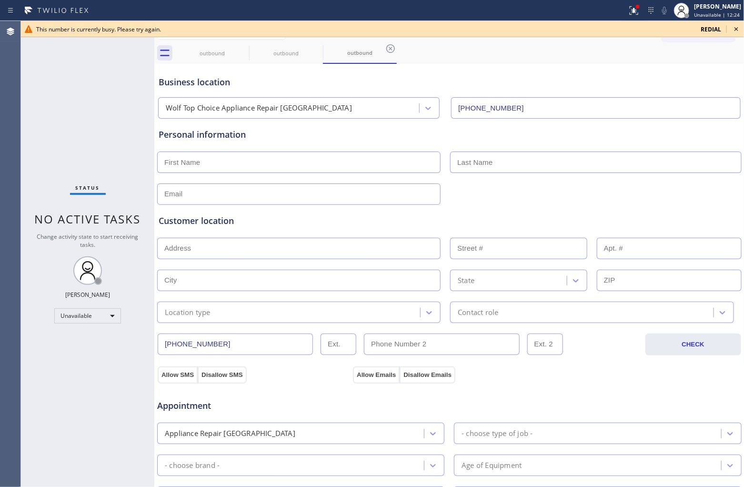
click at [6, 113] on div "Agent Desktop" at bounding box center [10, 254] width 20 height 466
click at [705, 29] on span "redial" at bounding box center [711, 29] width 20 height 8
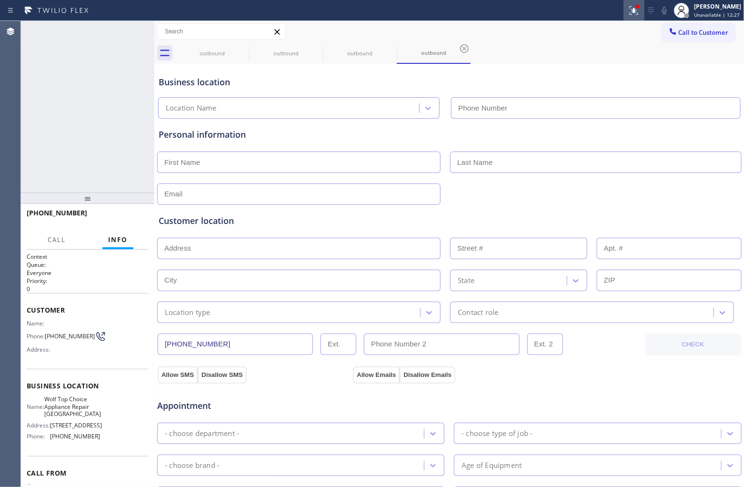
type input "[PHONE_NUMBER]"
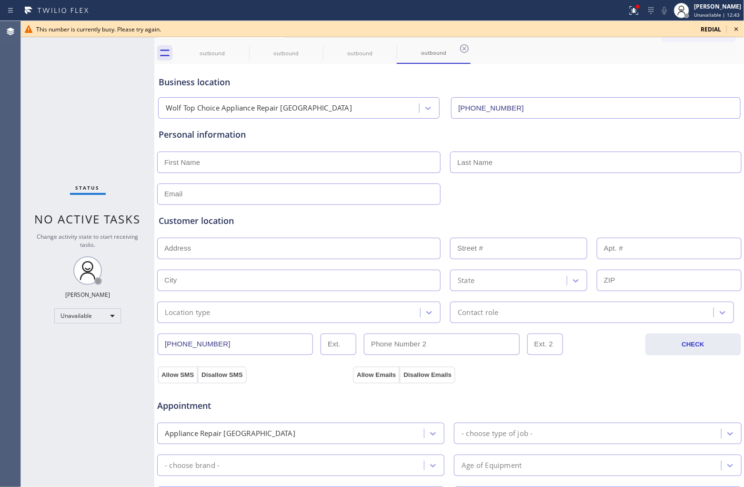
click at [714, 29] on span "redial" at bounding box center [711, 29] width 20 height 8
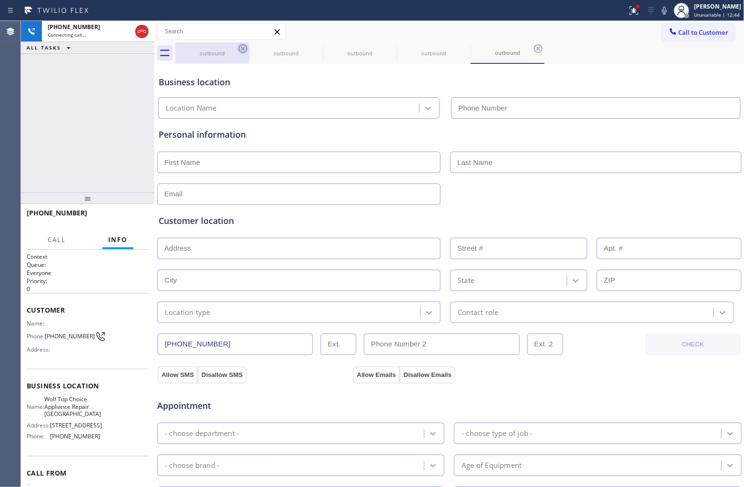
click at [243, 44] on icon at bounding box center [243, 48] width 9 height 9
click at [0, 0] on icon at bounding box center [0, 0] width 0 height 0
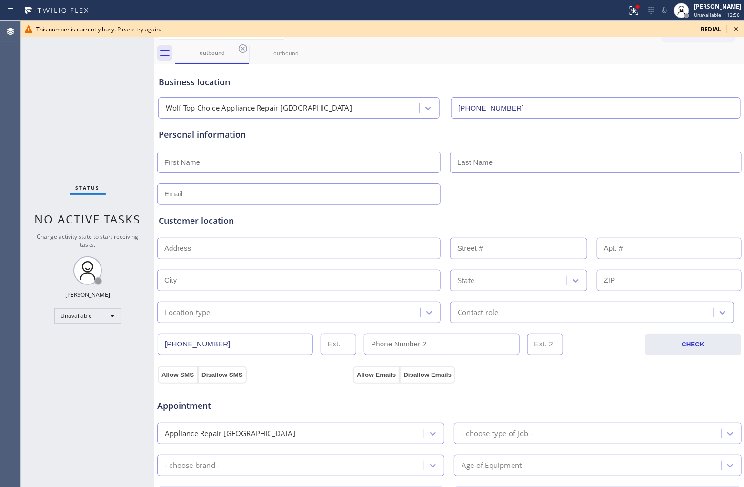
click at [708, 30] on span "redial" at bounding box center [711, 29] width 20 height 8
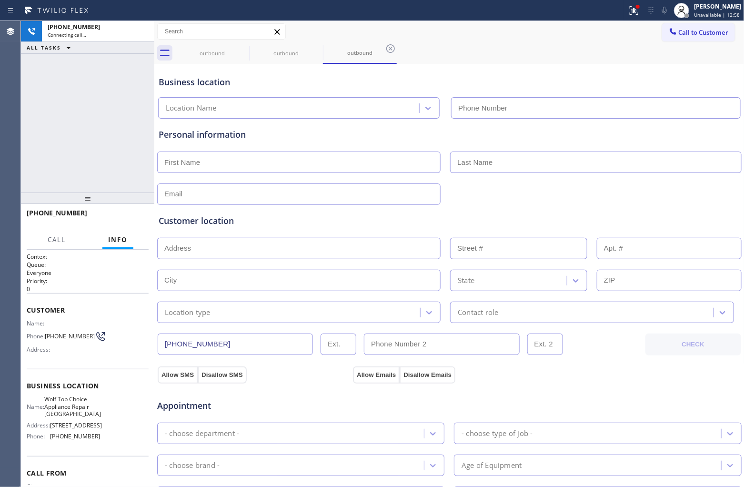
drag, startPoint x: 7, startPoint y: 136, endPoint x: 29, endPoint y: 129, distance: 22.4
click at [7, 136] on div "Agent Desktop" at bounding box center [10, 254] width 20 height 466
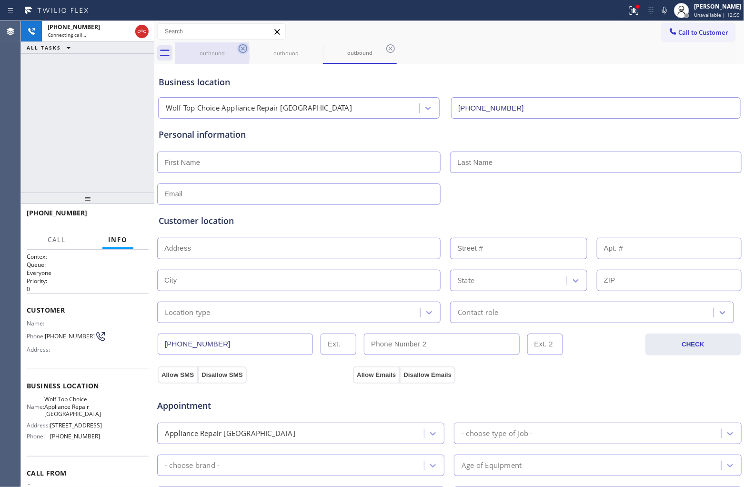
click at [239, 49] on icon at bounding box center [243, 48] width 9 height 9
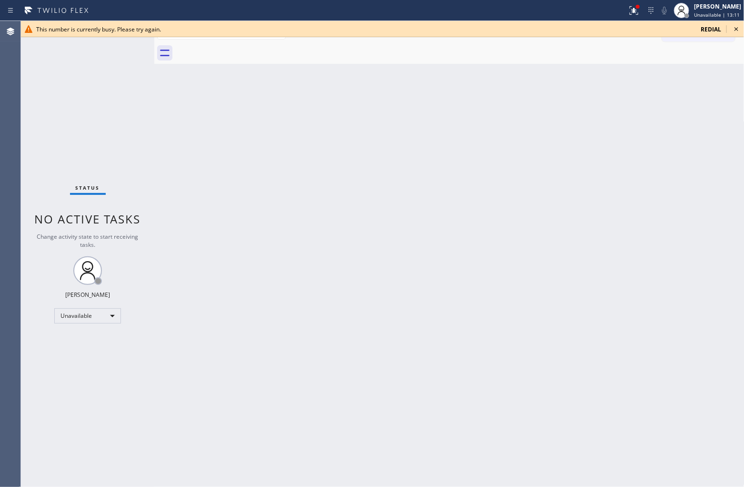
drag, startPoint x: 34, startPoint y: 153, endPoint x: 274, endPoint y: 127, distance: 241.5
click at [34, 153] on div "Status No active tasks Change activity state to start receiving tasks. [PERSON_…" at bounding box center [87, 254] width 133 height 466
click at [706, 27] on span "redial" at bounding box center [711, 29] width 20 height 8
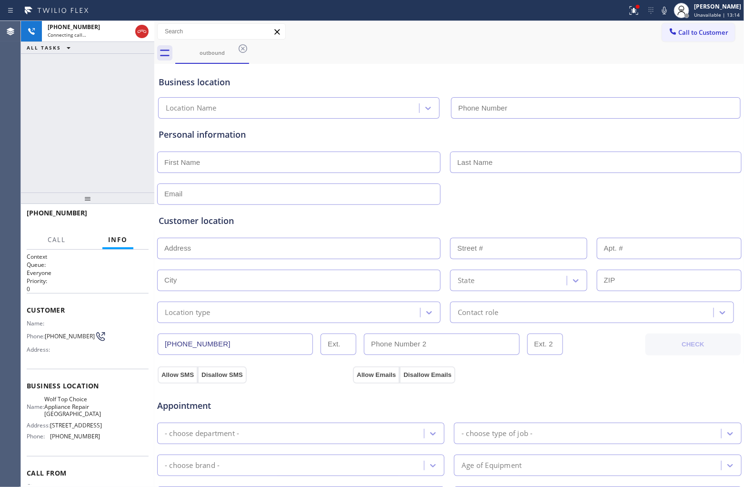
type input "[PHONE_NUMBER]"
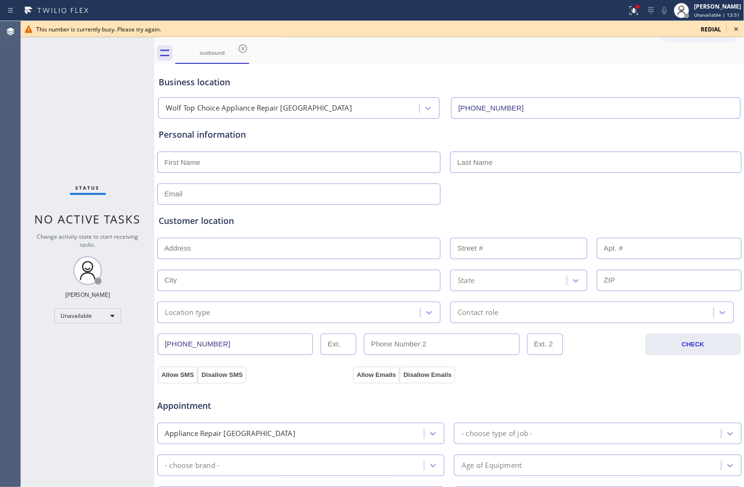
drag, startPoint x: 31, startPoint y: 107, endPoint x: 56, endPoint y: 98, distance: 25.9
click at [39, 105] on div "Status No active tasks Change activity state to start receiving tasks. [PERSON_…" at bounding box center [87, 254] width 133 height 466
click at [713, 26] on span "redial" at bounding box center [711, 29] width 20 height 8
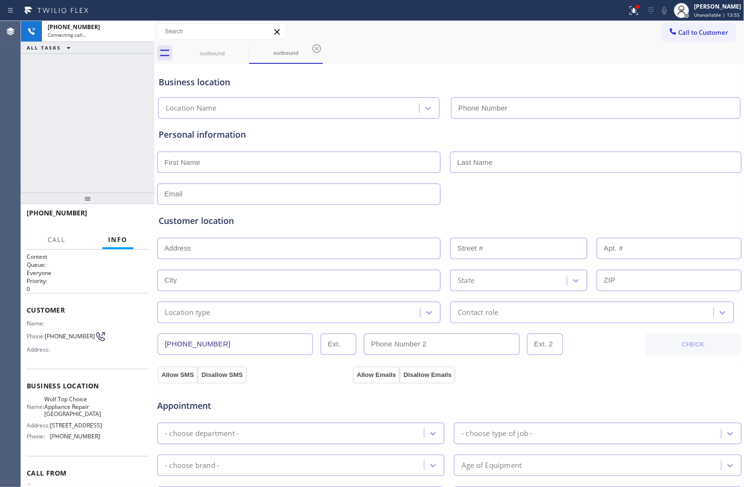
type input "[PHONE_NUMBER]"
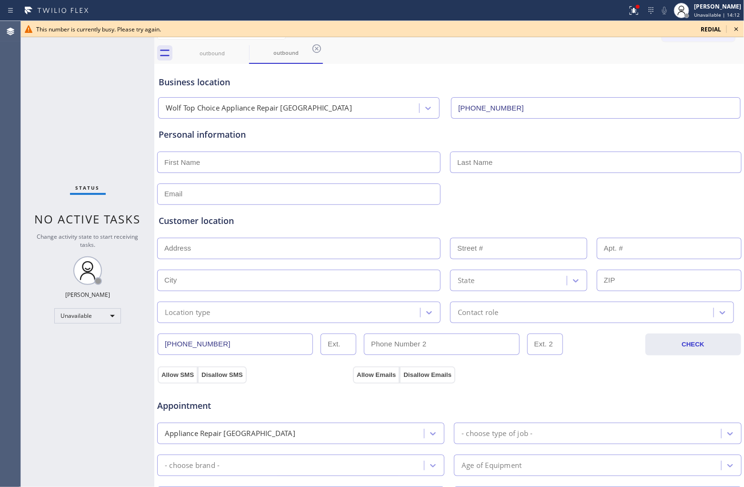
click at [34, 134] on div "Status No active tasks Change activity state to start receiving tasks. [PERSON_…" at bounding box center [87, 254] width 133 height 466
click at [704, 27] on span "redial" at bounding box center [711, 29] width 20 height 8
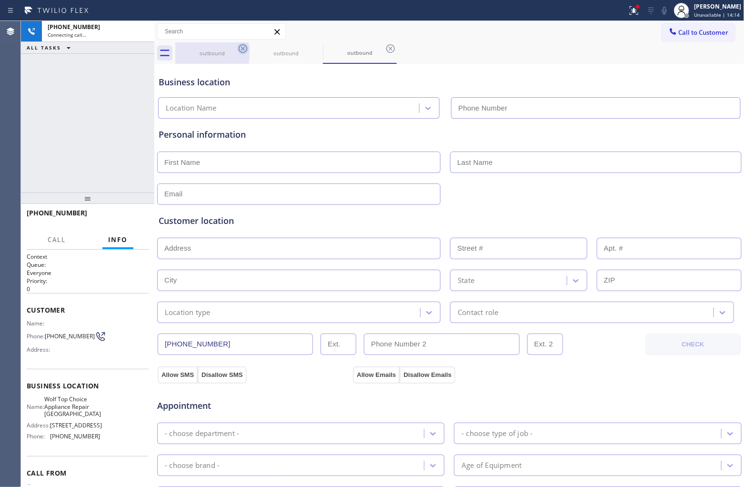
click at [244, 47] on icon at bounding box center [243, 48] width 9 height 9
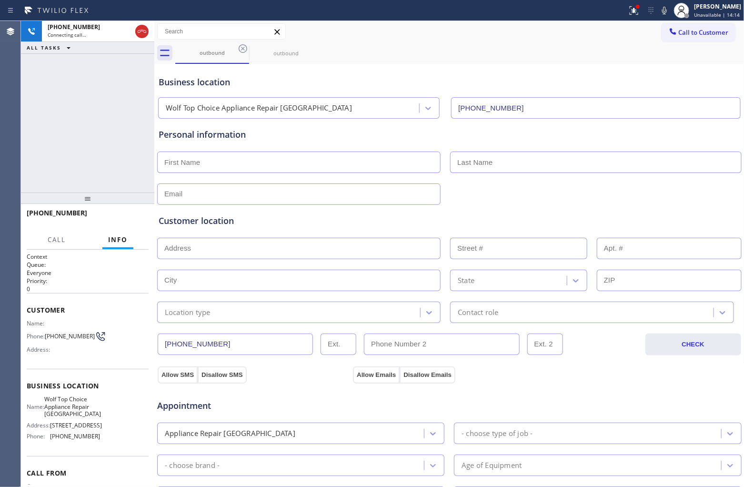
drag, startPoint x: 244, startPoint y: 47, endPoint x: 625, endPoint y: 482, distance: 578.3
click at [244, 47] on icon at bounding box center [243, 48] width 9 height 9
type input "[PHONE_NUMBER]"
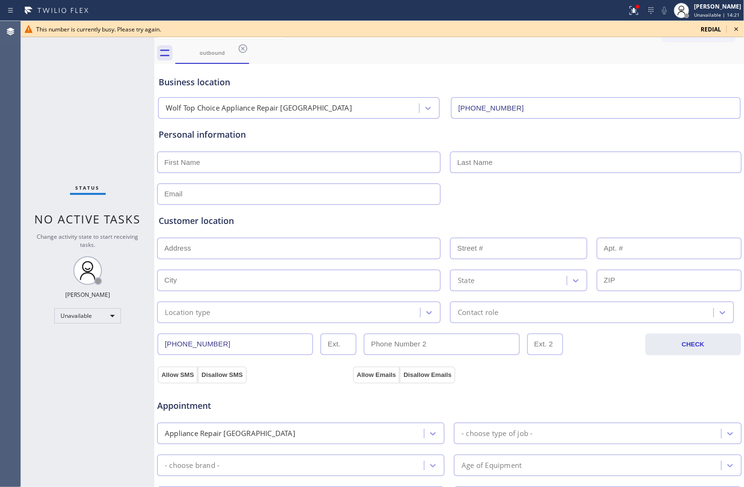
click at [20, 132] on div "Agent Desktop" at bounding box center [10, 254] width 20 height 466
click at [715, 29] on span "redial" at bounding box center [711, 29] width 20 height 8
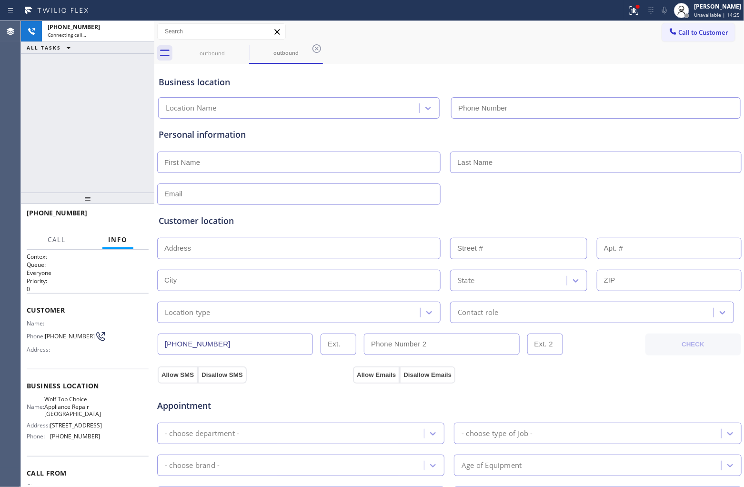
type input "[PHONE_NUMBER]"
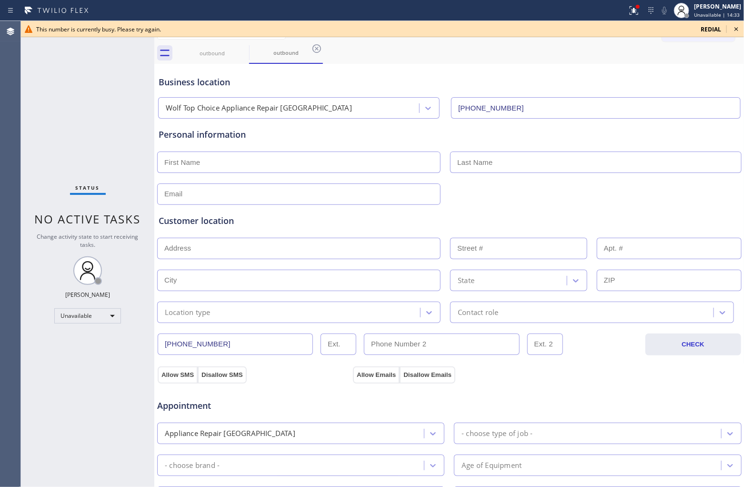
drag, startPoint x: 36, startPoint y: 147, endPoint x: 350, endPoint y: 118, distance: 315.2
click at [38, 147] on div "Status No active tasks Change activity state to start receiving tasks. [PERSON_…" at bounding box center [87, 254] width 133 height 466
click at [715, 26] on span "redial" at bounding box center [711, 29] width 20 height 8
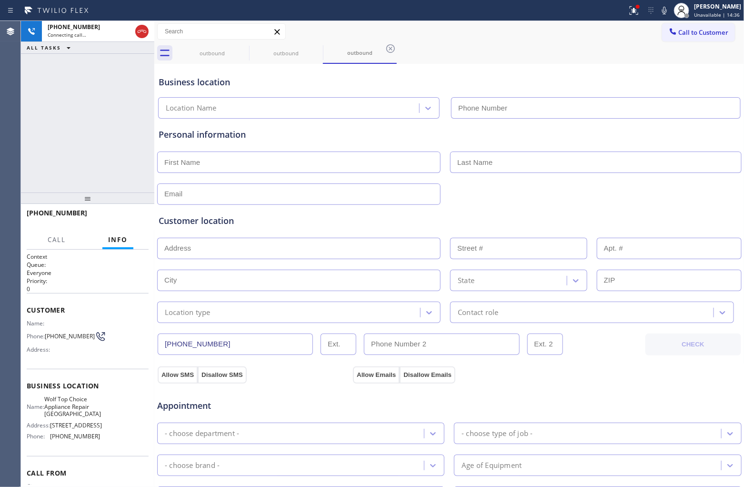
type input "[PHONE_NUMBER]"
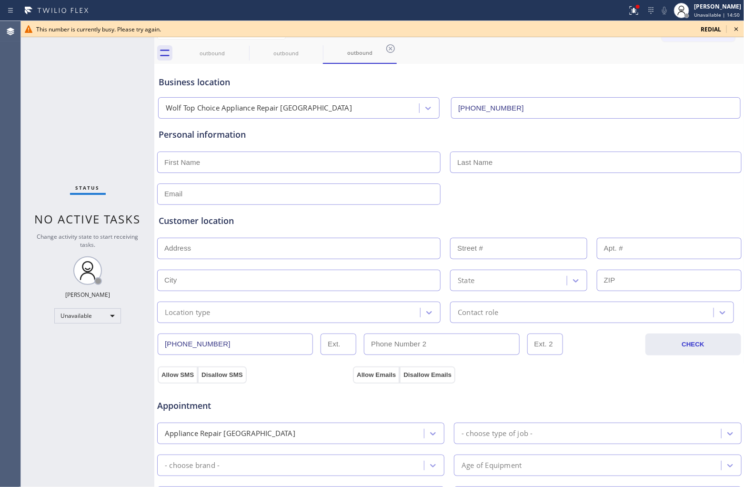
drag, startPoint x: 23, startPoint y: 117, endPoint x: 33, endPoint y: 117, distance: 10.5
click at [27, 117] on div "Status No active tasks Change activity state to start receiving tasks. [PERSON_…" at bounding box center [87, 254] width 133 height 466
click at [714, 29] on span "redial" at bounding box center [711, 29] width 20 height 8
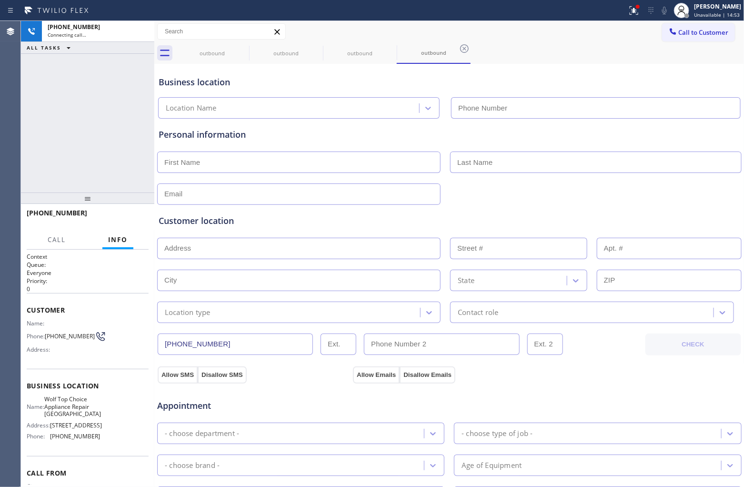
type input "[PHONE_NUMBER]"
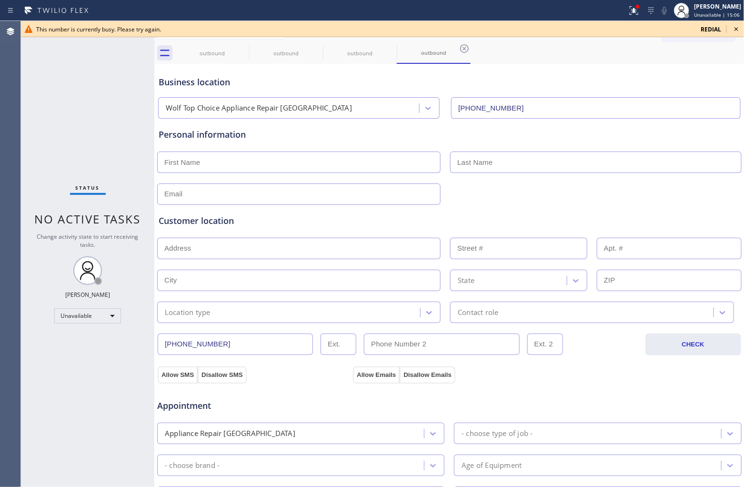
click at [8, 106] on div "Agent Desktop" at bounding box center [10, 254] width 20 height 466
click at [711, 30] on span "redial" at bounding box center [711, 29] width 20 height 8
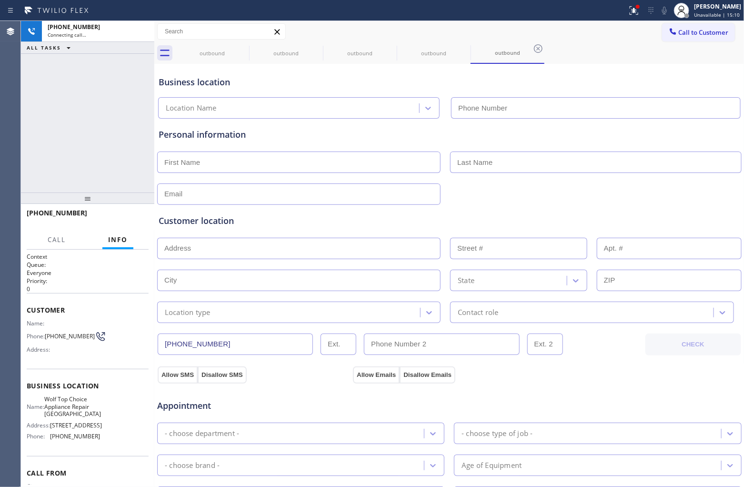
type input "[PHONE_NUMBER]"
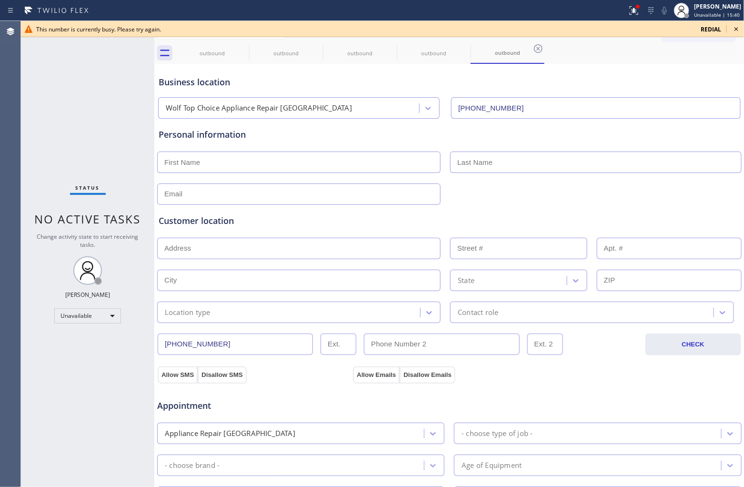
click at [736, 28] on icon at bounding box center [736, 28] width 11 height 11
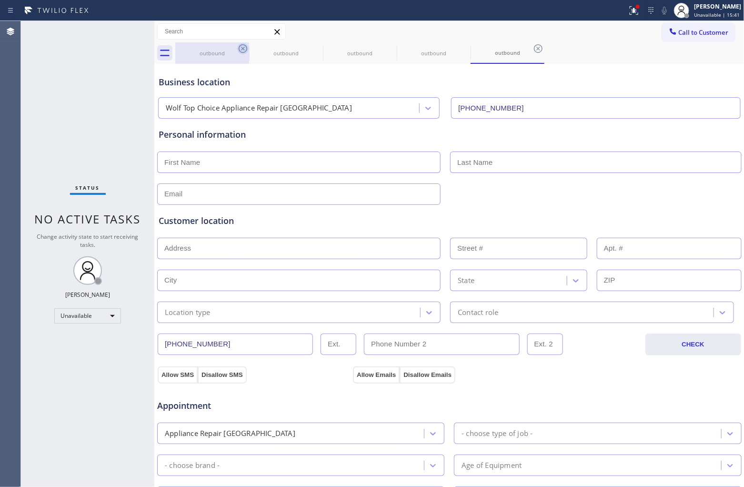
click at [243, 45] on icon at bounding box center [242, 48] width 11 height 11
click at [0, 0] on icon at bounding box center [0, 0] width 0 height 0
click at [243, 45] on icon at bounding box center [242, 48] width 11 height 11
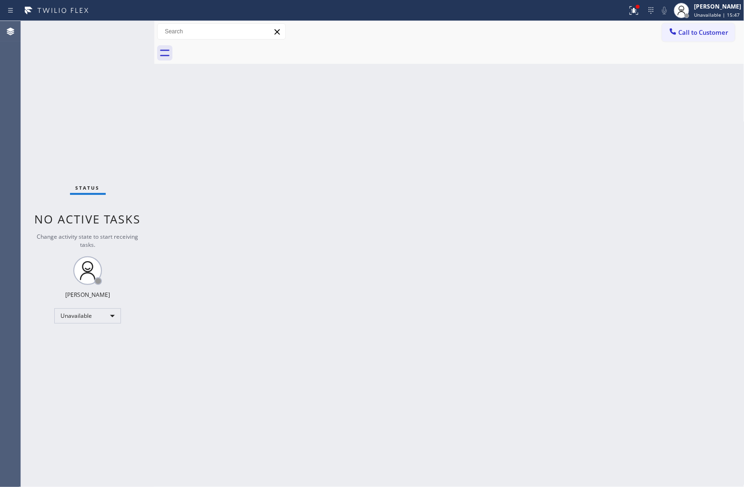
click at [10, 136] on div "Agent Desktop" at bounding box center [10, 254] width 20 height 466
drag, startPoint x: 715, startPoint y: 31, endPoint x: 566, endPoint y: 141, distance: 185.4
click at [715, 31] on span "Call to Customer" at bounding box center [704, 32] width 50 height 9
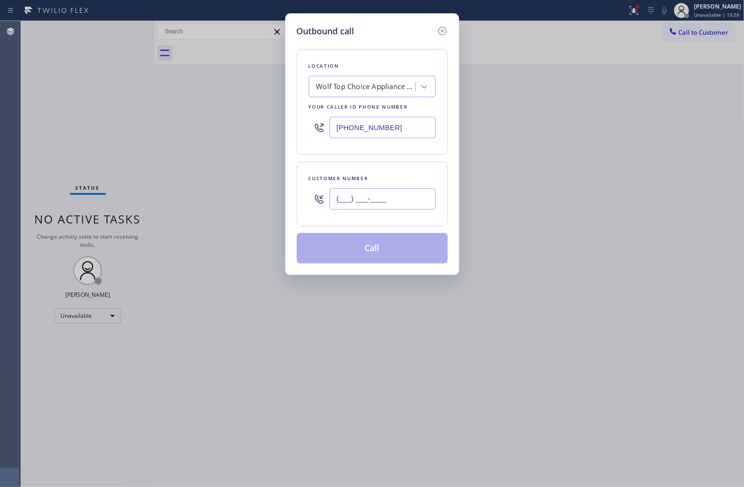
click at [370, 209] on input "(___) ___-____" at bounding box center [383, 198] width 106 height 21
paste input "626) 377-5889"
type input "[PHONE_NUMBER]"
click at [325, 85] on div "Wolf Top Choice Appliance Repair [GEOGRAPHIC_DATA]" at bounding box center [366, 86] width 100 height 11
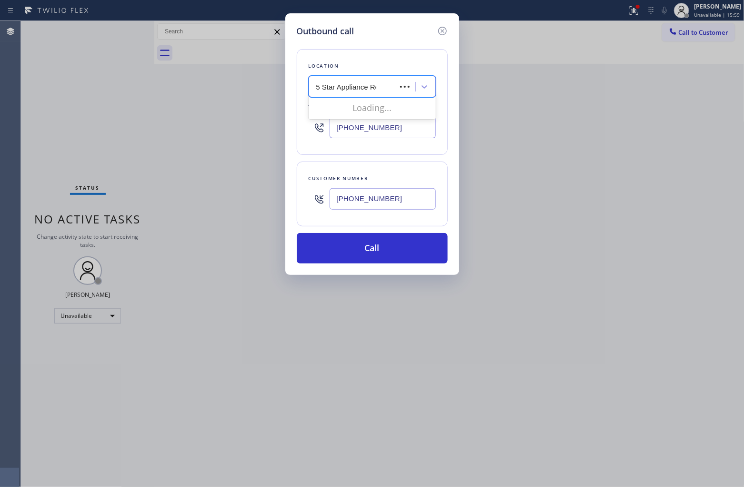
type input "5 Star Appliance Rep"
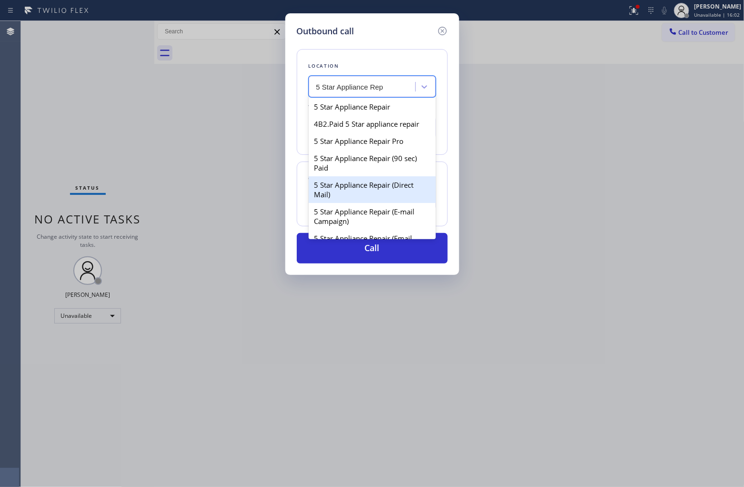
click at [368, 194] on div "5 Star Appliance Repair (Direct Mail)" at bounding box center [372, 189] width 127 height 27
type input "[PHONE_NUMBER]"
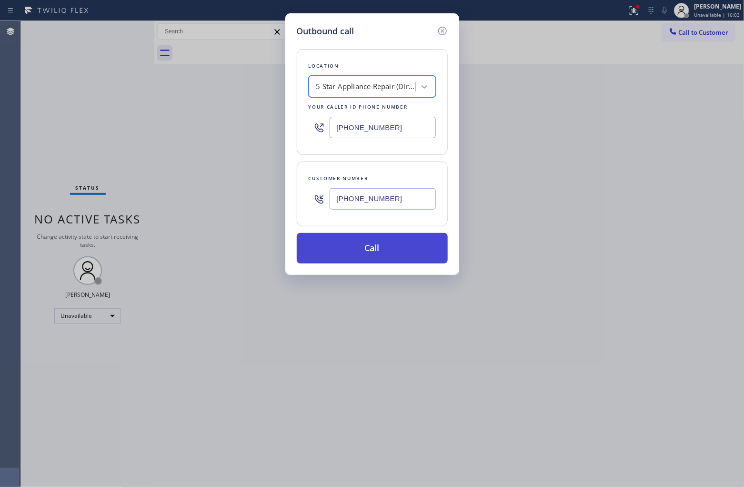
click at [392, 249] on button "Call" at bounding box center [372, 248] width 151 height 30
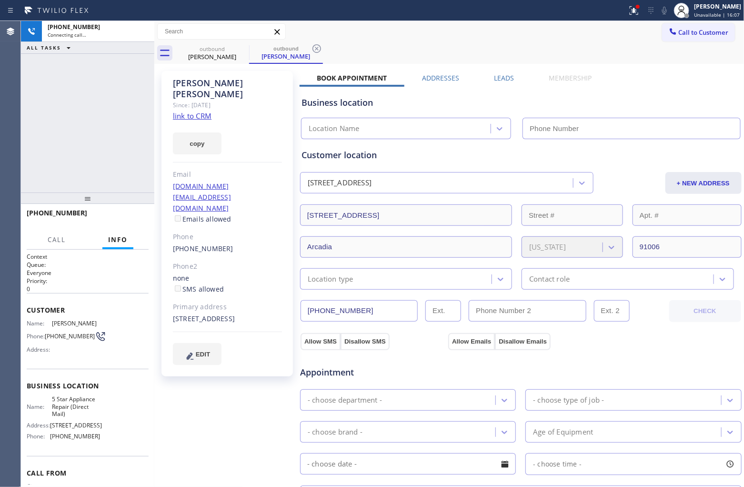
type input "[PHONE_NUMBER]"
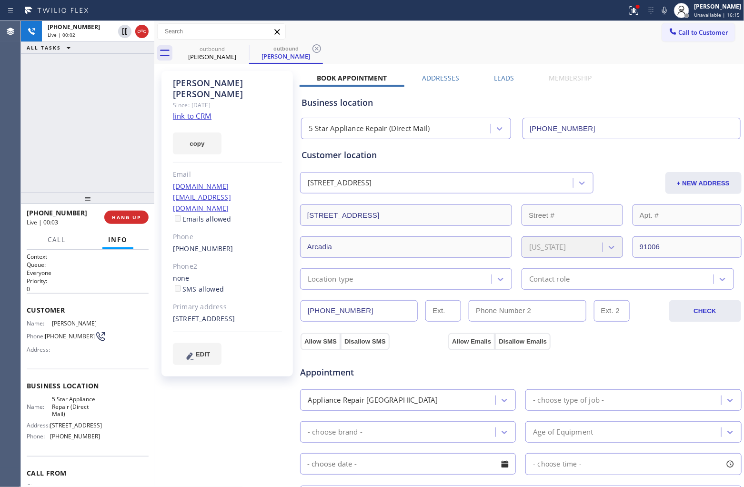
click at [0, 112] on div "Agent Desktop" at bounding box center [10, 254] width 20 height 466
click at [144, 33] on icon at bounding box center [141, 31] width 11 height 11
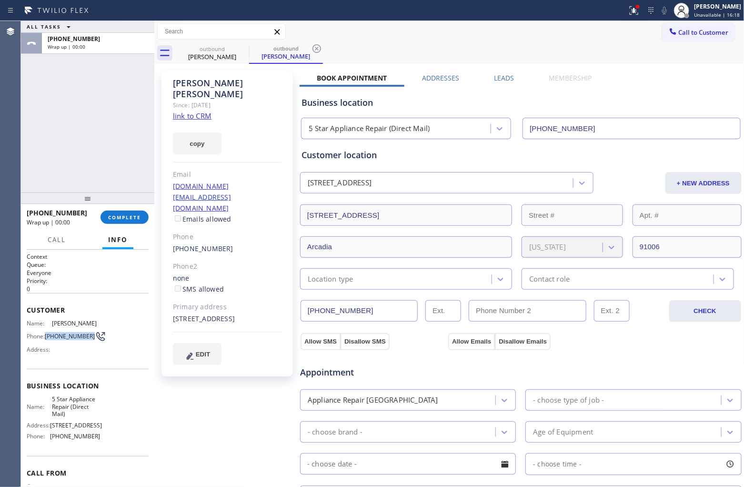
drag, startPoint x: 65, startPoint y: 339, endPoint x: 47, endPoint y: 332, distance: 19.6
click at [47, 332] on span "[PHONE_NUMBER]" at bounding box center [70, 335] width 50 height 7
click at [685, 33] on span "Call to Customer" at bounding box center [704, 32] width 50 height 9
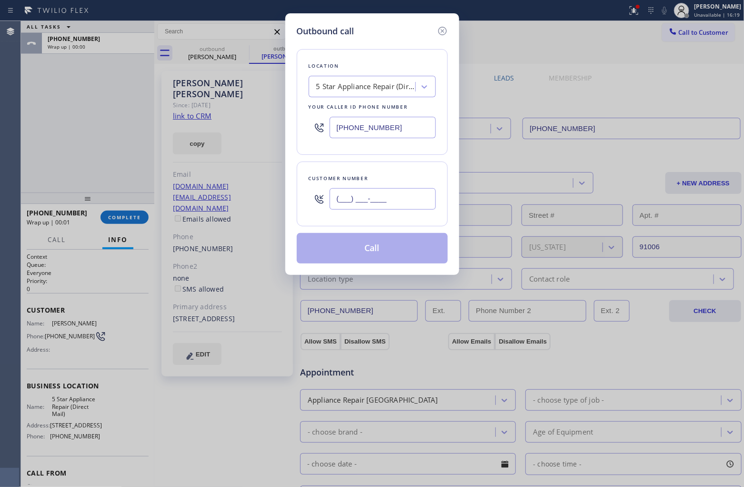
click at [383, 197] on input "(___) ___-____" at bounding box center [383, 198] width 106 height 21
paste input "626) 377-5889"
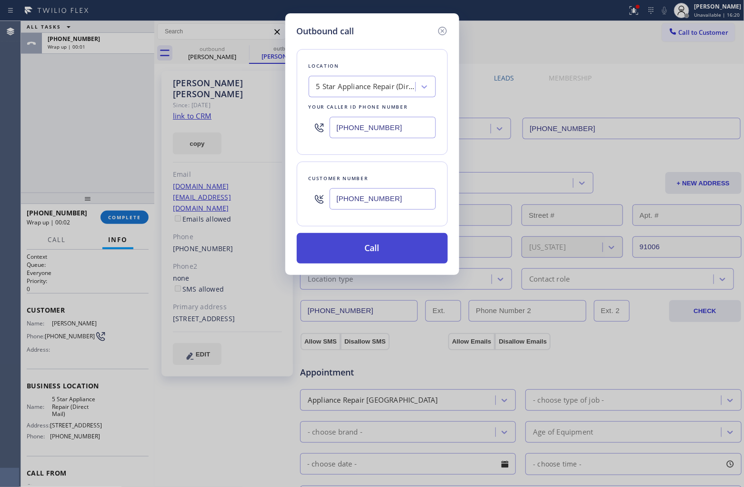
type input "[PHONE_NUMBER]"
drag, startPoint x: 383, startPoint y: 253, endPoint x: 255, endPoint y: 17, distance: 268.1
click at [383, 253] on button "Call" at bounding box center [372, 248] width 151 height 30
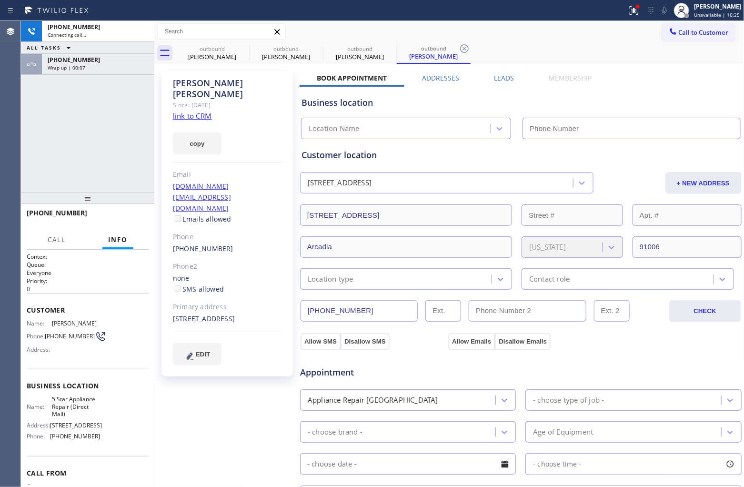
type input "[PHONE_NUMBER]"
drag, startPoint x: 18, startPoint y: 117, endPoint x: 26, endPoint y: 111, distance: 10.2
click at [20, 115] on div "Agent Desktop" at bounding box center [10, 254] width 20 height 466
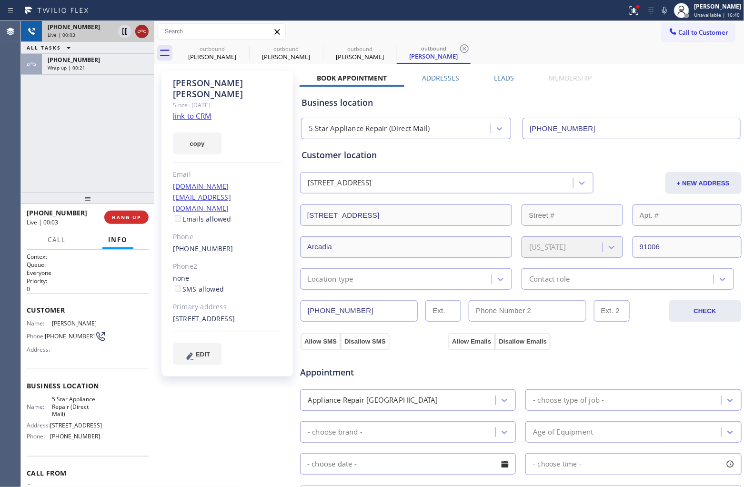
click at [141, 30] on icon at bounding box center [141, 31] width 11 height 11
click at [703, 27] on button "Call to Customer" at bounding box center [698, 32] width 73 height 18
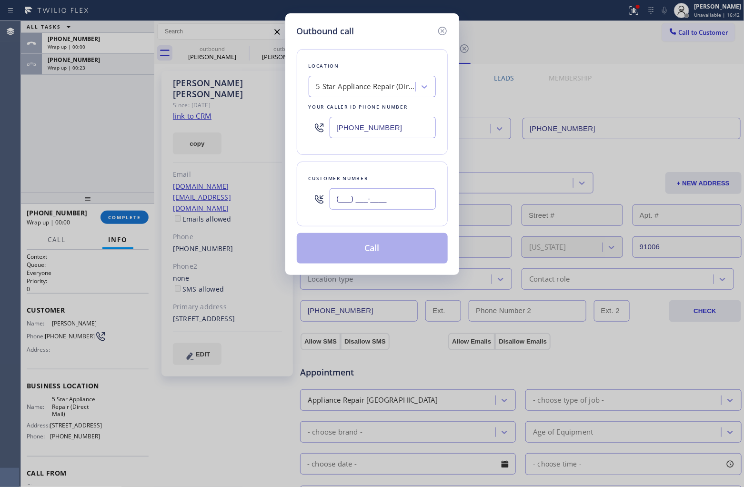
click at [376, 204] on input "(___) ___-____" at bounding box center [383, 198] width 106 height 21
paste input "323) 825-8115"
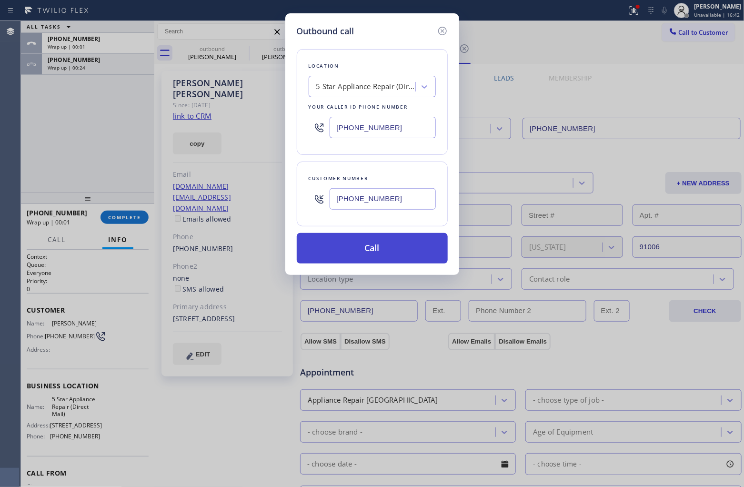
type input "[PHONE_NUMBER]"
click at [368, 254] on button "Call" at bounding box center [372, 248] width 151 height 30
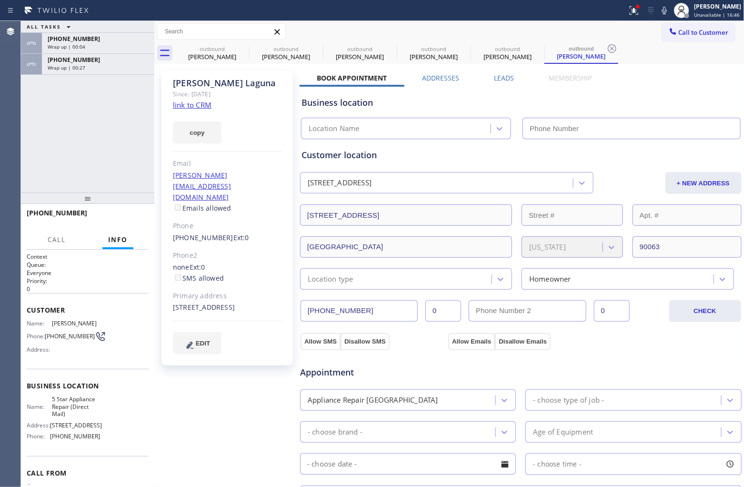
type input "[PHONE_NUMBER]"
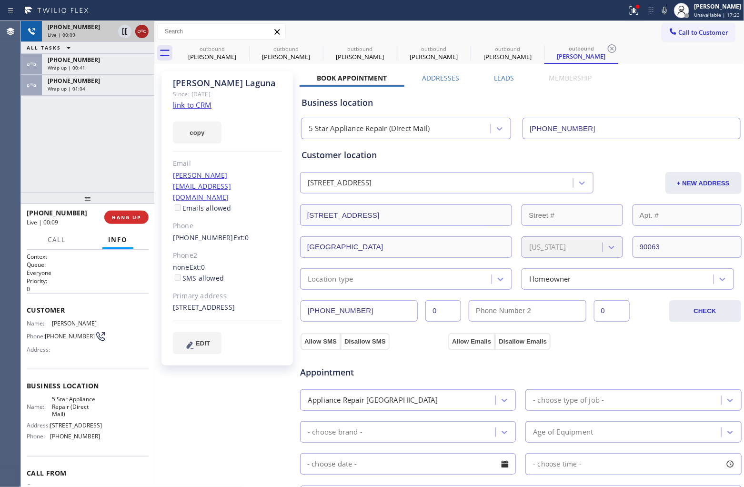
click at [141, 31] on icon at bounding box center [142, 31] width 9 height 3
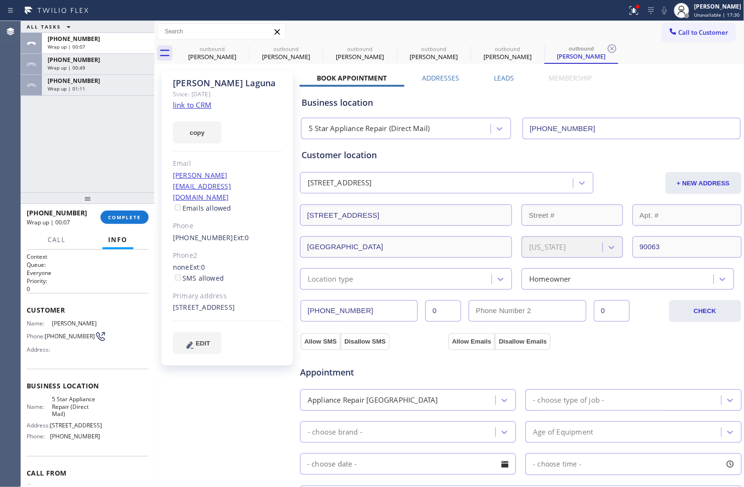
drag, startPoint x: 38, startPoint y: 141, endPoint x: 134, endPoint y: 15, distance: 158.0
click at [38, 140] on div "ALL TASKS ALL TASKS ACTIVE TASKS TASKS IN WRAP UP [PHONE_NUMBER] Wrap up | 00:0…" at bounding box center [87, 106] width 133 height 171
click at [135, 216] on span "COMPLETE" at bounding box center [124, 217] width 33 height 7
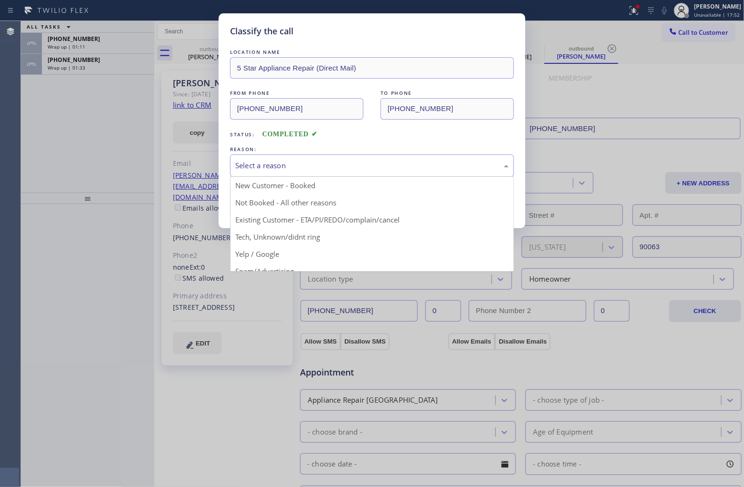
click at [303, 174] on div "Select a reason" at bounding box center [372, 165] width 284 height 22
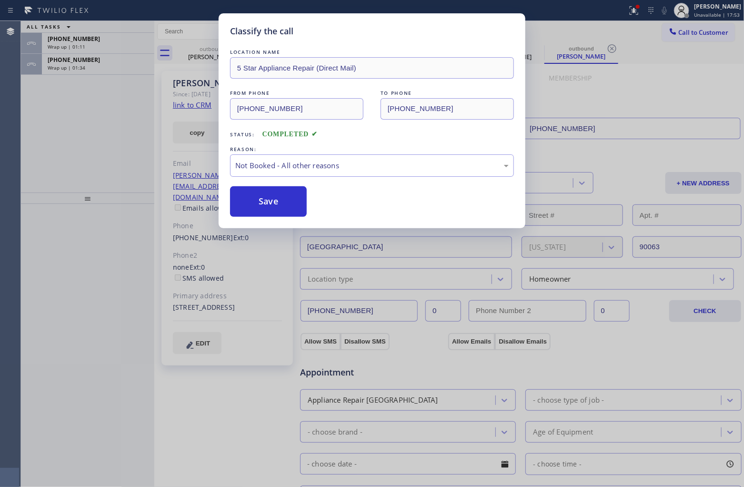
click at [280, 201] on button "Save" at bounding box center [268, 201] width 77 height 30
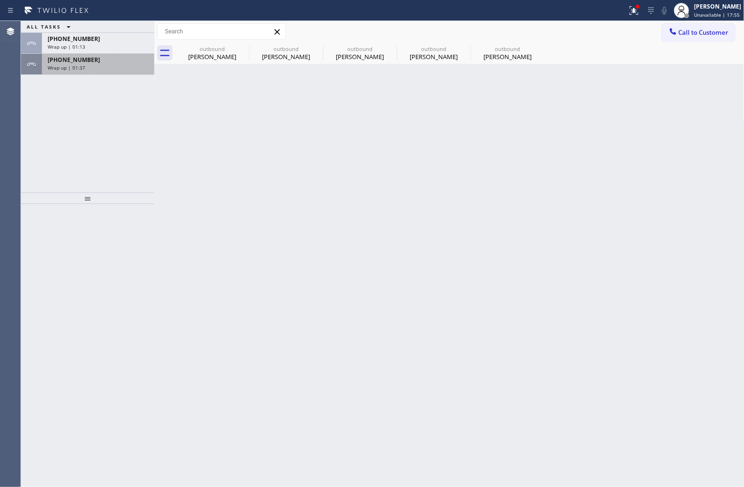
click at [68, 67] on span "Wrap up | 01:37" at bounding box center [67, 67] width 38 height 7
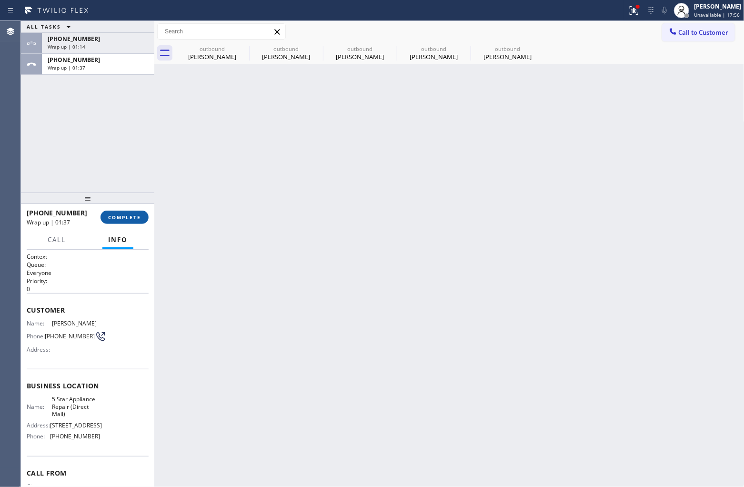
click at [116, 214] on span "COMPLETE" at bounding box center [124, 217] width 33 height 7
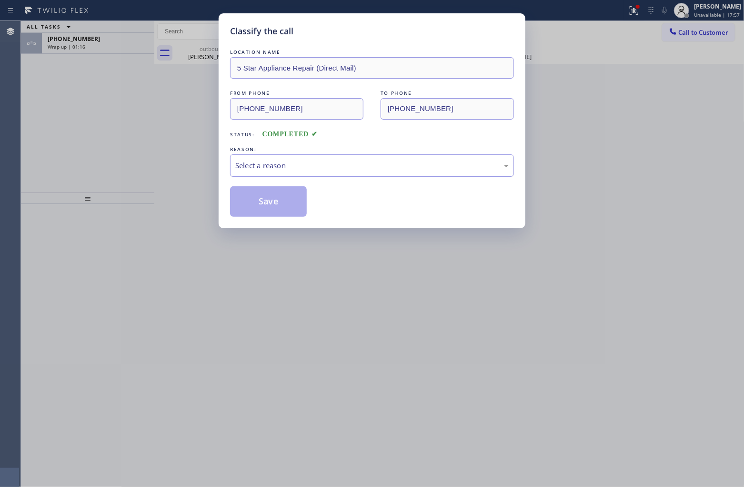
click at [306, 163] on div "Select a reason" at bounding box center [371, 165] width 273 height 11
click at [253, 205] on button "Save" at bounding box center [268, 201] width 77 height 30
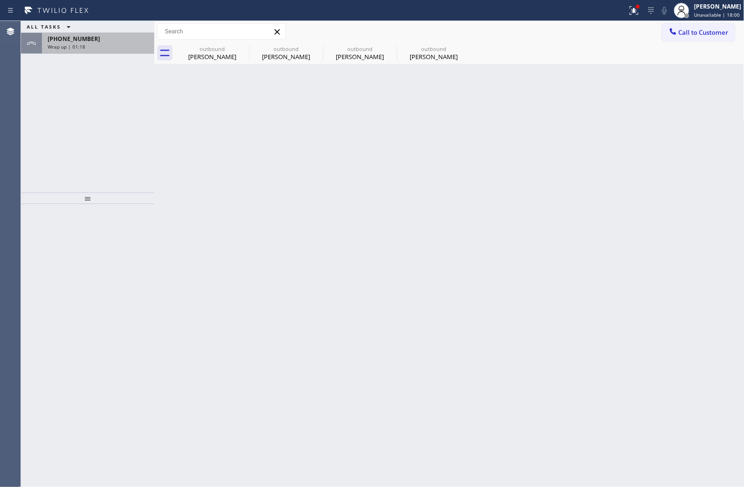
click at [74, 38] on span "[PHONE_NUMBER]" at bounding box center [74, 39] width 52 height 8
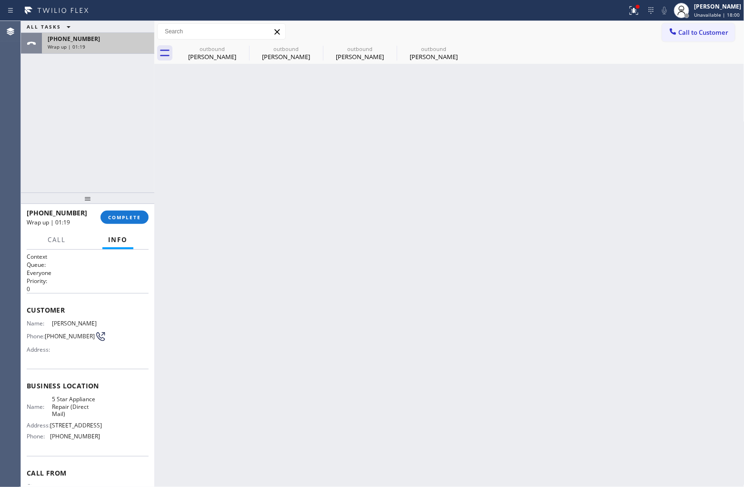
click at [74, 38] on span "[PHONE_NUMBER]" at bounding box center [74, 39] width 52 height 8
click at [115, 217] on span "COMPLETE" at bounding box center [124, 217] width 33 height 7
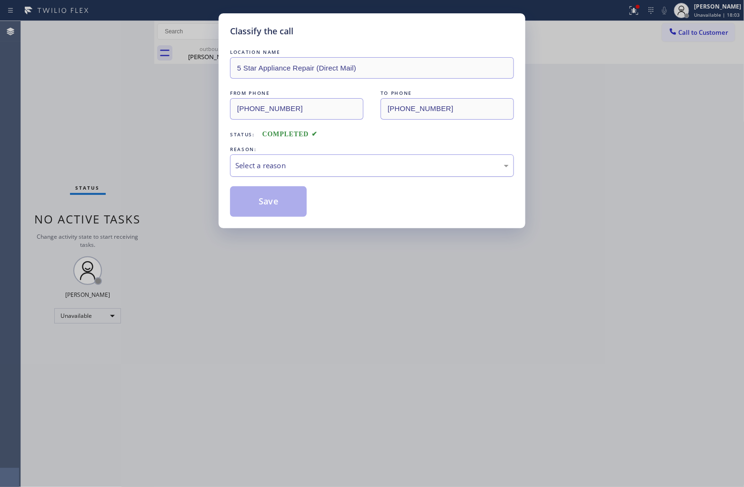
drag, startPoint x: 286, startPoint y: 165, endPoint x: 287, endPoint y: 171, distance: 6.8
click at [286, 165] on div "Select a reason" at bounding box center [371, 165] width 273 height 11
click at [270, 202] on button "Save" at bounding box center [268, 201] width 77 height 30
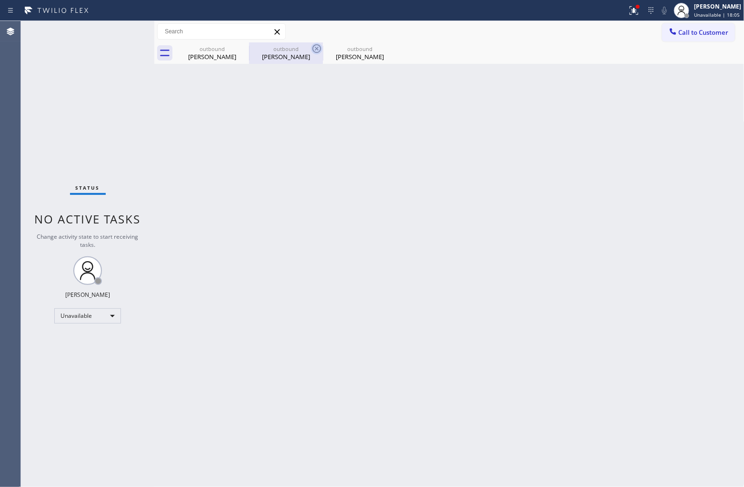
click at [0, 0] on icon at bounding box center [0, 0] width 0 height 0
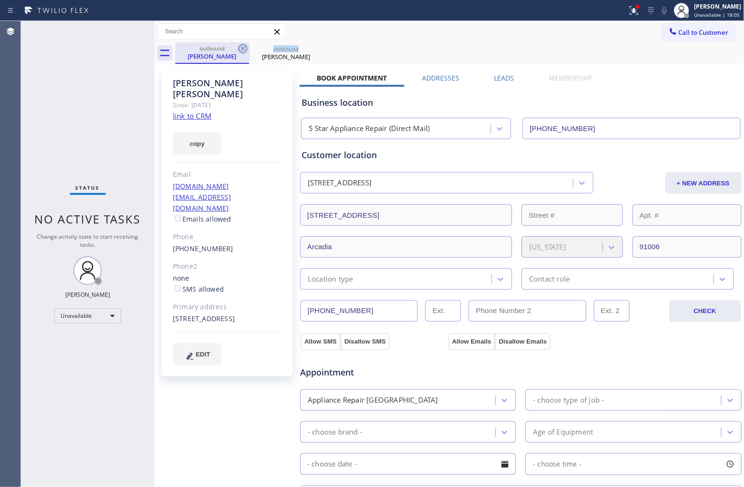
click at [242, 48] on icon at bounding box center [242, 48] width 11 height 11
click at [312, 48] on icon at bounding box center [316, 48] width 9 height 9
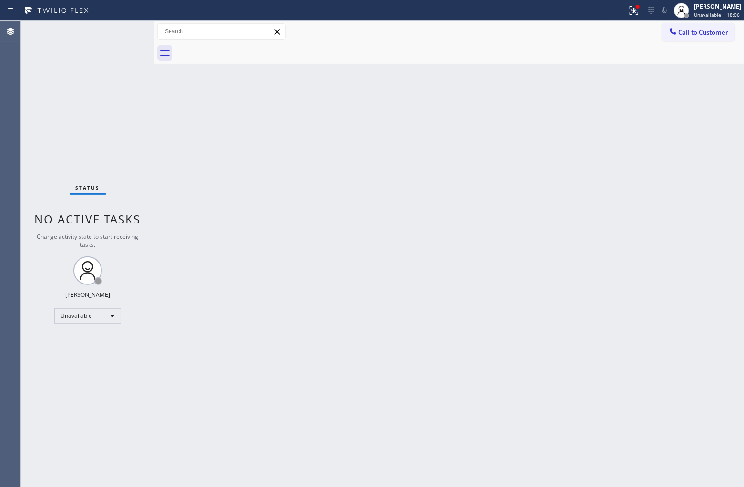
drag, startPoint x: 696, startPoint y: 31, endPoint x: 651, endPoint y: 65, distance: 55.8
click at [696, 32] on span "Call to Customer" at bounding box center [704, 32] width 50 height 9
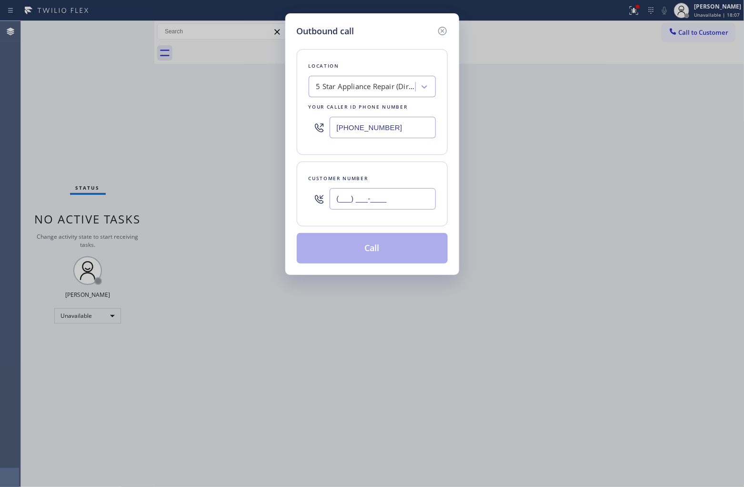
click at [374, 207] on input "(___) ___-____" at bounding box center [383, 198] width 106 height 21
paste input "323) 381-9315"
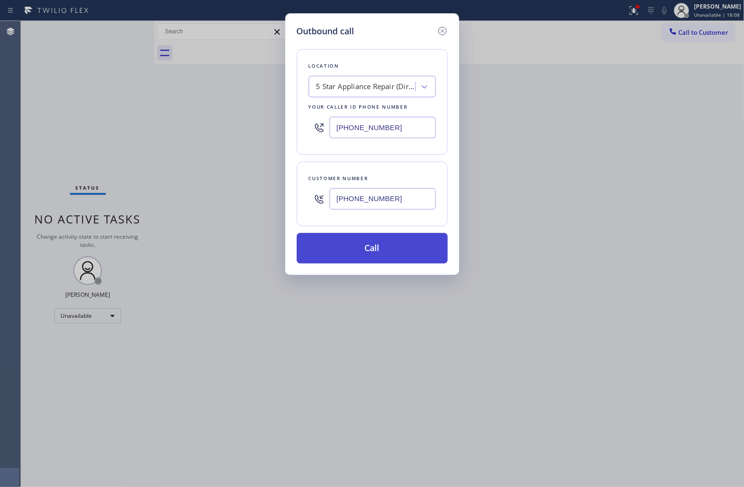
type input "[PHONE_NUMBER]"
click at [393, 252] on button "Call" at bounding box center [372, 248] width 151 height 30
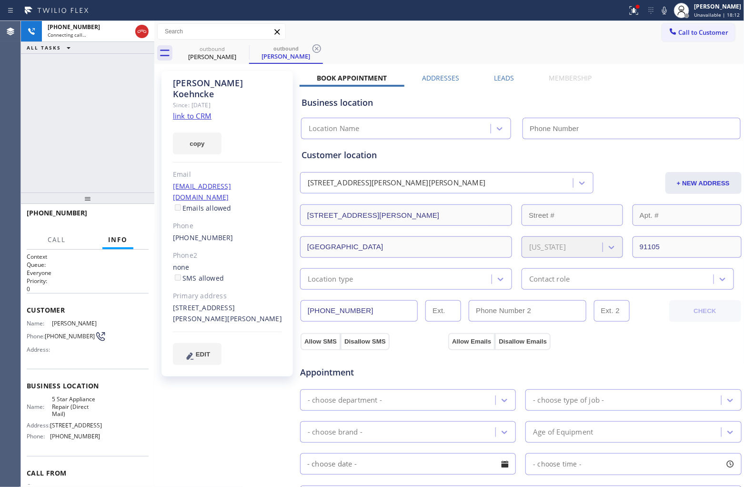
type input "[PHONE_NUMBER]"
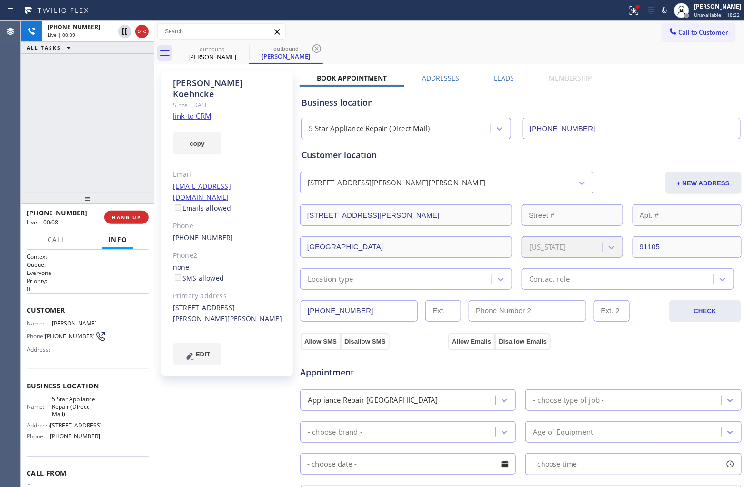
click at [12, 111] on div "Agent Desktop" at bounding box center [10, 254] width 20 height 466
click at [141, 30] on icon at bounding box center [141, 31] width 11 height 11
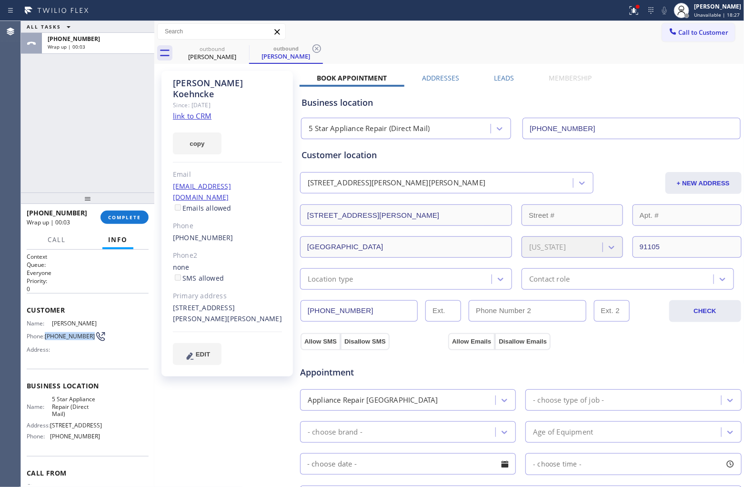
drag, startPoint x: 60, startPoint y: 349, endPoint x: 46, endPoint y: 341, distance: 16.0
click at [46, 340] on span "[PHONE_NUMBER]" at bounding box center [70, 335] width 50 height 7
drag, startPoint x: 692, startPoint y: 32, endPoint x: 491, endPoint y: 136, distance: 226.7
click at [687, 34] on span "Call to Customer" at bounding box center [704, 32] width 50 height 9
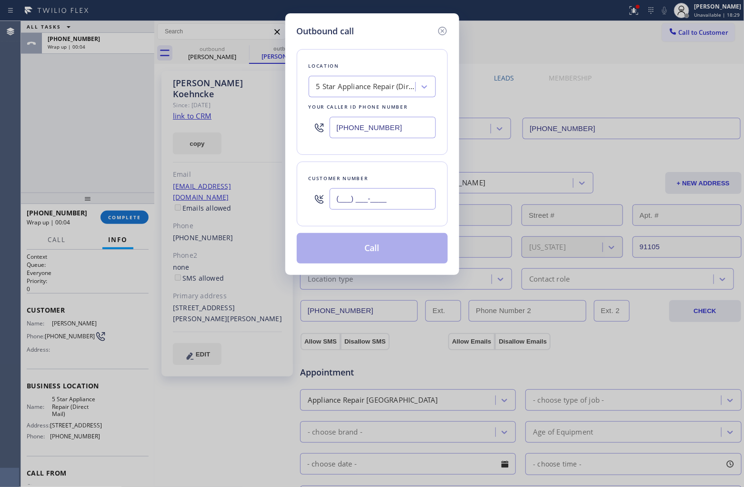
click at [395, 191] on input "(___) ___-____" at bounding box center [383, 198] width 106 height 21
paste input "323) 381-9315"
type input "[PHONE_NUMBER]"
click at [361, 94] on div "5 Star Appliance Repair (Direct Mail)" at bounding box center [364, 87] width 104 height 17
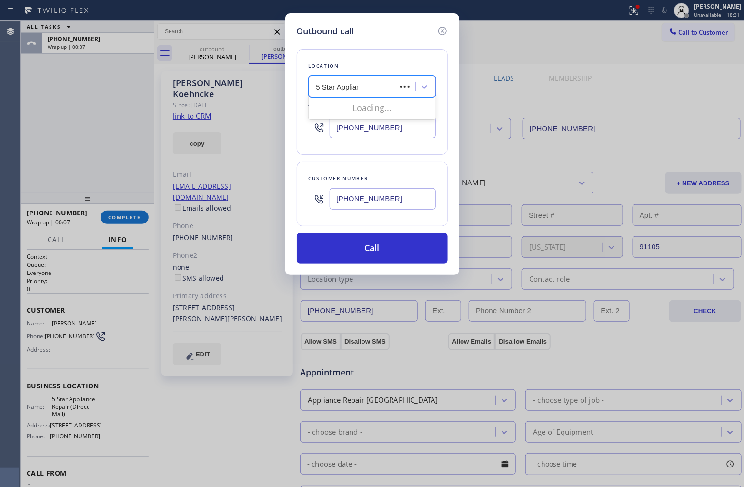
type input "5 Star Appliance"
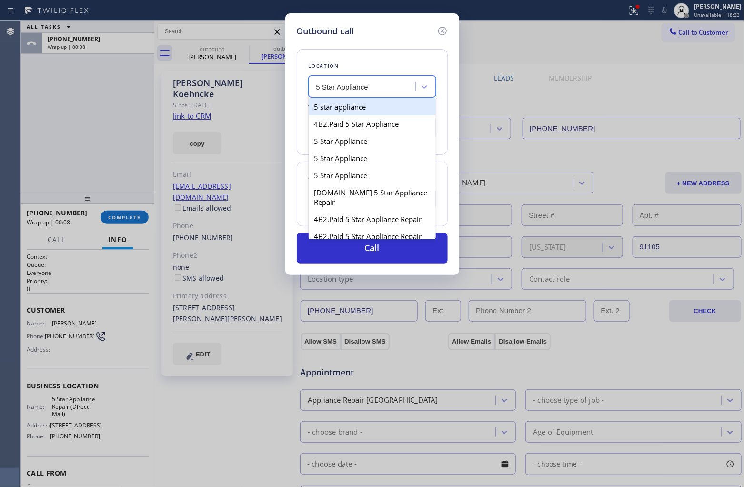
click at [364, 112] on div "5 star appliance" at bounding box center [372, 106] width 127 height 17
type input "[PHONE_NUMBER]"
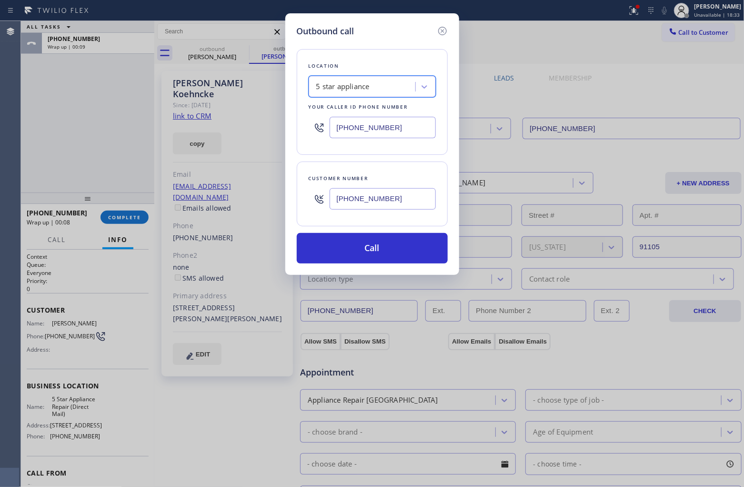
drag, startPoint x: 399, startPoint y: 232, endPoint x: 447, endPoint y: 301, distance: 83.1
click at [403, 237] on div "Location option 5 star appliance, selected. 100 results available. Select is fo…" at bounding box center [372, 151] width 151 height 226
click at [0, 120] on div "Outbound call Location 5 star appliance Your caller id phone number [PHONE_NUMB…" at bounding box center [372, 243] width 744 height 487
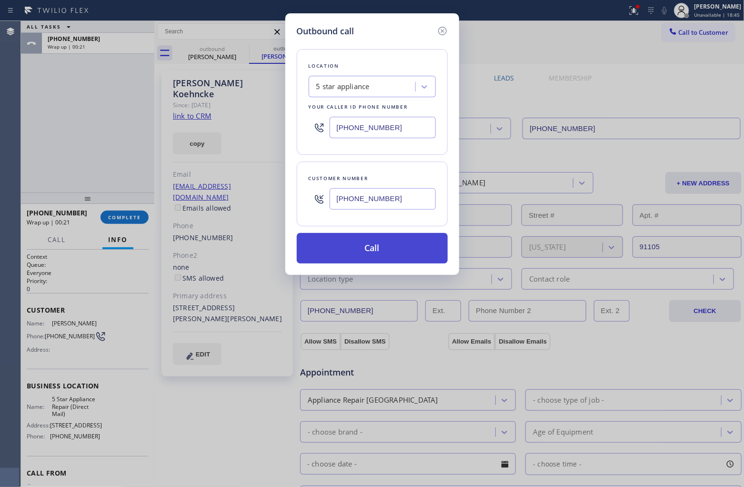
click at [345, 242] on button "Call" at bounding box center [372, 248] width 151 height 30
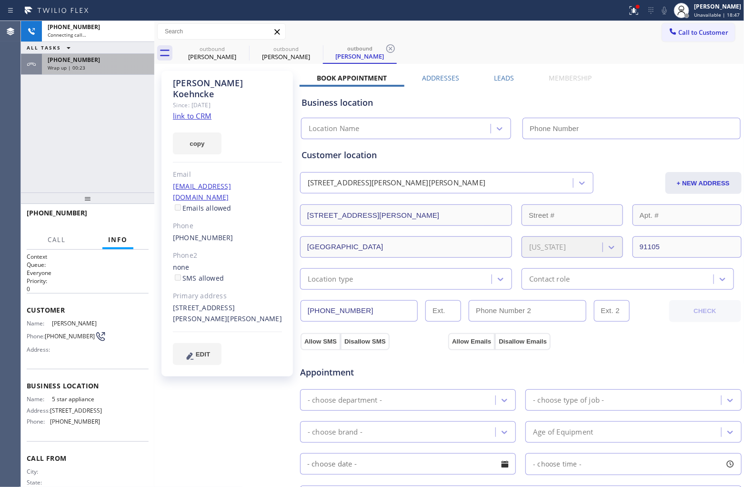
click at [77, 66] on span "Wrap up | 00:23" at bounding box center [67, 67] width 38 height 7
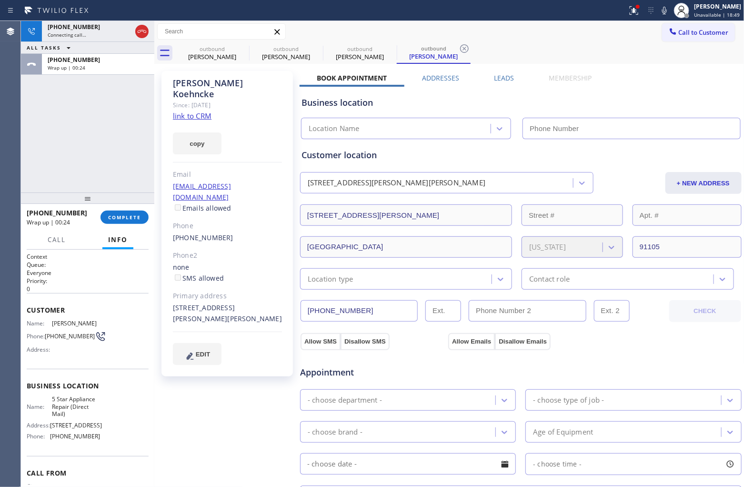
click at [135, 203] on div at bounding box center [87, 197] width 133 height 11
click at [130, 220] on span "COMPLETE" at bounding box center [124, 217] width 33 height 7
type input "[PHONE_NUMBER]"
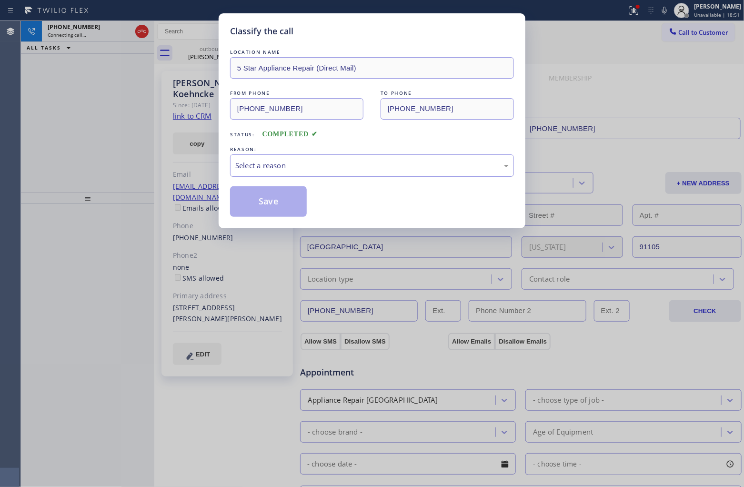
click at [317, 171] on div "Select a reason" at bounding box center [371, 165] width 273 height 11
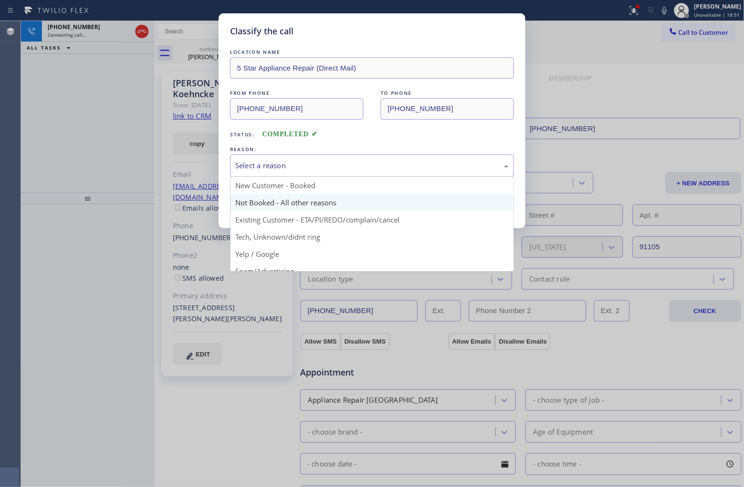
click at [294, 203] on button "Save" at bounding box center [268, 201] width 77 height 30
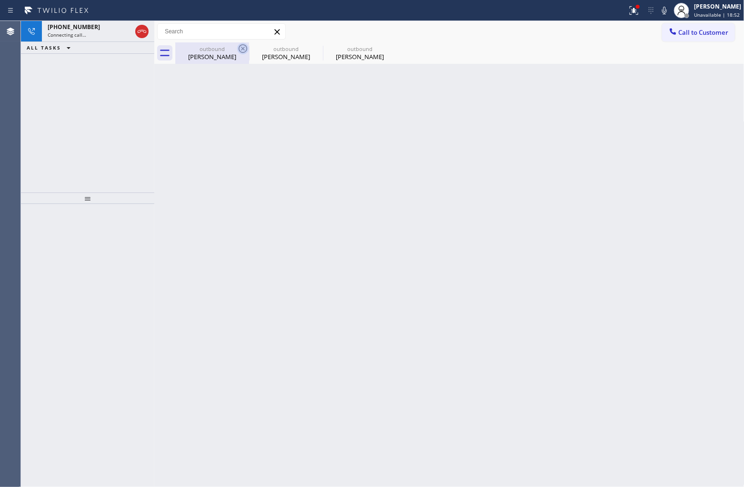
click at [245, 49] on icon at bounding box center [242, 48] width 11 height 11
type input "[PHONE_NUMBER]"
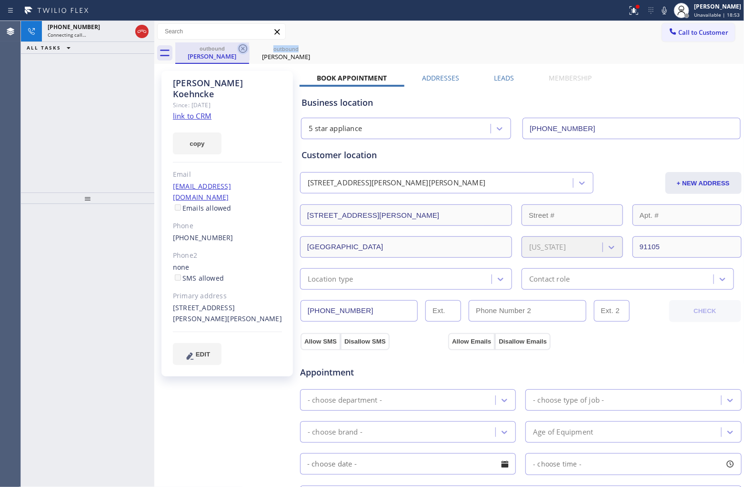
click at [244, 49] on icon at bounding box center [242, 48] width 11 height 11
click at [196, 111] on link "link to CRM" at bounding box center [192, 116] width 39 height 10
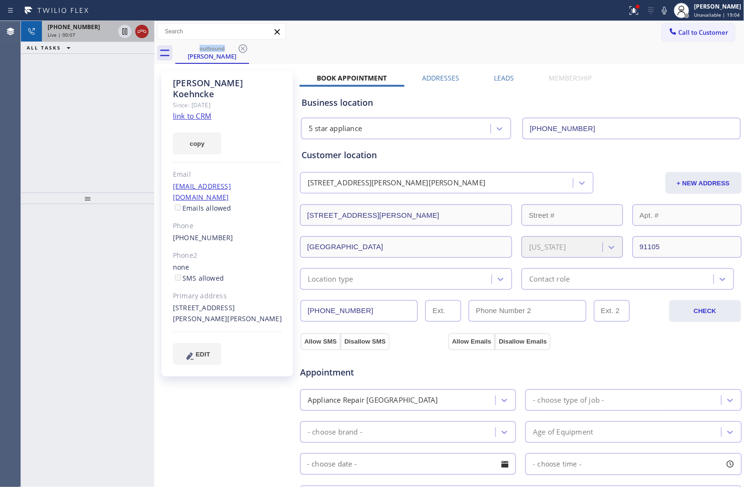
drag, startPoint x: 141, startPoint y: 36, endPoint x: 194, endPoint y: 0, distance: 64.1
click at [141, 36] on icon at bounding box center [141, 31] width 11 height 11
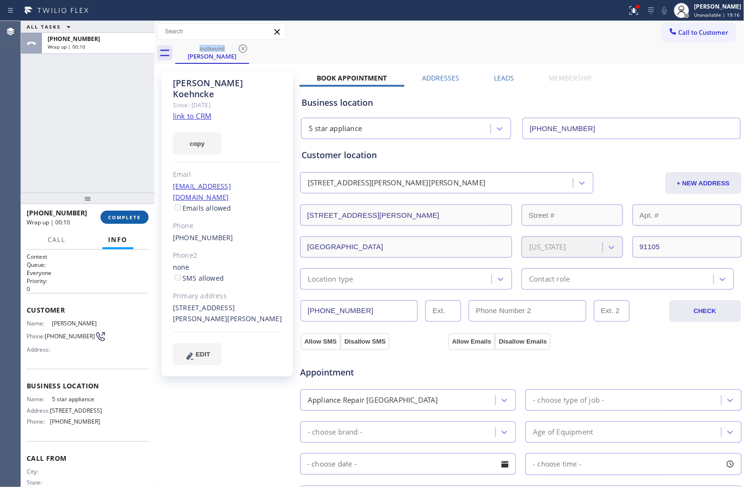
click at [132, 219] on span "COMPLETE" at bounding box center [124, 217] width 33 height 7
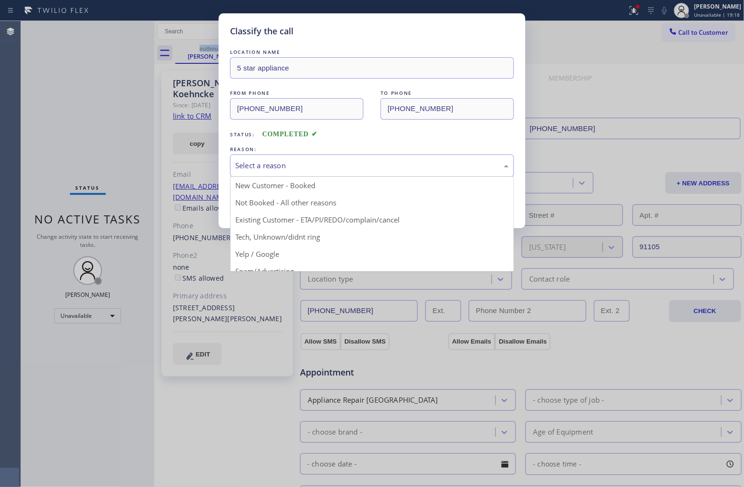
click at [282, 166] on div "Select a reason" at bounding box center [371, 165] width 273 height 11
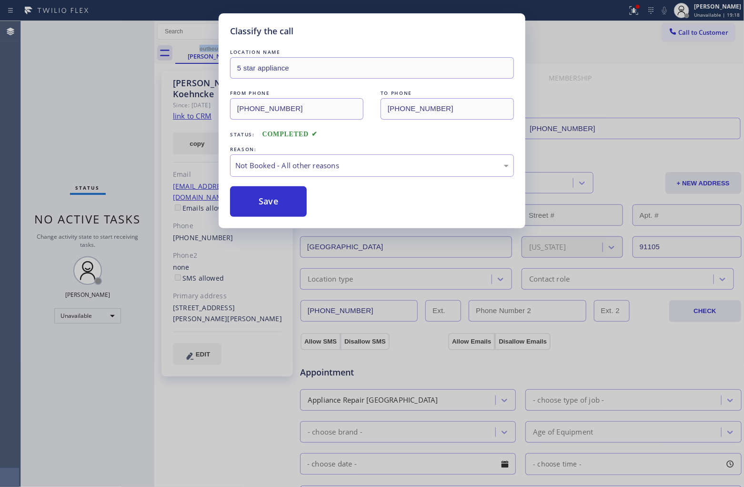
click at [267, 204] on button "Save" at bounding box center [268, 201] width 77 height 30
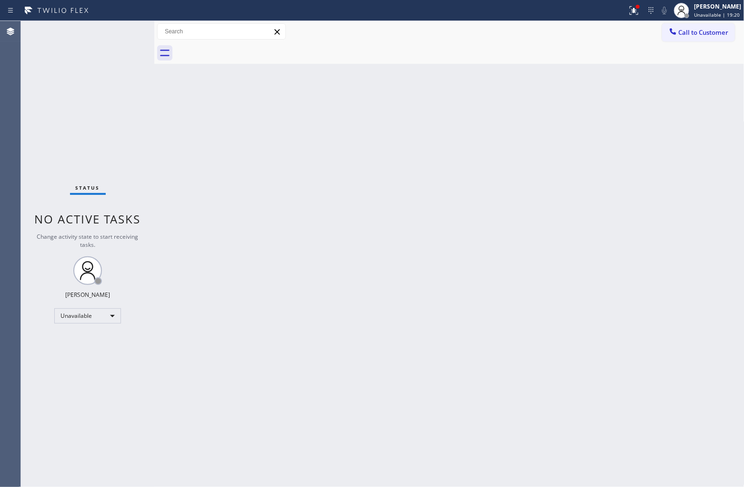
drag, startPoint x: 679, startPoint y: 37, endPoint x: 631, endPoint y: 92, distance: 72.9
click at [679, 37] on button "Call to Customer" at bounding box center [698, 32] width 73 height 18
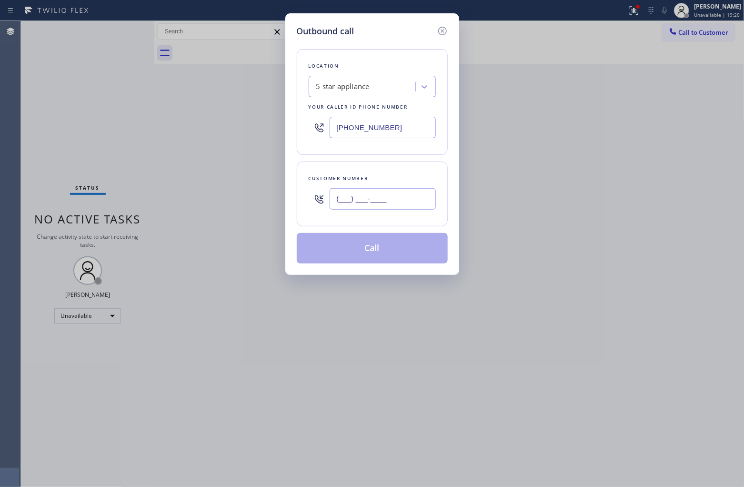
click at [417, 201] on input "(___) ___-____" at bounding box center [383, 198] width 106 height 21
paste input "646) 533-8226"
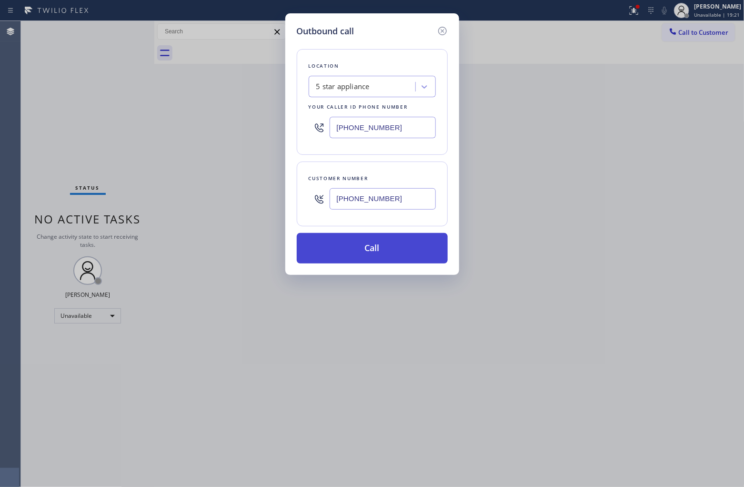
type input "[PHONE_NUMBER]"
click at [412, 256] on button "Call" at bounding box center [372, 248] width 151 height 30
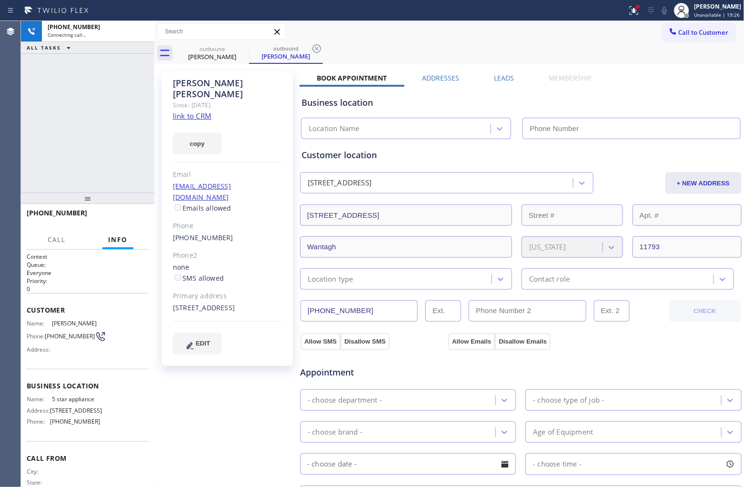
type input "[PHONE_NUMBER]"
click at [30, 126] on div "[PHONE_NUMBER] Connecting call… ALL TASKS ALL TASKS ACTIVE TASKS TASKS IN WRAP …" at bounding box center [87, 106] width 133 height 171
click at [191, 111] on link "link to CRM" at bounding box center [192, 116] width 39 height 10
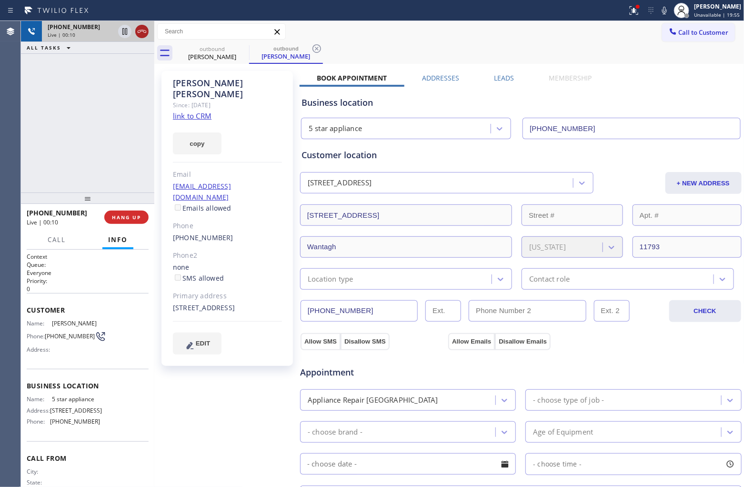
click at [143, 27] on icon at bounding box center [141, 31] width 11 height 11
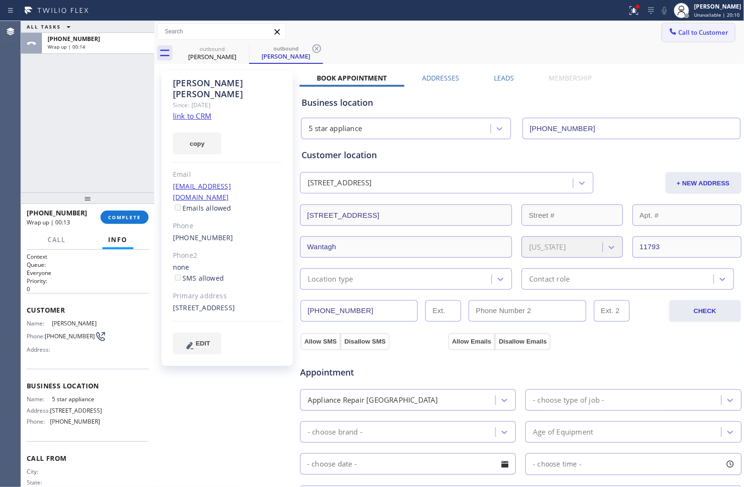
click at [708, 27] on button "Call to Customer" at bounding box center [698, 32] width 73 height 18
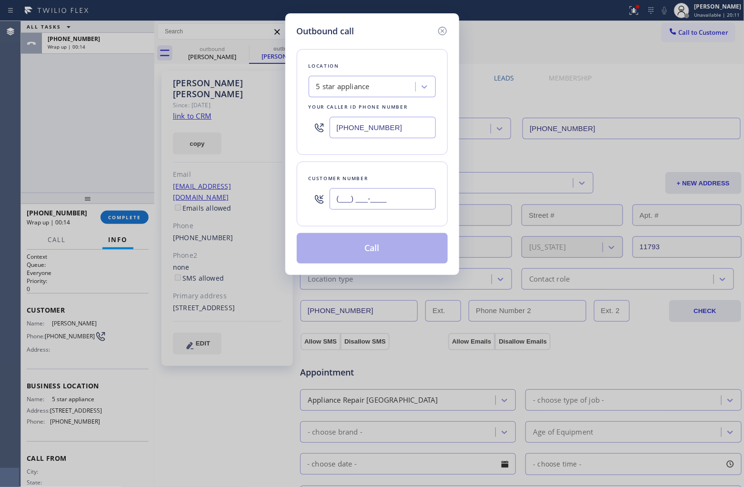
click at [365, 208] on input "(___) ___-____" at bounding box center [383, 198] width 106 height 21
paste input "508) 654-2332"
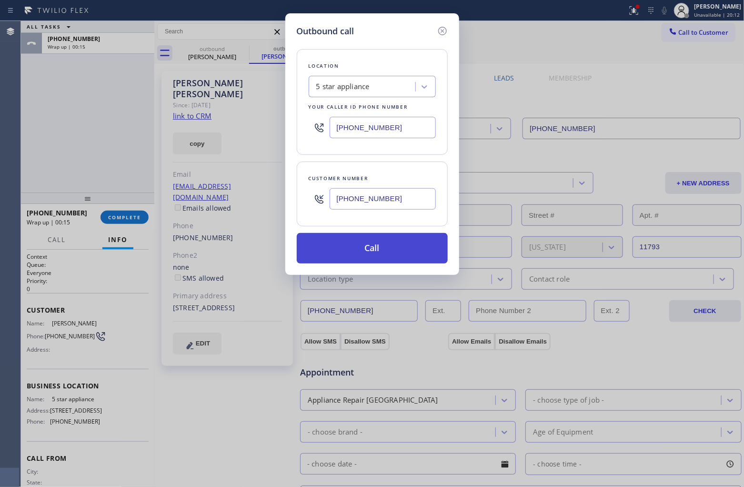
type input "[PHONE_NUMBER]"
click at [379, 249] on button "Call" at bounding box center [372, 248] width 151 height 30
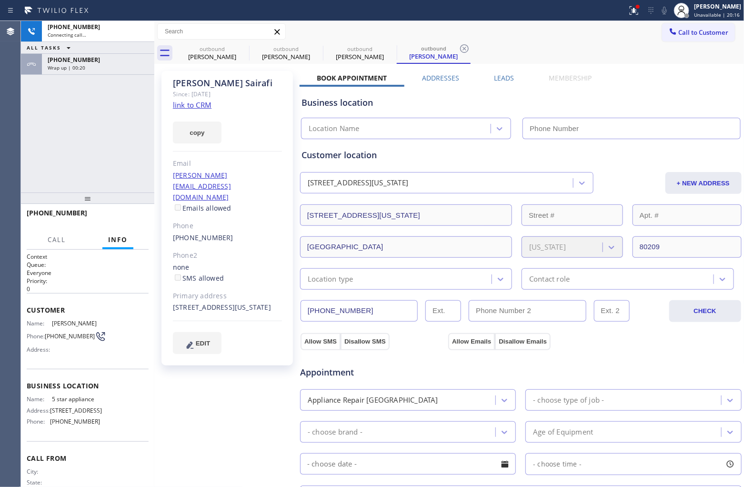
type input "[PHONE_NUMBER]"
click at [6, 115] on div "Agent Desktop" at bounding box center [10, 254] width 20 height 466
click at [0, 93] on div "Agent Desktop" at bounding box center [10, 254] width 20 height 466
click at [144, 31] on icon at bounding box center [141, 31] width 11 height 11
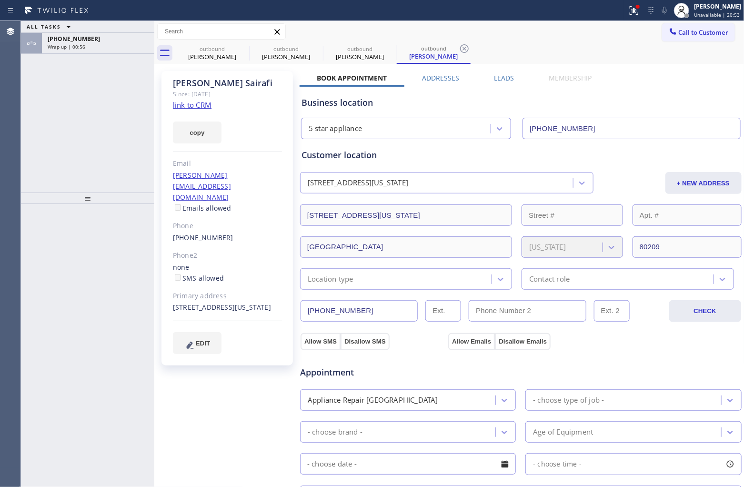
click at [86, 65] on div "ALL TASKS ALL TASKS ACTIVE TASKS TASKS IN WRAP UP [PHONE_NUMBER] Wrap up | 00:56" at bounding box center [87, 106] width 133 height 171
click at [85, 37] on span "[PHONE_NUMBER]" at bounding box center [74, 39] width 52 height 8
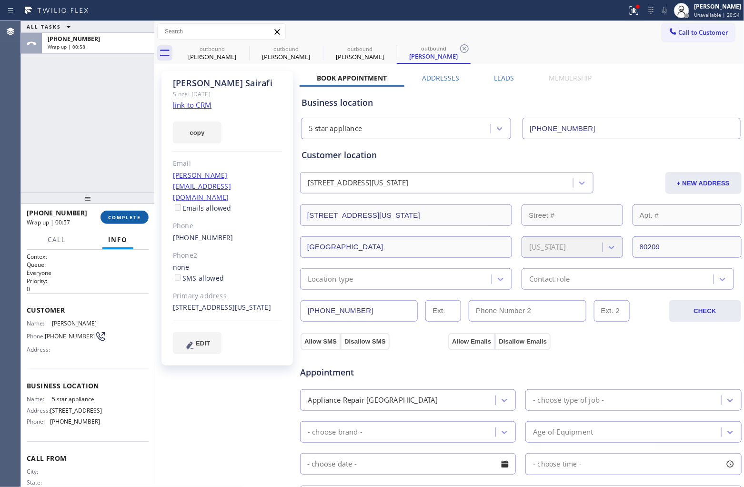
click at [131, 218] on span "COMPLETE" at bounding box center [124, 217] width 33 height 7
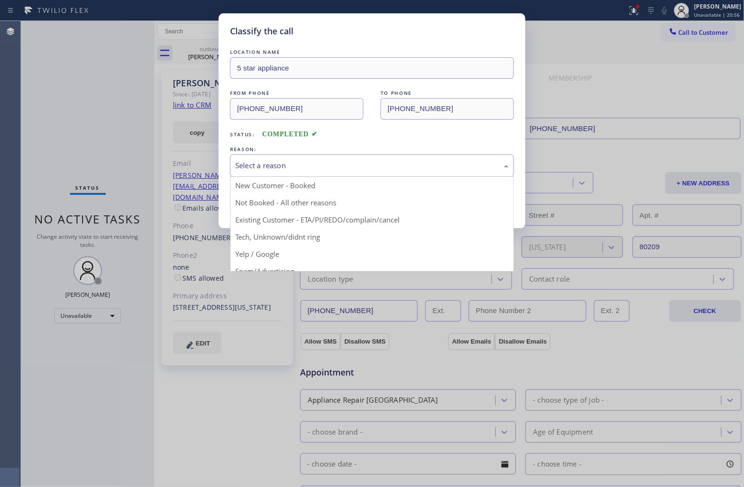
click at [293, 171] on div "Select a reason" at bounding box center [371, 165] width 273 height 11
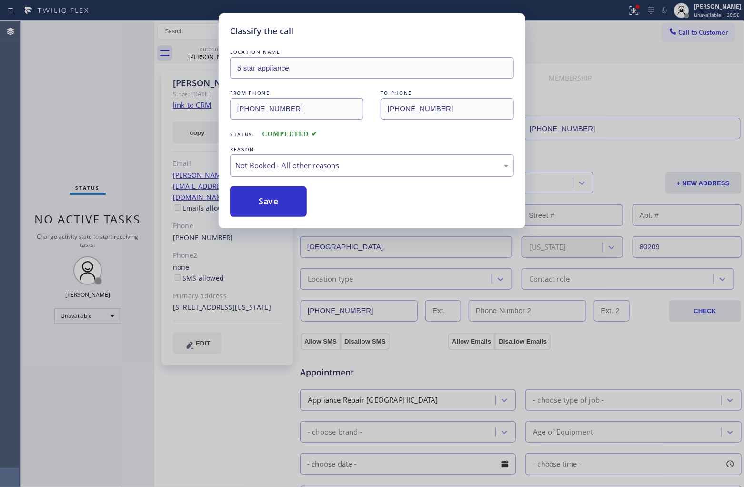
click at [281, 202] on button "Save" at bounding box center [268, 201] width 77 height 30
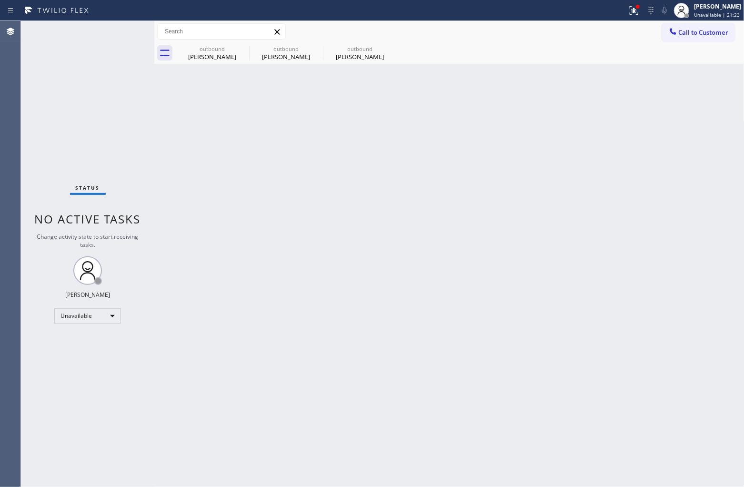
click at [29, 70] on div "Status No active tasks Change activity state to start receiving tasks. [PERSON_…" at bounding box center [87, 254] width 133 height 466
drag, startPoint x: 510, startPoint y: 138, endPoint x: 732, endPoint y: 17, distance: 253.0
click at [554, 114] on div "Back to Dashboard Change Sender ID Customers Technicians Select a contact Outbo…" at bounding box center [449, 252] width 590 height 463
click at [710, 26] on button "Call to Customer" at bounding box center [698, 32] width 73 height 18
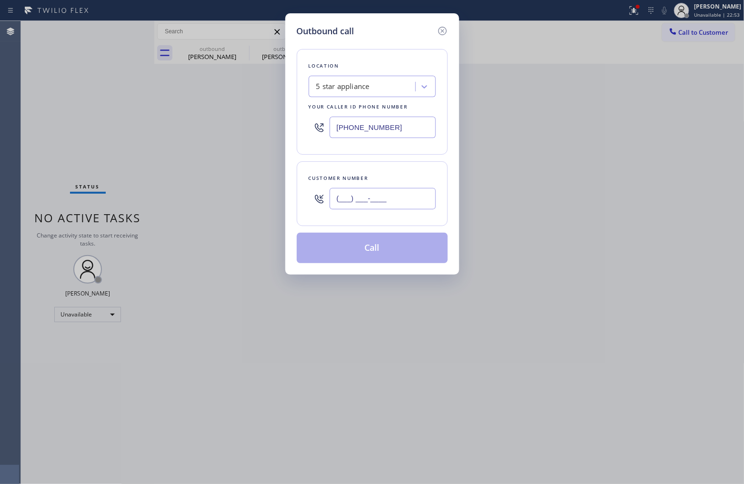
drag, startPoint x: 378, startPoint y: 205, endPoint x: 383, endPoint y: 210, distance: 7.1
click at [377, 206] on input "(___) ___-____" at bounding box center [383, 198] width 106 height 21
paste input "820) 758-6433"
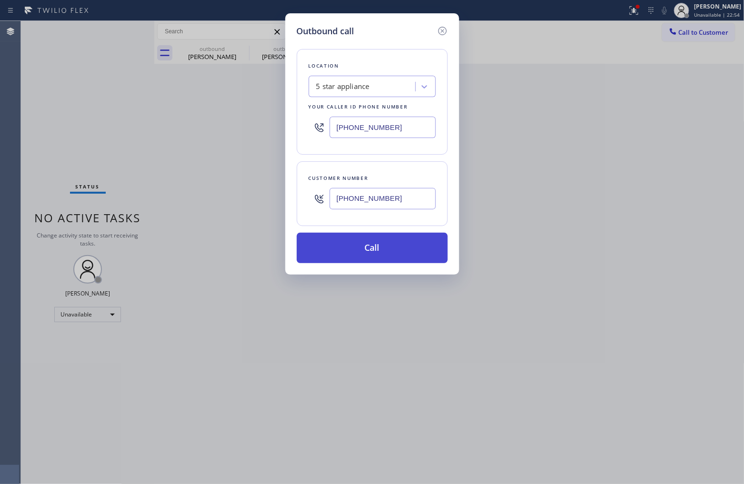
type input "[PHONE_NUMBER]"
click at [392, 242] on button "Call" at bounding box center [372, 248] width 151 height 30
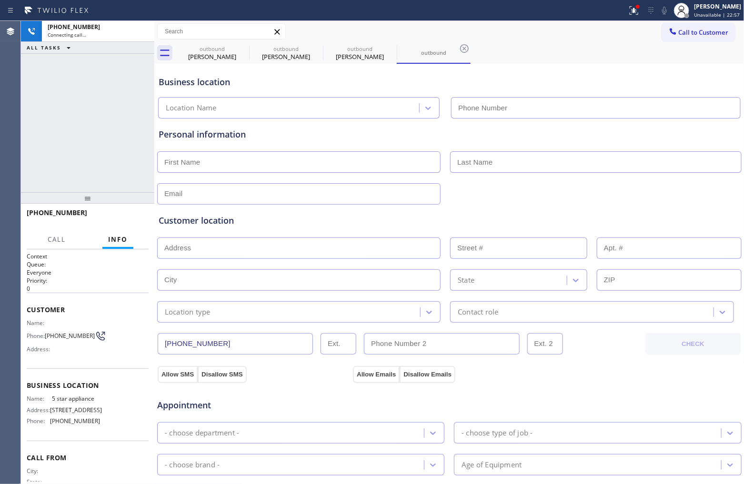
type input "[PHONE_NUMBER]"
click at [31, 96] on div "[PHONE_NUMBER] Connecting call… ALL TASKS ALL TASKS ACTIVE TASKS TASKS IN WRAP …" at bounding box center [87, 106] width 133 height 171
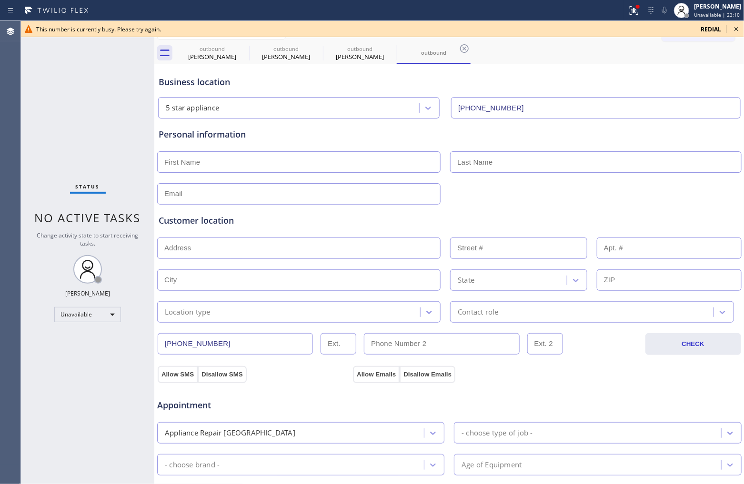
click at [713, 31] on span "redial" at bounding box center [711, 29] width 20 height 8
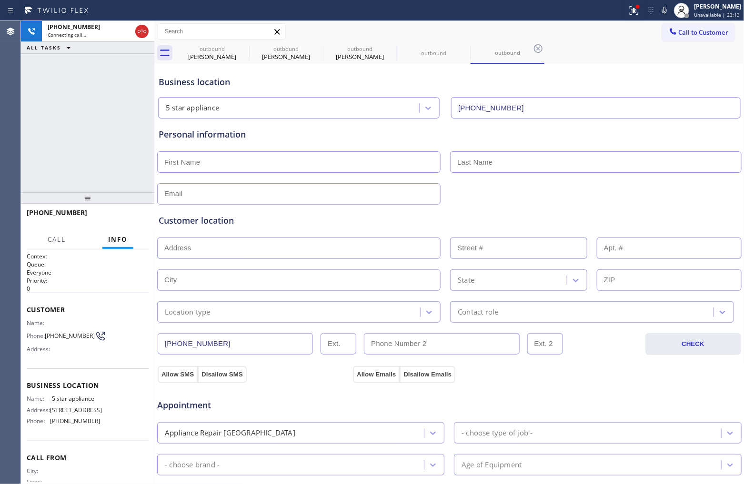
type input "[PHONE_NUMBER]"
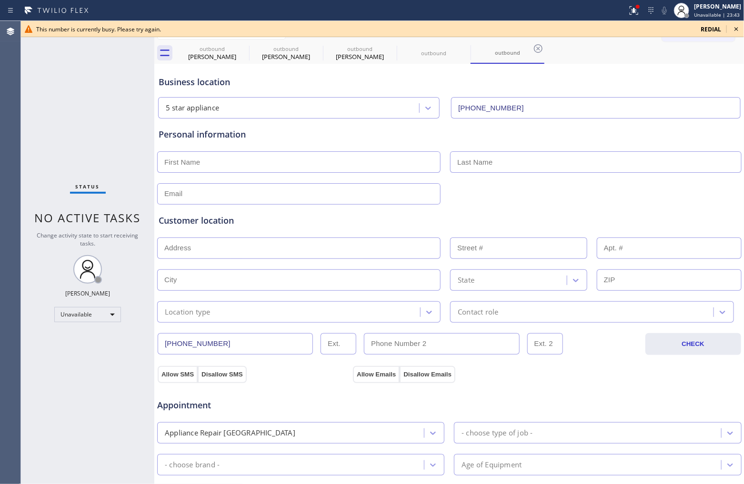
click at [704, 28] on span "redial" at bounding box center [711, 29] width 20 height 8
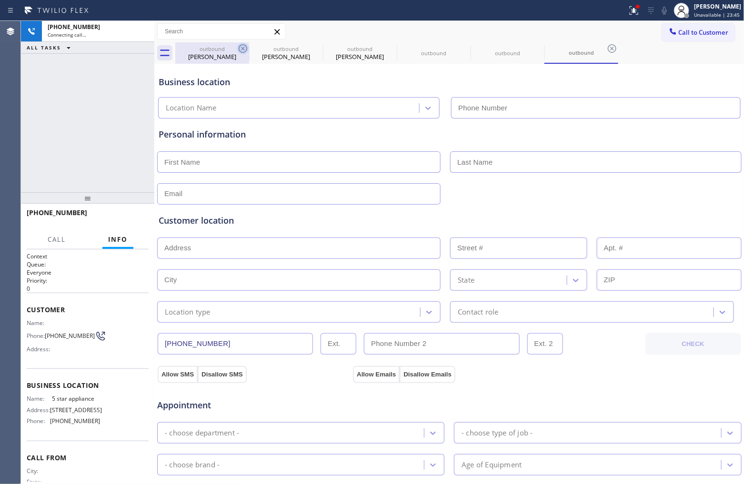
click at [241, 44] on icon at bounding box center [242, 48] width 11 height 11
click at [0, 0] on icon at bounding box center [0, 0] width 0 height 0
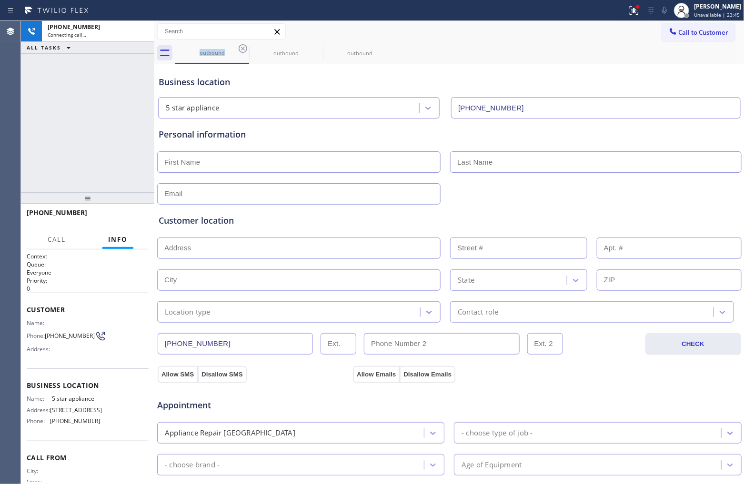
click at [241, 44] on icon at bounding box center [242, 48] width 11 height 11
click at [0, 0] on icon at bounding box center [0, 0] width 0 height 0
type input "[PHONE_NUMBER]"
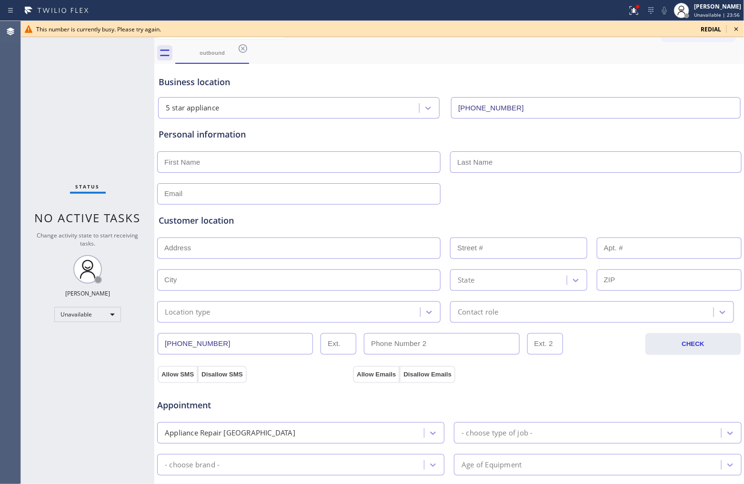
click at [708, 24] on div "This number is currently busy. Please try again. redial" at bounding box center [382, 29] width 723 height 16
click at [710, 29] on span "redial" at bounding box center [711, 29] width 20 height 8
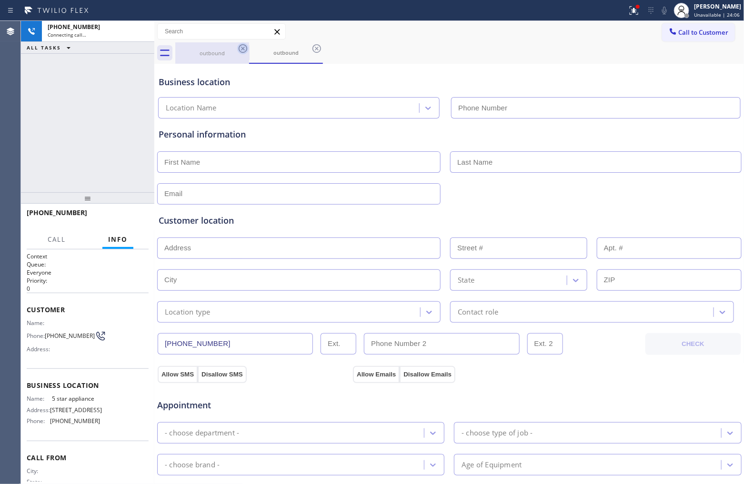
click at [243, 46] on icon at bounding box center [242, 48] width 11 height 11
type input "[PHONE_NUMBER]"
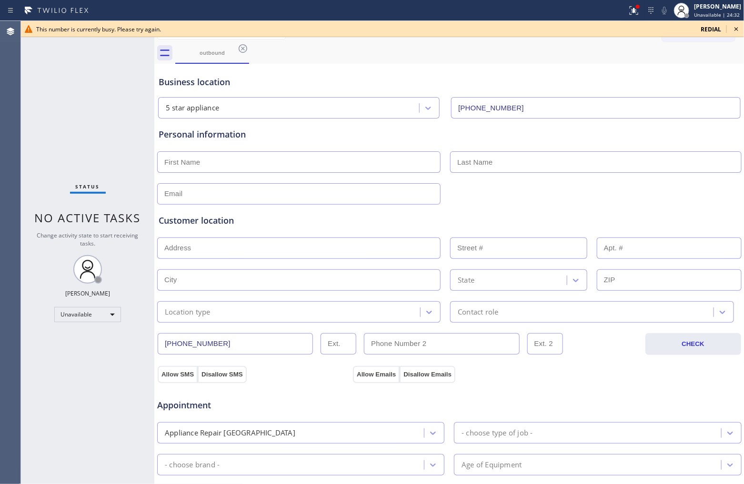
click at [701, 31] on span "redial" at bounding box center [711, 29] width 20 height 8
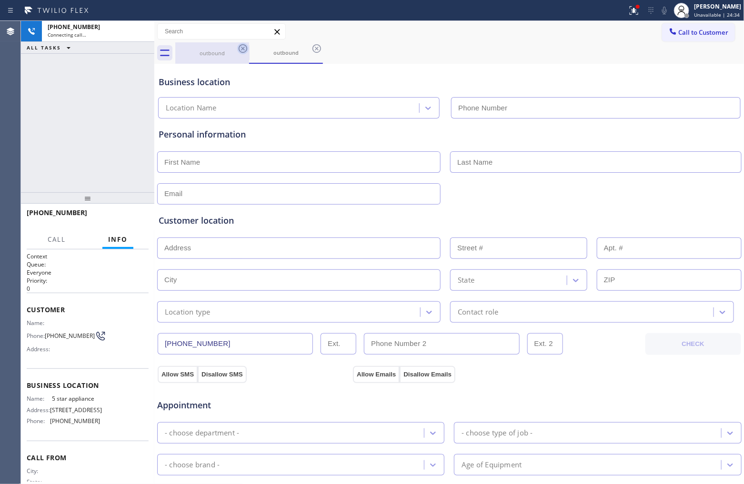
click at [244, 49] on icon at bounding box center [243, 48] width 9 height 9
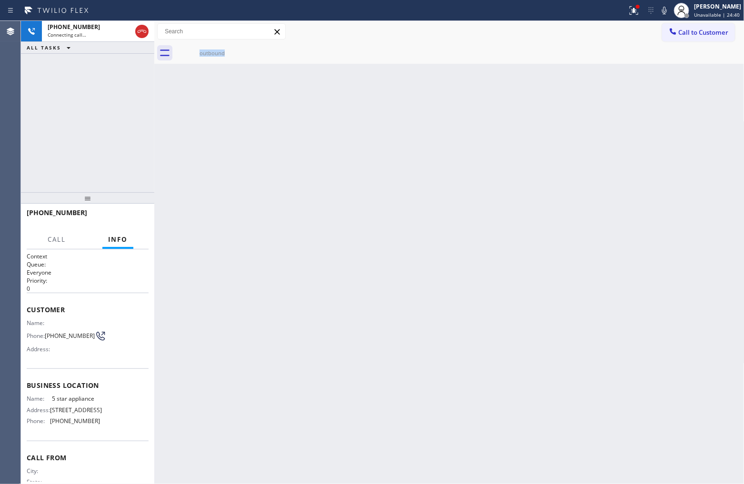
click at [25, 129] on div "[PHONE_NUMBER] Connecting call… ALL TASKS ALL TASKS ACTIVE TASKS TASKS IN WRAP …" at bounding box center [87, 106] width 133 height 171
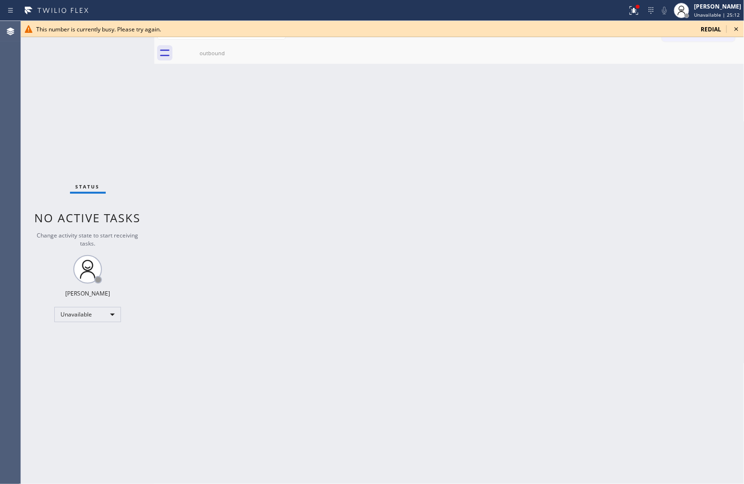
click at [707, 24] on div "This number is currently busy. Please try again. redial" at bounding box center [382, 29] width 723 height 16
click at [710, 25] on span "redial" at bounding box center [711, 29] width 20 height 8
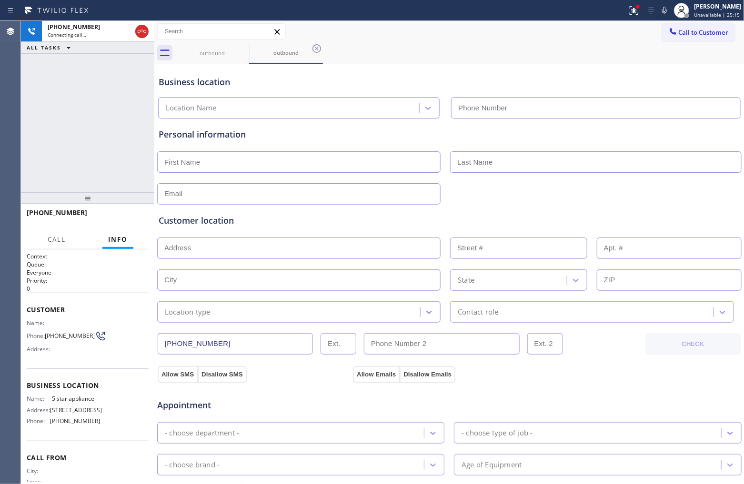
type input "[PHONE_NUMBER]"
click at [30, 127] on div "[PHONE_NUMBER] Connecting call… ALL TASKS ALL TASKS ACTIVE TASKS TASKS IN WRAP …" at bounding box center [87, 106] width 133 height 171
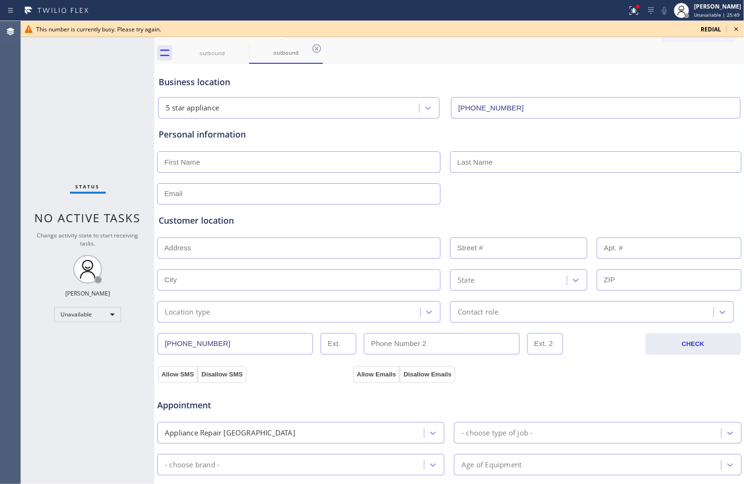
click at [20, 104] on div "Agent Desktop" at bounding box center [10, 252] width 21 height 463
click at [739, 28] on icon at bounding box center [736, 28] width 11 height 11
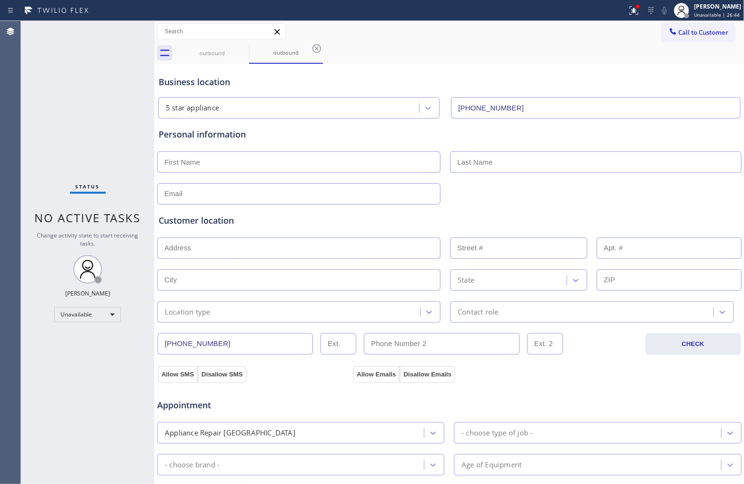
click at [722, 27] on button "Call to Customer" at bounding box center [698, 32] width 73 height 18
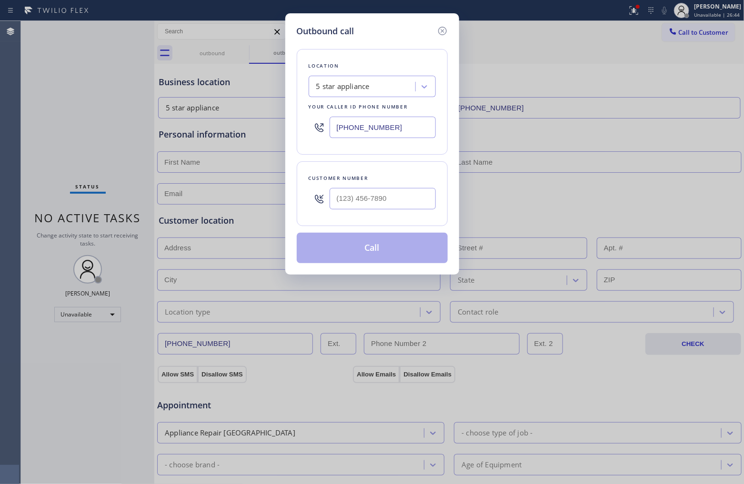
click at [351, 129] on input "[PHONE_NUMBER]" at bounding box center [383, 127] width 106 height 21
paste input "714) 559-3502"
type input "[PHONE_NUMBER]"
type input "(___) ___-____"
click at [372, 198] on input "(___) ___-____" at bounding box center [383, 198] width 106 height 21
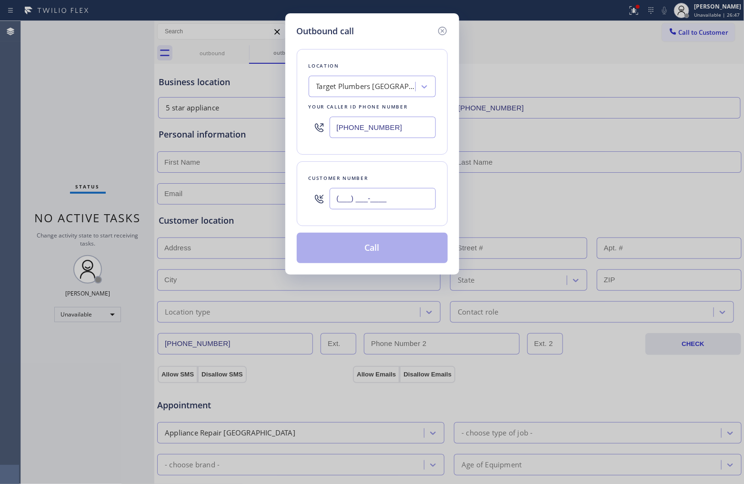
paste input "915) 291-8565"
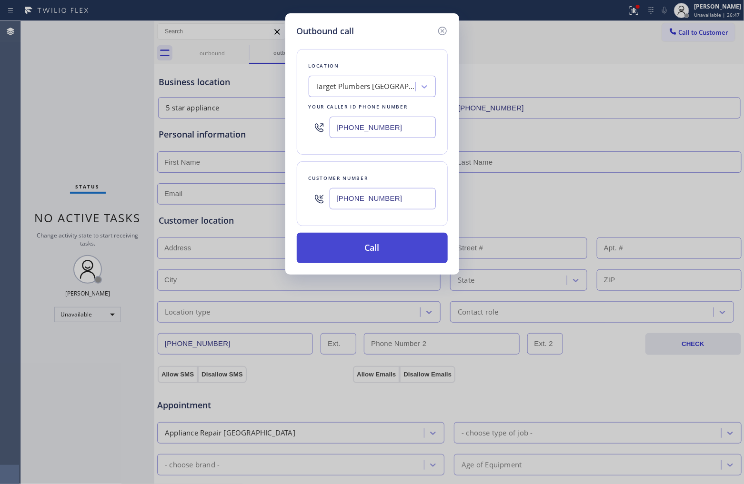
type input "[PHONE_NUMBER]"
click at [391, 252] on button "Call" at bounding box center [372, 248] width 151 height 30
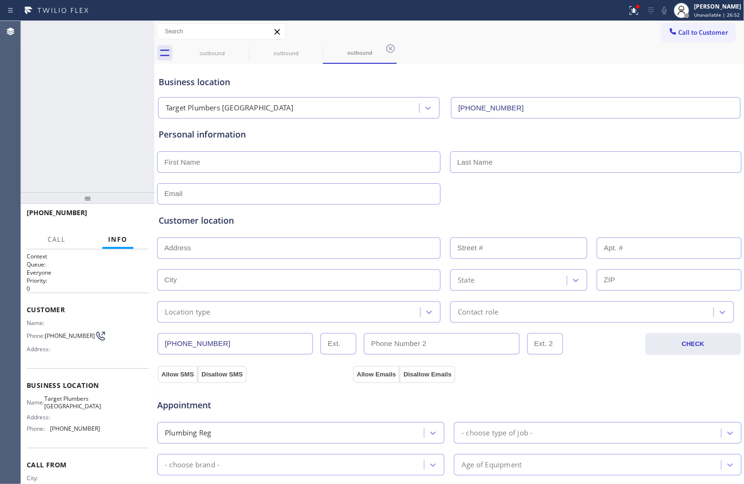
type input "[PHONE_NUMBER]"
click at [20, 106] on div "Agent Desktop" at bounding box center [10, 252] width 20 height 463
click at [131, 220] on span "COMPLETE" at bounding box center [124, 217] width 33 height 7
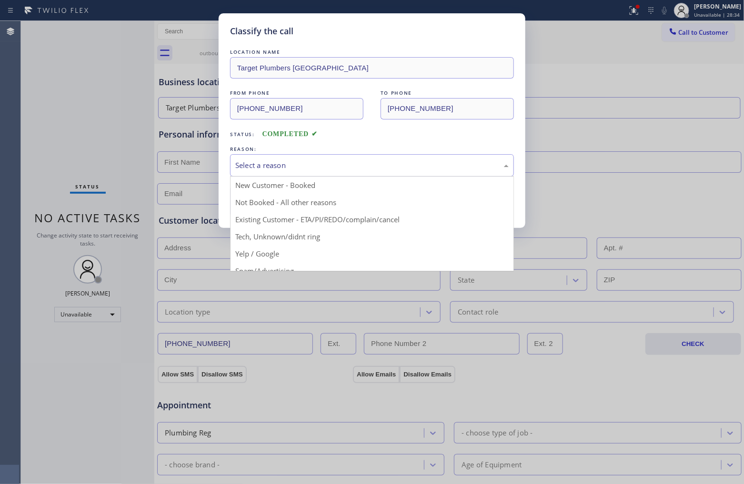
click at [336, 167] on div "Select a reason" at bounding box center [371, 165] width 273 height 11
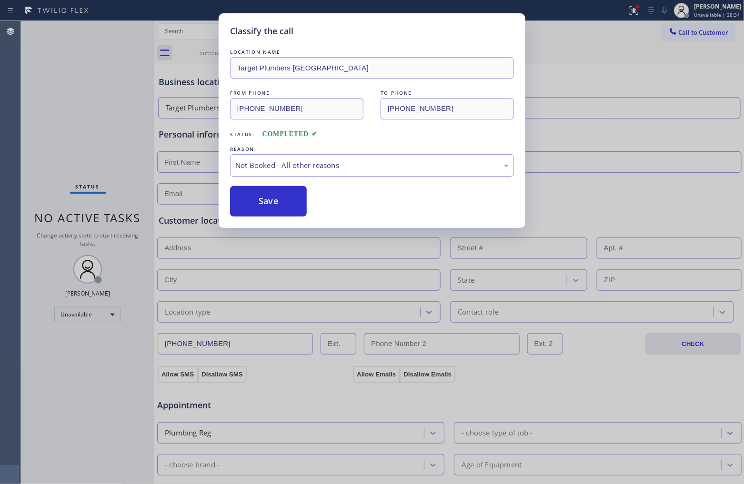
click at [291, 205] on button "Save" at bounding box center [268, 201] width 77 height 30
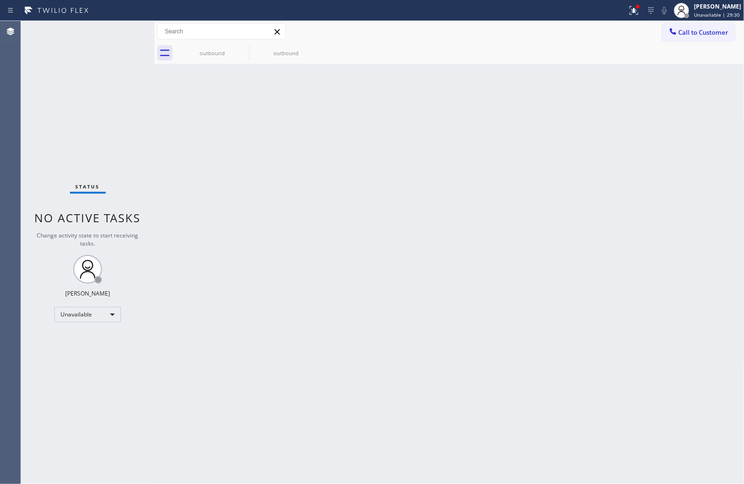
click at [39, 144] on div "Status No active tasks Change activity state to start receiving tasks. [PERSON_…" at bounding box center [87, 252] width 133 height 463
click at [702, 34] on span "Call to Customer" at bounding box center [704, 32] width 50 height 9
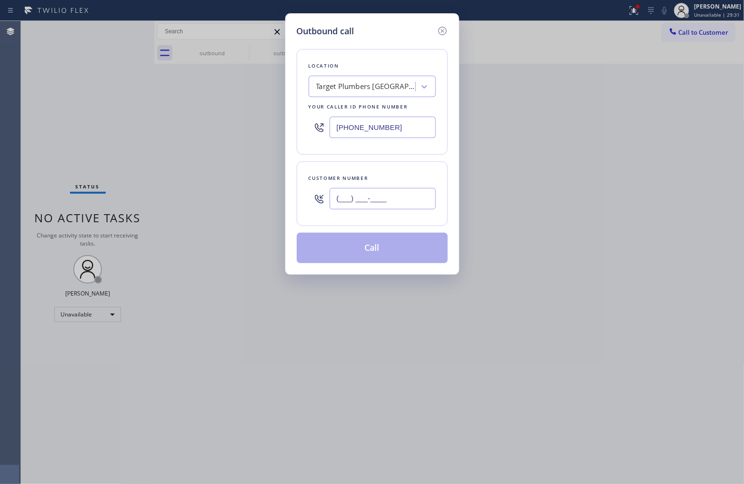
click at [380, 201] on input "(___) ___-____" at bounding box center [383, 198] width 106 height 21
paste input "820) 758-6433"
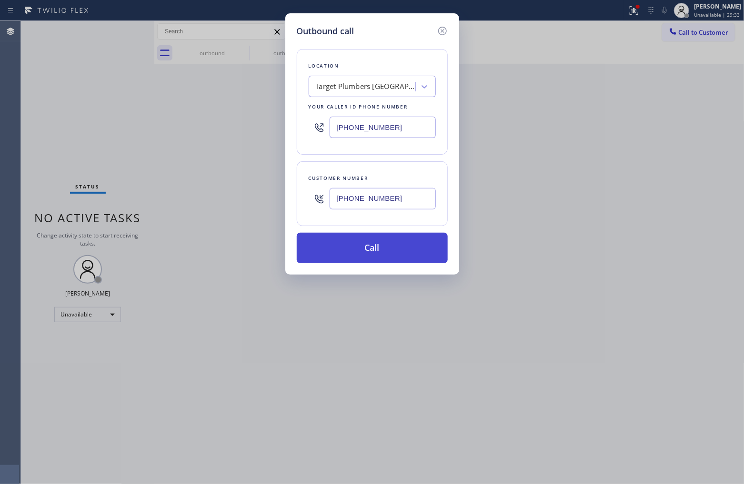
type input "[PHONE_NUMBER]"
click at [411, 245] on button "Call" at bounding box center [372, 248] width 151 height 30
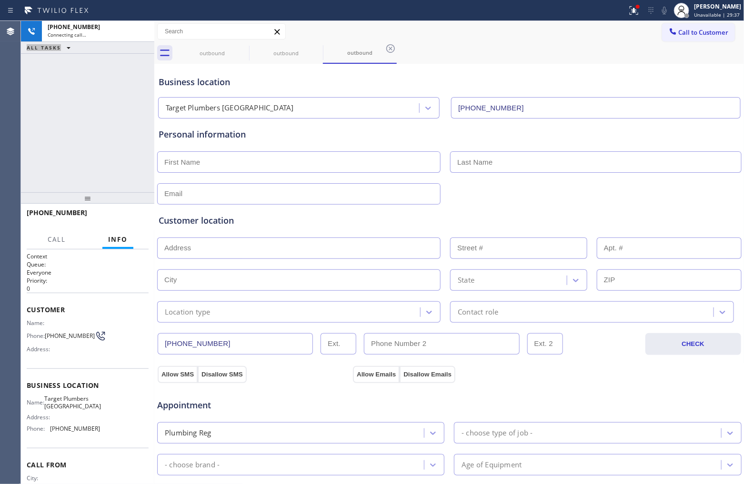
type input "[PHONE_NUMBER]"
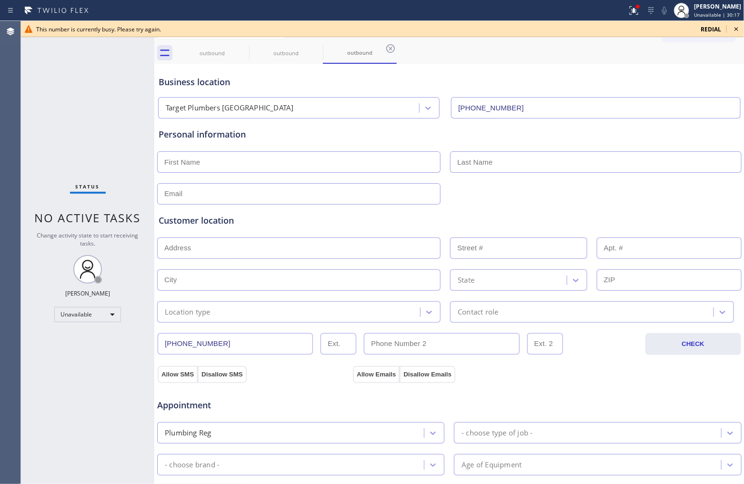
click at [695, 29] on div "redial" at bounding box center [711, 29] width 32 height 8
click at [704, 29] on span "redial" at bounding box center [711, 29] width 20 height 8
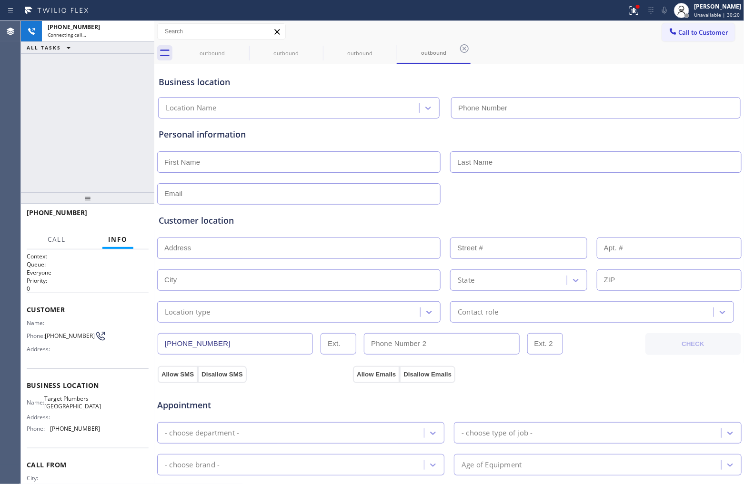
type input "[PHONE_NUMBER]"
drag, startPoint x: 27, startPoint y: 152, endPoint x: 101, endPoint y: 173, distance: 76.6
click at [27, 152] on div "[PHONE_NUMBER] Connecting call… ALL TASKS ALL TASKS ACTIVE TASKS TASKS IN WRAP …" at bounding box center [87, 106] width 133 height 171
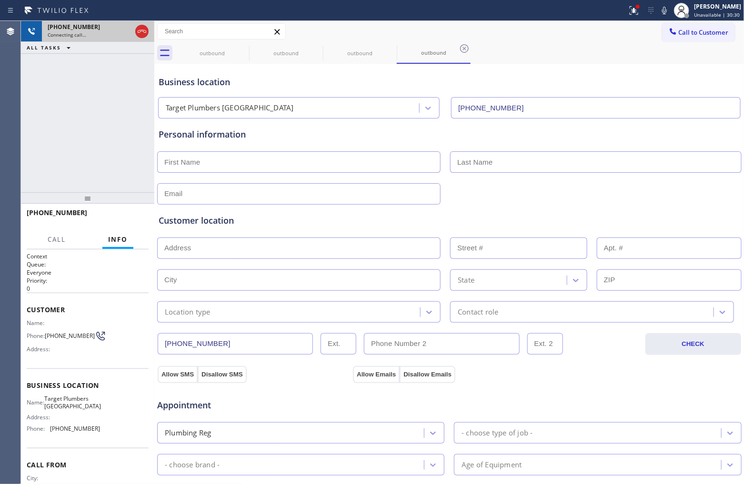
click at [135, 25] on div at bounding box center [141, 31] width 17 height 21
drag, startPoint x: 136, startPoint y: 25, endPoint x: 140, endPoint y: 29, distance: 5.4
click at [139, 27] on icon at bounding box center [141, 31] width 11 height 11
click at [140, 29] on div "[PHONE_NUMBER]" at bounding box center [98, 27] width 101 height 8
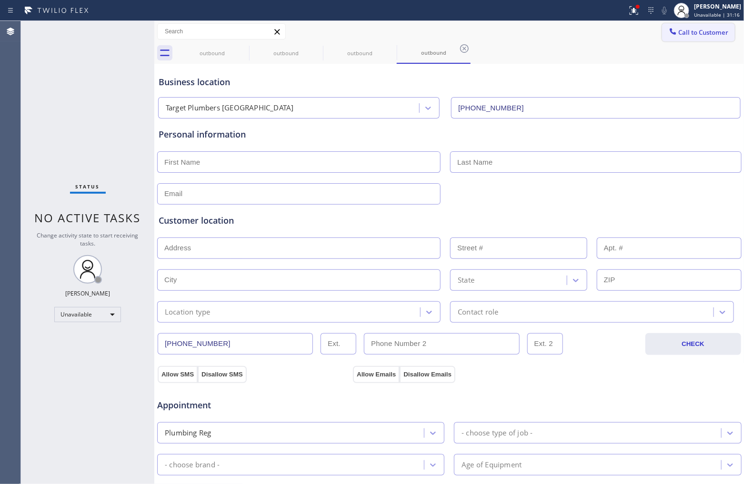
click at [690, 32] on span "Call to Customer" at bounding box center [704, 32] width 50 height 9
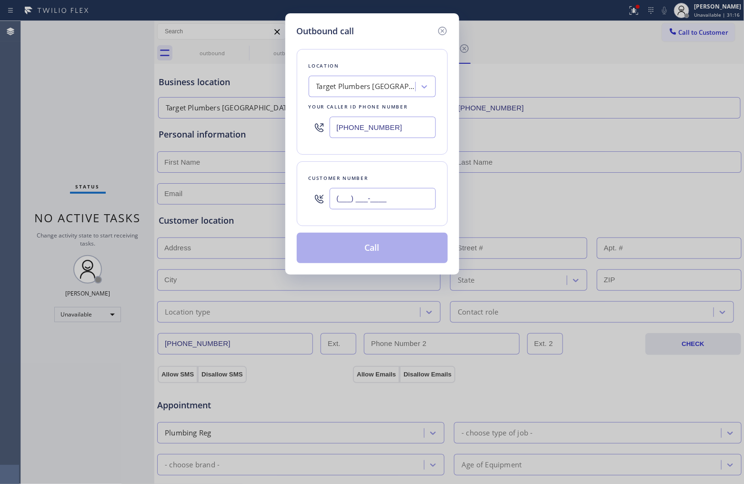
click at [390, 210] on input "(___) ___-____" at bounding box center [383, 198] width 106 height 21
paste input "820) 758-6433"
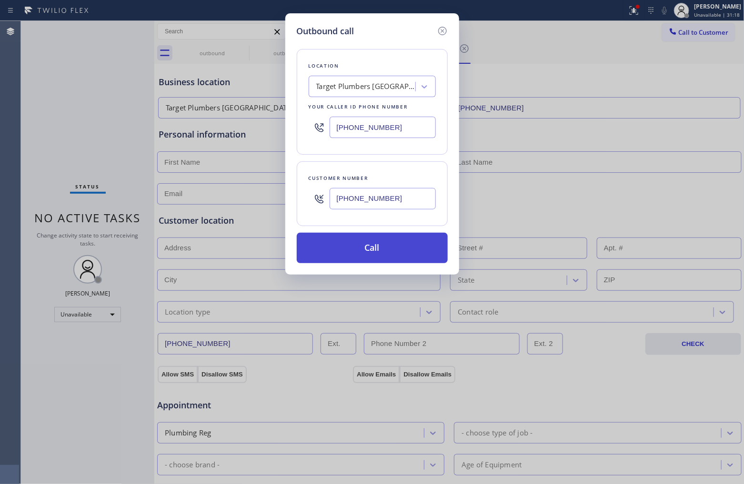
type input "[PHONE_NUMBER]"
click at [398, 249] on button "Call" at bounding box center [372, 248] width 151 height 30
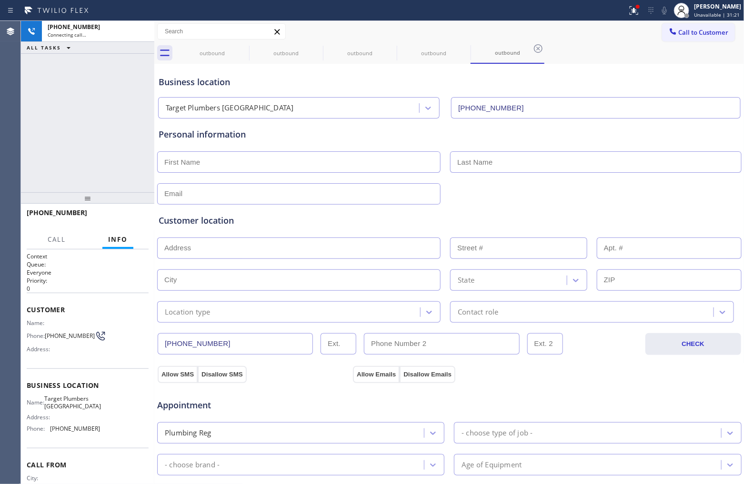
type input "[PHONE_NUMBER]"
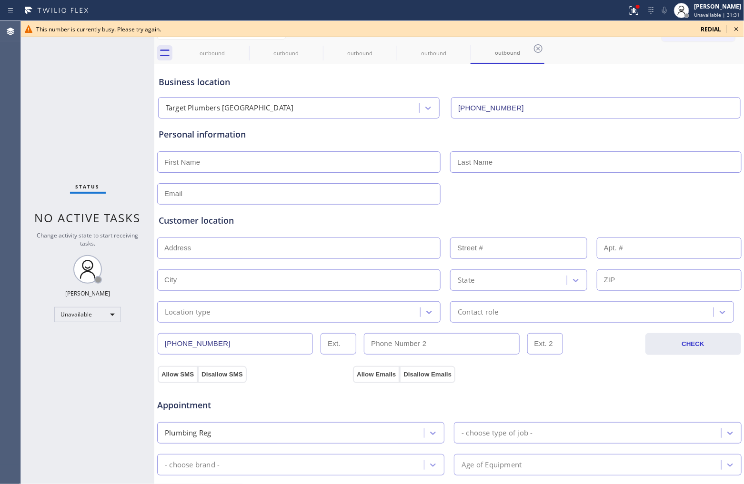
click at [23, 127] on div "Status No active tasks Change activity state to start receiving tasks. [PERSON_…" at bounding box center [87, 252] width 133 height 463
click at [711, 28] on span "redial" at bounding box center [711, 29] width 20 height 8
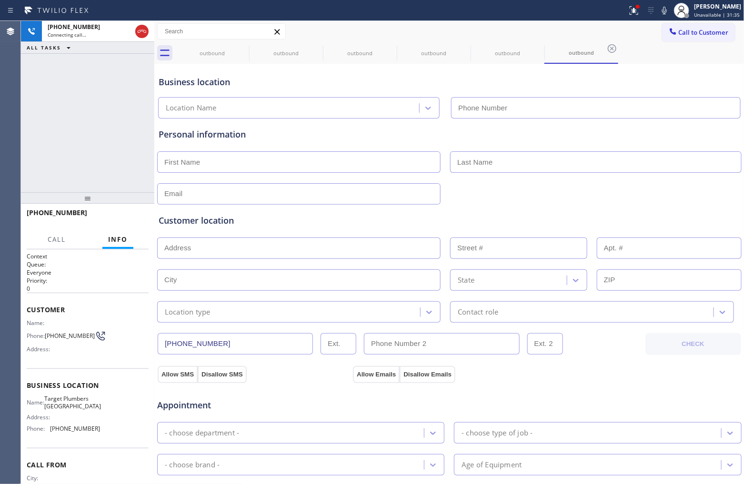
type input "[PHONE_NUMBER]"
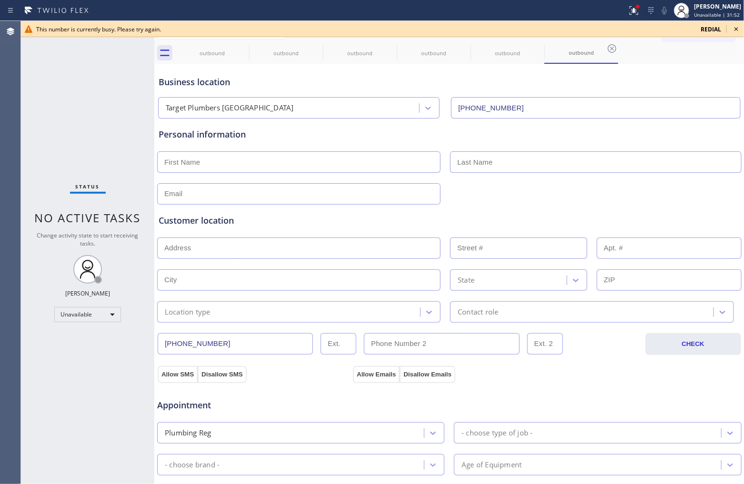
drag, startPoint x: 47, startPoint y: 98, endPoint x: 146, endPoint y: 89, distance: 100.0
click at [51, 98] on div "Status No active tasks Change activity state to start receiving tasks. [PERSON_…" at bounding box center [87, 252] width 133 height 463
click at [735, 30] on icon at bounding box center [736, 28] width 11 height 11
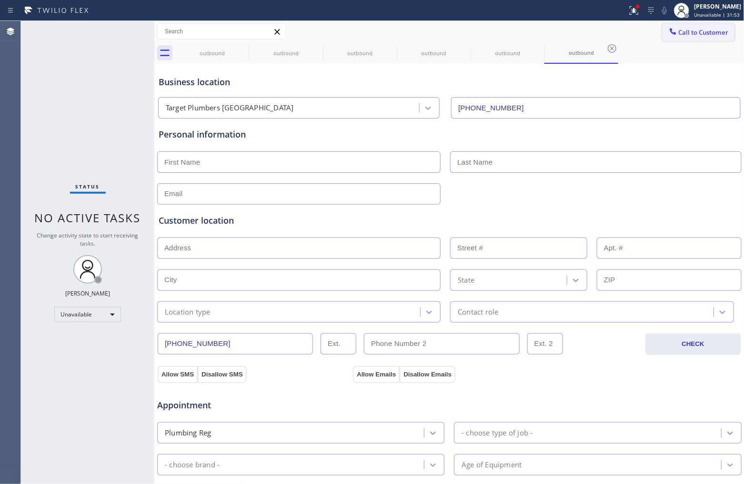
click at [717, 31] on span "Call to Customer" at bounding box center [704, 32] width 50 height 9
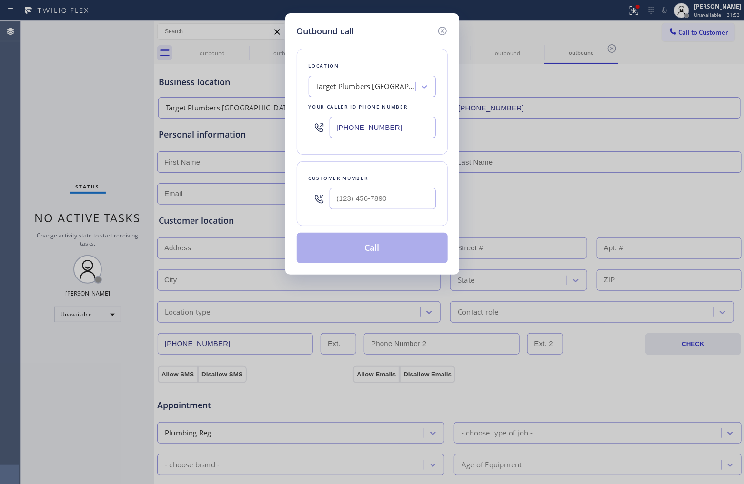
click at [378, 135] on input "[PHONE_NUMBER]" at bounding box center [383, 127] width 106 height 21
paste input "602) 560-7454"
type input "[PHONE_NUMBER]"
type input "(___) ___-____"
click at [403, 192] on input "text" at bounding box center [383, 198] width 106 height 21
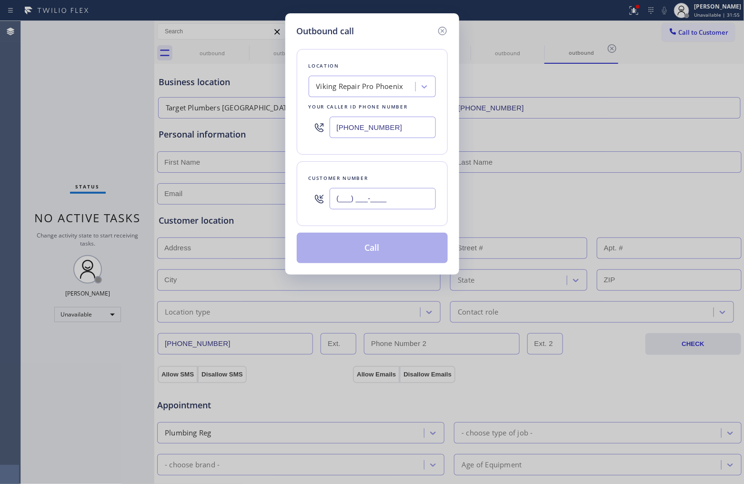
paste input "773) 263-5822"
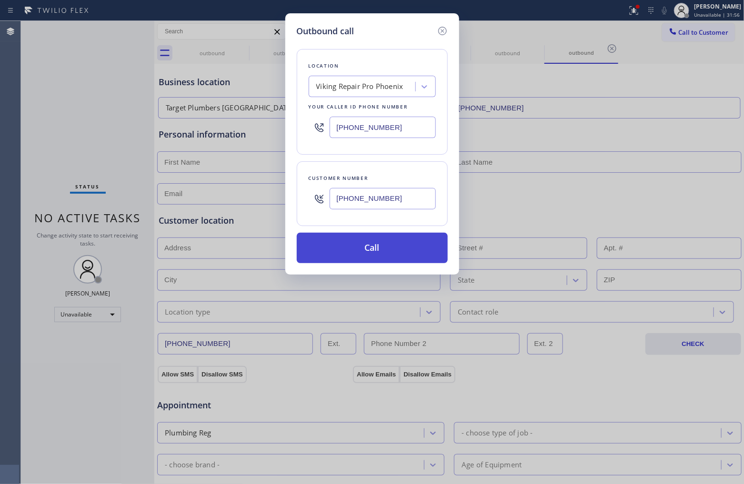
type input "[PHONE_NUMBER]"
click at [385, 245] on button "Call" at bounding box center [372, 248] width 151 height 30
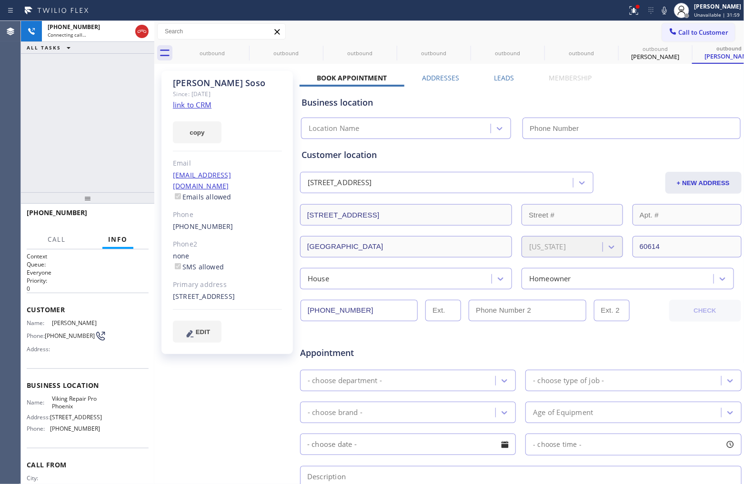
click at [181, 108] on link "link to CRM" at bounding box center [192, 105] width 39 height 10
type input "[PHONE_NUMBER]"
drag, startPoint x: 127, startPoint y: 218, endPoint x: 51, endPoint y: 290, distance: 104.1
click at [126, 218] on span "HANG UP" at bounding box center [126, 217] width 29 height 7
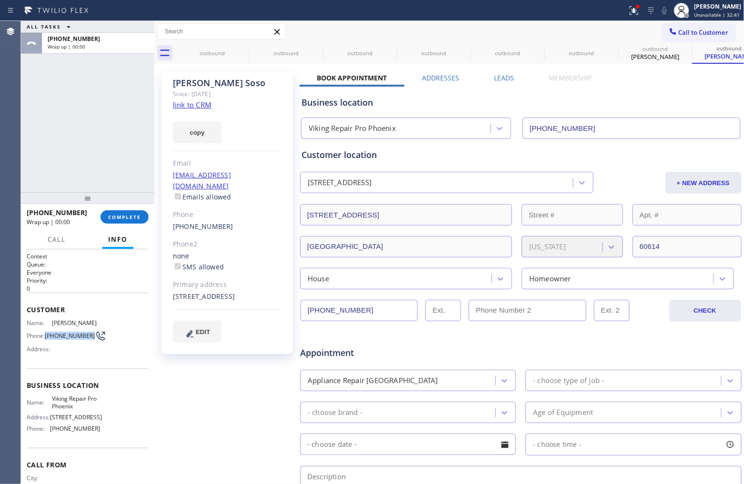
click at [46, 332] on span "[PHONE_NUMBER]" at bounding box center [70, 335] width 50 height 7
click at [680, 34] on span "Call to Customer" at bounding box center [704, 32] width 50 height 9
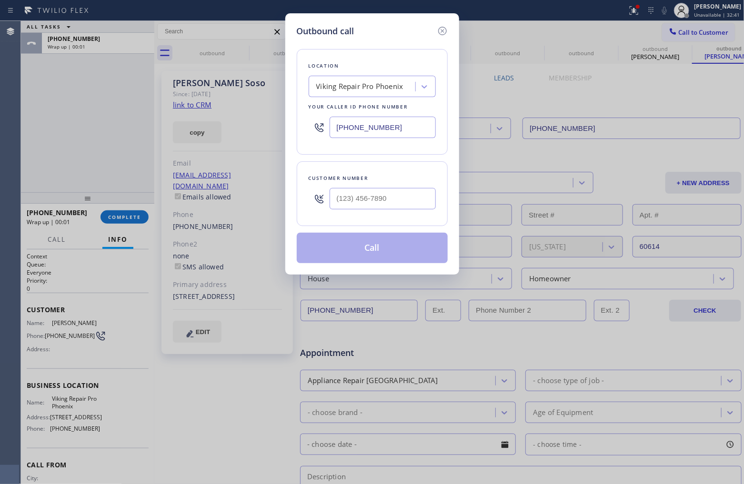
click at [370, 212] on div at bounding box center [383, 198] width 106 height 31
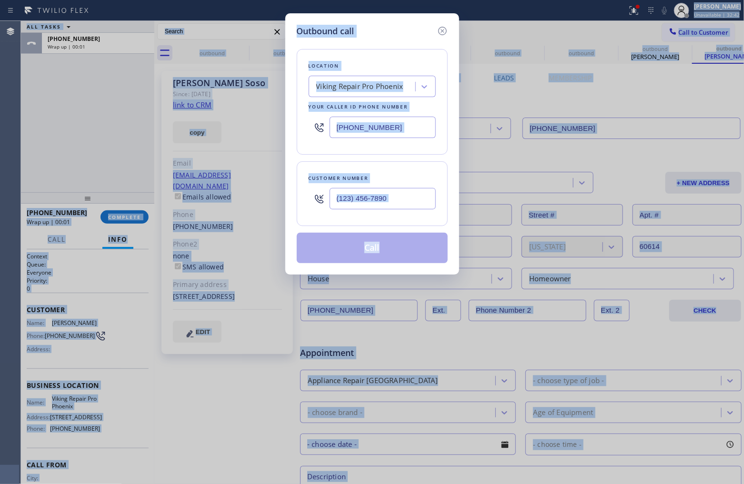
click at [391, 201] on input "text" at bounding box center [383, 198] width 106 height 21
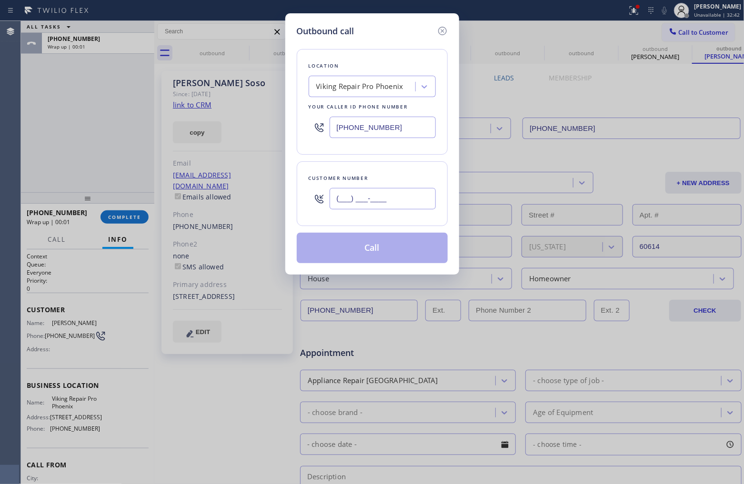
paste input "773) 263-5822"
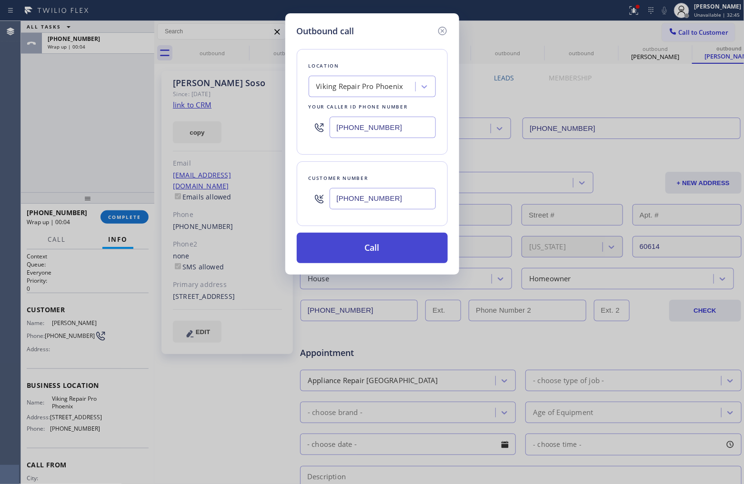
type input "[PHONE_NUMBER]"
click at [365, 248] on button "Call" at bounding box center [372, 248] width 151 height 30
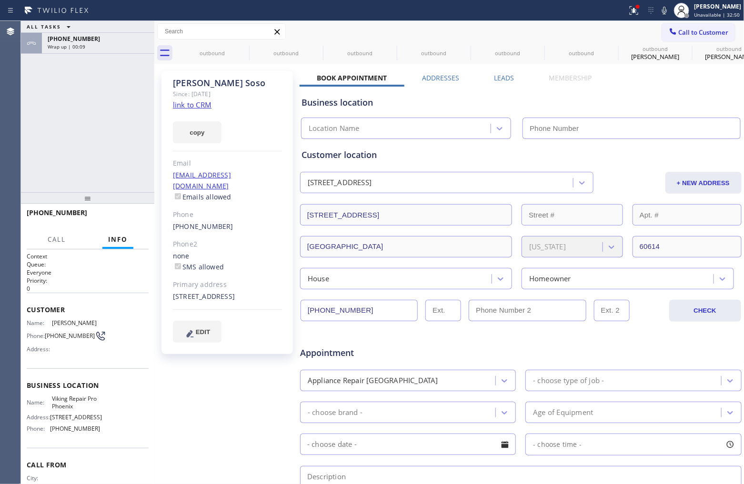
type input "[PHONE_NUMBER]"
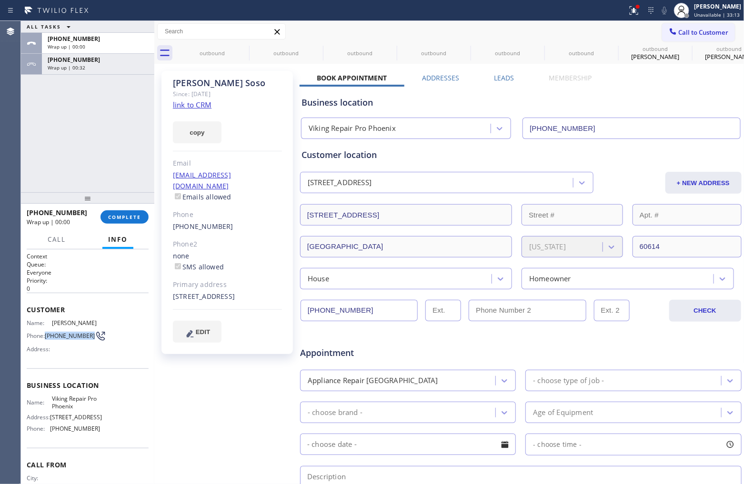
drag, startPoint x: 58, startPoint y: 337, endPoint x: 46, endPoint y: 330, distance: 14.3
click at [46, 332] on span "[PHONE_NUMBER]" at bounding box center [70, 335] width 50 height 7
drag, startPoint x: 716, startPoint y: 36, endPoint x: 448, endPoint y: 162, distance: 296.2
click at [715, 36] on span "Call to Customer" at bounding box center [704, 32] width 50 height 9
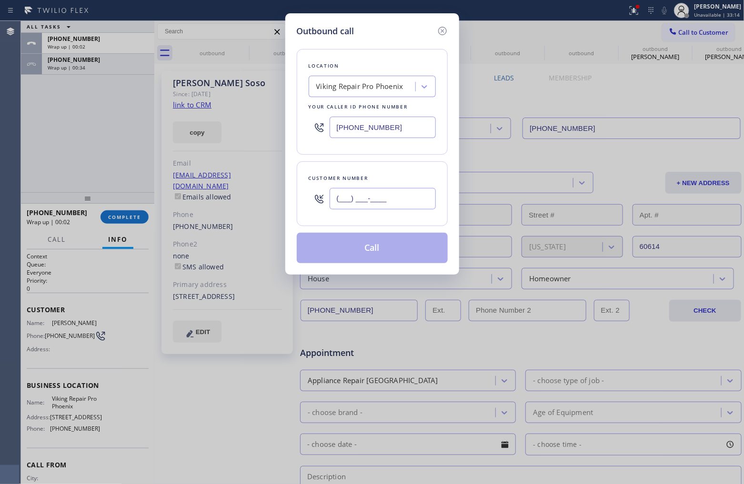
click at [371, 194] on input "(___) ___-____" at bounding box center [383, 198] width 106 height 21
paste input "773) 263-5822"
type input "[PHONE_NUMBER]"
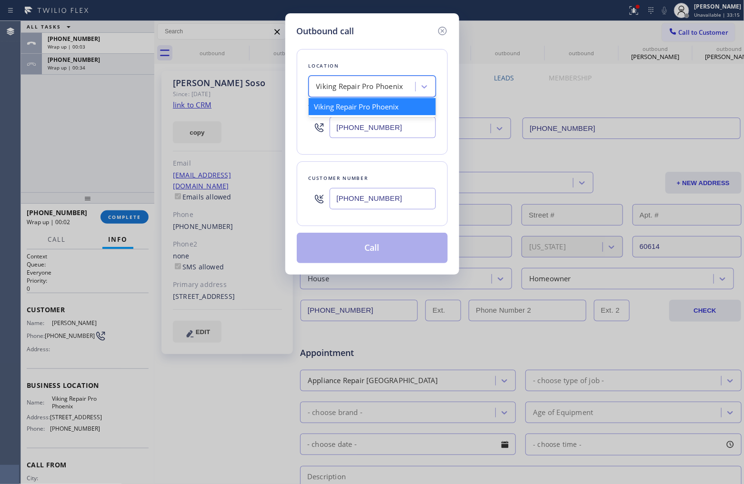
click at [361, 89] on div "Viking Repair Pro Phoenix" at bounding box center [359, 86] width 87 height 11
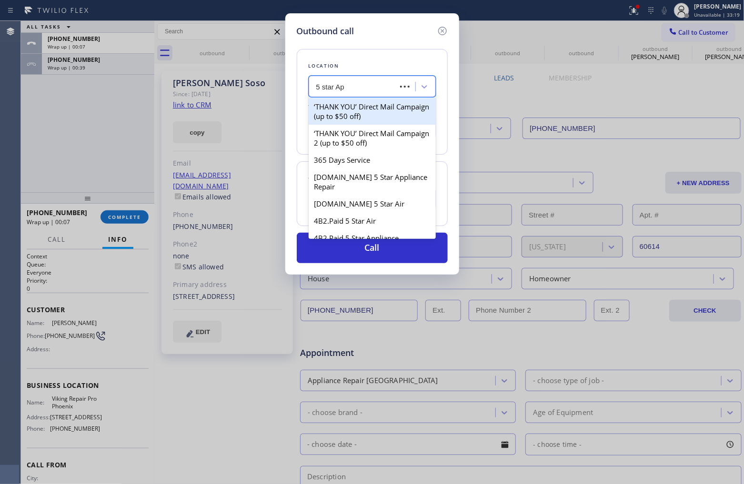
type input "5 star App"
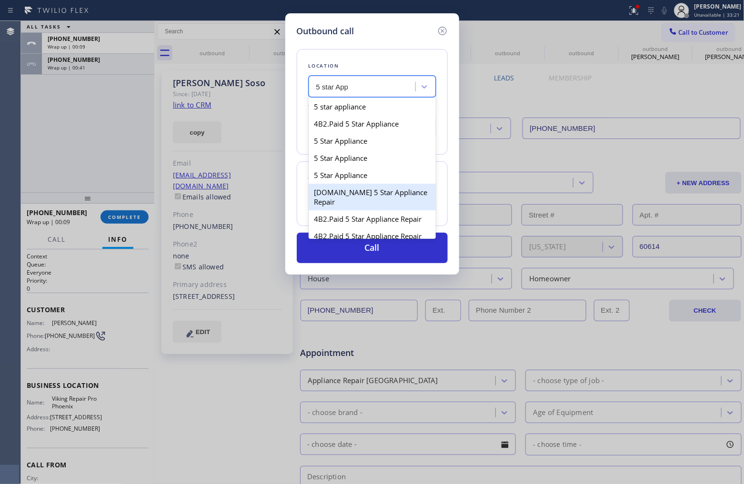
click at [379, 201] on div "[DOMAIN_NAME] 5 Star Appliance Repair" at bounding box center [372, 197] width 127 height 27
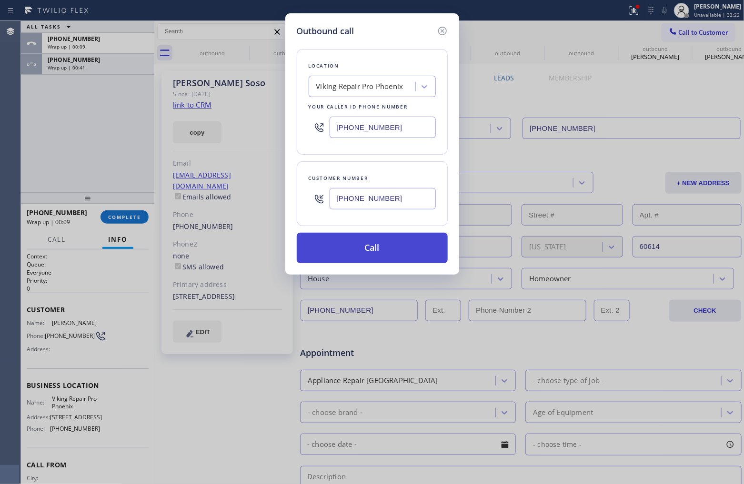
click at [373, 244] on button "Call" at bounding box center [372, 248] width 151 height 30
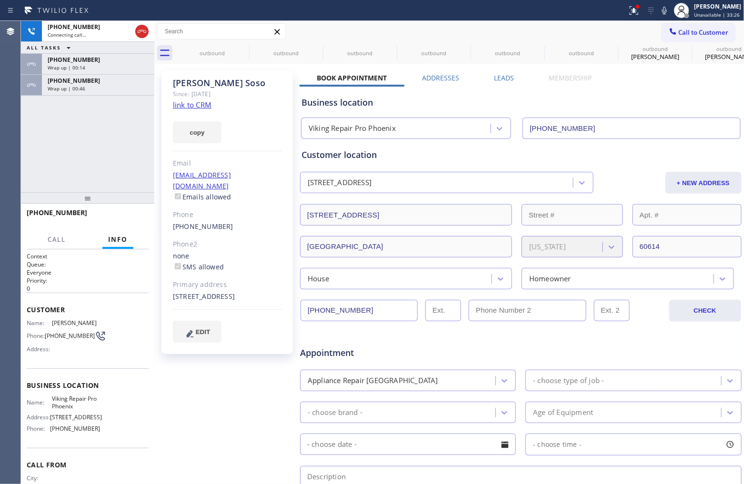
type input "[PHONE_NUMBER]"
drag, startPoint x: 24, startPoint y: 151, endPoint x: 99, endPoint y: 75, distance: 106.4
click at [25, 151] on div "[PHONE_NUMBER] Connecting call… ALL TASKS ALL TASKS ACTIVE TASKS TASKS IN WRAP …" at bounding box center [87, 106] width 133 height 171
click at [99, 75] on div "[PHONE_NUMBER] Wrap up | 00:47" at bounding box center [96, 85] width 109 height 21
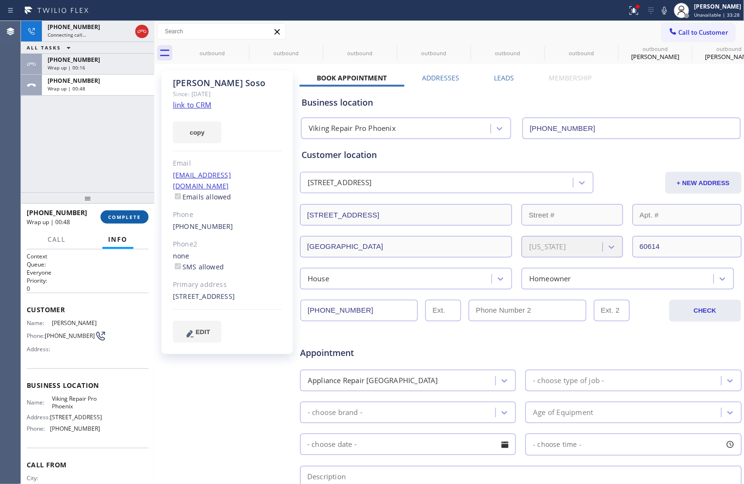
click at [130, 222] on button "COMPLETE" at bounding box center [125, 217] width 48 height 13
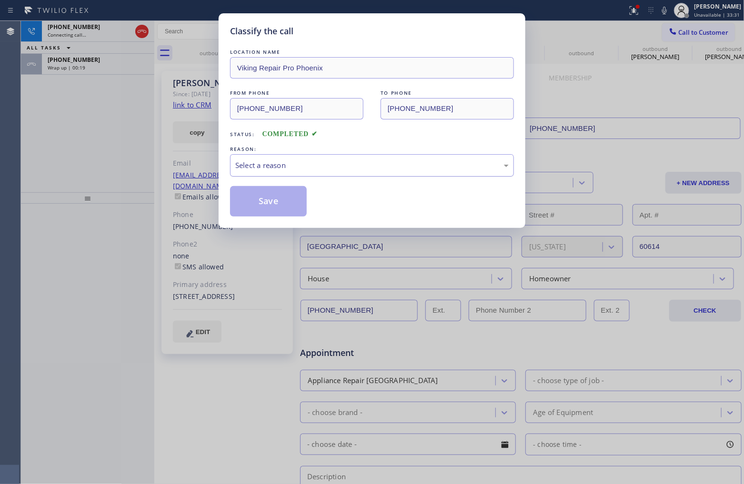
click at [299, 161] on div "Select a reason" at bounding box center [371, 165] width 273 height 11
click at [286, 201] on button "Save" at bounding box center [268, 201] width 77 height 30
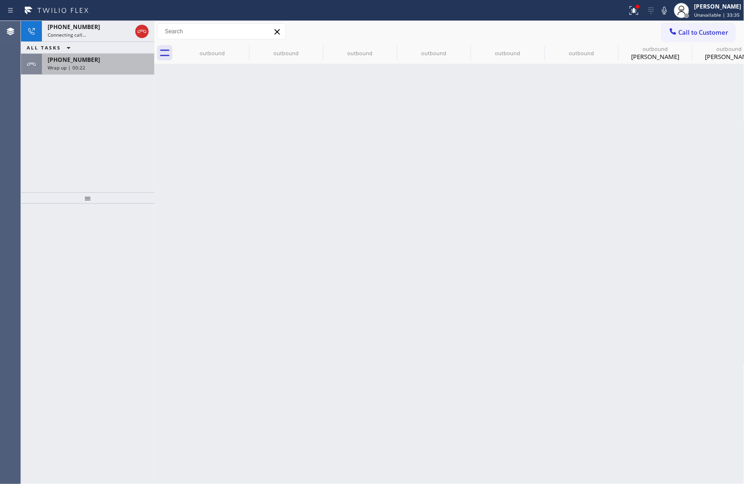
click at [86, 65] on div "Wrap up | 00:22" at bounding box center [98, 67] width 101 height 7
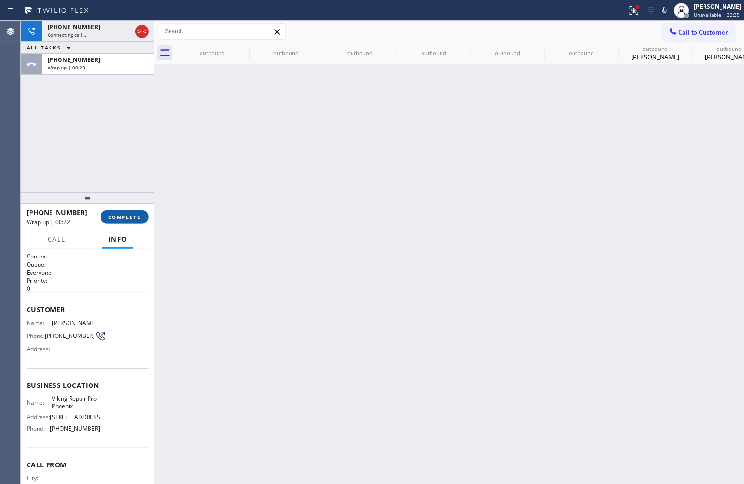
click at [143, 215] on button "COMPLETE" at bounding box center [125, 217] width 48 height 13
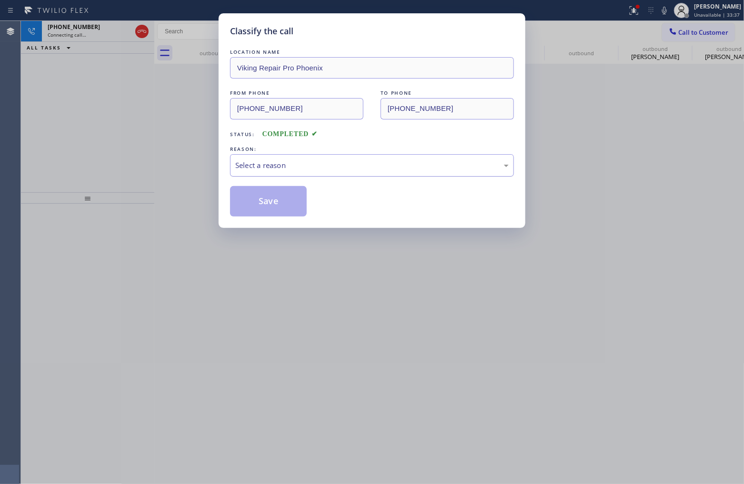
click at [287, 168] on div "Select a reason" at bounding box center [371, 165] width 273 height 11
click at [279, 206] on button "Save" at bounding box center [268, 201] width 77 height 30
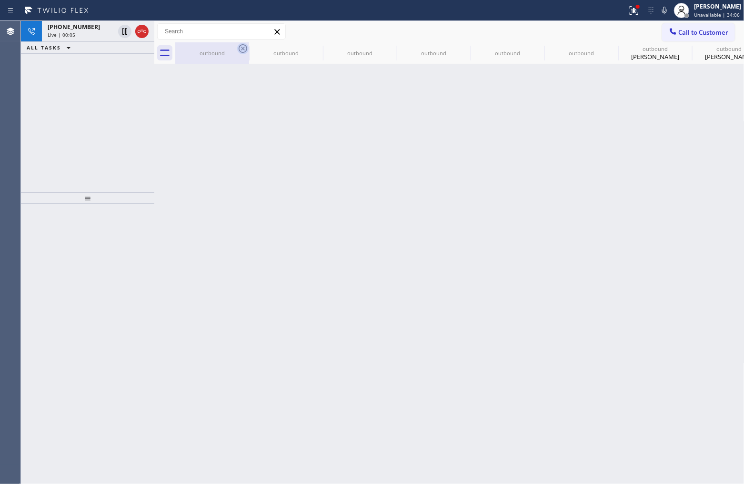
click at [243, 44] on icon at bounding box center [243, 48] width 9 height 9
click at [0, 0] on icon at bounding box center [0, 0] width 0 height 0
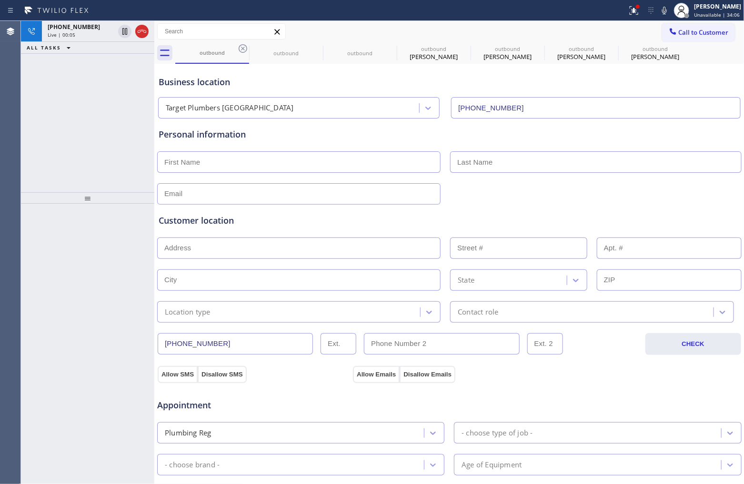
click at [243, 44] on icon at bounding box center [243, 48] width 9 height 9
click at [0, 0] on icon at bounding box center [0, 0] width 0 height 0
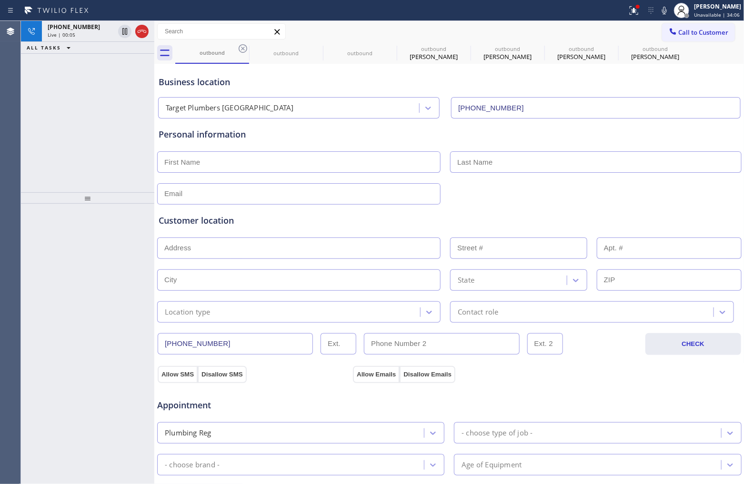
click at [0, 0] on icon at bounding box center [0, 0] width 0 height 0
click at [243, 44] on div "outbound outbound outbound outbound [PERSON_NAME] outbound [PERSON_NAME] outbou…" at bounding box center [459, 52] width 569 height 21
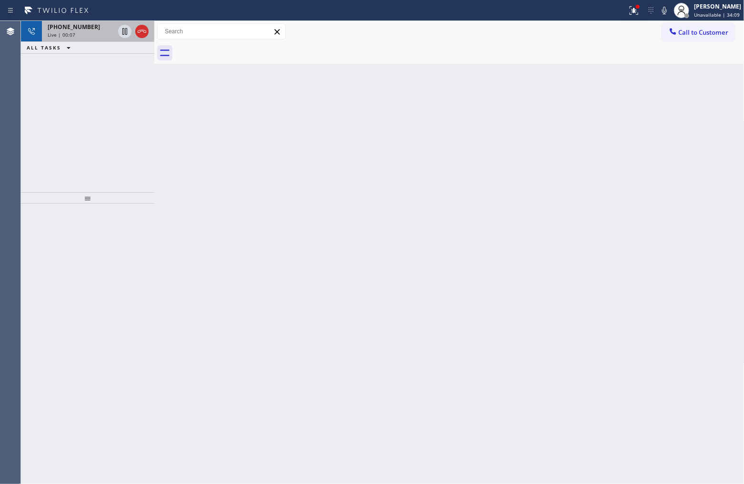
click at [80, 31] on div "Live | 00:07" at bounding box center [81, 34] width 67 height 7
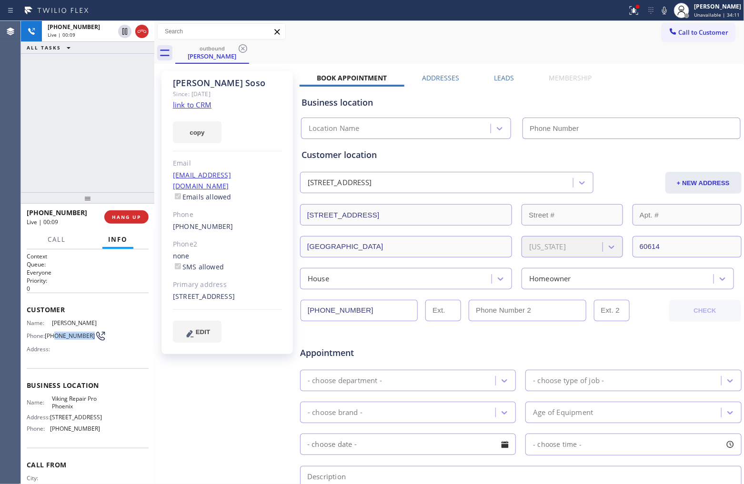
type input "[PHONE_NUMBER]"
drag, startPoint x: 67, startPoint y: 339, endPoint x: 47, endPoint y: 332, distance: 21.1
click at [47, 332] on span "[PHONE_NUMBER]" at bounding box center [70, 335] width 50 height 7
click at [111, 213] on button "HANG UP" at bounding box center [126, 217] width 44 height 13
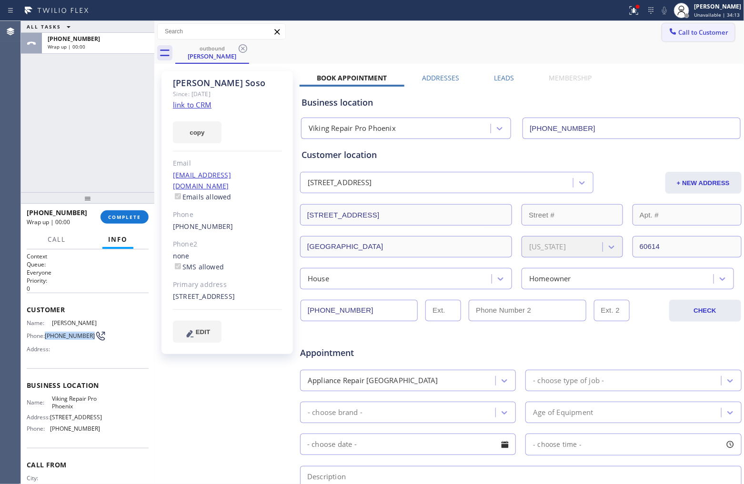
click at [698, 34] on span "Call to Customer" at bounding box center [704, 32] width 50 height 9
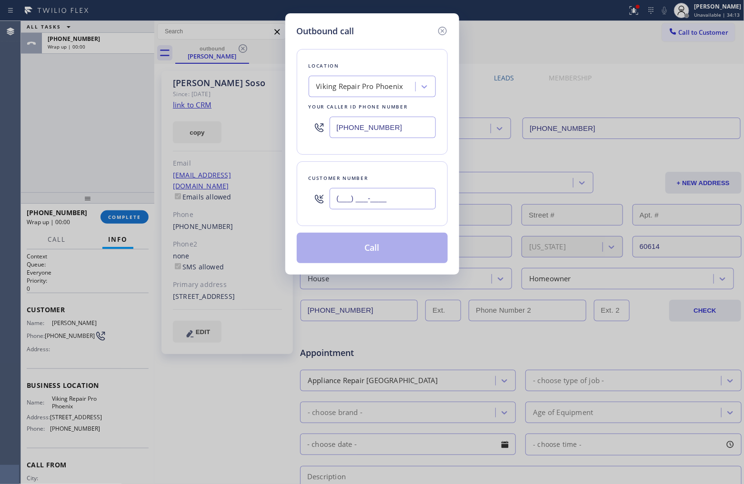
click at [411, 205] on input "(___) ___-____" at bounding box center [383, 198] width 106 height 21
paste input "773) 263-5822"
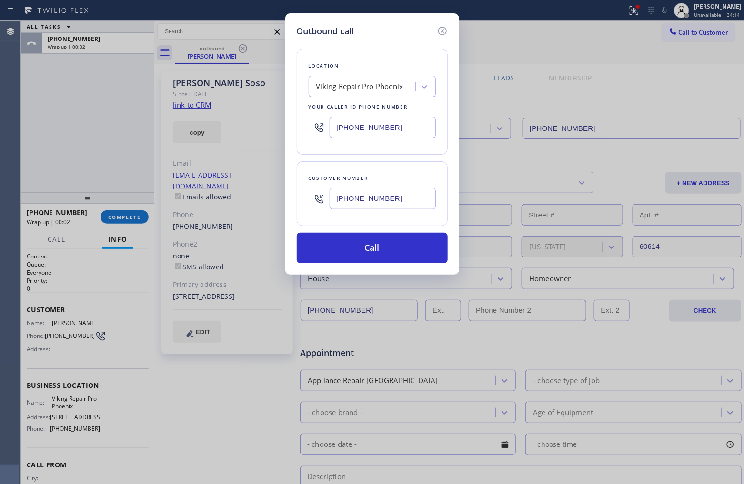
type input "[PHONE_NUMBER]"
click at [379, 131] on input "[PHONE_NUMBER]" at bounding box center [383, 127] width 106 height 21
paste input "text"
type input "[PHONE_NUMBER]"
click at [416, 248] on button "Call" at bounding box center [372, 248] width 151 height 30
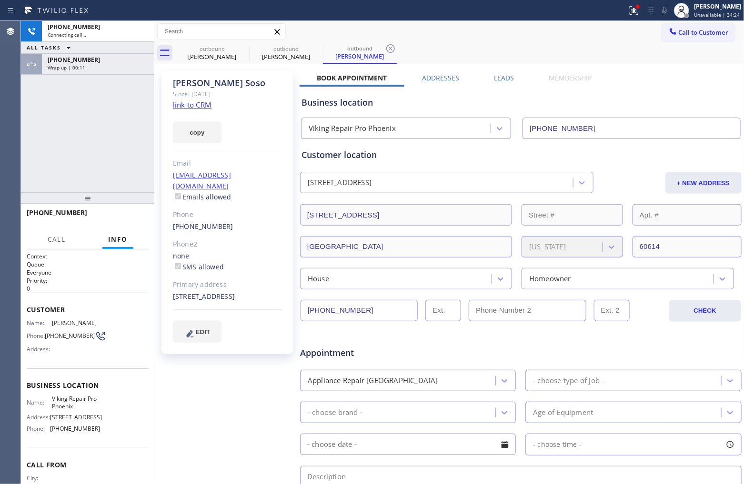
type input "[PHONE_NUMBER]"
click at [29, 123] on div "[PHONE_NUMBER] Connecting call… ALL TASKS ALL TASKS ACTIVE TASKS TASKS IN WRAP …" at bounding box center [87, 106] width 133 height 171
click at [80, 62] on span "[PHONE_NUMBER]" at bounding box center [74, 60] width 52 height 8
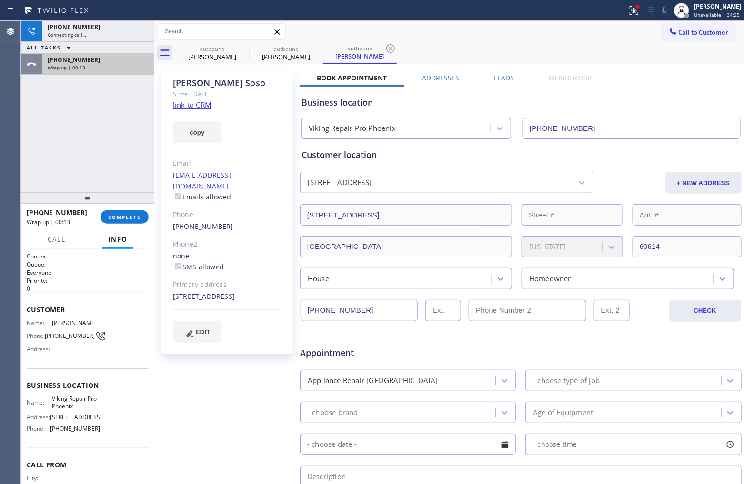
click at [82, 65] on span "Wrap up | 00:13" at bounding box center [67, 67] width 38 height 7
click at [129, 218] on span "COMPLETE" at bounding box center [124, 217] width 33 height 7
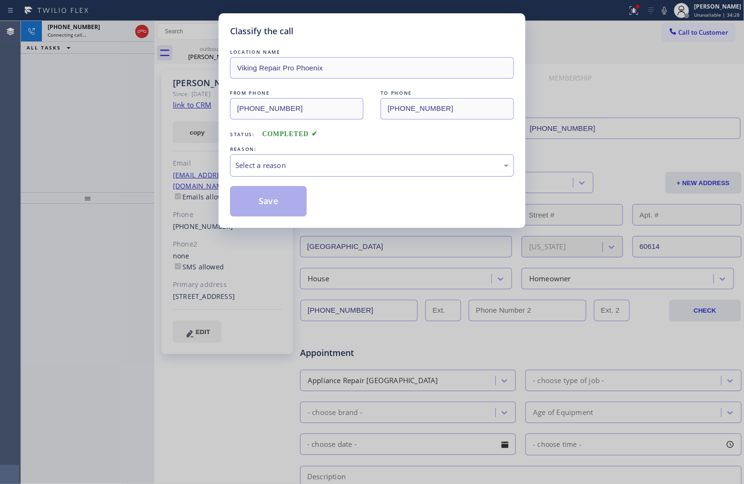
click at [268, 170] on div "Select a reason" at bounding box center [371, 165] width 273 height 11
click at [268, 203] on button "Save" at bounding box center [268, 201] width 77 height 30
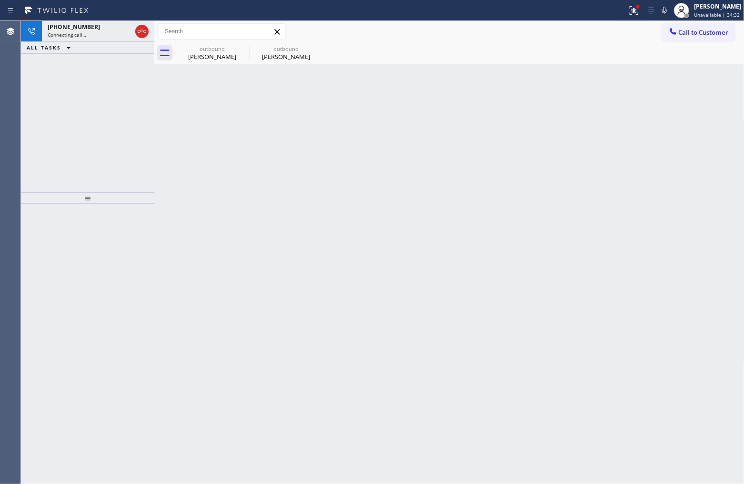
click at [39, 74] on div "[PHONE_NUMBER] Connecting call… ALL TASKS ALL TASKS ACTIVE TASKS TASKS IN WRAP …" at bounding box center [87, 106] width 133 height 171
click at [241, 50] on icon at bounding box center [242, 48] width 11 height 11
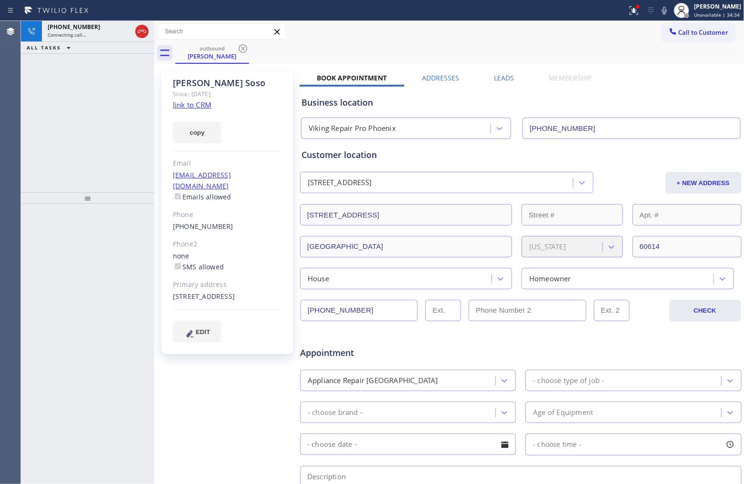
click at [241, 50] on icon at bounding box center [242, 48] width 11 height 11
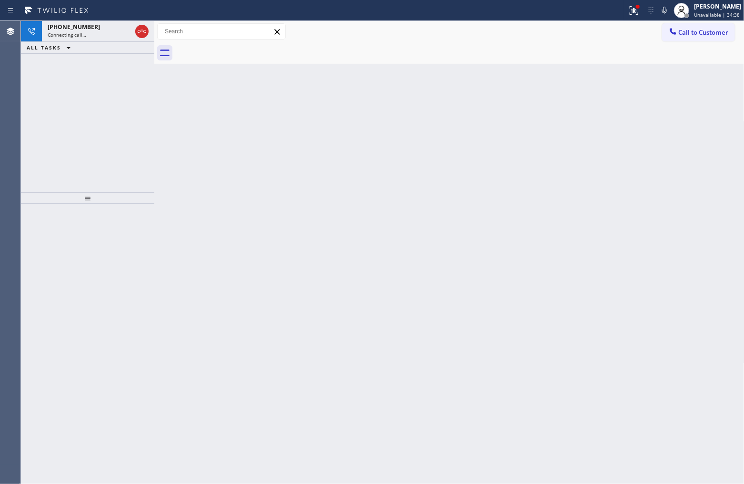
click at [46, 144] on div "[PHONE_NUMBER] Connecting call… ALL TASKS ALL TASKS ACTIVE TASKS TASKS IN WRAP …" at bounding box center [87, 106] width 133 height 171
click at [103, 40] on div "[PHONE_NUMBER]" at bounding box center [98, 39] width 101 height 8
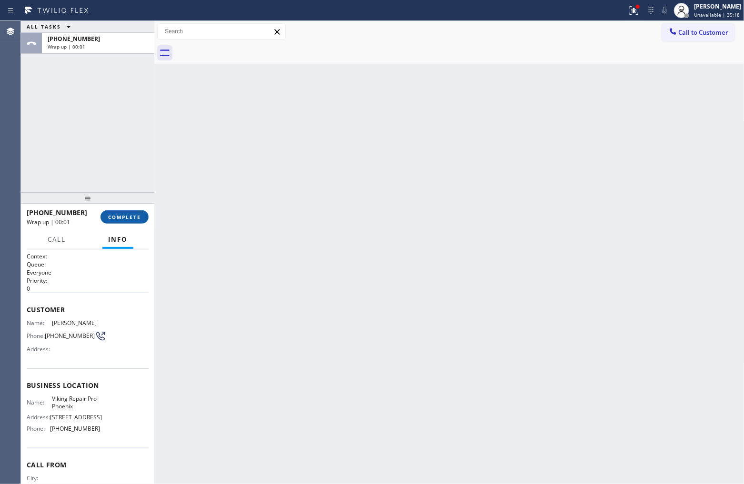
click at [124, 215] on span "COMPLETE" at bounding box center [124, 217] width 33 height 7
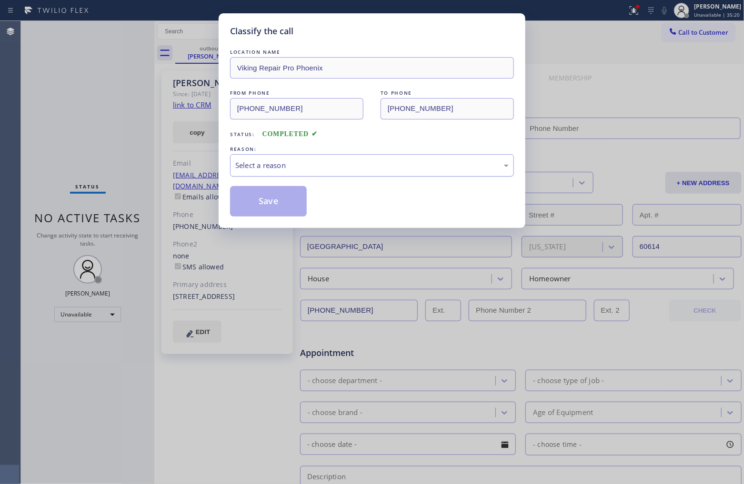
type input "[PHONE_NUMBER]"
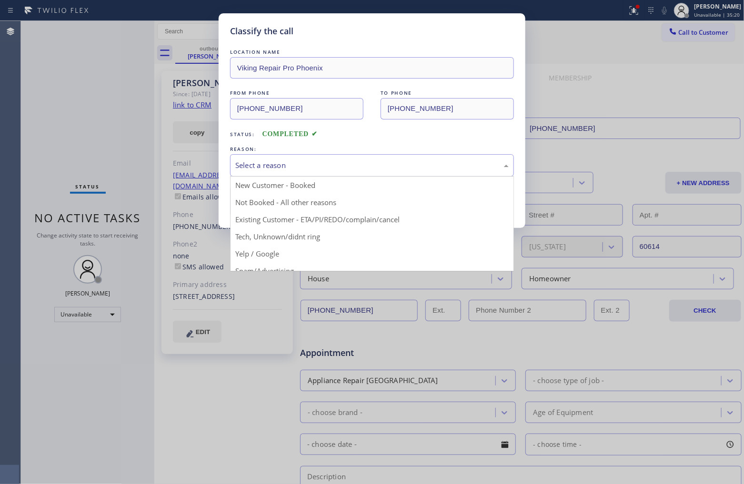
click at [291, 170] on div "Select a reason" at bounding box center [371, 165] width 273 height 11
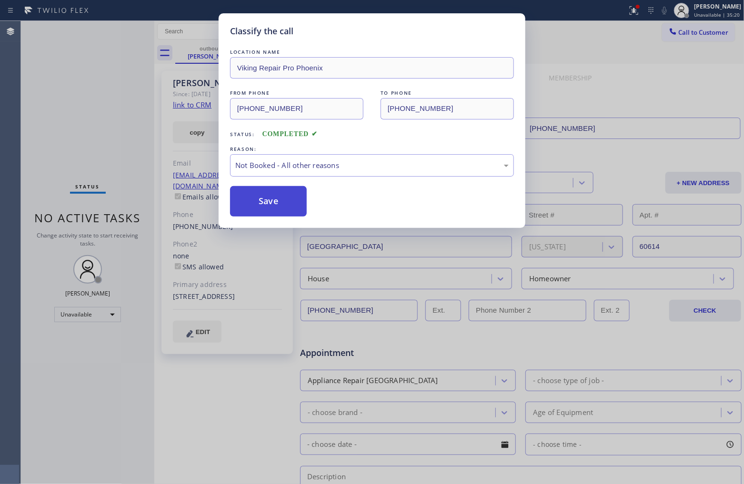
click at [272, 201] on button "Save" at bounding box center [268, 201] width 77 height 30
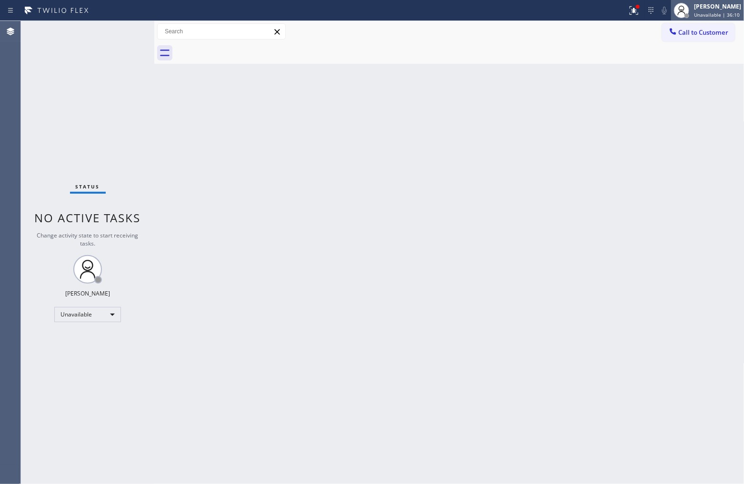
click at [718, 15] on span "Unavailable | 36:10" at bounding box center [717, 14] width 46 height 7
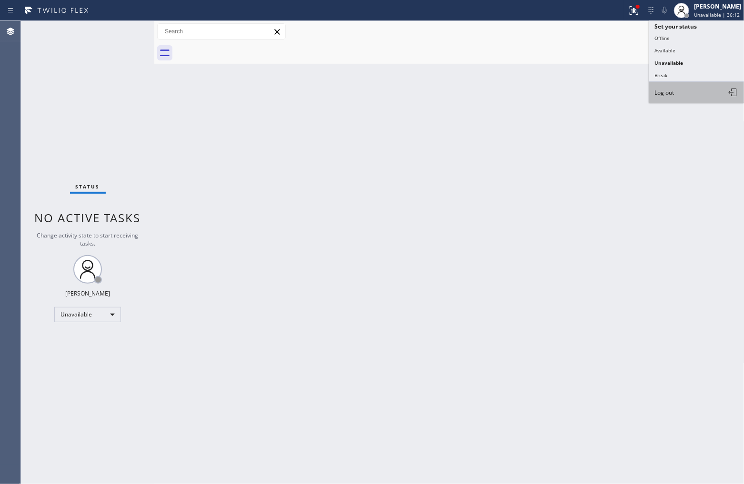
click at [675, 91] on button "Log out" at bounding box center [696, 92] width 95 height 21
